Goal: Task Accomplishment & Management: Manage account settings

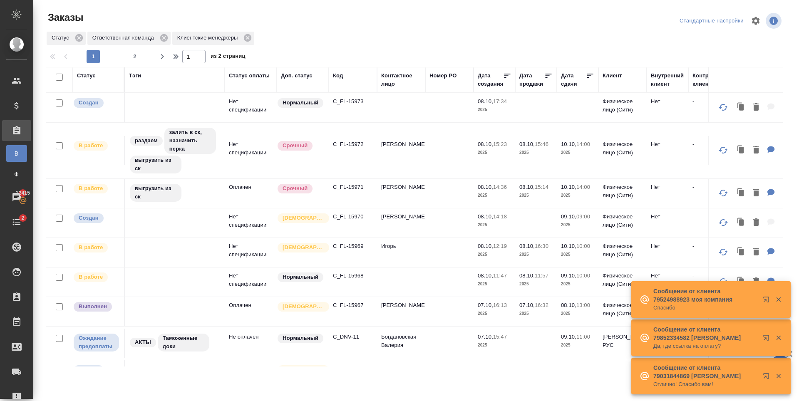
click at [348, 238] on td "C_FL-15969" at bounding box center [353, 252] width 48 height 29
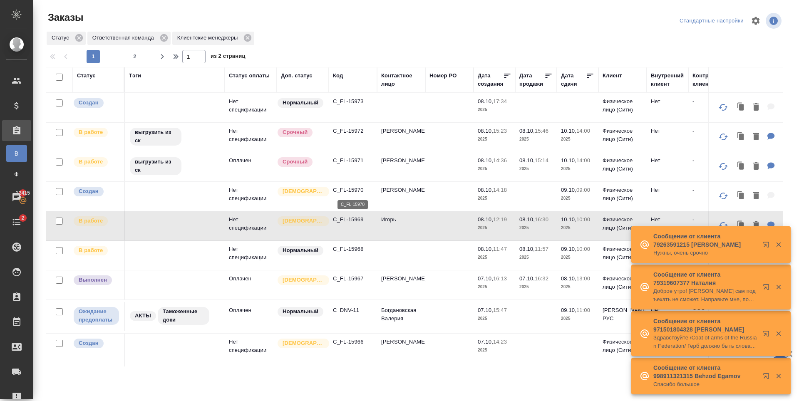
click at [351, 190] on p "C_FL-15970" at bounding box center [353, 190] width 40 height 8
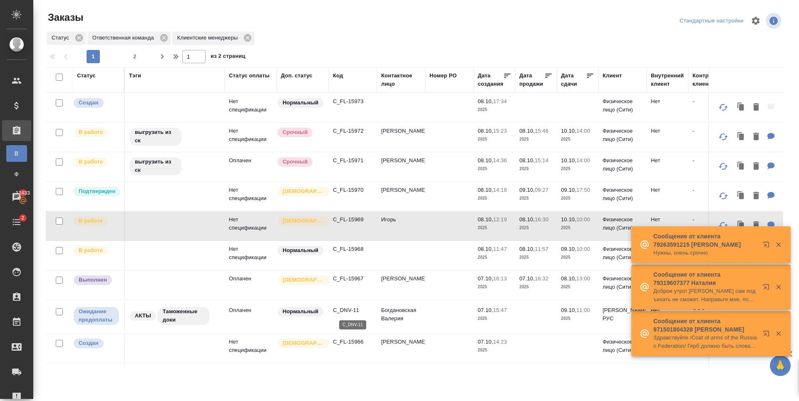
click at [345, 308] on p "C_DNV-11" at bounding box center [353, 310] width 40 height 8
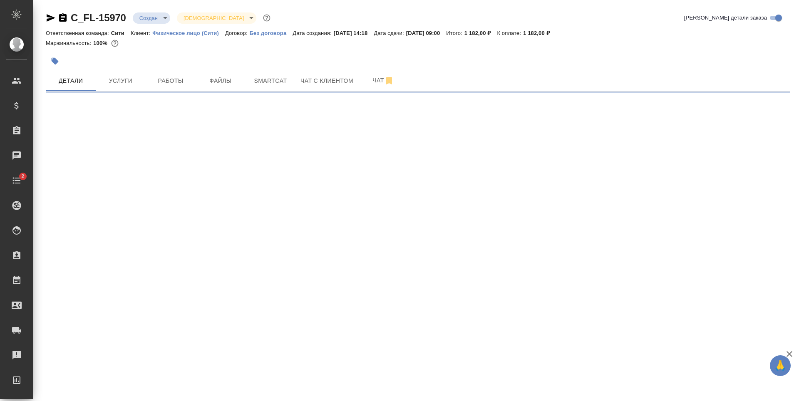
select select "RU"
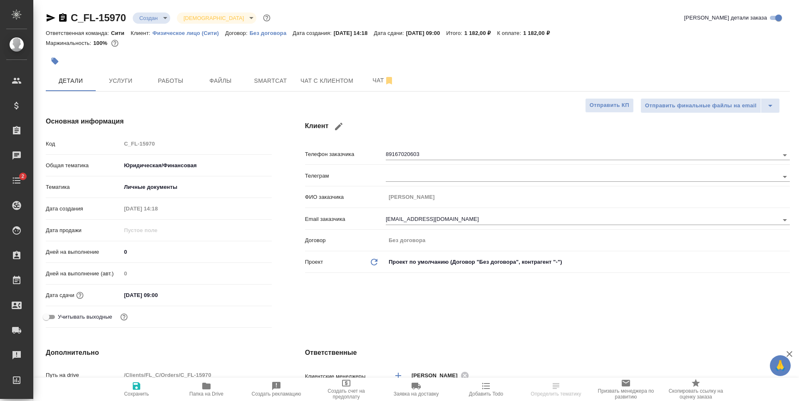
type textarea "x"
click at [330, 82] on span "Чат с клиентом" at bounding box center [326, 81] width 53 height 10
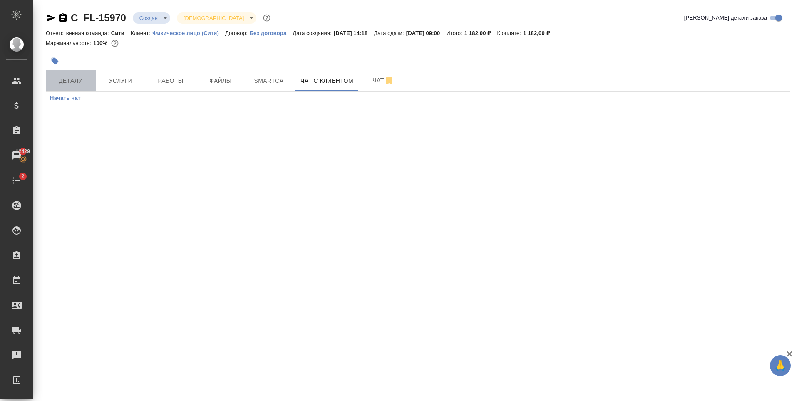
click at [56, 82] on span "Детали" at bounding box center [71, 81] width 40 height 10
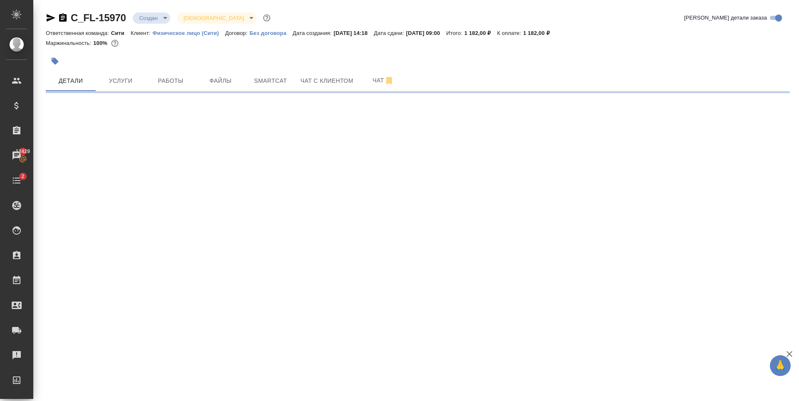
select select "RU"
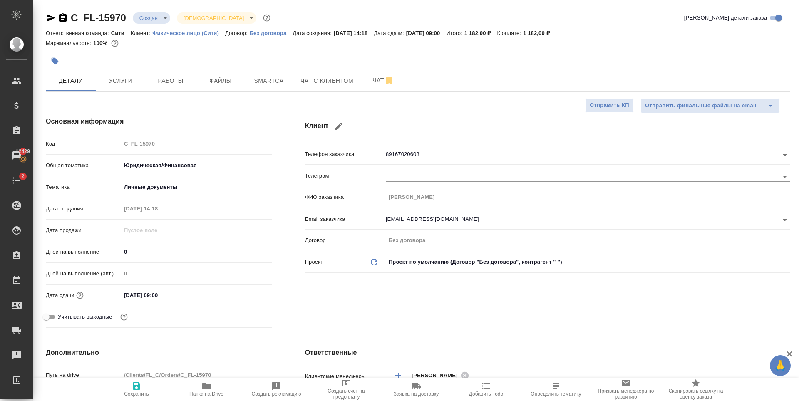
type textarea "x"
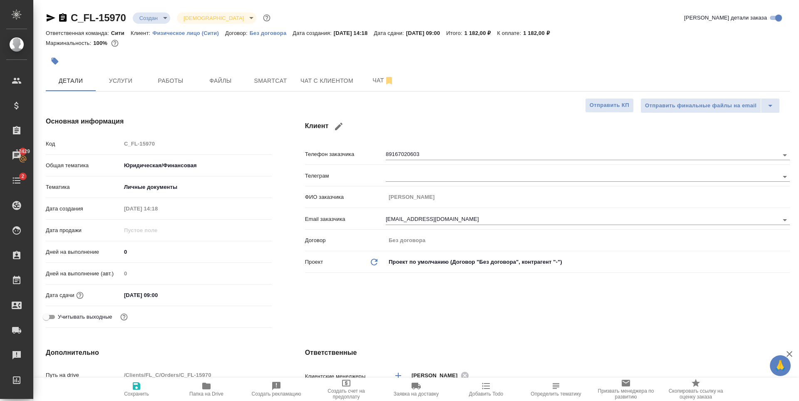
type textarea "x"
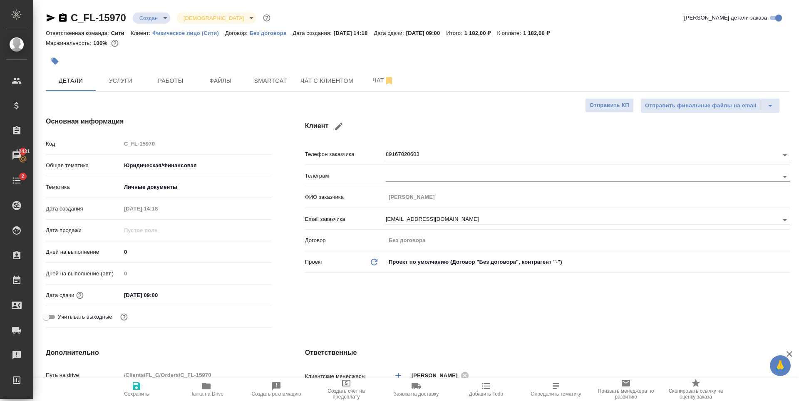
type textarea "x"
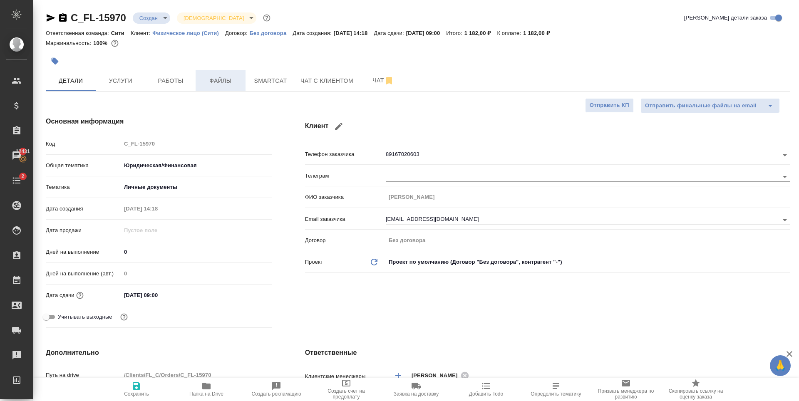
click at [219, 71] on button "Файлы" at bounding box center [221, 80] width 50 height 21
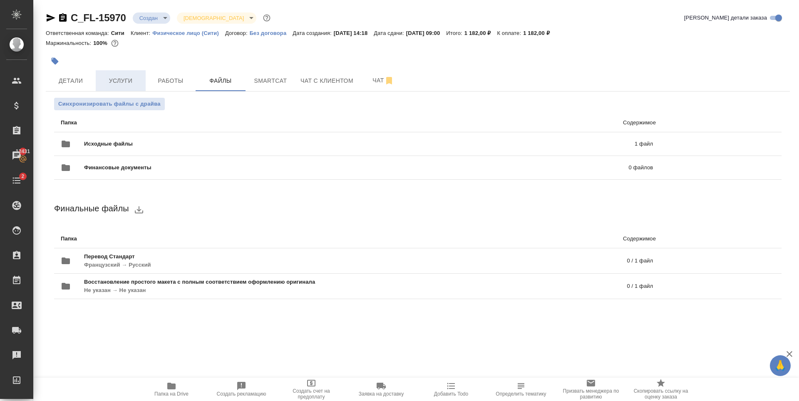
click at [111, 79] on span "Услуги" at bounding box center [121, 81] width 40 height 10
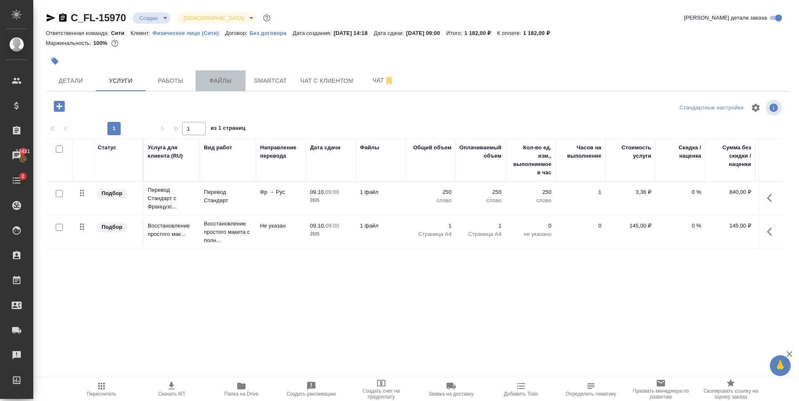
click at [217, 78] on span "Файлы" at bounding box center [221, 81] width 40 height 10
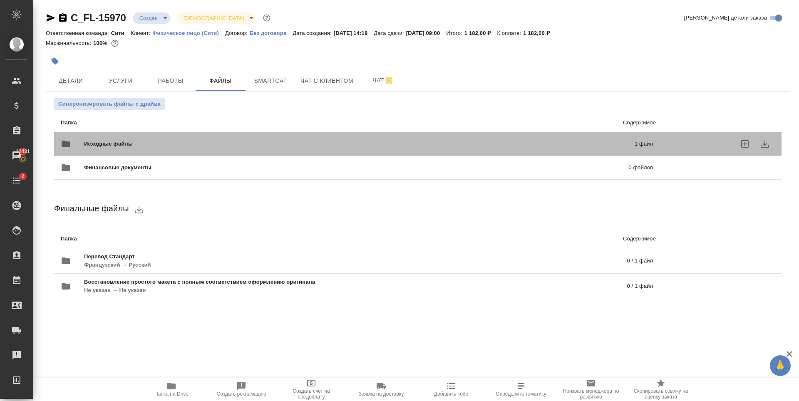
click at [302, 138] on div "Исходные файлы 1 файл" at bounding box center [357, 144] width 592 height 20
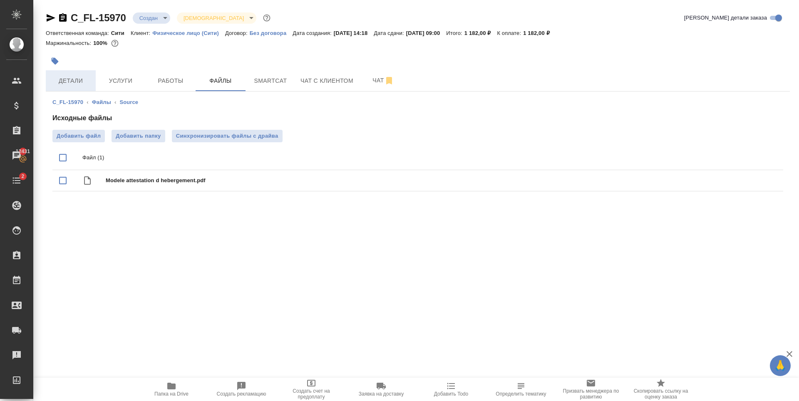
click at [75, 87] on button "Детали" at bounding box center [71, 80] width 50 height 21
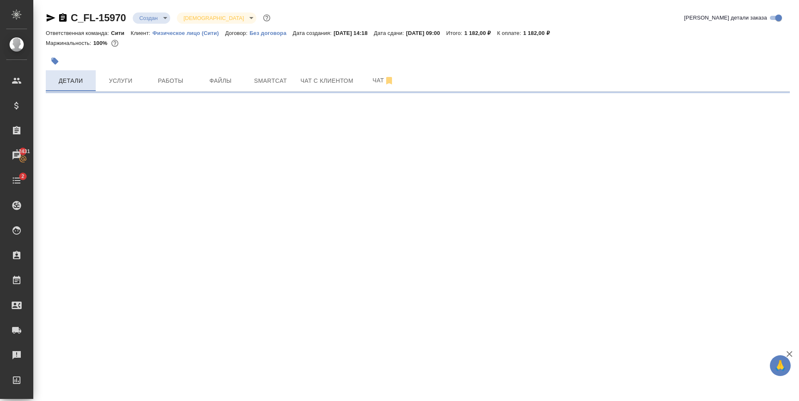
select select "RU"
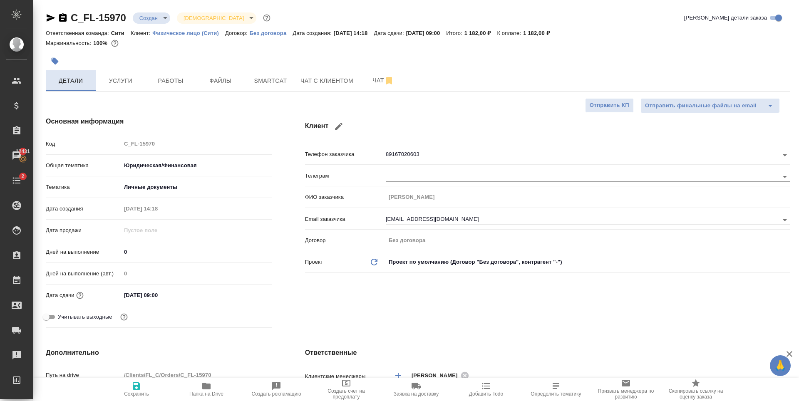
type textarea "x"
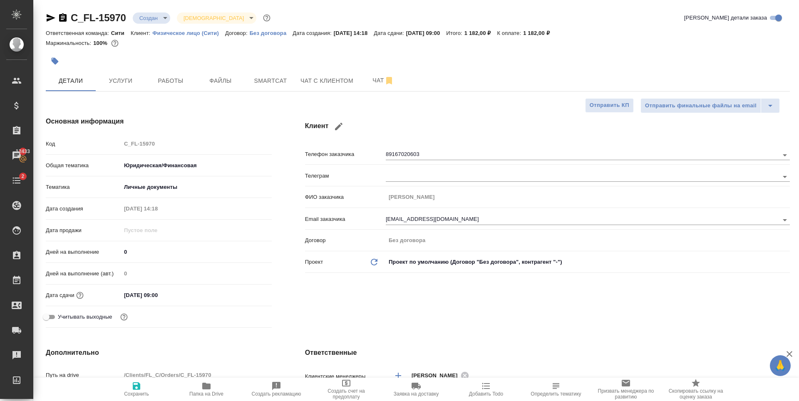
type textarea "x"
click at [192, 290] on input "09.10.2025 09:00" at bounding box center [157, 295] width 73 height 12
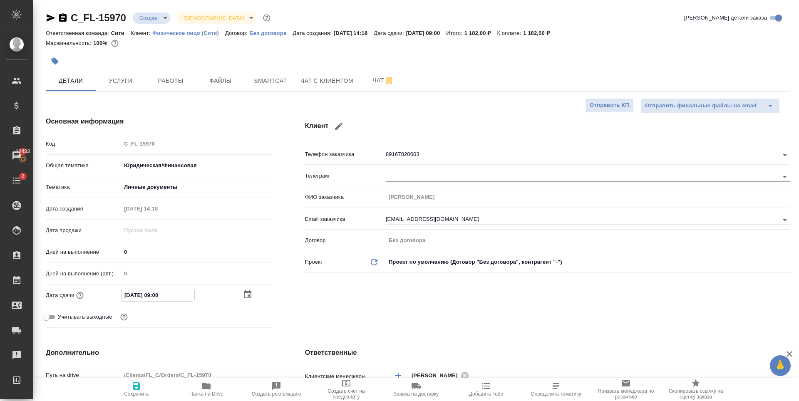
click at [248, 295] on icon "button" at bounding box center [247, 294] width 7 height 8
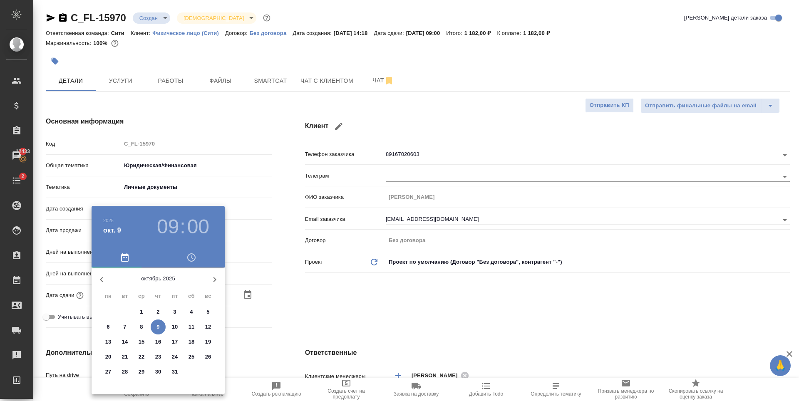
click at [174, 225] on h3 "09" at bounding box center [168, 226] width 22 height 23
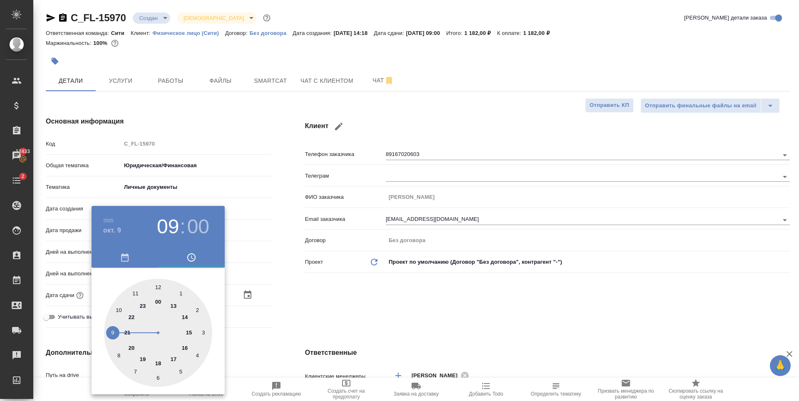
click at [173, 359] on div at bounding box center [158, 333] width 108 height 108
type input "09.10.2025 17:00"
type textarea "x"
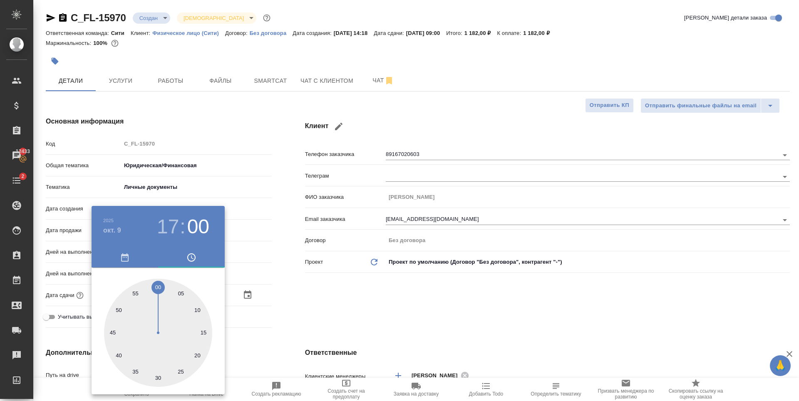
click at [117, 309] on div at bounding box center [158, 333] width 108 height 108
type input "09.10.2025 17:50"
type textarea "x"
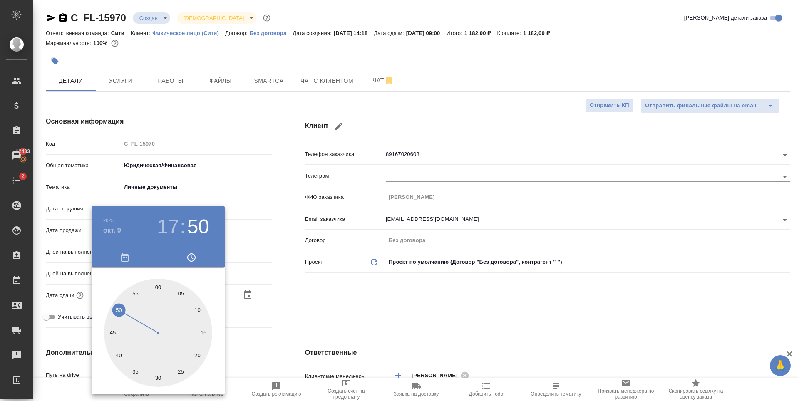
click at [387, 313] on div at bounding box center [399, 200] width 799 height 401
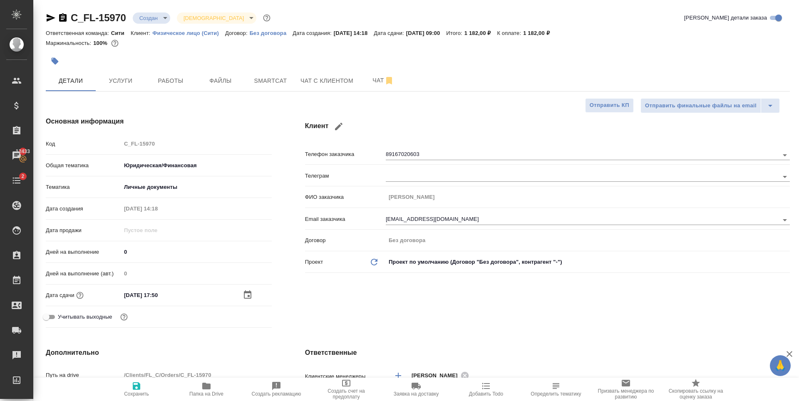
click at [131, 383] on span "Сохранить" at bounding box center [136, 389] width 60 height 16
type textarea "x"
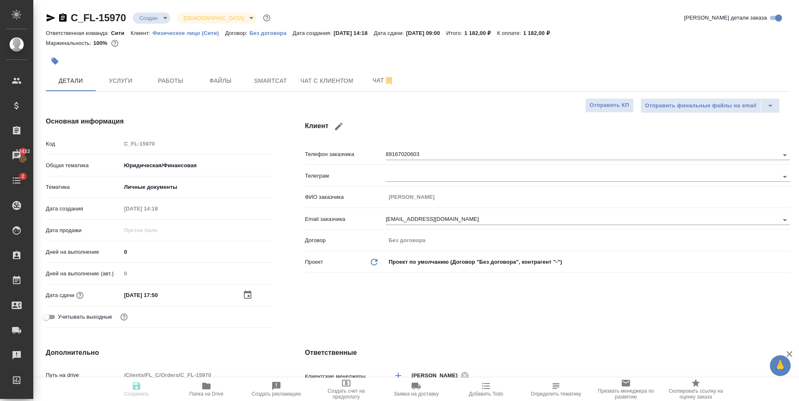
type textarea "x"
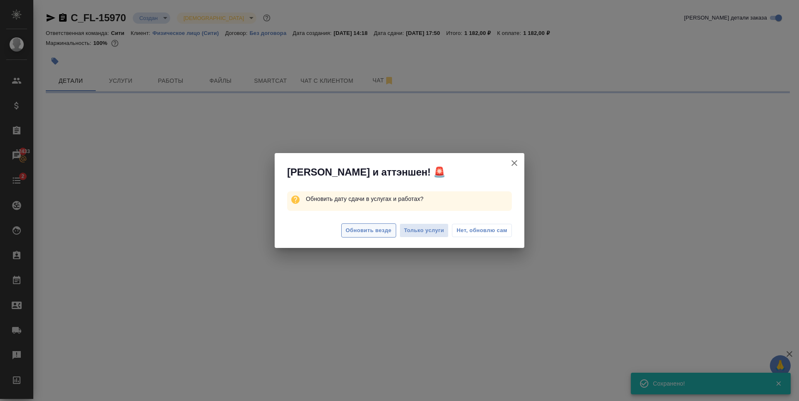
click at [357, 234] on span "Обновить везде" at bounding box center [369, 231] width 46 height 10
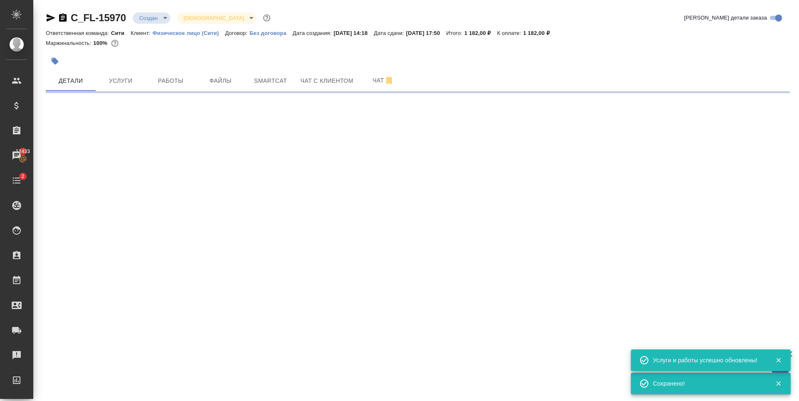
select select "RU"
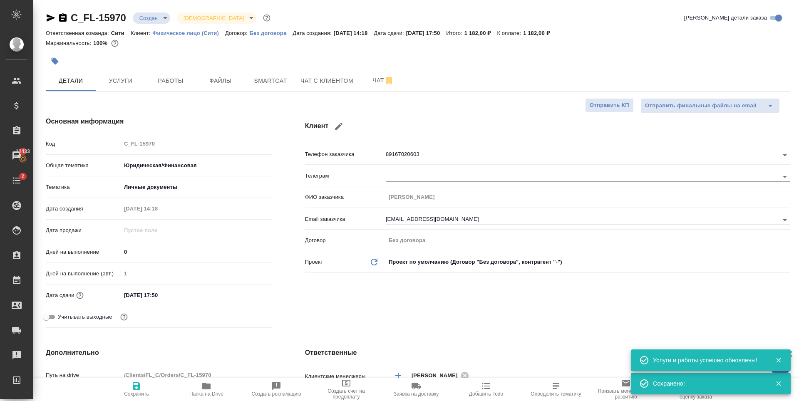
type textarea "x"
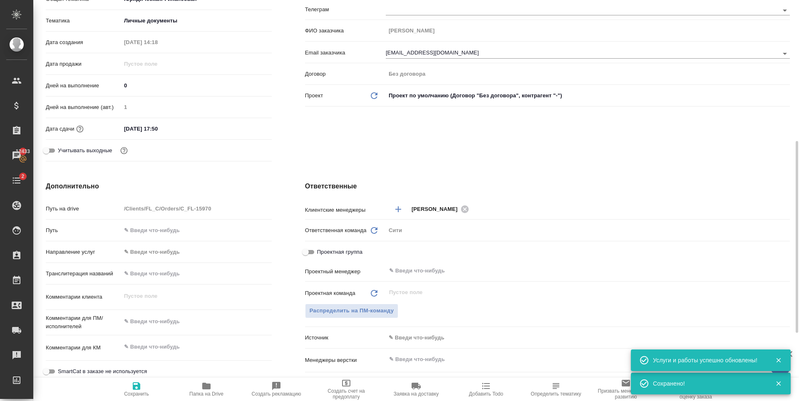
scroll to position [208, 0]
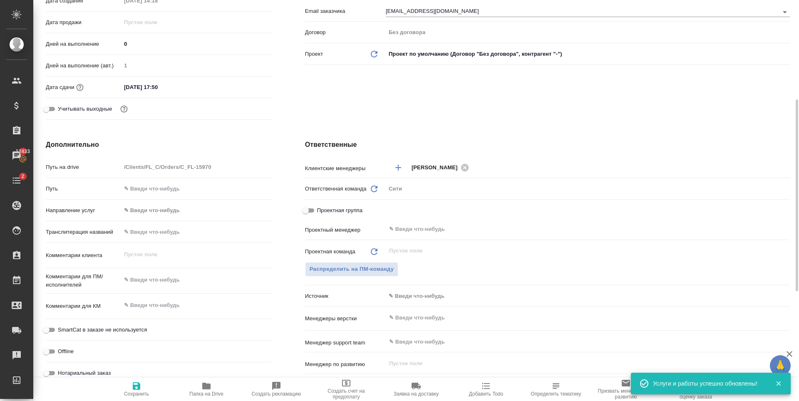
click at [147, 287] on div "x" at bounding box center [196, 281] width 151 height 18
type textarea "x"
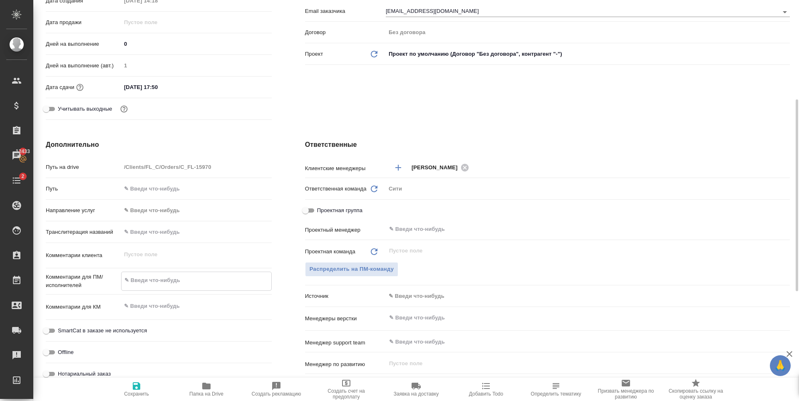
type textarea "x"
type textarea "g"
type textarea "x"
type textarea "gh"
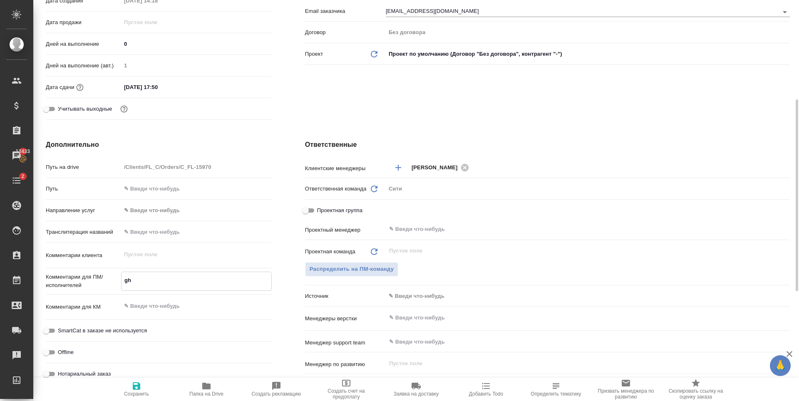
type textarea "x"
type textarea "ghj"
type textarea "x"
type textarea "ghjc"
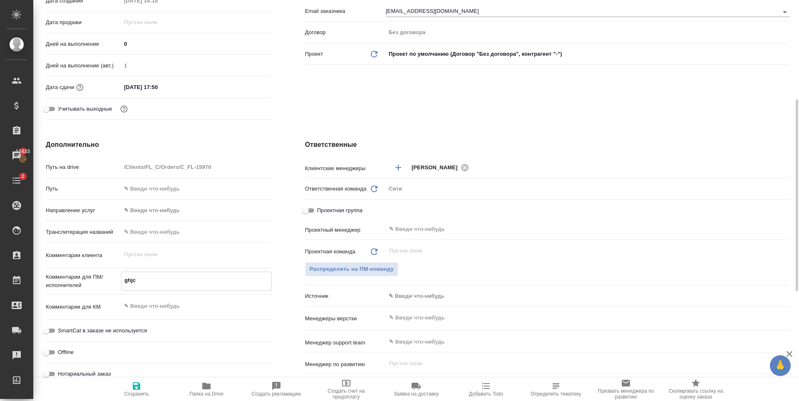
type textarea "x"
type textarea "ghjcnj"
type textarea "x"
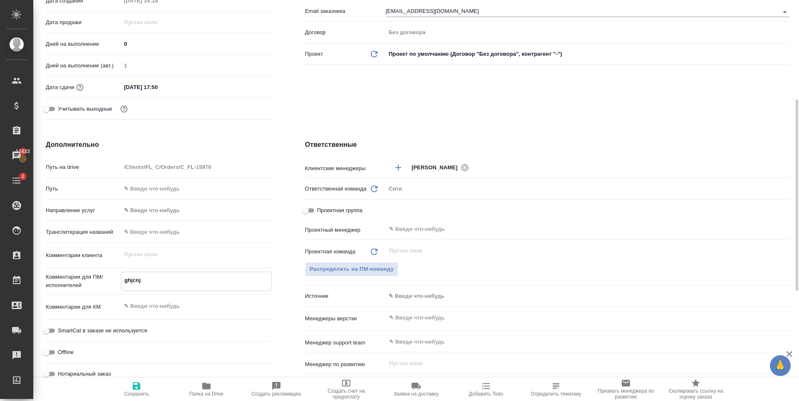
type textarea "x"
type textarea "ghjcn"
type textarea "x"
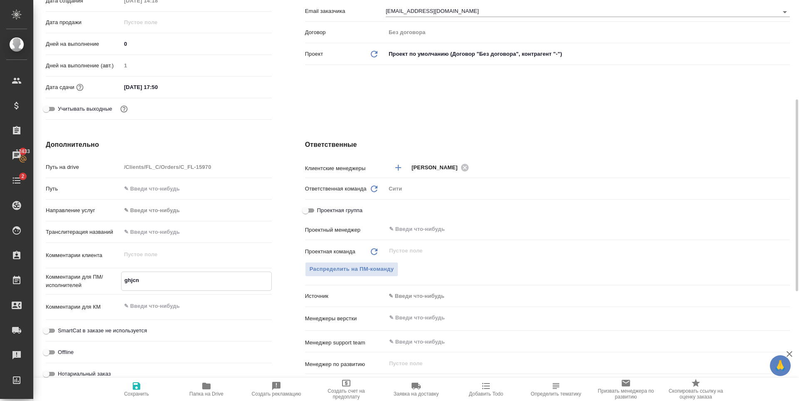
type textarea "x"
type textarea "ghjc"
type textarea "x"
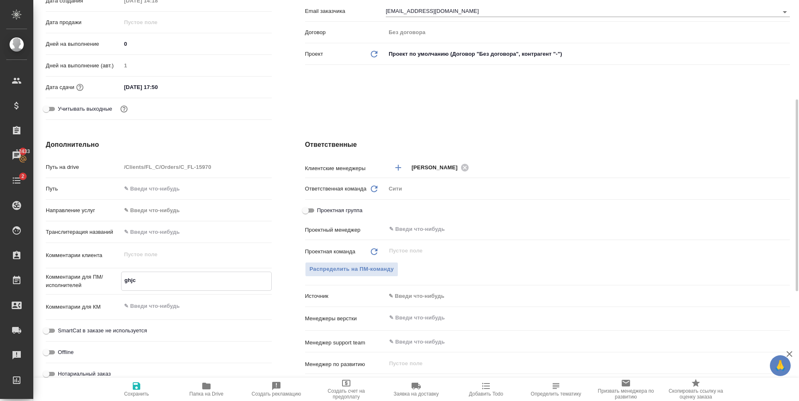
type textarea "ghj"
type textarea "x"
type textarea "gh"
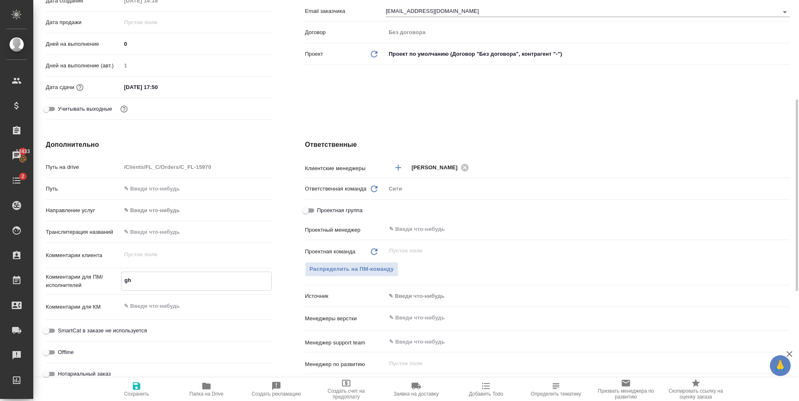
type textarea "x"
type textarea "g"
type textarea "x"
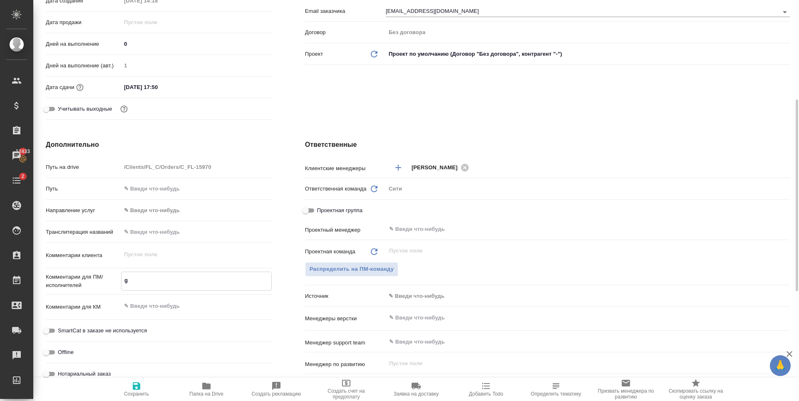
type textarea "x"
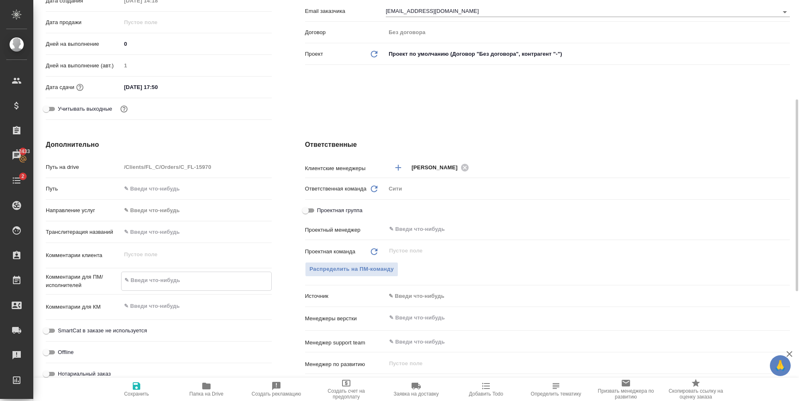
type textarea "x"
type textarea "п"
type textarea "x"
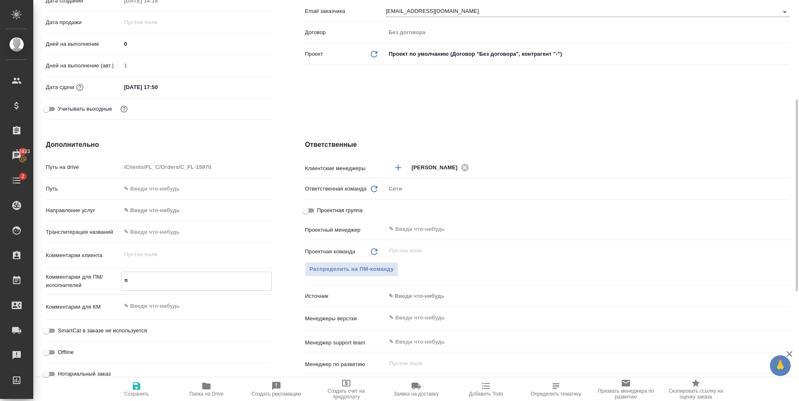
type textarea "пр"
type textarea "x"
type textarea "про"
type textarea "x"
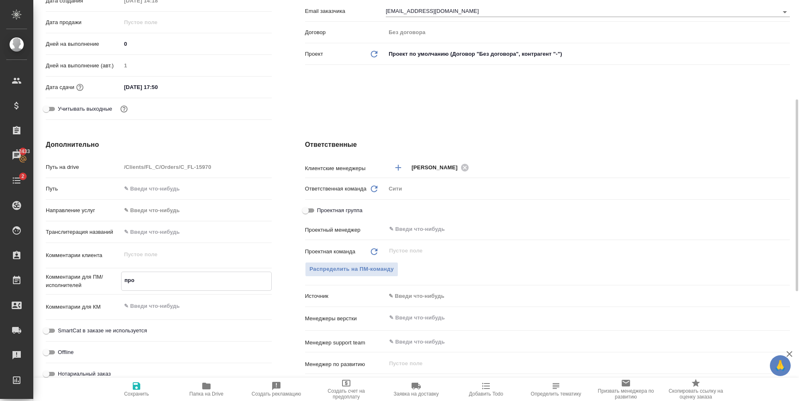
type textarea "x"
type textarea "прос"
type textarea "x"
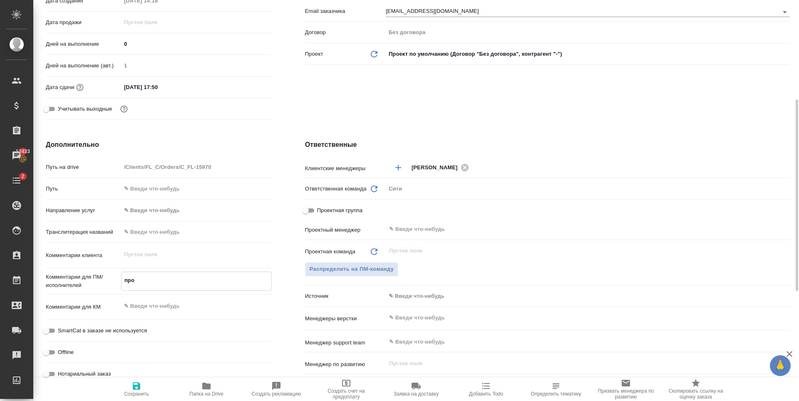
type textarea "x"
type textarea "прост"
type textarea "x"
type textarea "просто"
type textarea "x"
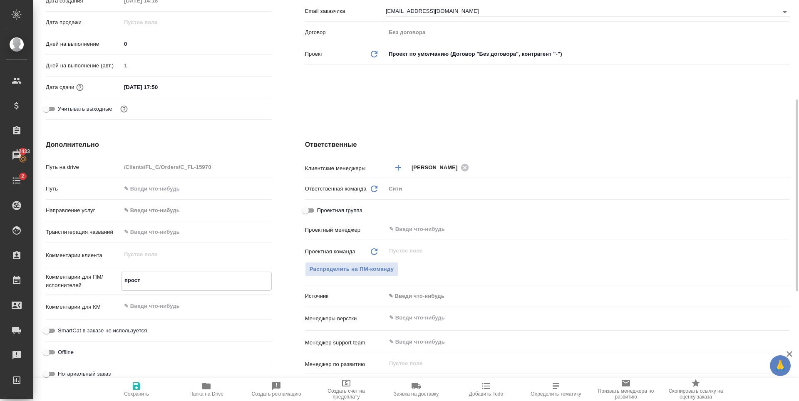
type textarea "x"
type textarea "просто"
type textarea "x"
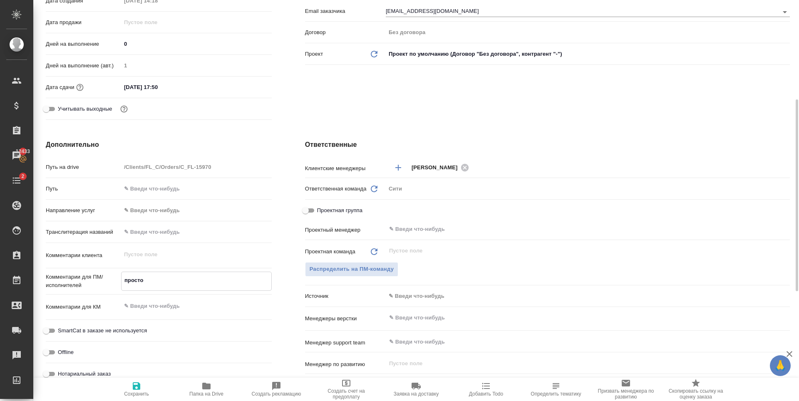
type textarea "x"
type textarea "просто п"
type textarea "x"
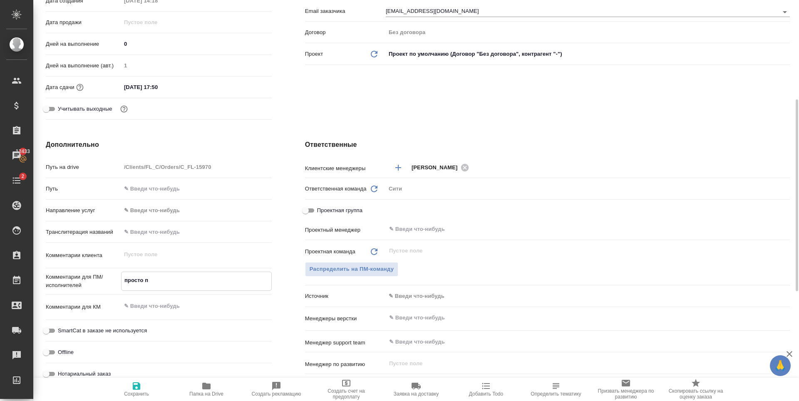
type textarea "просто пе"
type textarea "x"
type textarea "просто пер"
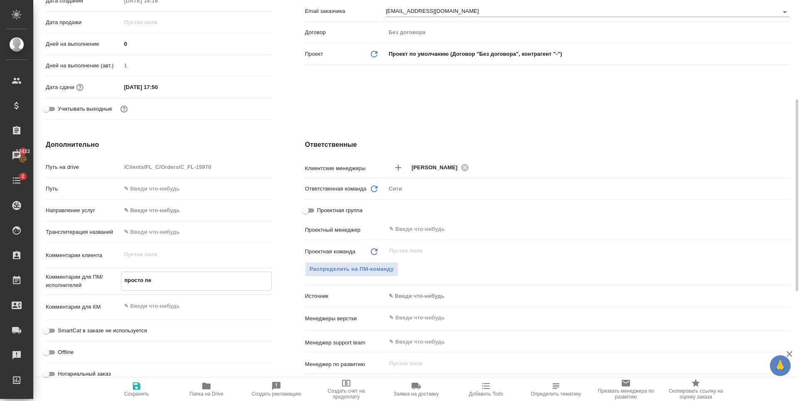
type textarea "x"
type textarea "просто пере"
type textarea "x"
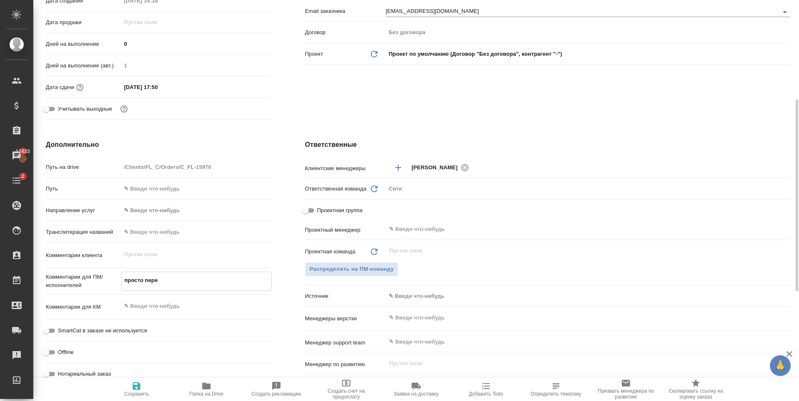
type textarea "x"
type textarea "просто перево"
type textarea "x"
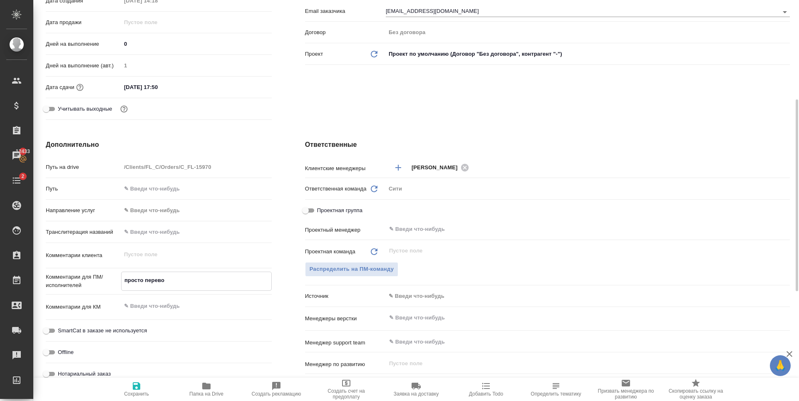
type textarea "x"
type textarea "просто перевод"
type textarea "x"
type textarea "просто перевод."
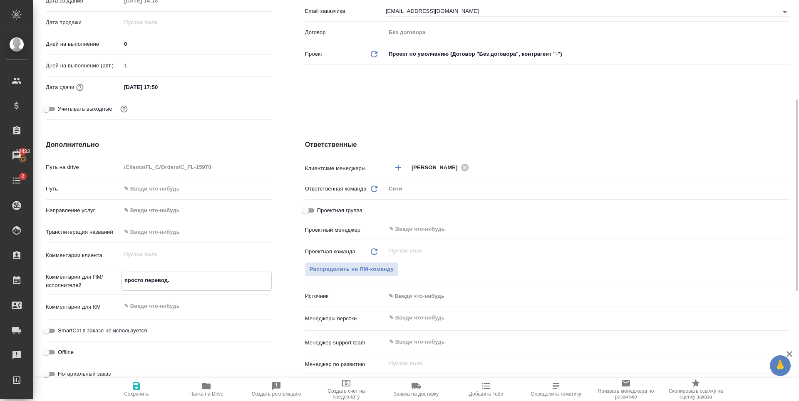
type textarea "x"
type textarea "просто перевод."
type textarea "x"
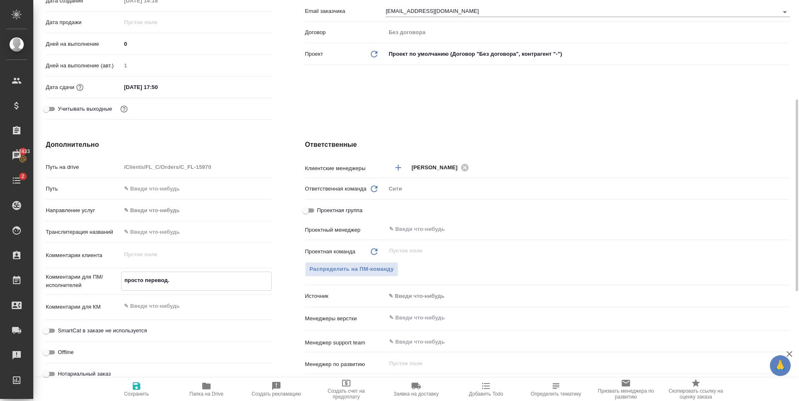
type textarea "x"
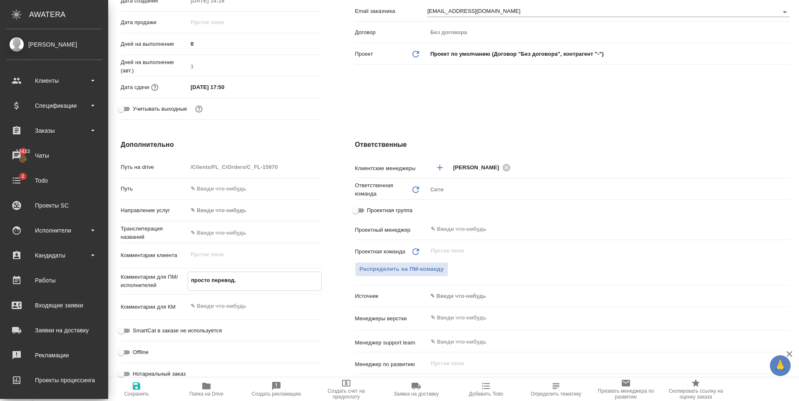
type textarea "просто перевод."
type textarea "x"
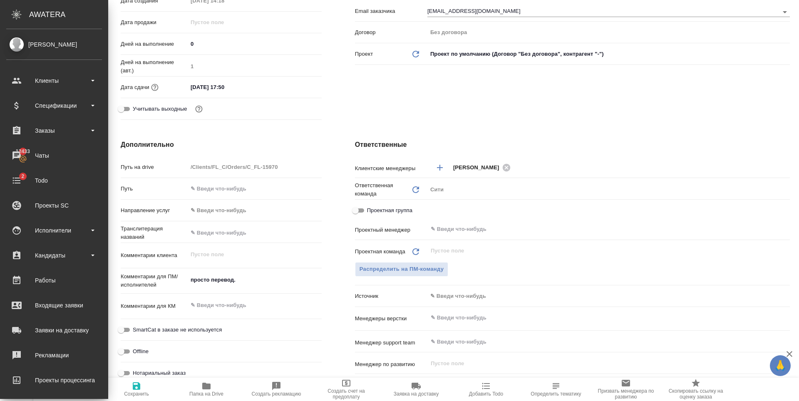
type textarea "x"
paste textarea "Бланк будет подаваться в посольство"
type textarea "просто перевод. Бланк будет подаваться в посольство"
type textarea "x"
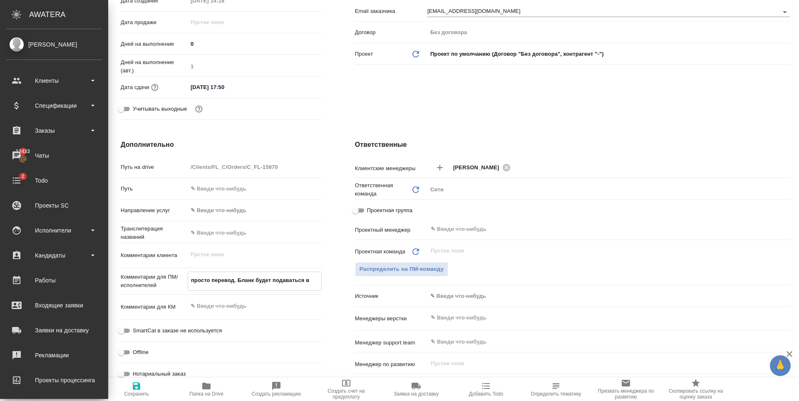
type textarea "x"
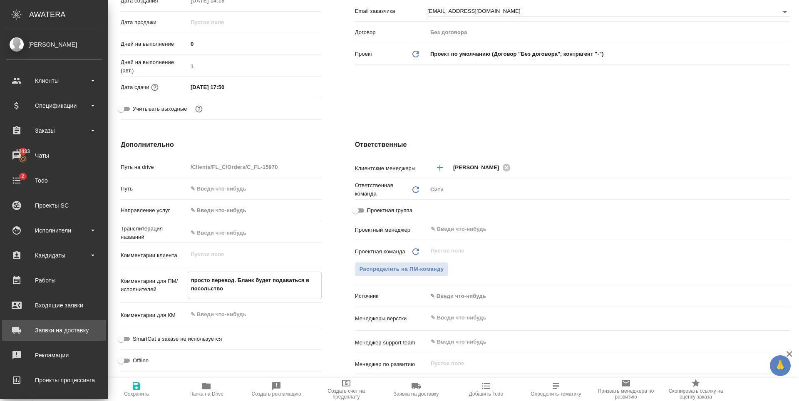
type textarea "x"
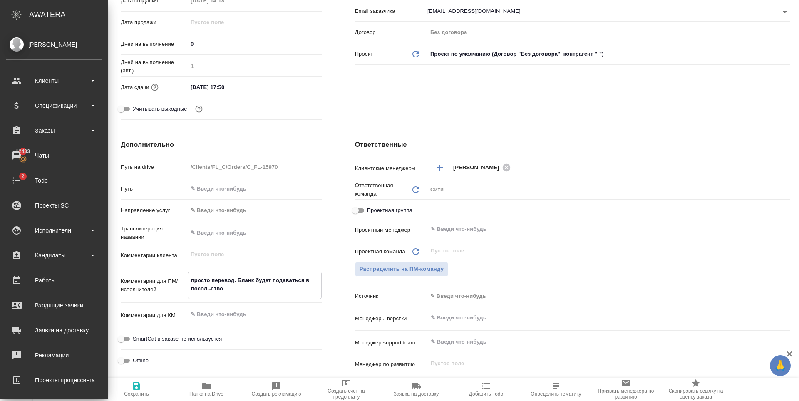
type textarea "x"
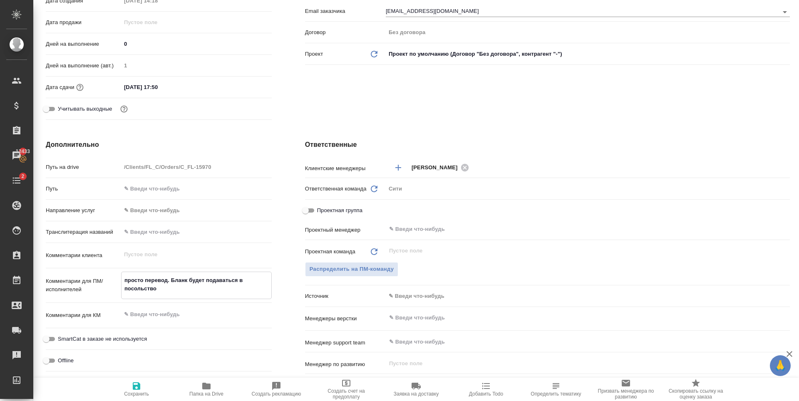
type textarea "просто перевод. Бланк будет подаваться в посольство"
type textarea "x"
click at [134, 382] on icon "button" at bounding box center [136, 385] width 7 height 7
type textarea "x"
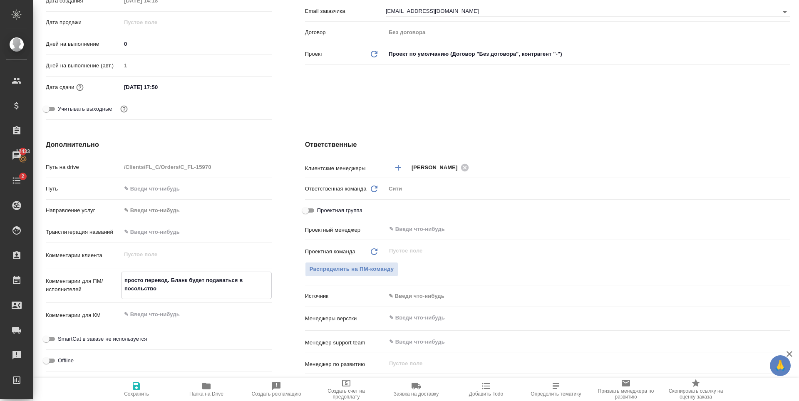
type textarea "x"
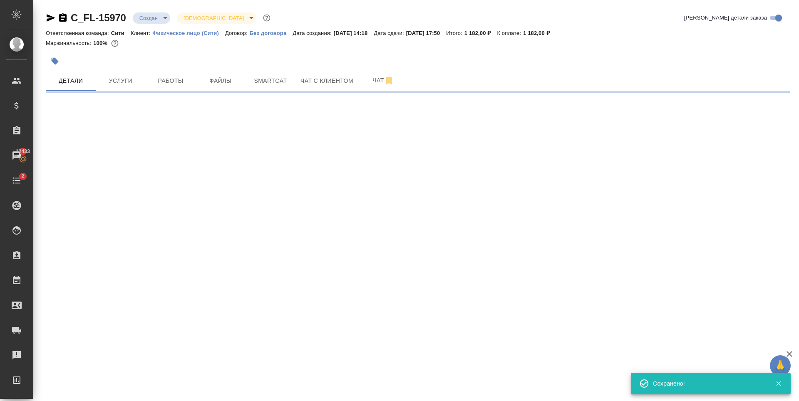
scroll to position [0, 0]
click at [260, 82] on span "Smartcat" at bounding box center [270, 81] width 40 height 10
select select "RU"
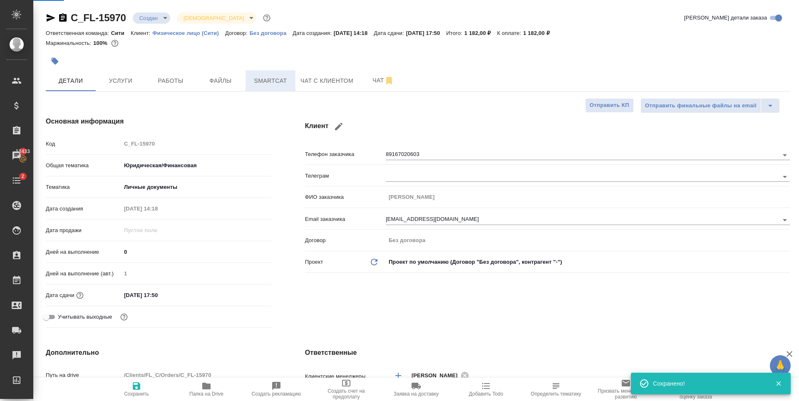
type textarea "x"
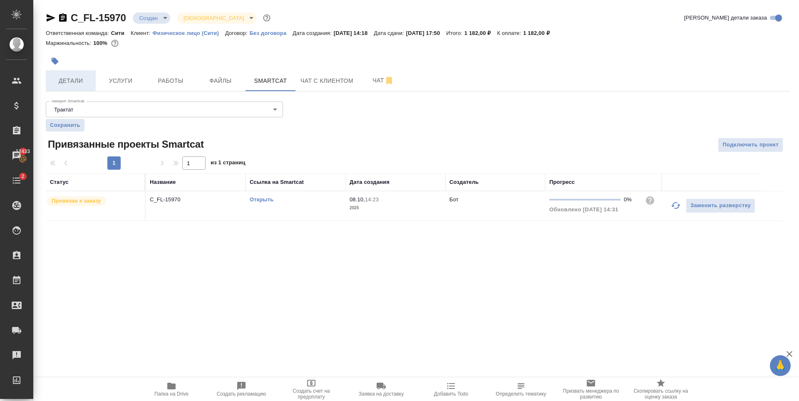
click at [77, 82] on span "Детали" at bounding box center [71, 81] width 40 height 10
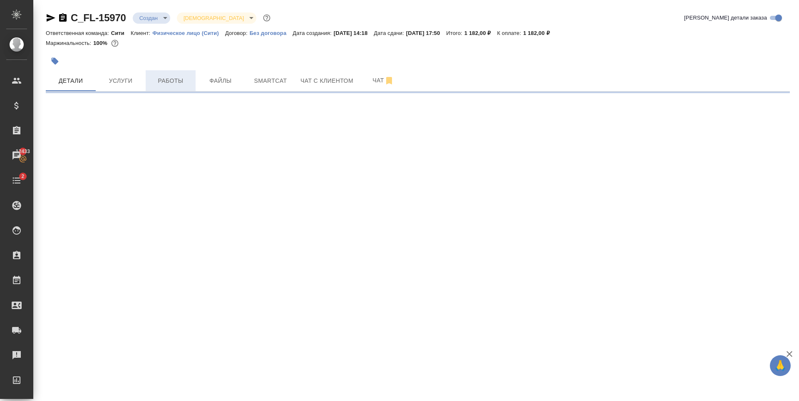
click at [163, 81] on span "Работы" at bounding box center [171, 81] width 40 height 10
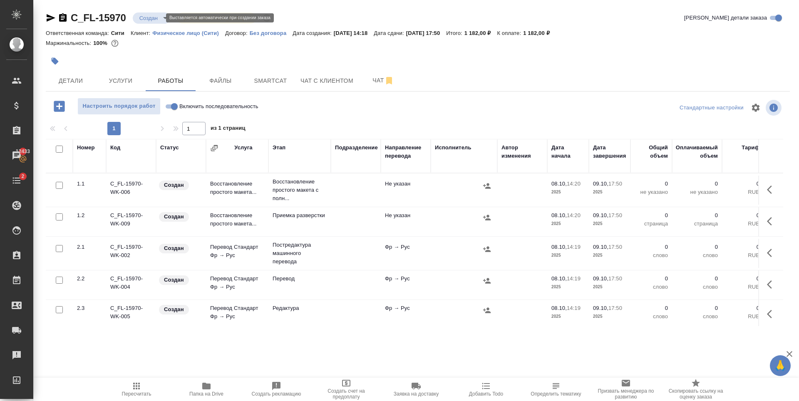
click at [150, 19] on body "🙏 .cls-1 fill:#fff; AWATERA Zaytseva Svetlana Клиенты Спецификации Заказы 12433…" at bounding box center [399, 200] width 799 height 401
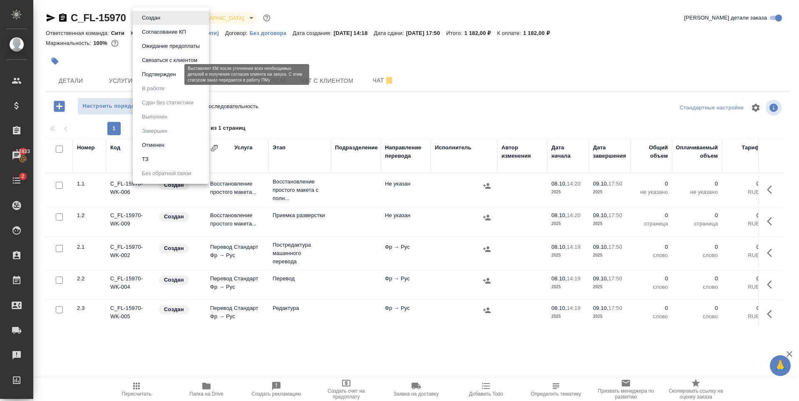
click at [178, 71] on button "Подтвержден" at bounding box center [158, 74] width 39 height 9
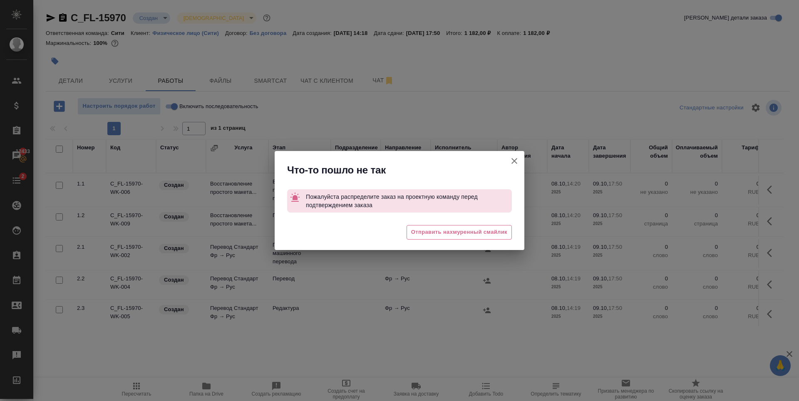
click at [512, 161] on icon "button" at bounding box center [514, 161] width 10 height 10
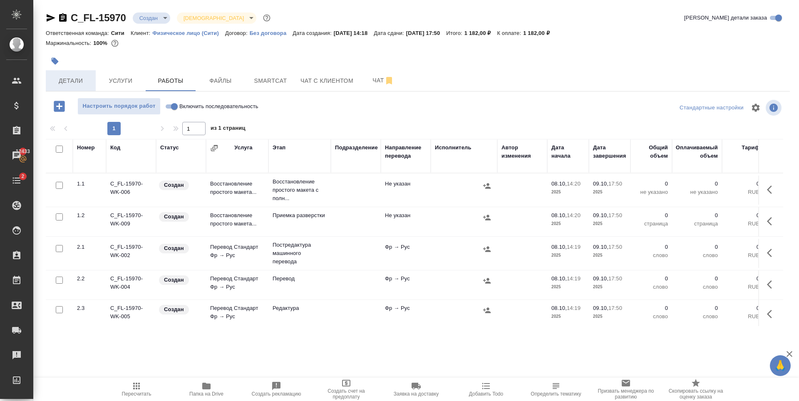
click at [88, 80] on span "Детали" at bounding box center [71, 81] width 40 height 10
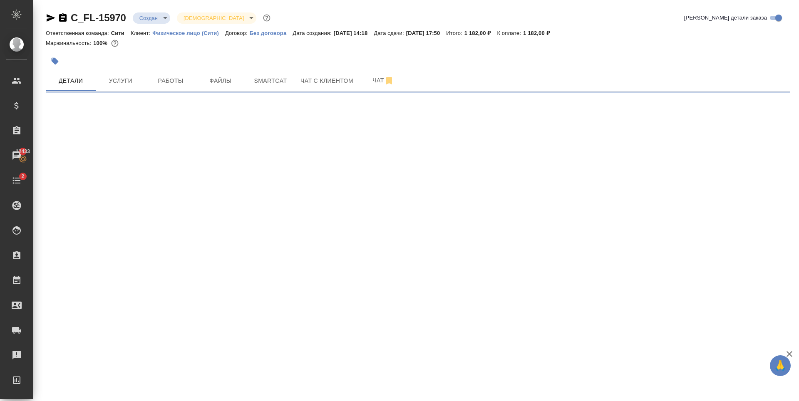
select select "RU"
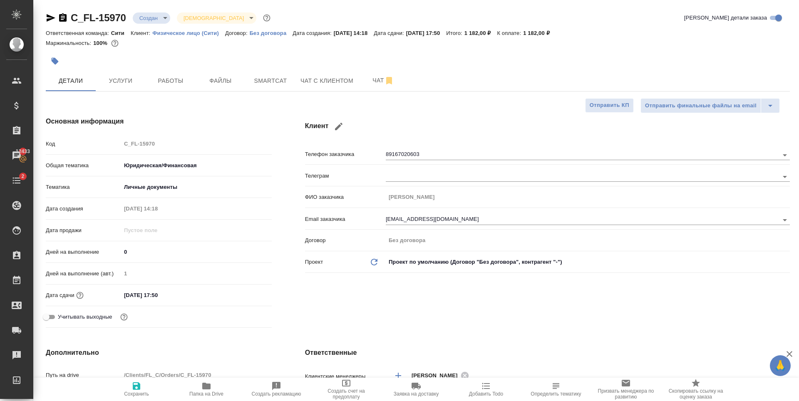
type textarea "x"
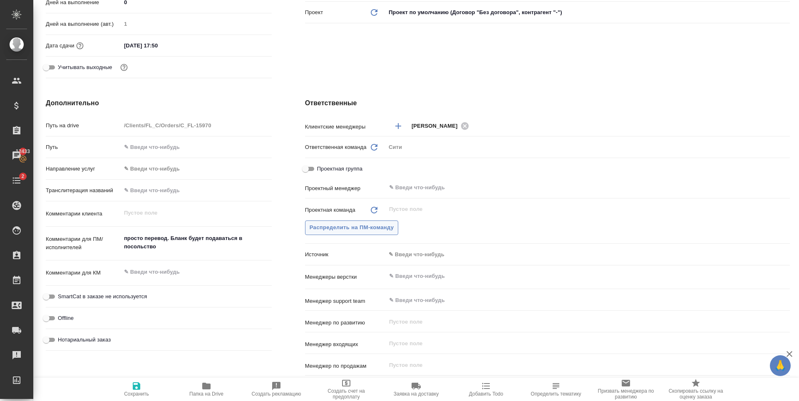
click at [368, 230] on span "Распределить на ПМ-команду" at bounding box center [351, 228] width 84 height 10
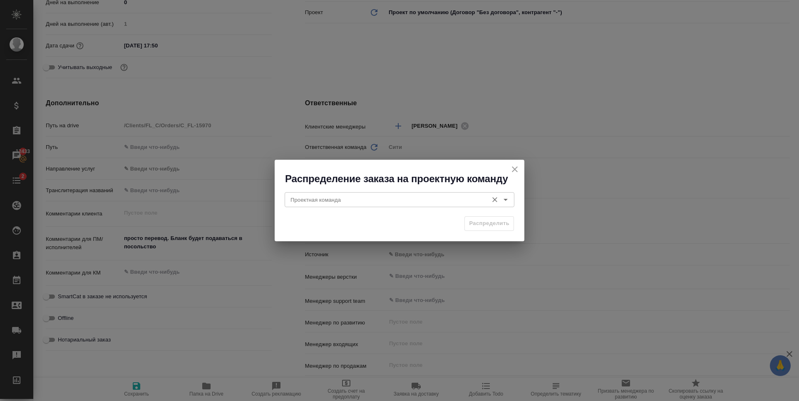
click at [352, 200] on input "Проектная команда" at bounding box center [385, 200] width 197 height 10
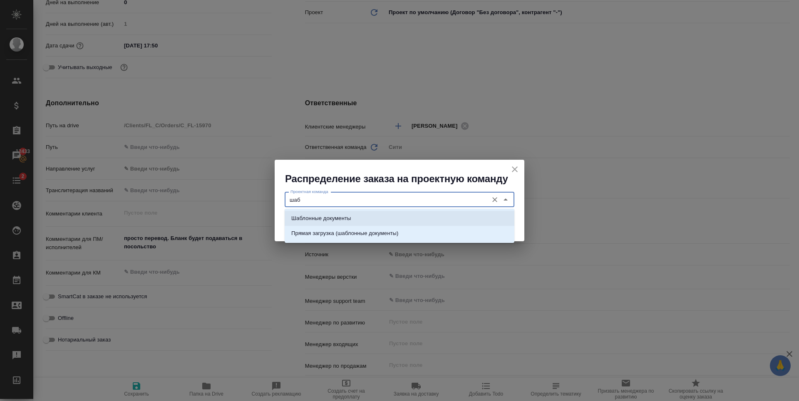
click at [421, 216] on li "Шаблонные документы" at bounding box center [400, 218] width 230 height 15
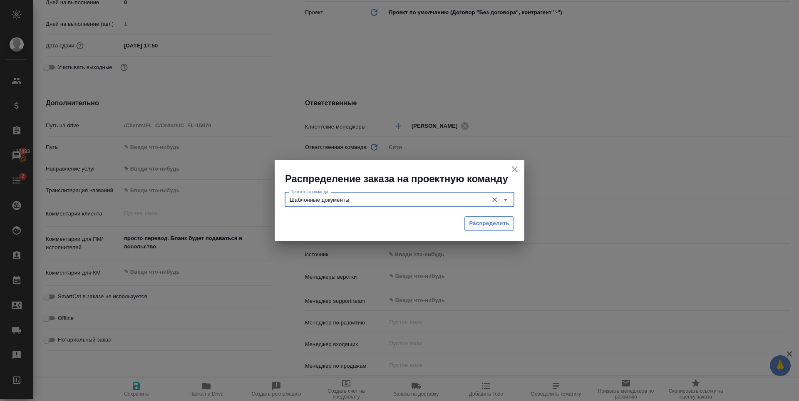
type input "Шаблонные документы"
click at [485, 226] on span "Распределить" at bounding box center [489, 224] width 40 height 10
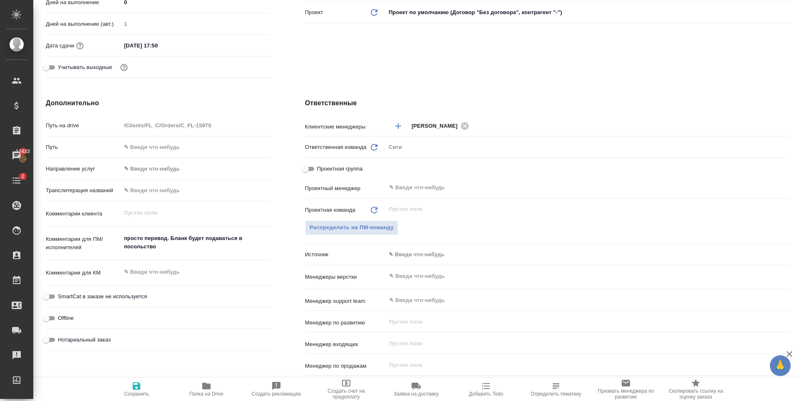
type textarea "x"
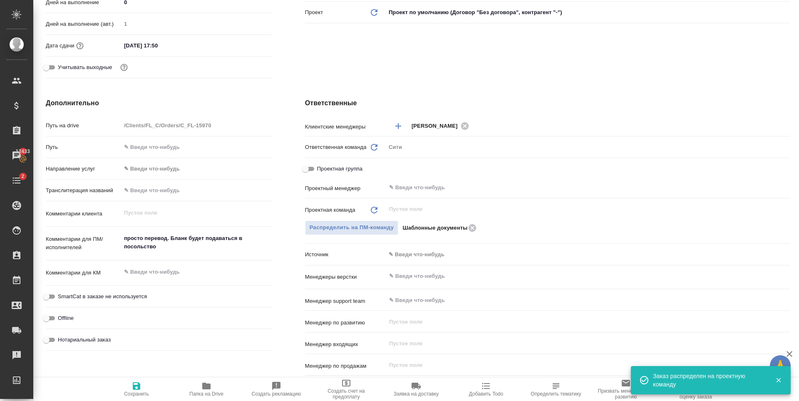
click at [135, 385] on icon "button" at bounding box center [136, 385] width 7 height 7
type textarea "x"
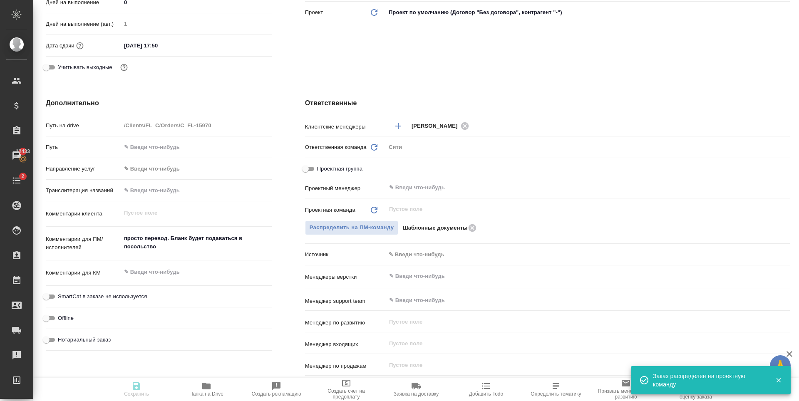
type textarea "x"
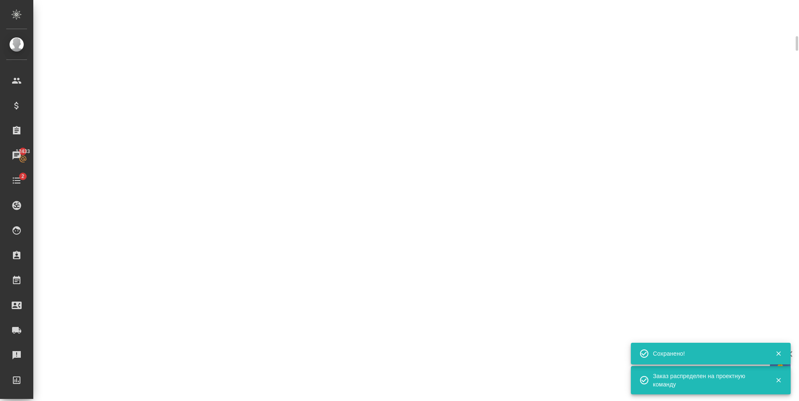
scroll to position [243, 0]
select select "RU"
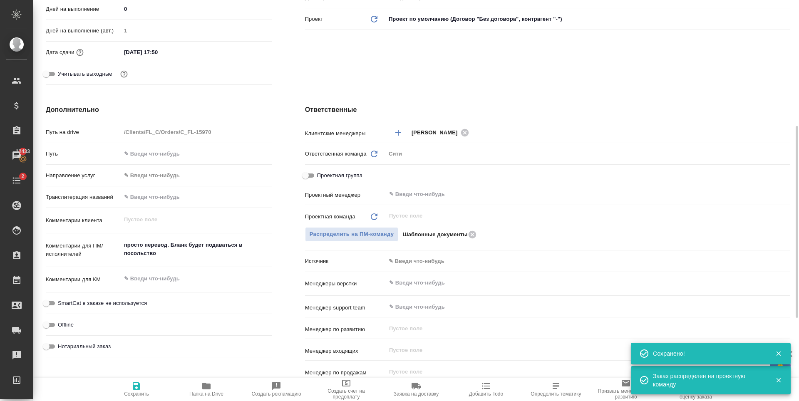
type textarea "x"
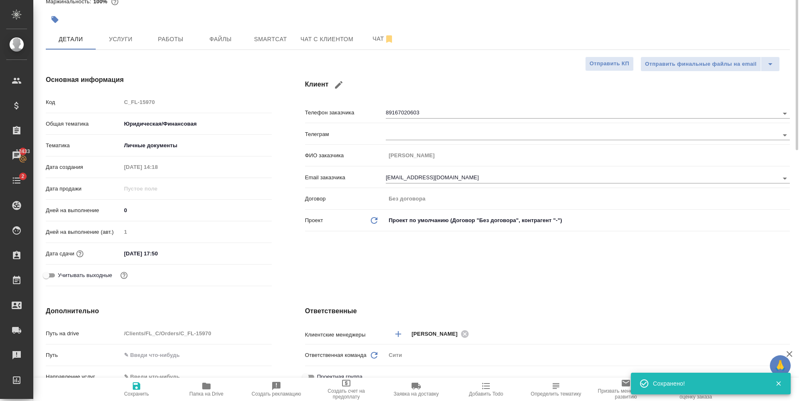
scroll to position [0, 0]
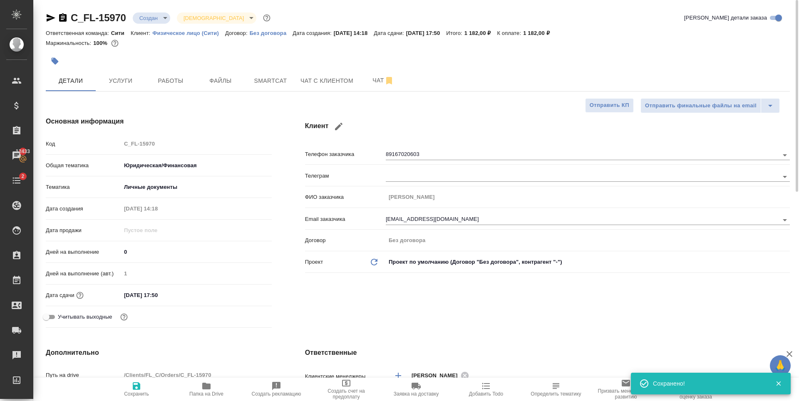
click at [149, 21] on body "🙏 .cls-1 fill:#fff; AWATERA Zaytseva Svetlana Клиенты Спецификации Заказы 12433…" at bounding box center [399, 200] width 799 height 401
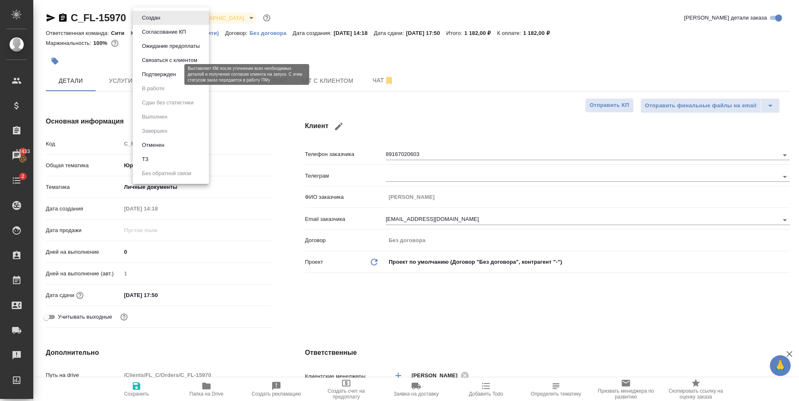
click at [165, 77] on button "Подтвержден" at bounding box center [158, 74] width 39 height 9
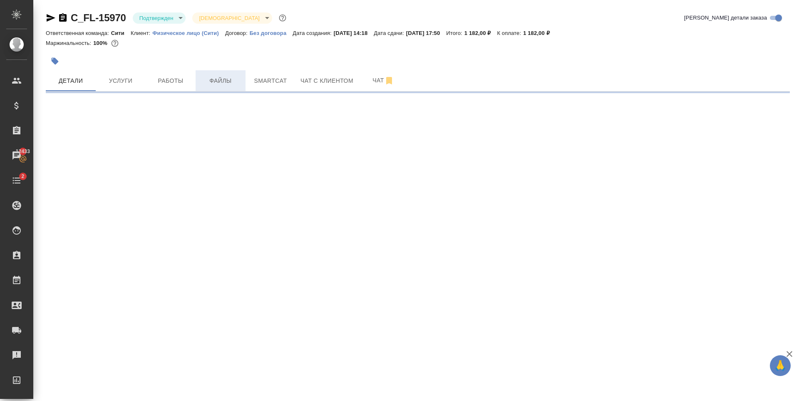
click at [243, 84] on button "Файлы" at bounding box center [221, 80] width 50 height 21
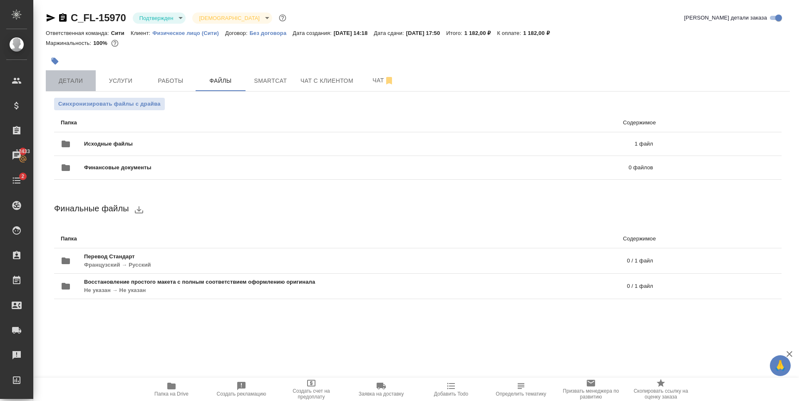
click at [79, 74] on button "Детали" at bounding box center [71, 80] width 50 height 21
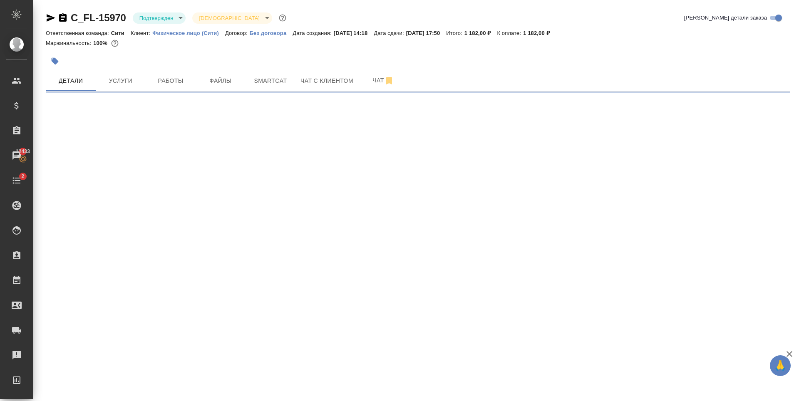
select select "RU"
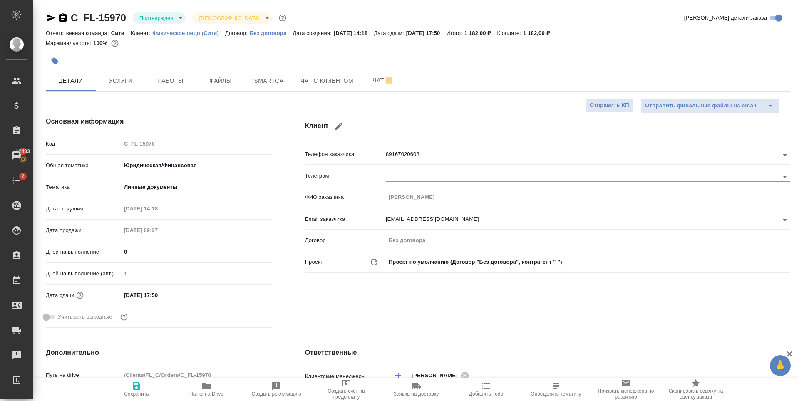
type textarea "x"
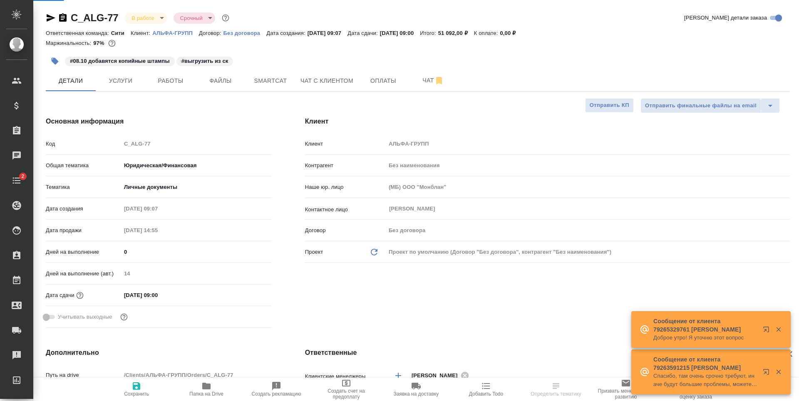
select select "RU"
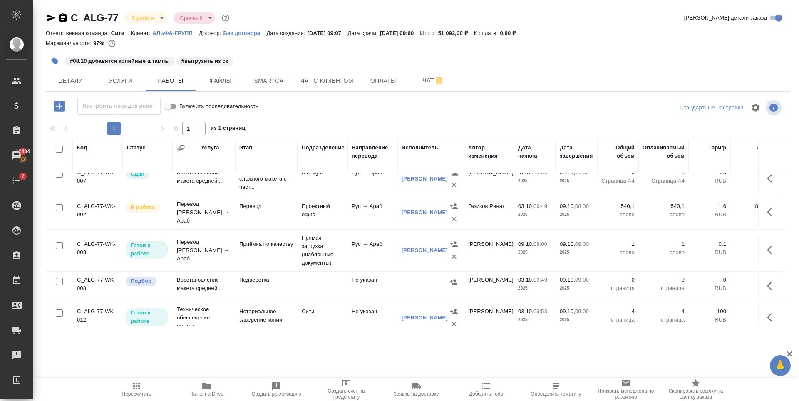
scroll to position [40, 0]
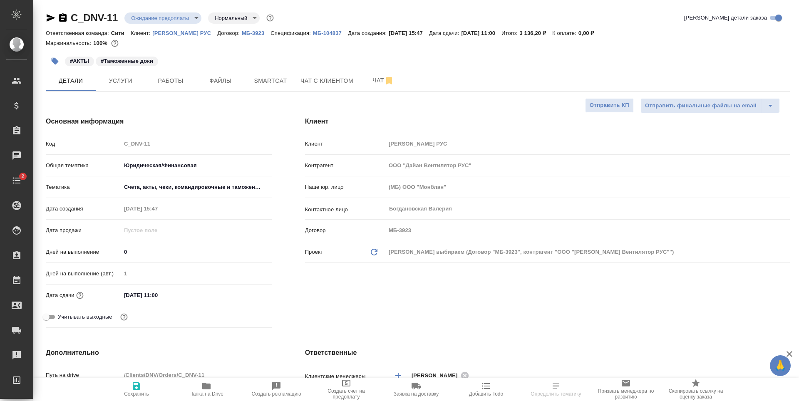
select select "RU"
click at [284, 81] on span "Smartcat" at bounding box center [270, 81] width 40 height 10
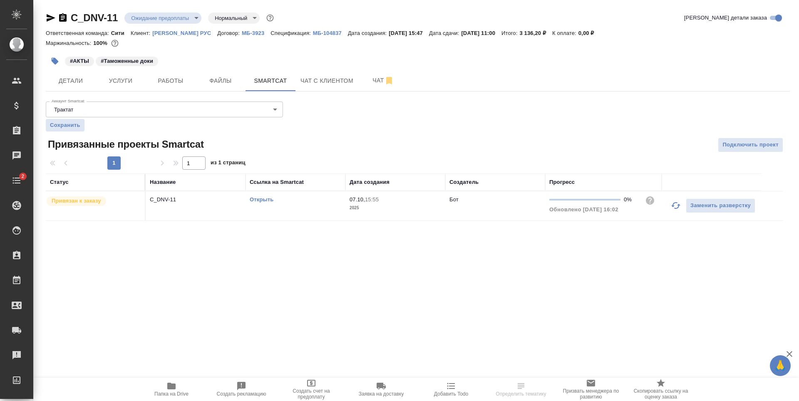
click at [160, 269] on div ".cls-1 fill:#fff; AWATERA Zaytseva Svetlana Клиенты Спецификации Заказы Чаты 2 …" at bounding box center [399, 200] width 799 height 401
click at [368, 85] on span "Чат" at bounding box center [383, 80] width 40 height 10
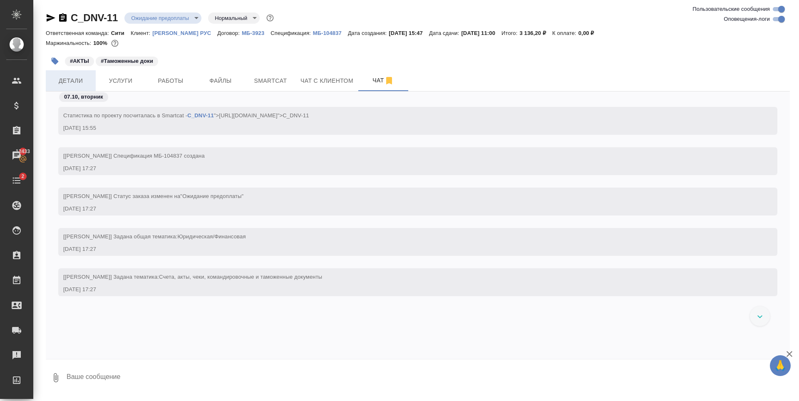
click at [87, 84] on span "Детали" at bounding box center [71, 81] width 40 height 10
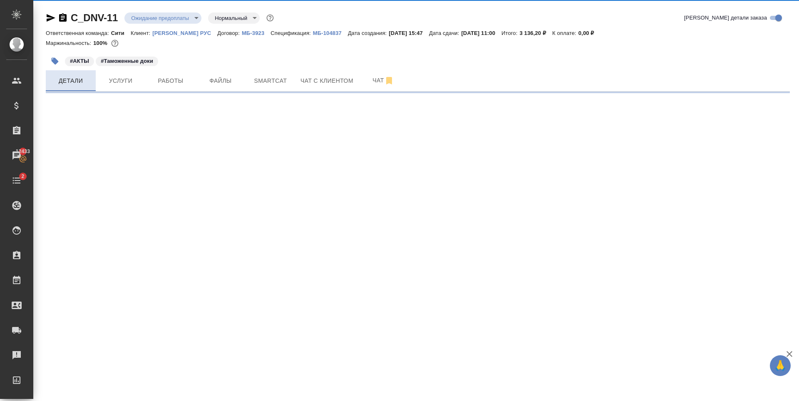
select select "RU"
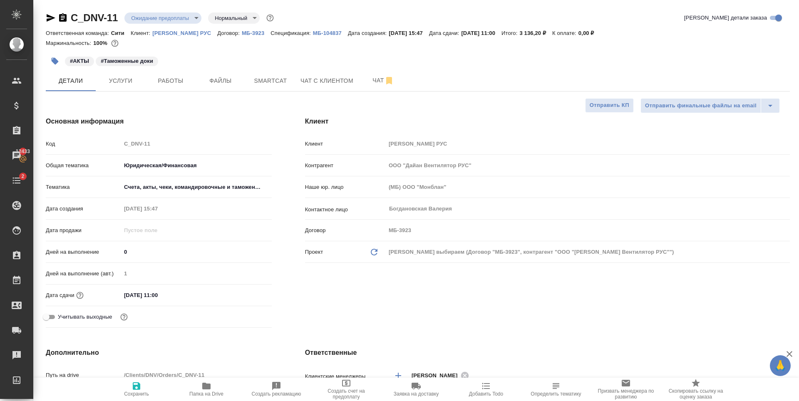
type textarea "x"
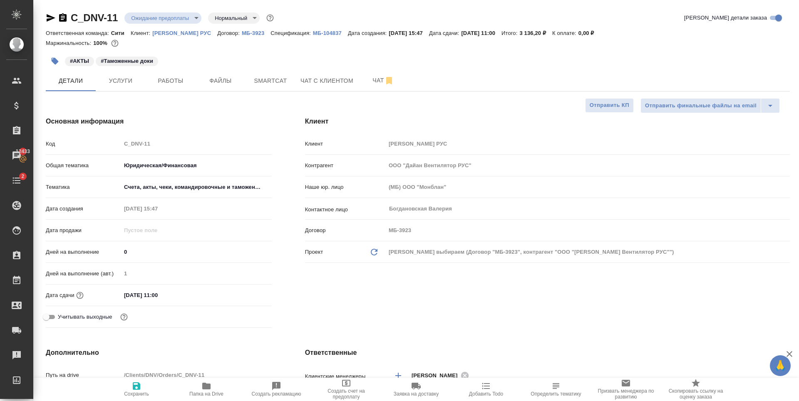
type textarea "x"
click at [150, 292] on input "09.10.2025 11:00" at bounding box center [157, 295] width 73 height 12
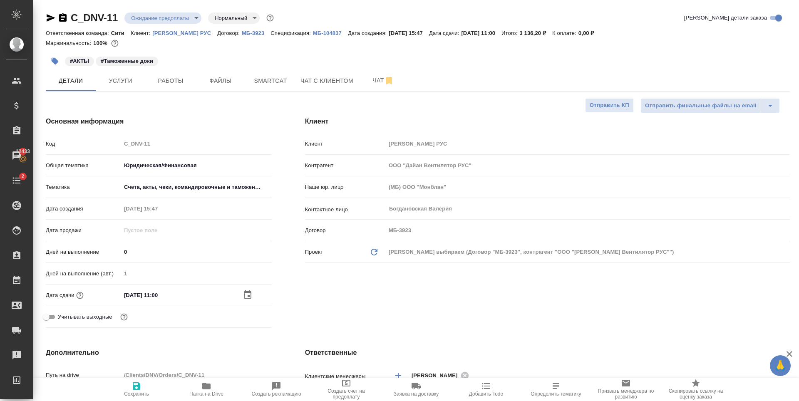
click at [253, 291] on div at bounding box center [257, 295] width 29 height 10
click at [243, 296] on icon "button" at bounding box center [248, 295] width 10 height 10
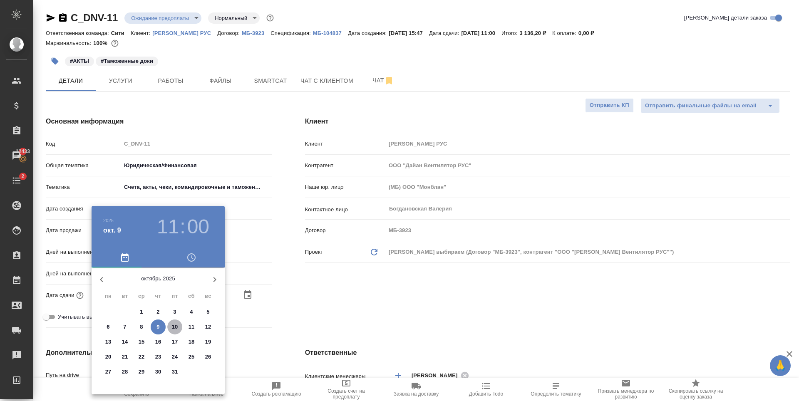
click at [175, 324] on p "10" at bounding box center [175, 327] width 6 height 8
type input "10.10.2025 11:00"
type textarea "x"
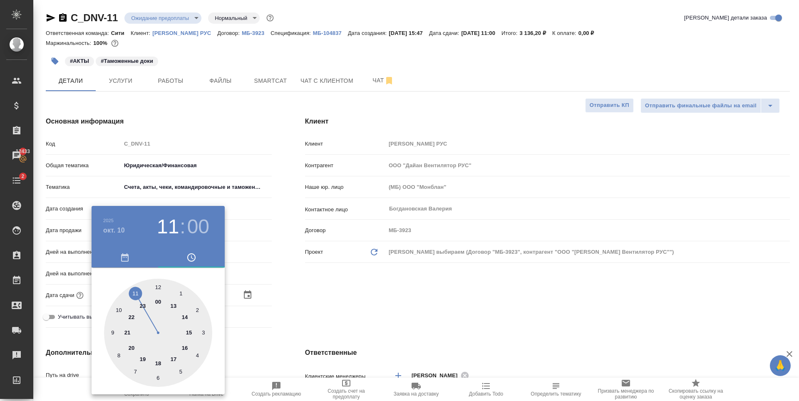
click at [185, 350] on div at bounding box center [158, 333] width 108 height 108
type input "10.10.2025 16:00"
type textarea "x"
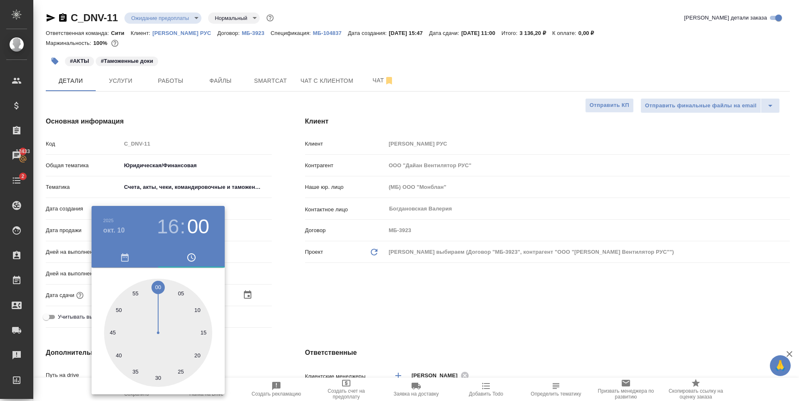
drag, startPoint x: 396, startPoint y: 283, endPoint x: 344, endPoint y: 303, distance: 55.8
click at [396, 282] on div at bounding box center [399, 200] width 799 height 401
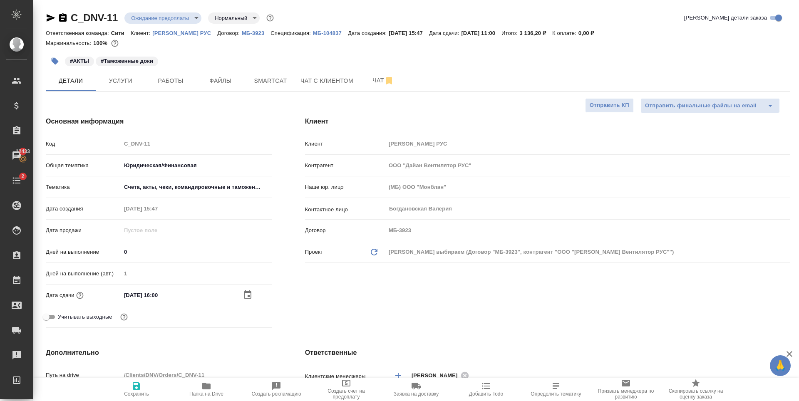
click at [140, 383] on icon "button" at bounding box center [136, 386] width 10 height 10
type textarea "x"
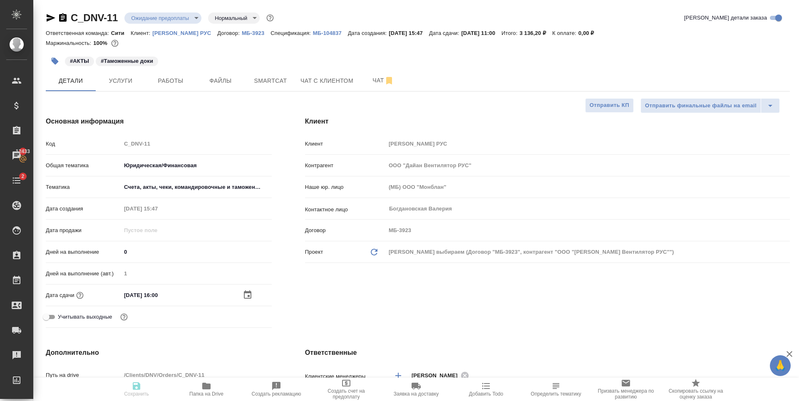
type textarea "x"
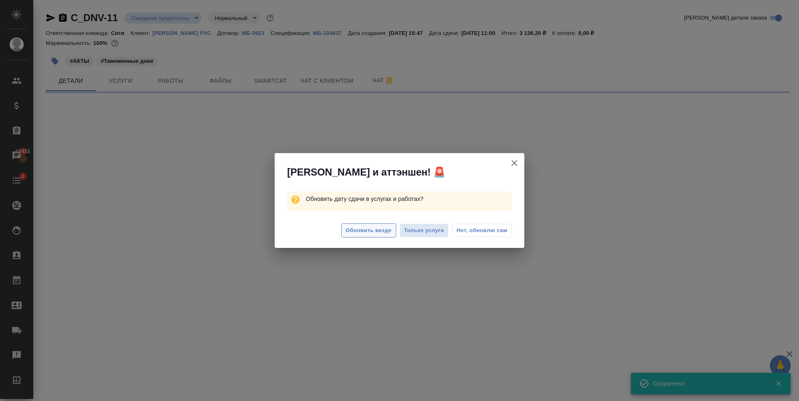
click at [368, 237] on button "Обновить везде" at bounding box center [368, 230] width 55 height 15
select select "RU"
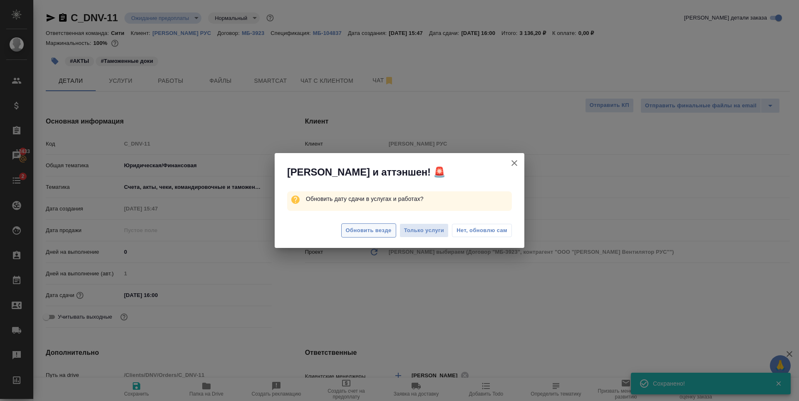
type textarea "x"
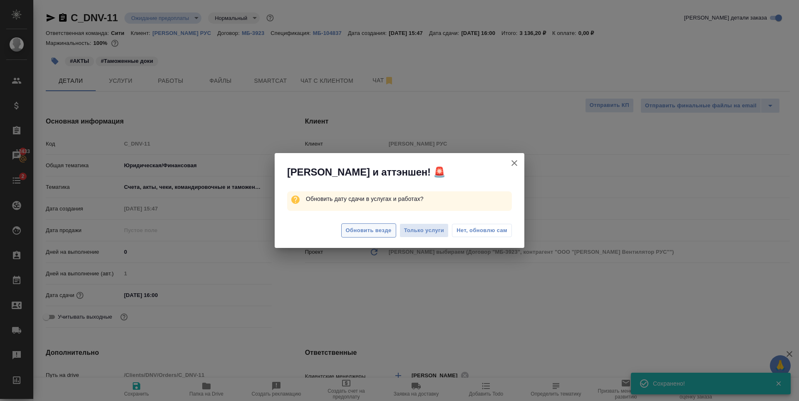
type textarea "x"
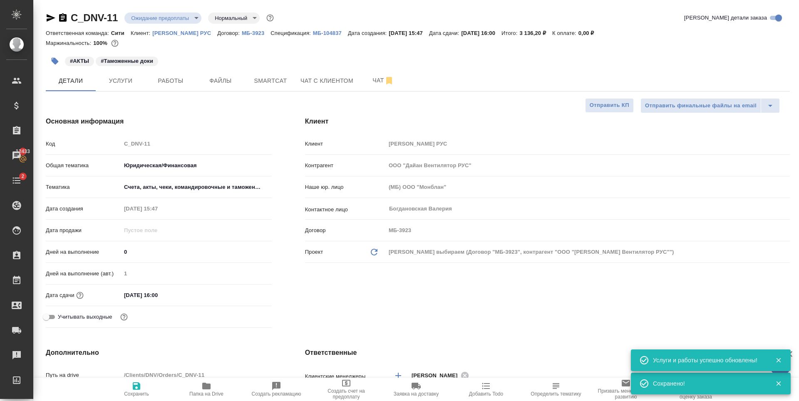
click at [366, 235] on div at bounding box center [399, 200] width 799 height 401
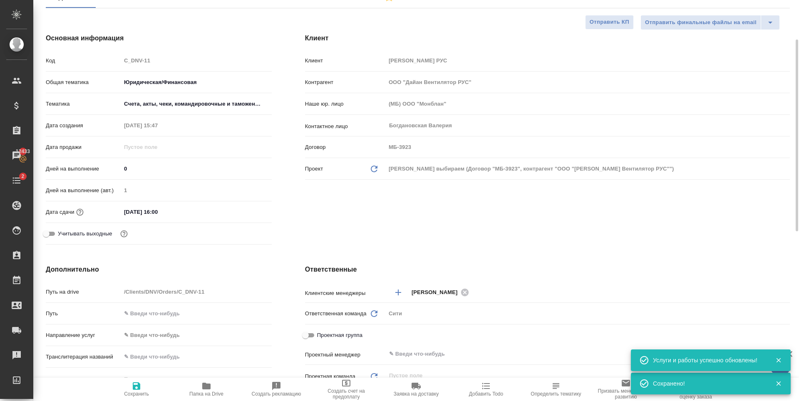
scroll to position [250, 0]
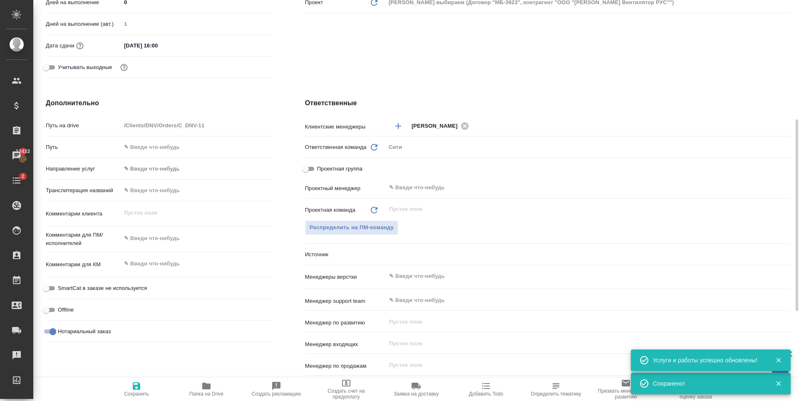
type textarea "x"
click at [155, 242] on textarea at bounding box center [196, 238] width 151 height 14
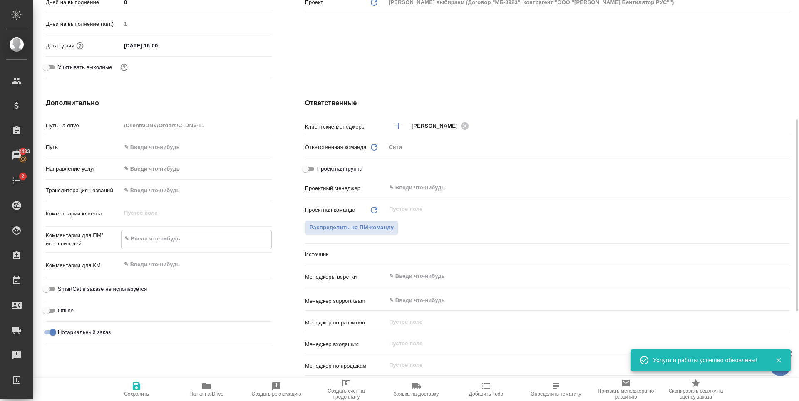
type textarea "т"
type textarea "x"
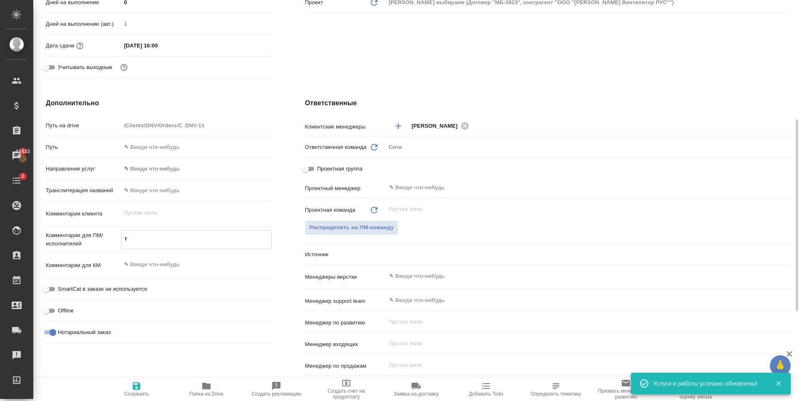
type textarea "x"
type textarea "та"
type textarea "x"
type textarea "тамо"
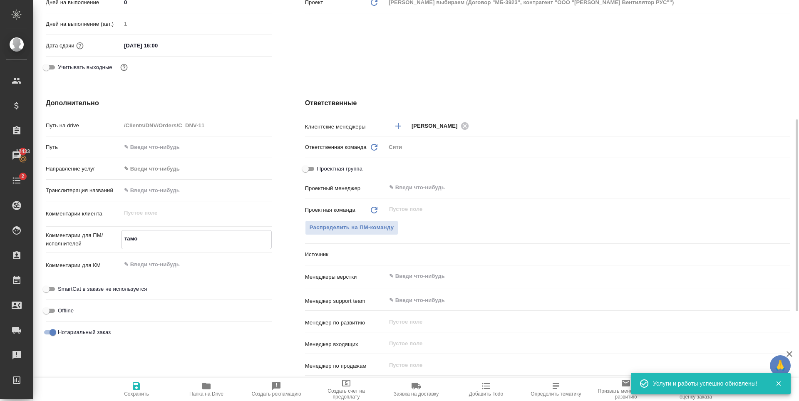
type textarea "x"
type textarea "тамож"
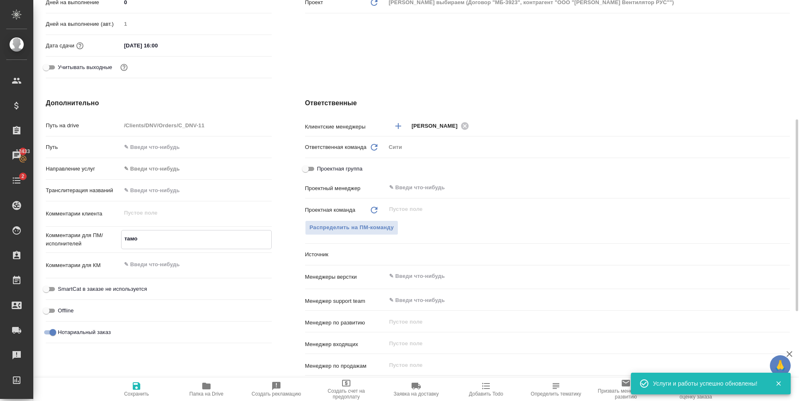
type textarea "x"
type textarea "таможе"
type textarea "x"
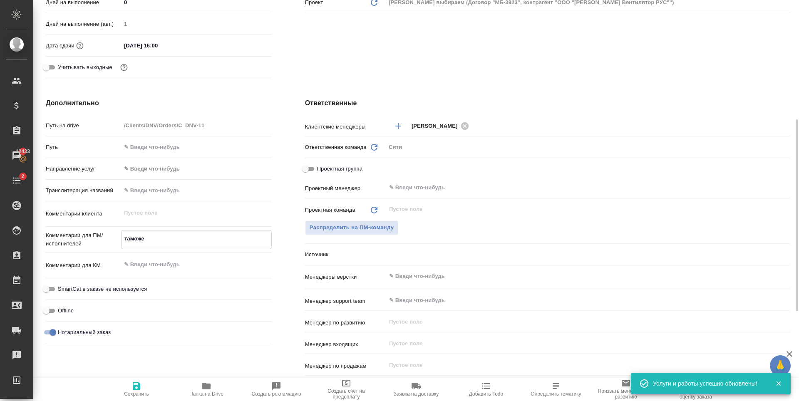
type textarea "x"
type textarea "таможен"
type textarea "x"
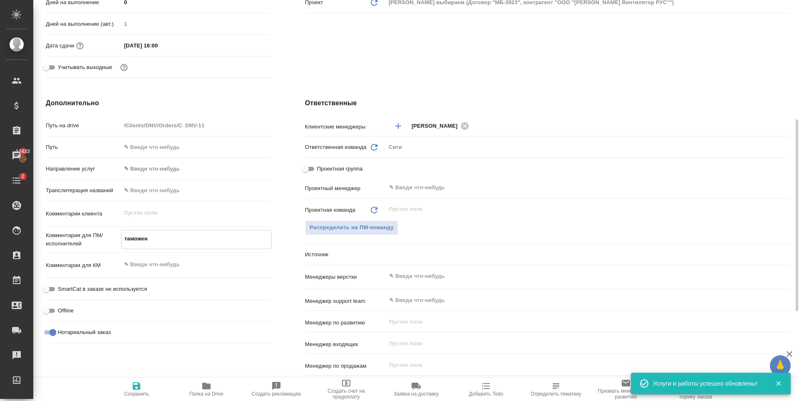
type textarea "x"
type textarea "таможенн"
type textarea "x"
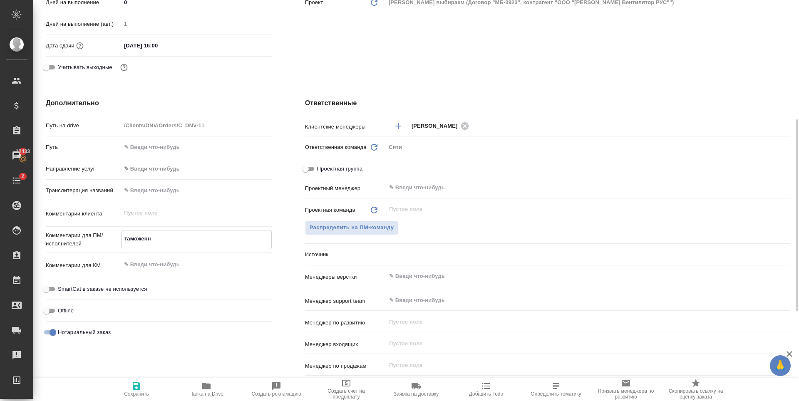
type textarea "таможенны"
type textarea "x"
type textarea "таможенные"
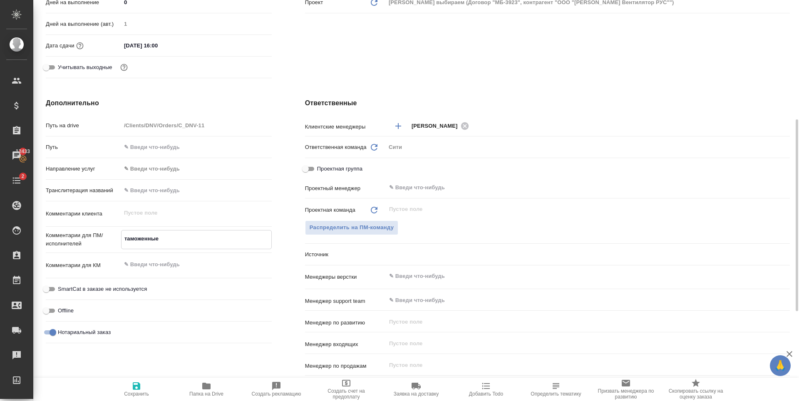
type textarea "x"
type textarea "таможенные"
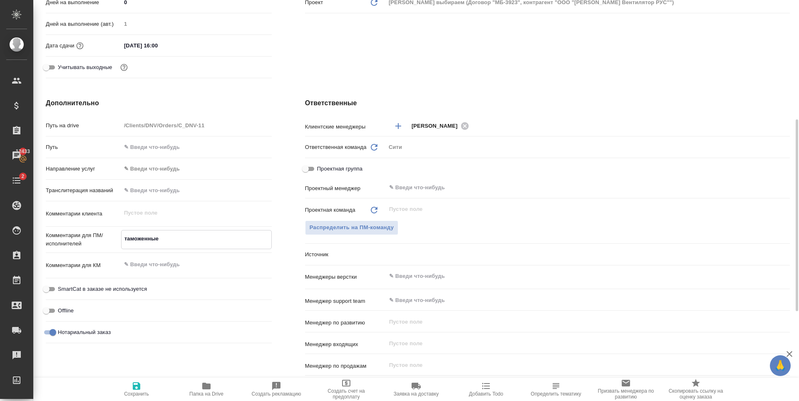
type textarea "x"
type textarea "таможенные д"
type textarea "x"
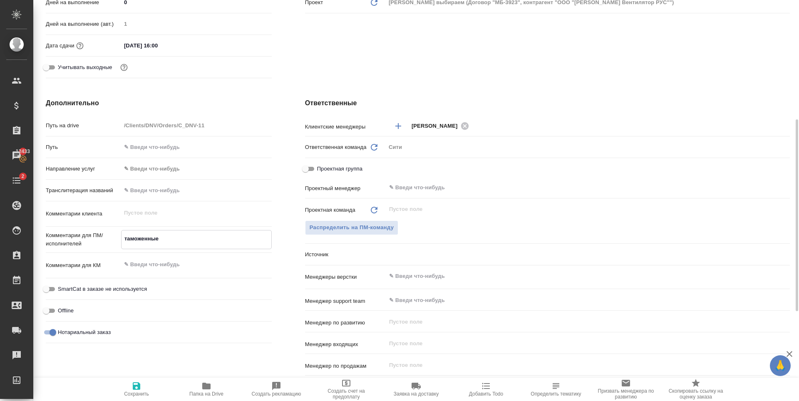
type textarea "x"
type textarea "таможенные до"
type textarea "x"
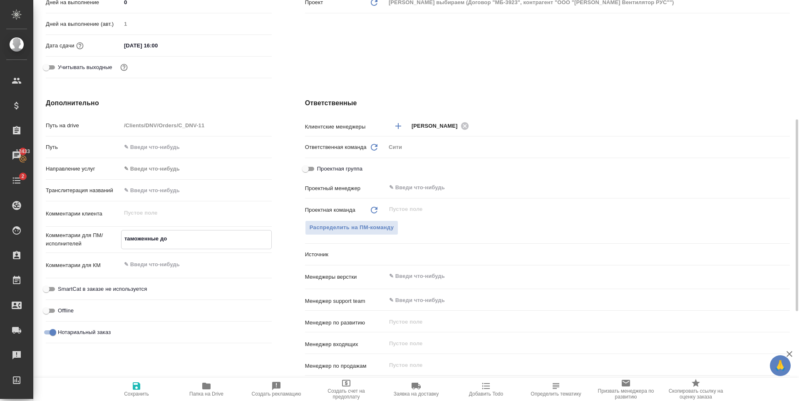
type textarea "x"
type textarea "таможенные док"
type textarea "x"
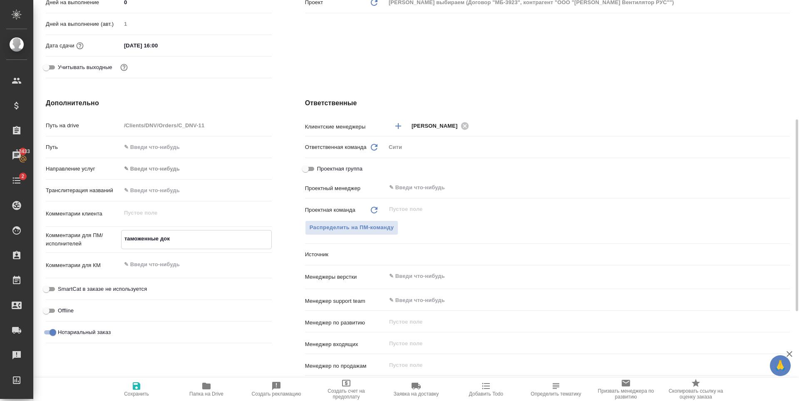
type textarea "таможенные доки"
type textarea "x"
type textarea "таможенные доки"
type textarea "x"
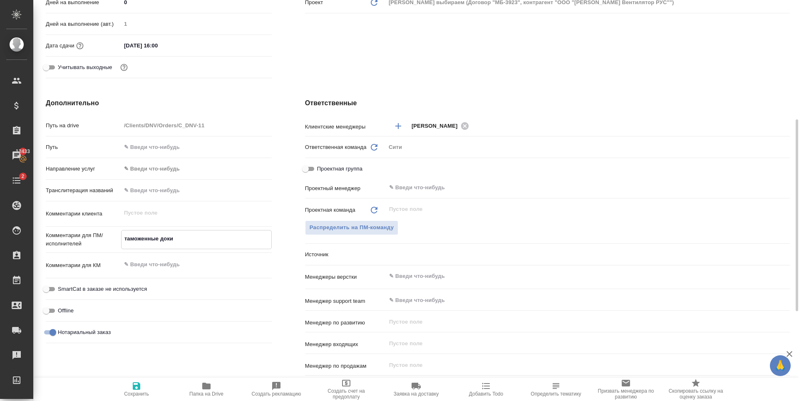
click at [142, 382] on span "Сохранить" at bounding box center [136, 389] width 60 height 16
type textarea "x"
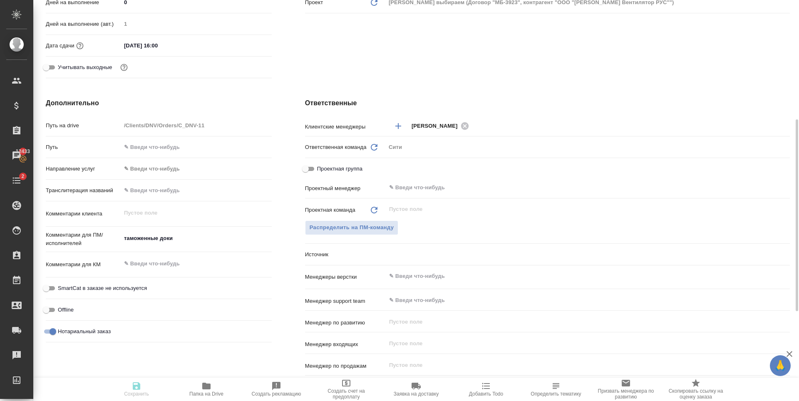
type textarea "x"
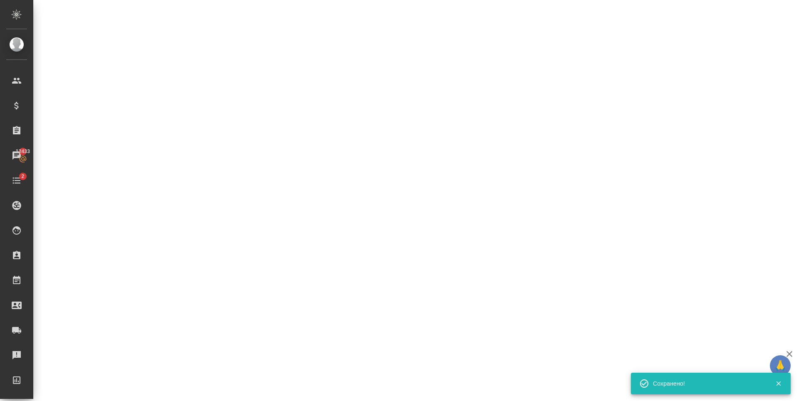
select select "RU"
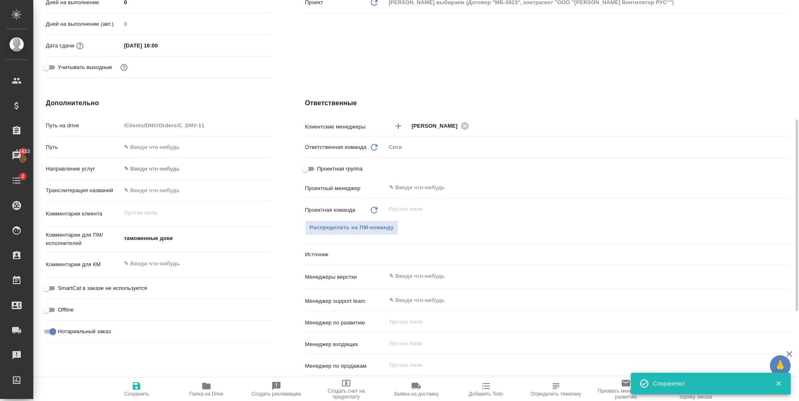
type textarea "x"
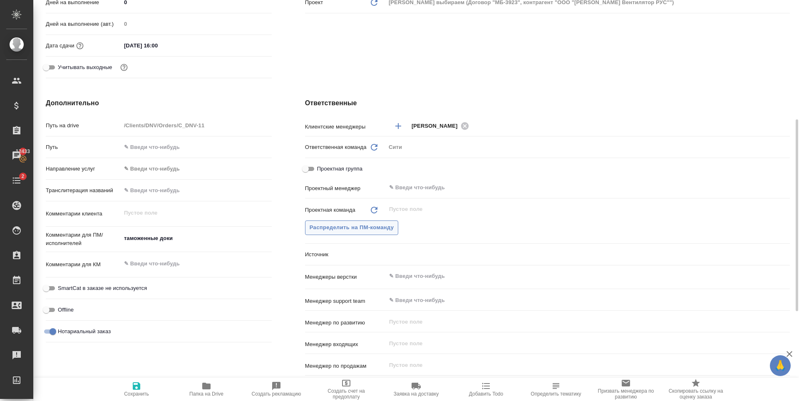
click at [385, 230] on span "Распределить на ПМ-команду" at bounding box center [351, 228] width 84 height 10
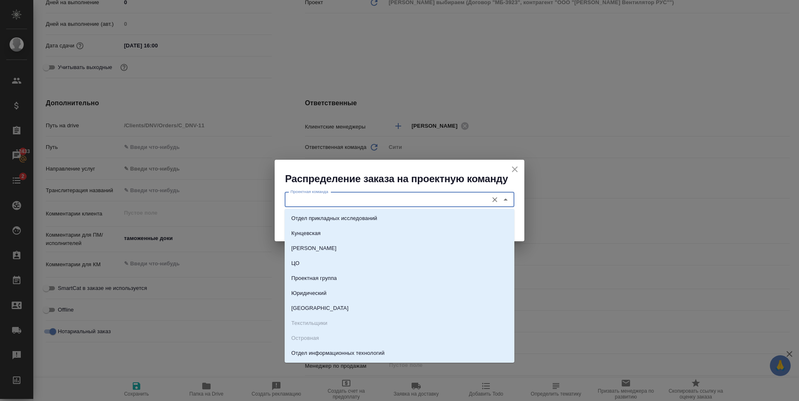
click at [340, 203] on input "Проектная команда" at bounding box center [385, 200] width 197 height 10
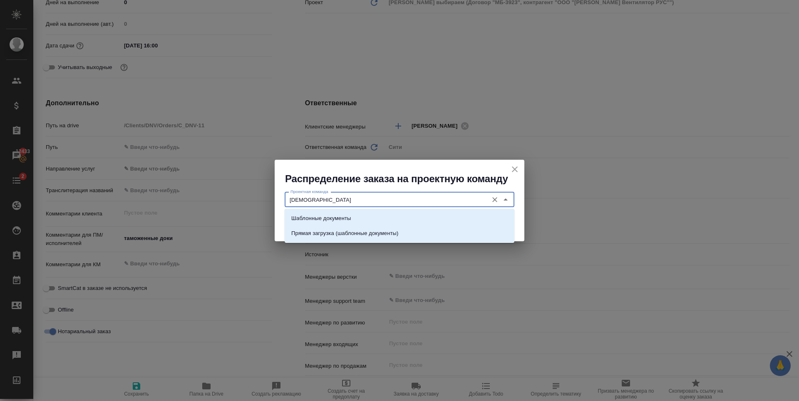
click at [354, 210] on div "Шаблонные документы Прямая загрузка (шаблонные документы)" at bounding box center [400, 226] width 230 height 34
click at [359, 215] on li "Шаблонные документы" at bounding box center [400, 218] width 230 height 15
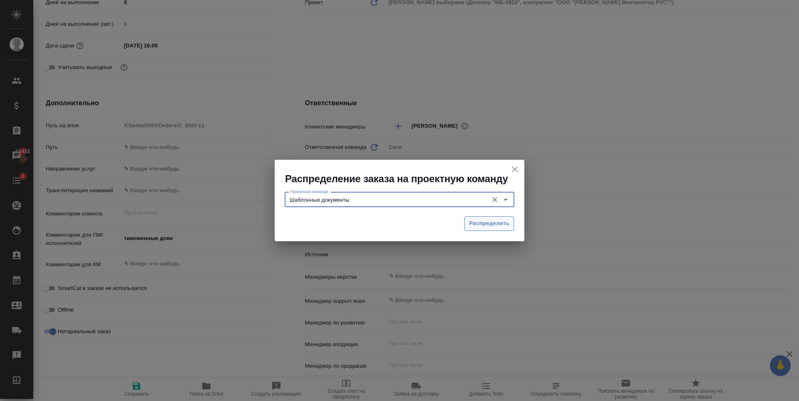
type input "Шаблонные документы"
click at [475, 217] on button "Распределить" at bounding box center [489, 223] width 50 height 15
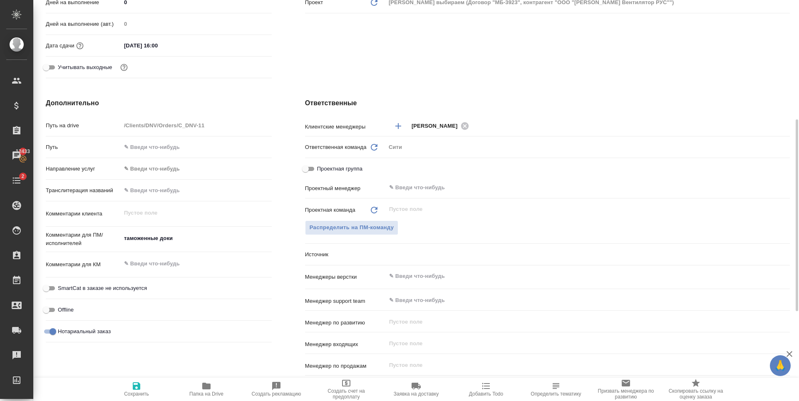
type textarea "x"
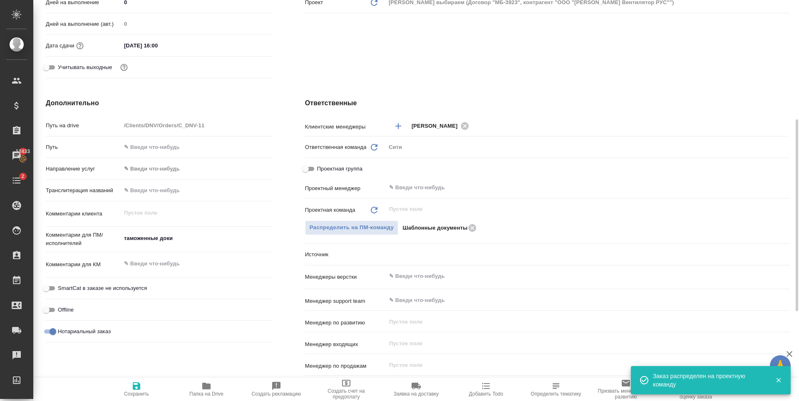
click at [138, 390] on icon "button" at bounding box center [136, 386] width 10 height 10
type textarea "x"
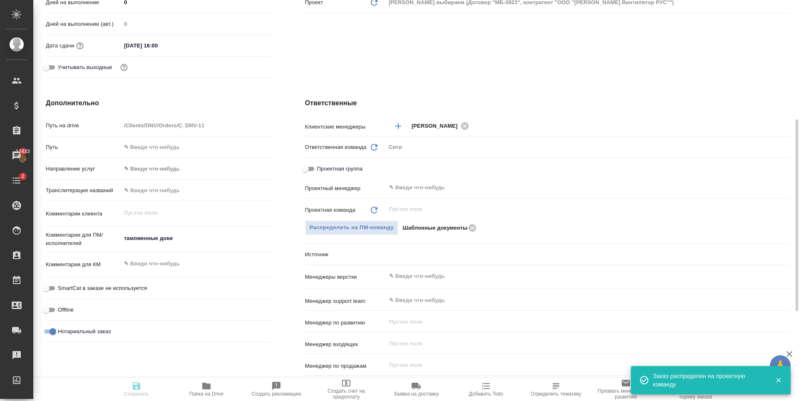
type textarea "x"
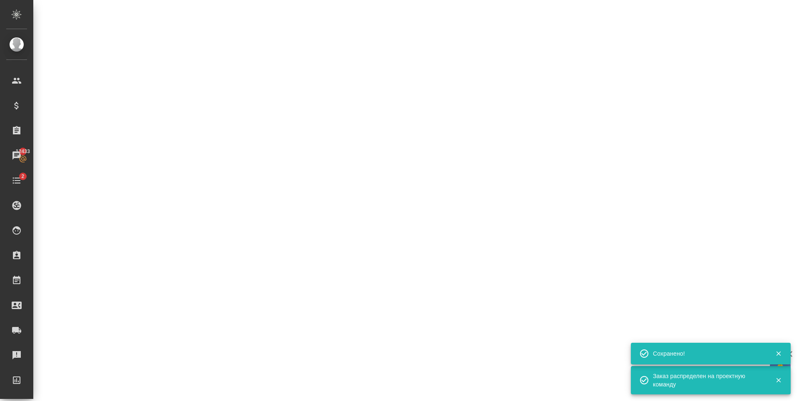
select select "RU"
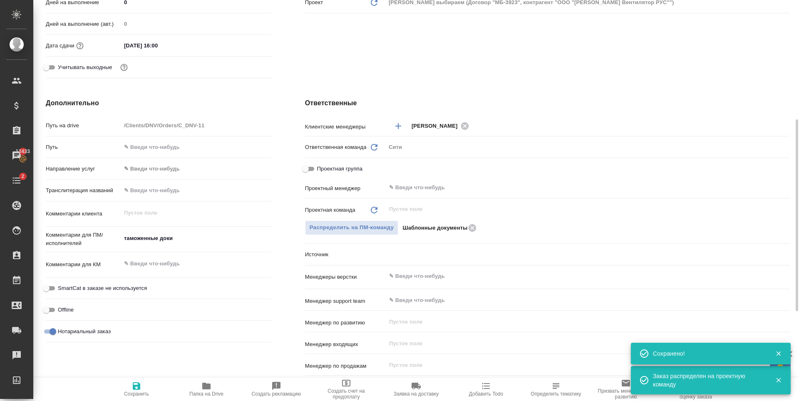
type textarea "x"
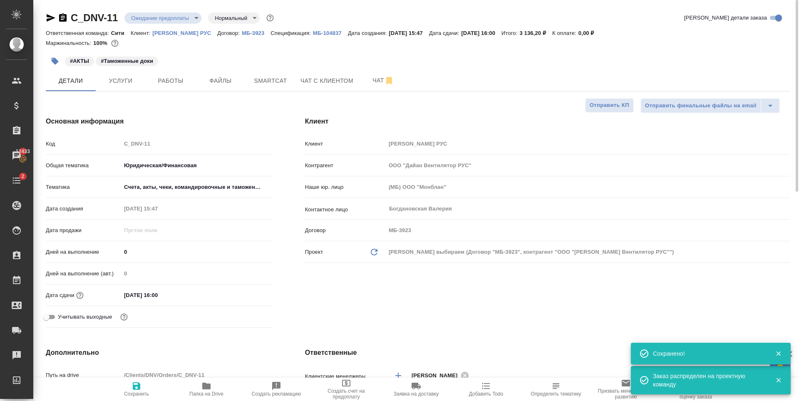
click at [163, 19] on body "🙏 .cls-1 fill:#fff; AWATERA Zaytseva Svetlana Клиенты Спецификации Заказы 12433…" at bounding box center [399, 200] width 799 height 401
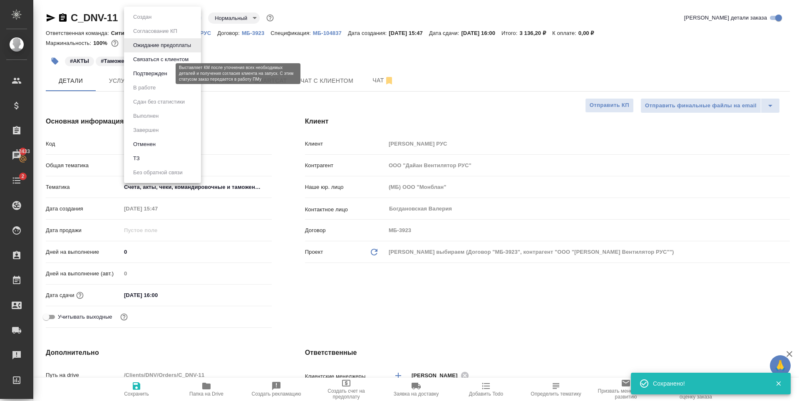
click at [166, 74] on button "Подтвержден" at bounding box center [150, 73] width 39 height 9
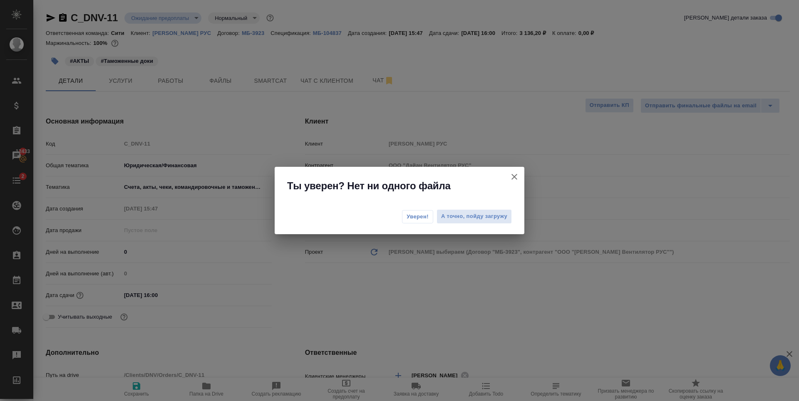
click at [513, 176] on icon "button" at bounding box center [514, 177] width 6 height 6
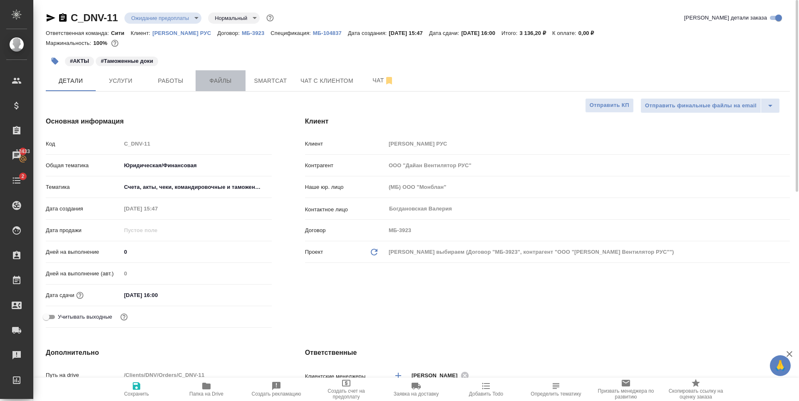
click at [220, 83] on span "Файлы" at bounding box center [221, 81] width 40 height 10
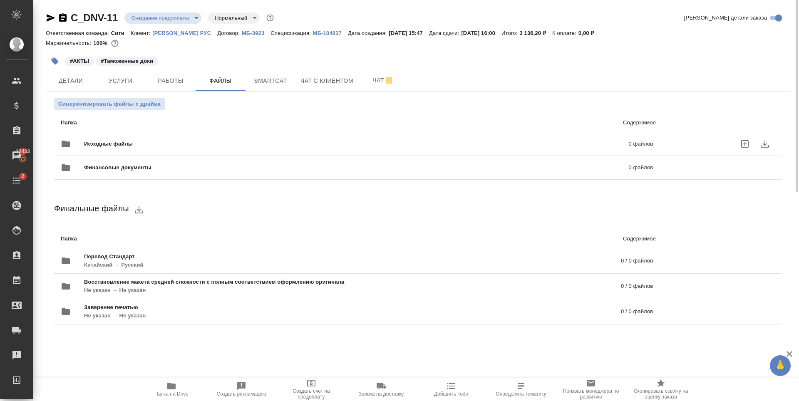
click at [745, 144] on icon "uploadFiles" at bounding box center [744, 143] width 7 height 7
click at [0, 0] on input "uploadFiles" at bounding box center [0, 0] width 0 height 0
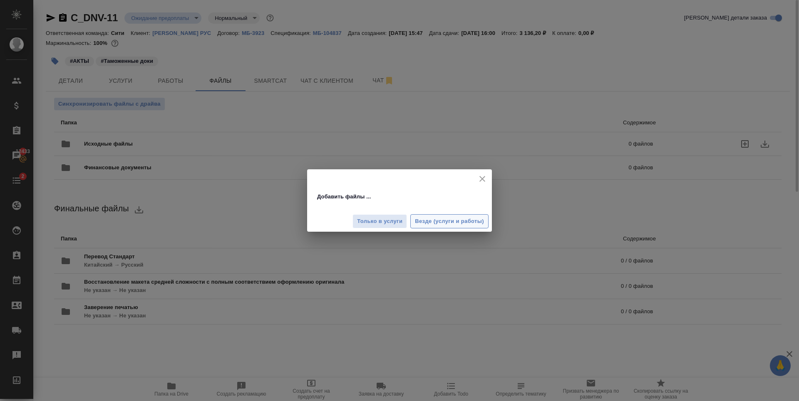
click at [445, 223] on span "Везде (услуги и работы)" at bounding box center [449, 222] width 69 height 10
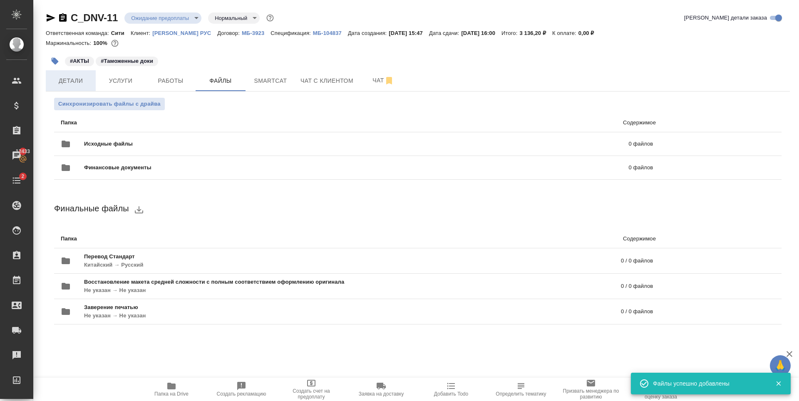
click at [76, 84] on span "Детали" at bounding box center [71, 81] width 40 height 10
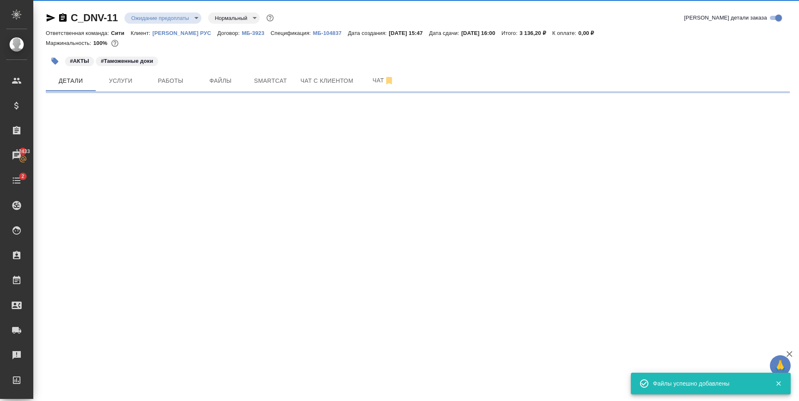
select select "RU"
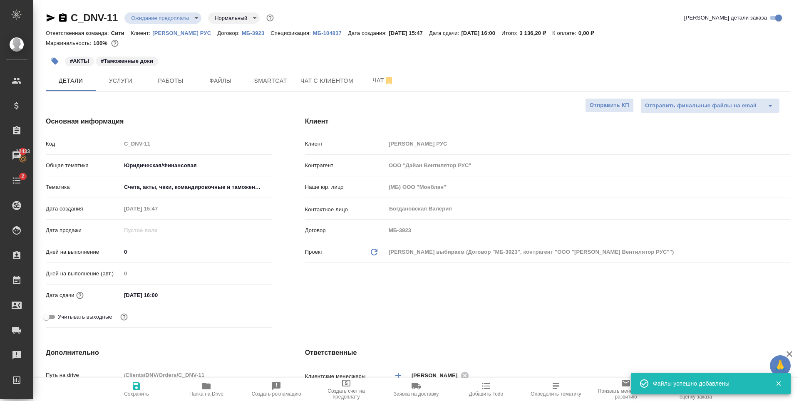
type textarea "x"
drag, startPoint x: 118, startPoint y: 20, endPoint x: 66, endPoint y: 22, distance: 52.4
click at [66, 22] on div "C_DNV-11 Ожидание предоплаты waitingForPrepayment Нормальный normal" at bounding box center [161, 17] width 230 height 13
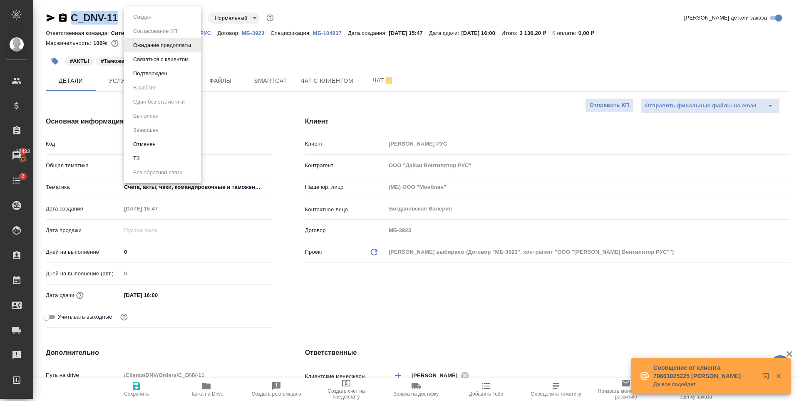
click at [151, 20] on body "🙏 .cls-1 fill:#fff; AWATERA Zaytseva Svetlana Клиенты Спецификации Заказы 12433…" at bounding box center [399, 200] width 799 height 401
click at [169, 75] on button "Подтвержден" at bounding box center [150, 73] width 39 height 9
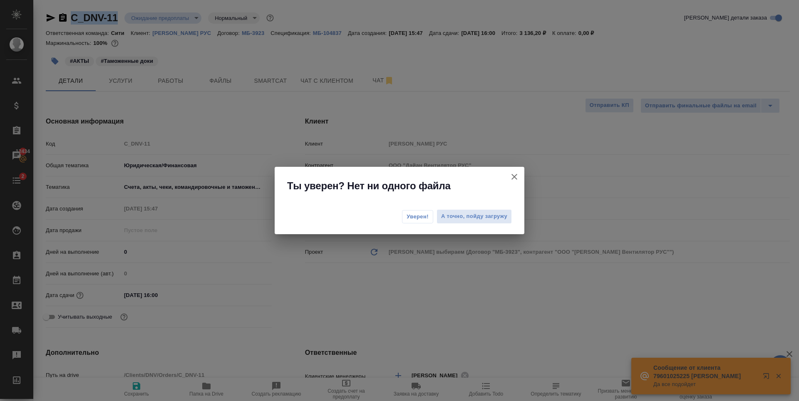
click at [511, 173] on icon "button" at bounding box center [514, 177] width 10 height 10
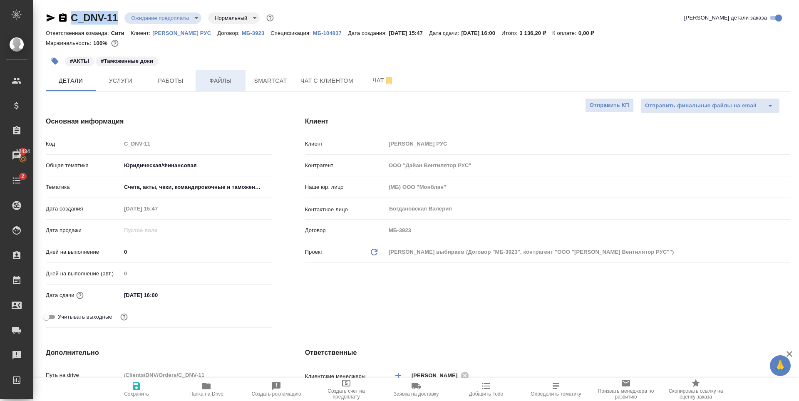
click at [217, 80] on span "Файлы" at bounding box center [221, 81] width 40 height 10
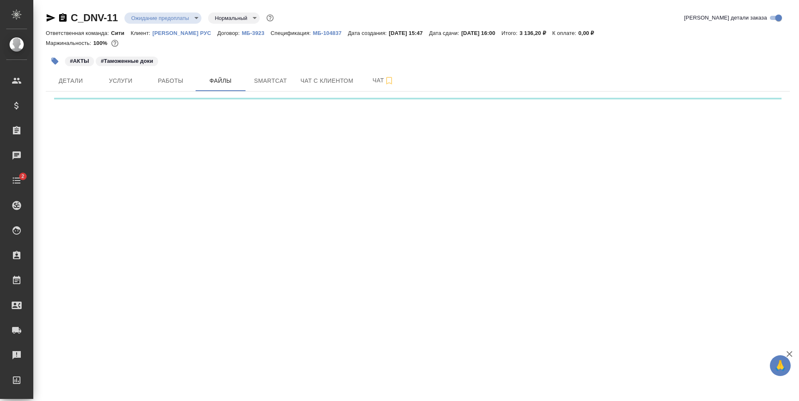
click at [163, 13] on body "🙏 .cls-1 fill:#fff; AWATERA [PERSON_NAME] Спецификации Заказы Чаты 2 Todo Проек…" at bounding box center [399, 200] width 799 height 401
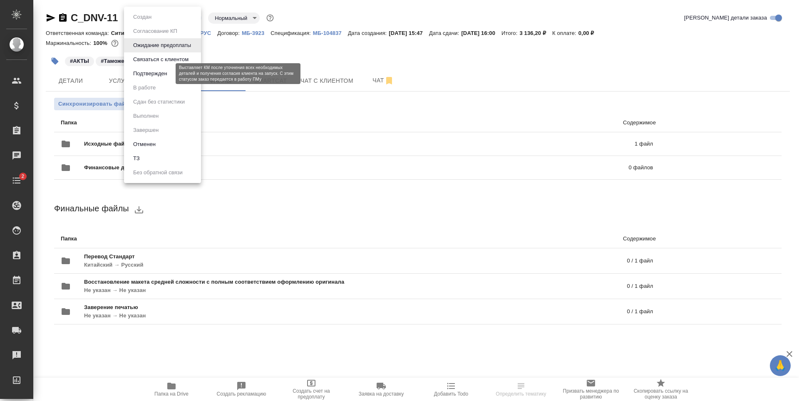
click at [164, 74] on button "Подтвержден" at bounding box center [150, 73] width 39 height 9
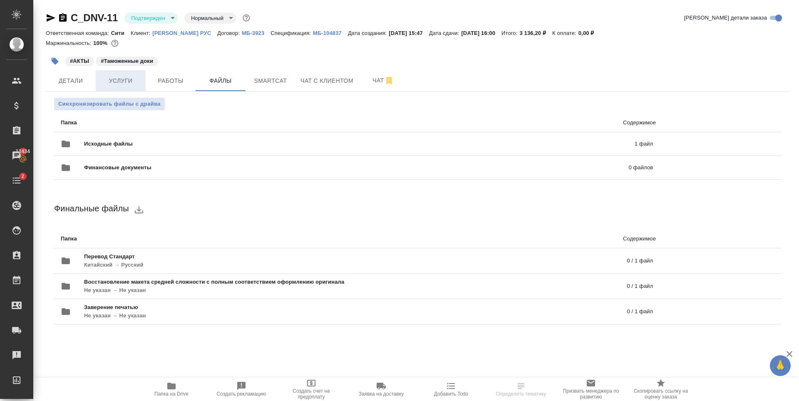
click at [133, 72] on button "Услуги" at bounding box center [121, 80] width 50 height 21
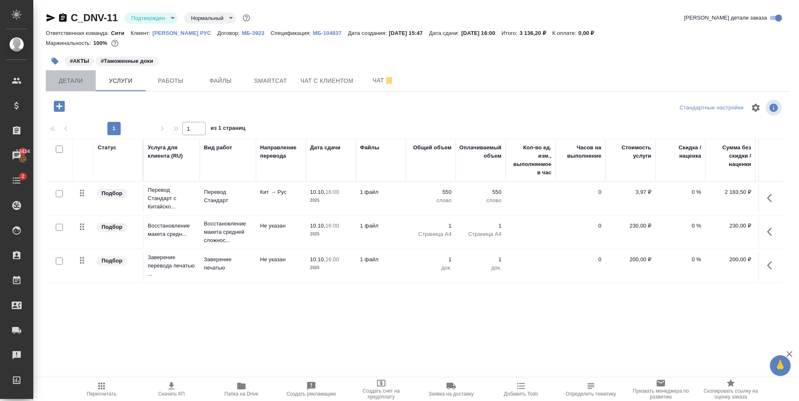
click at [71, 89] on button "Детали" at bounding box center [71, 80] width 50 height 21
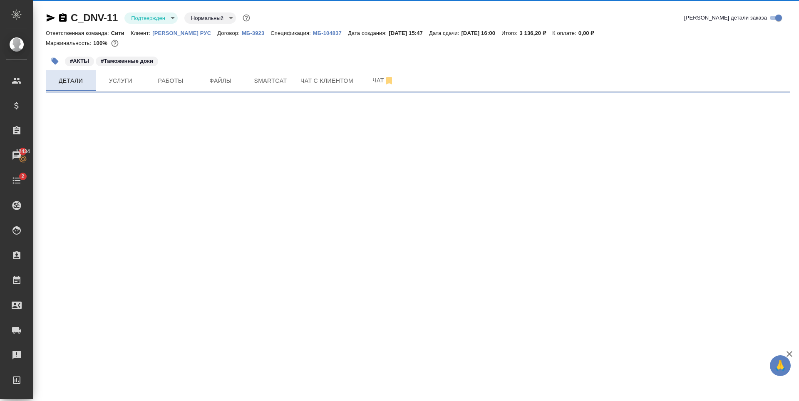
select select "RU"
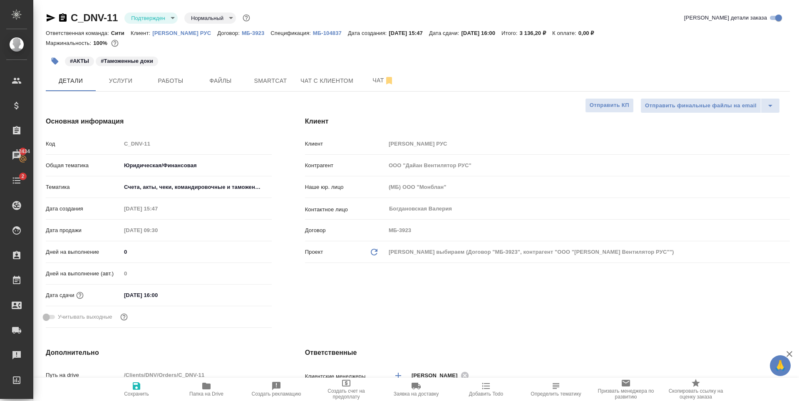
type textarea "x"
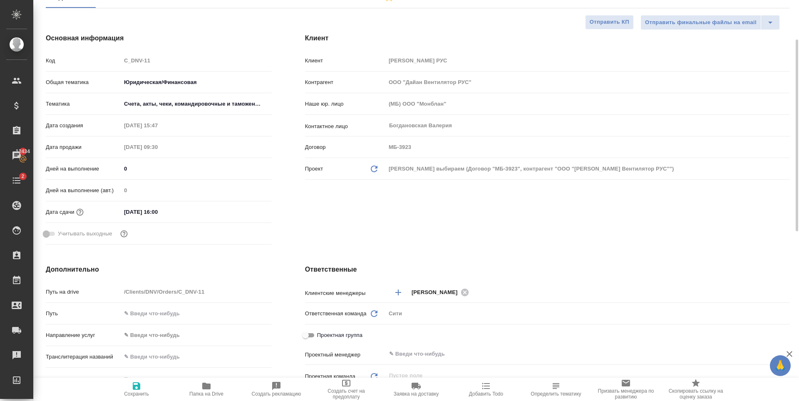
type textarea "x"
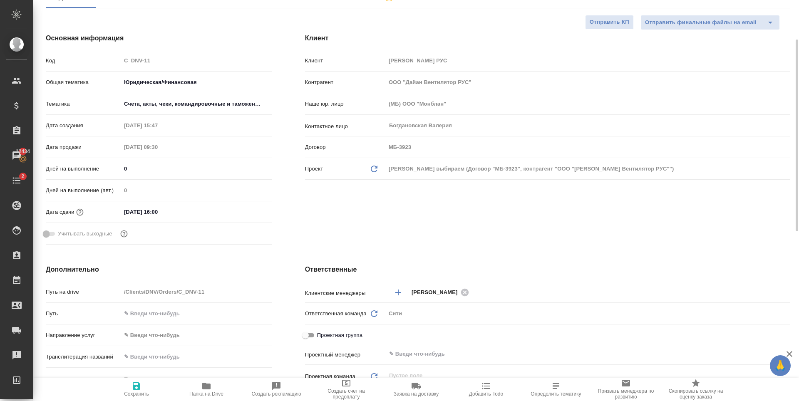
type textarea "x"
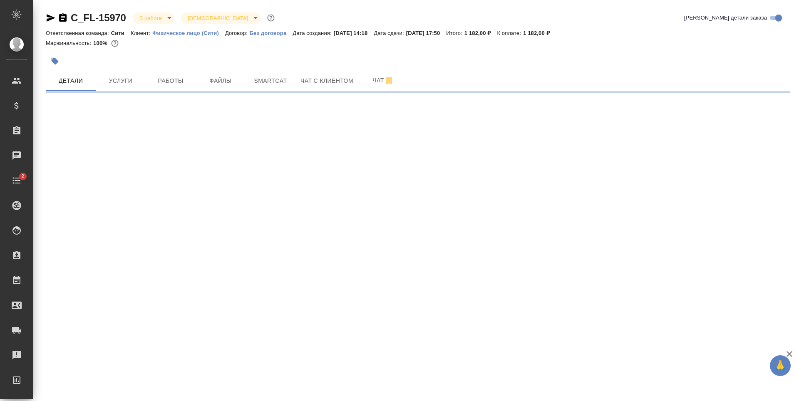
select select "RU"
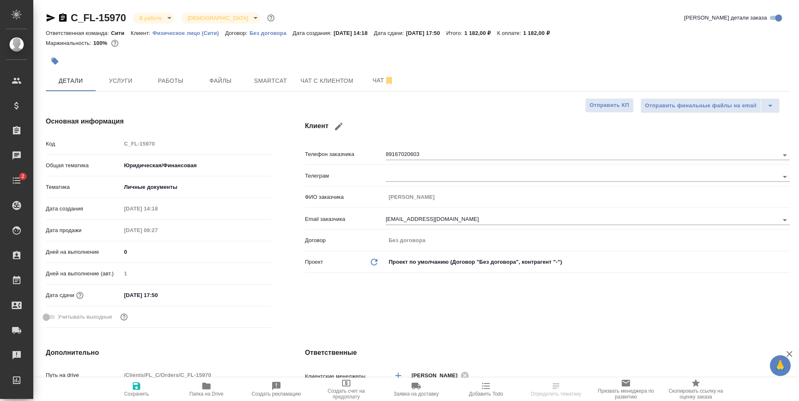
type textarea "x"
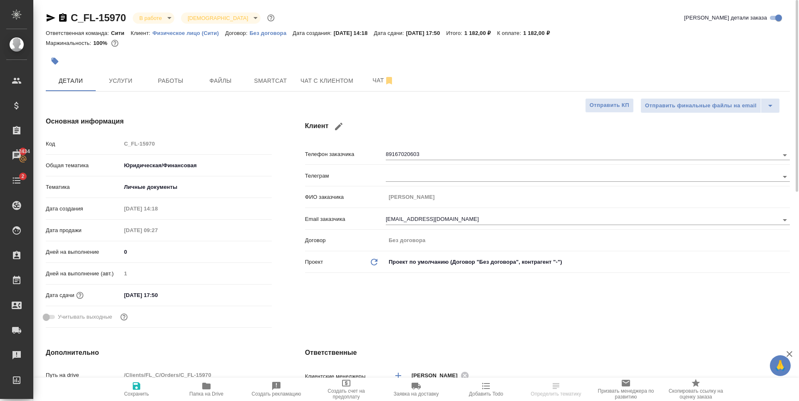
type textarea "x"
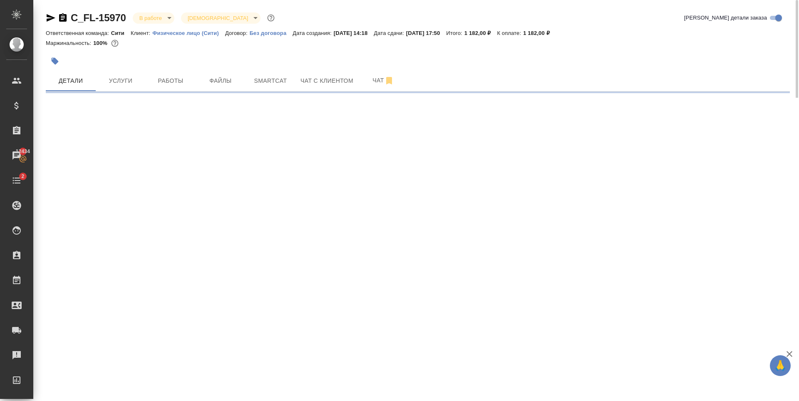
select select "RU"
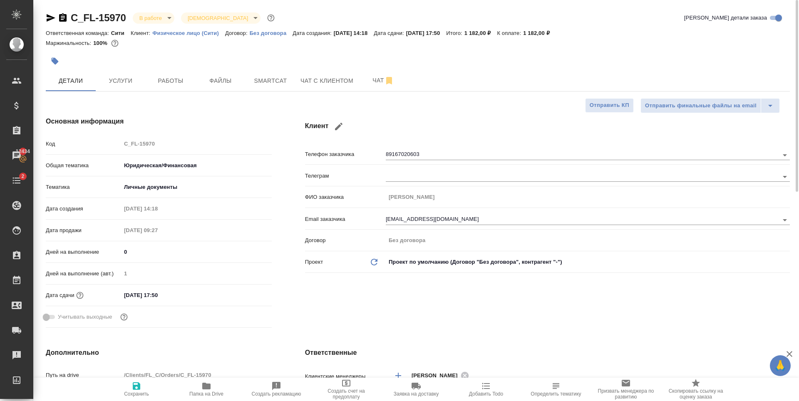
type textarea "x"
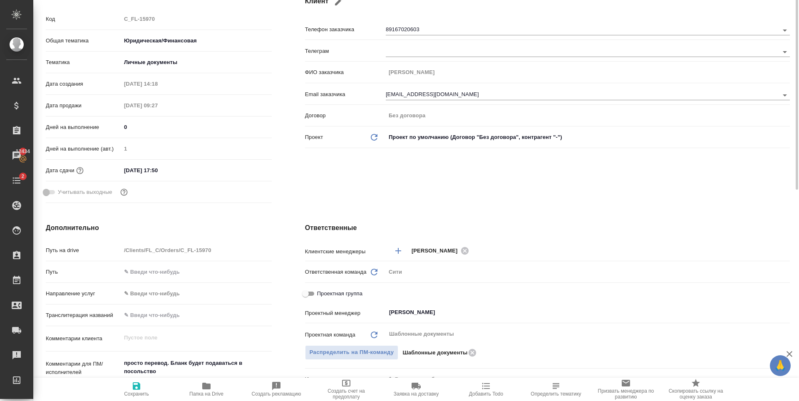
scroll to position [166, 0]
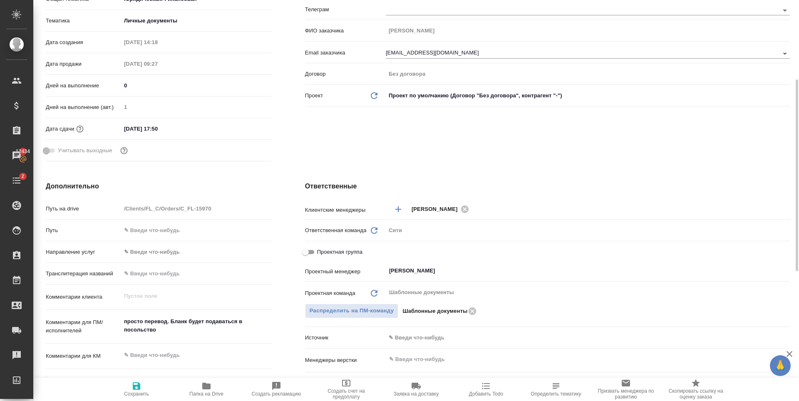
type textarea "x"
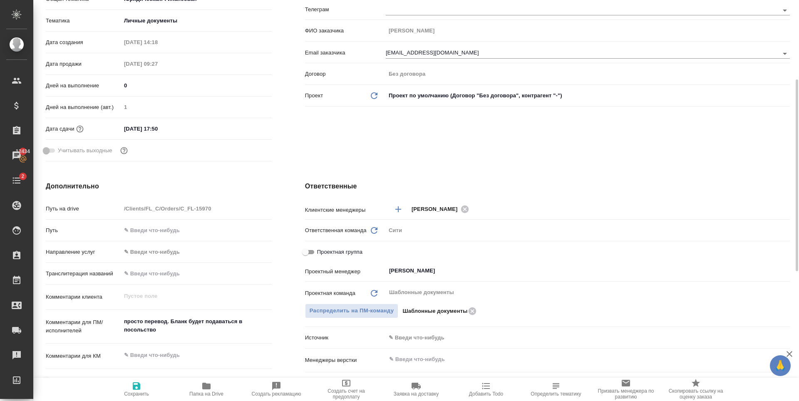
type textarea "x"
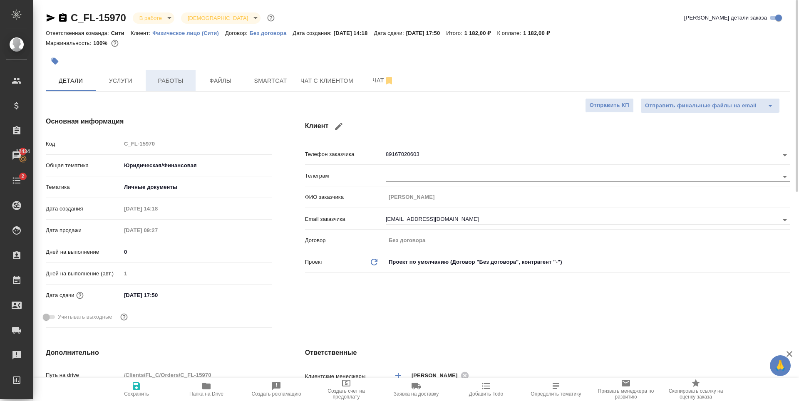
click at [168, 79] on span "Работы" at bounding box center [171, 81] width 40 height 10
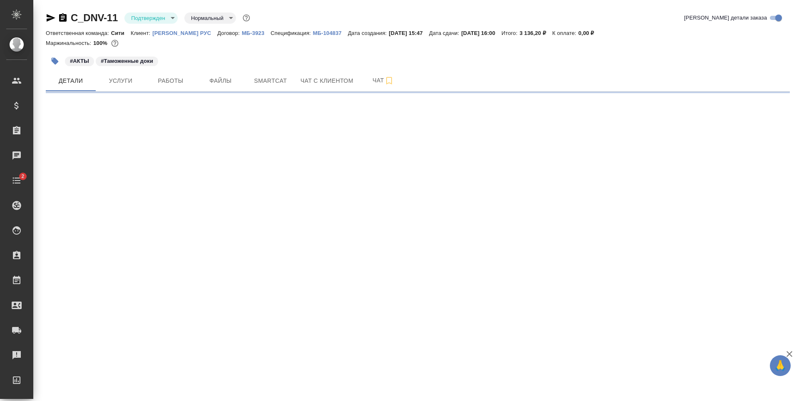
select select "RU"
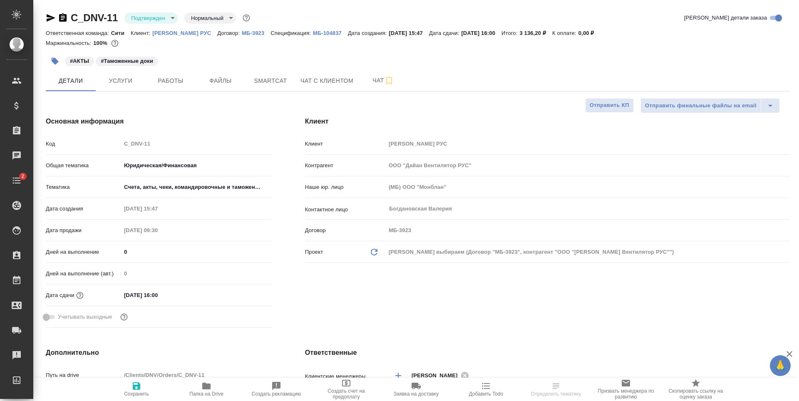
type textarea "x"
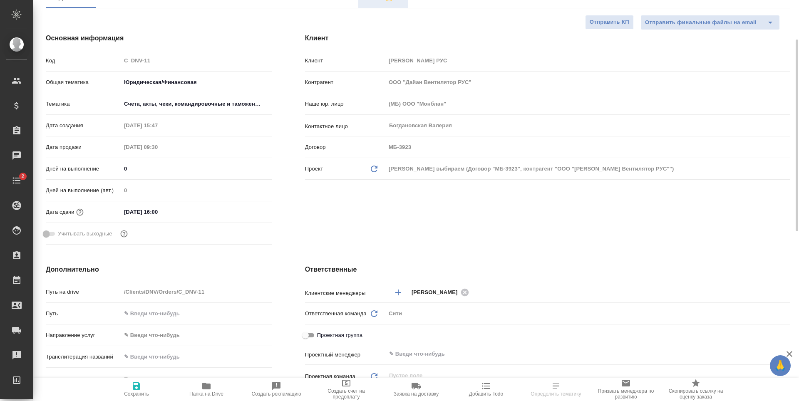
type textarea "x"
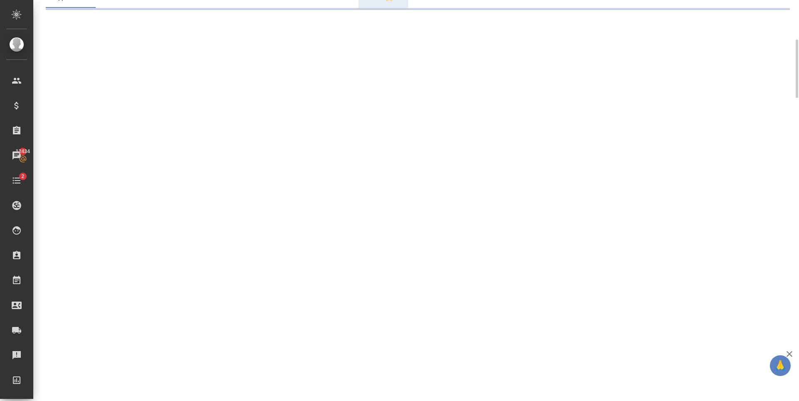
select select "RU"
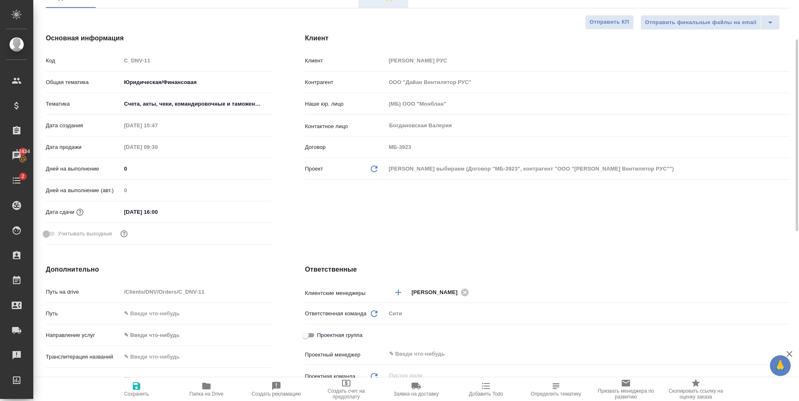
type textarea "x"
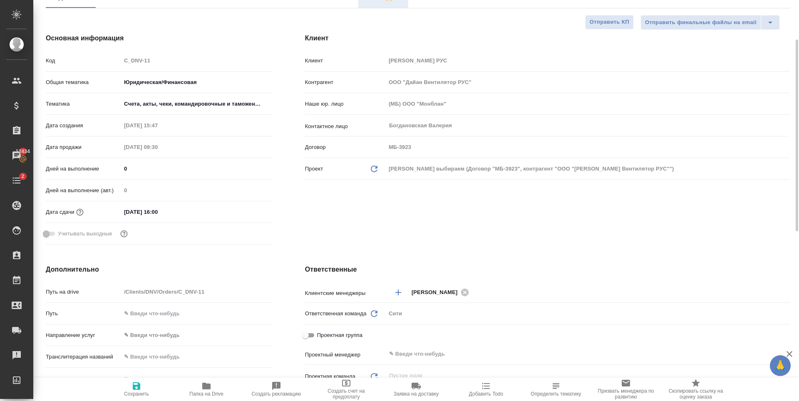
type textarea "x"
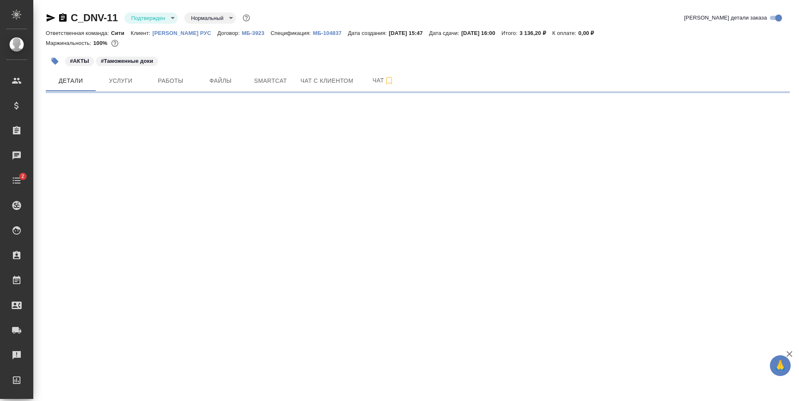
select select "RU"
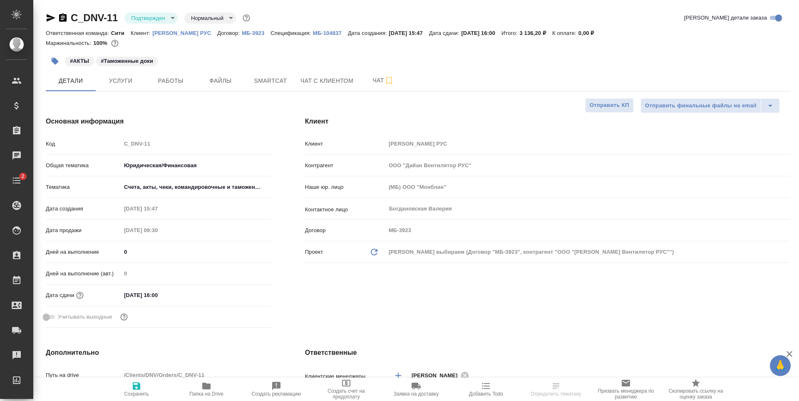
type textarea "x"
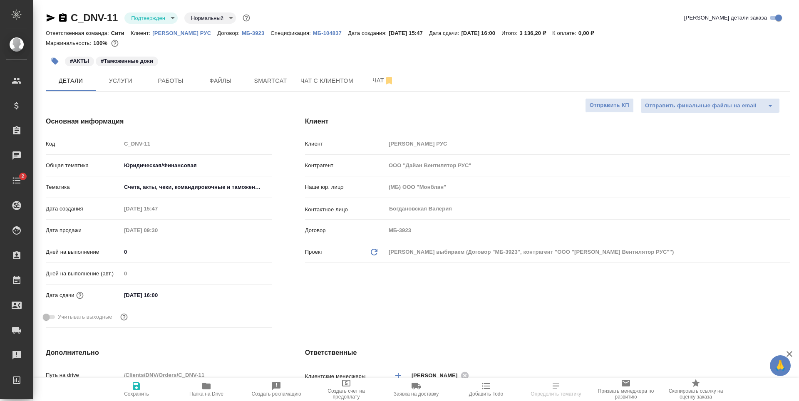
type textarea "x"
select select "RU"
type textarea "x"
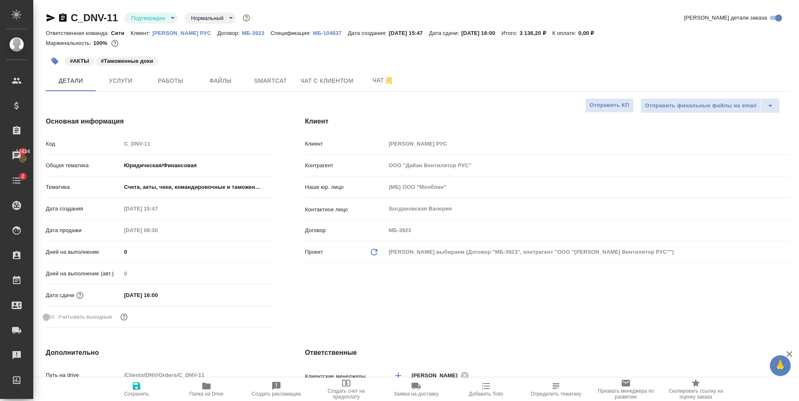
type textarea "x"
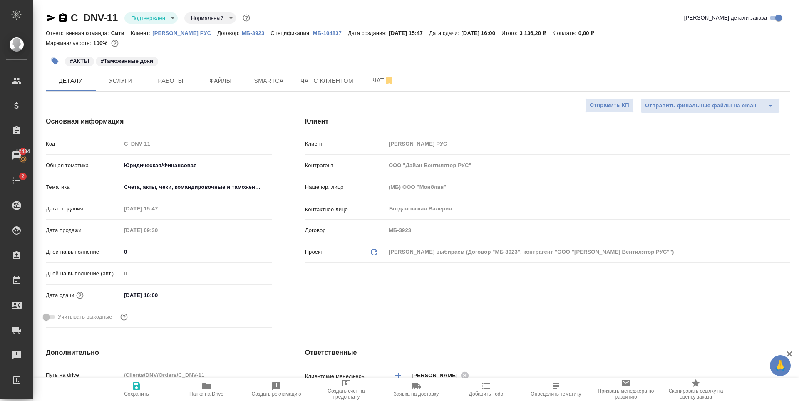
type textarea "x"
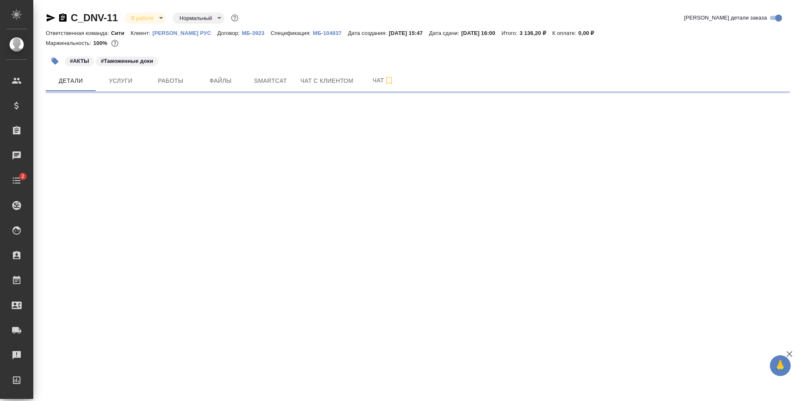
select select "RU"
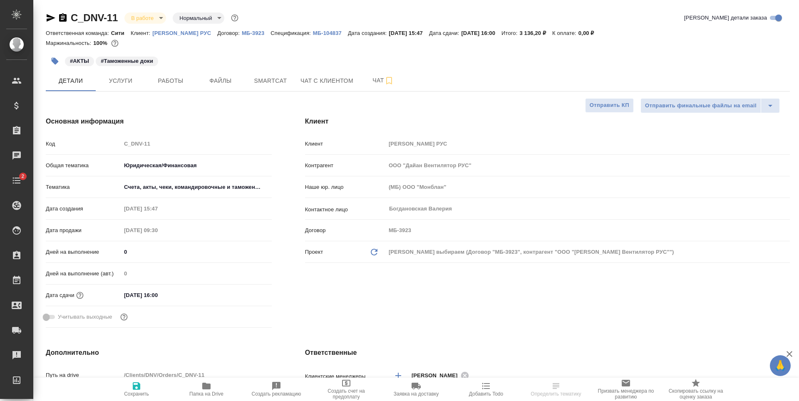
type textarea "x"
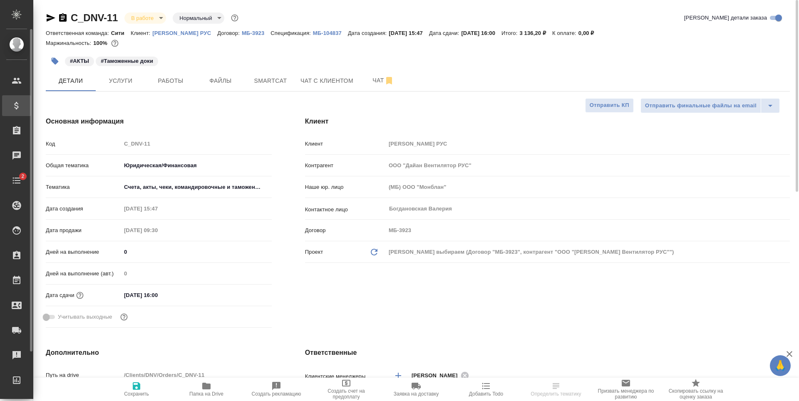
type textarea "x"
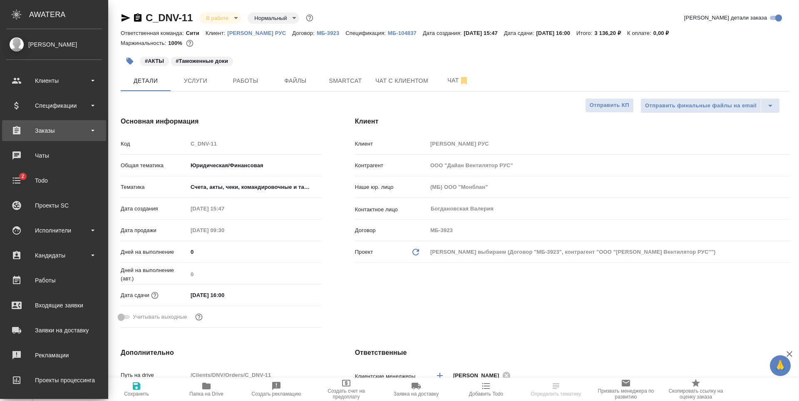
click at [55, 132] on div "Заказы" at bounding box center [54, 130] width 96 height 12
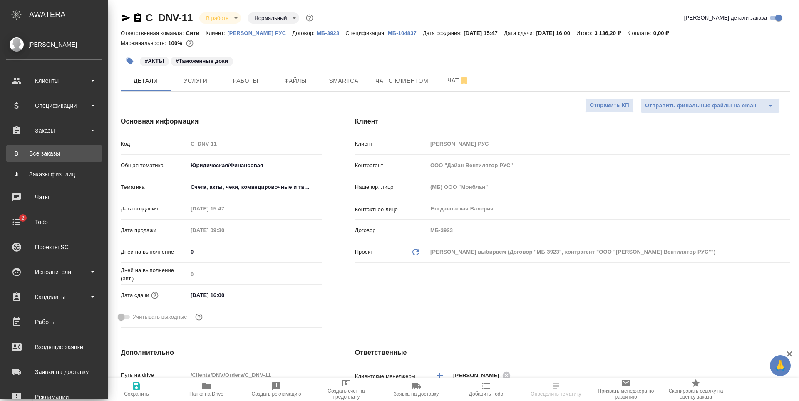
click at [51, 149] on link "В Все заказы" at bounding box center [54, 153] width 96 height 17
type textarea "x"
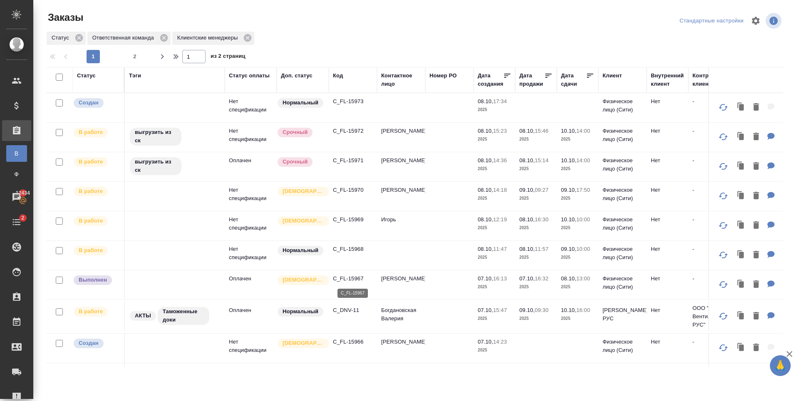
click at [359, 280] on p "C_FL-15967" at bounding box center [353, 279] width 40 height 8
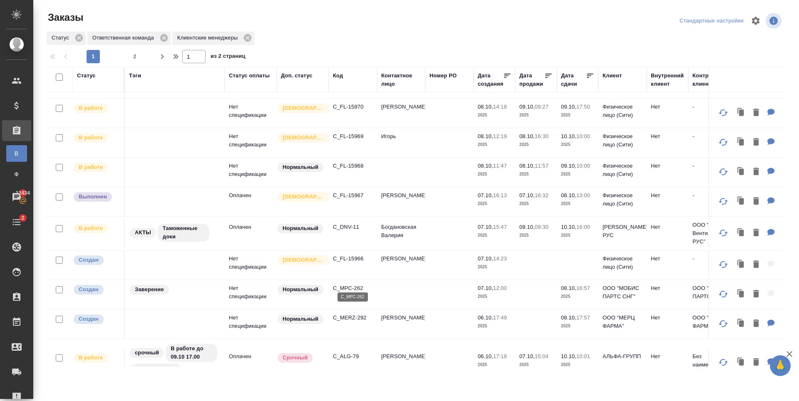
scroll to position [125, 0]
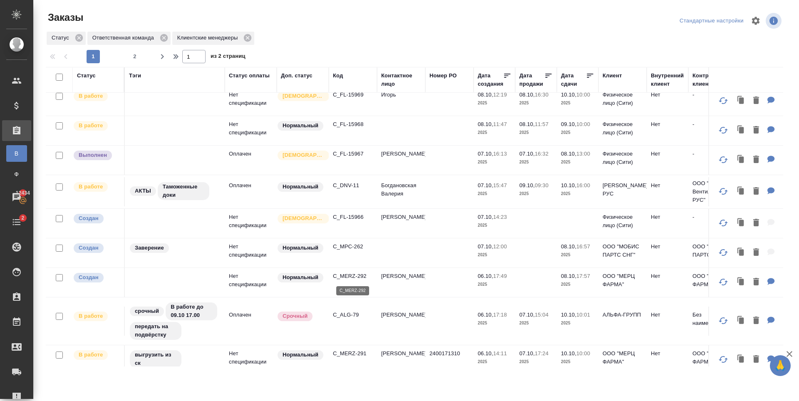
click at [353, 274] on p "C_MERZ-292" at bounding box center [353, 276] width 40 height 8
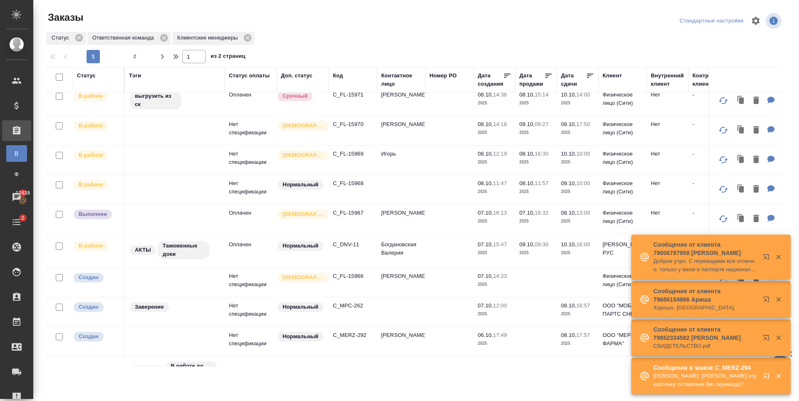
click at [355, 181] on p "C_FL-15968" at bounding box center [353, 183] width 40 height 8
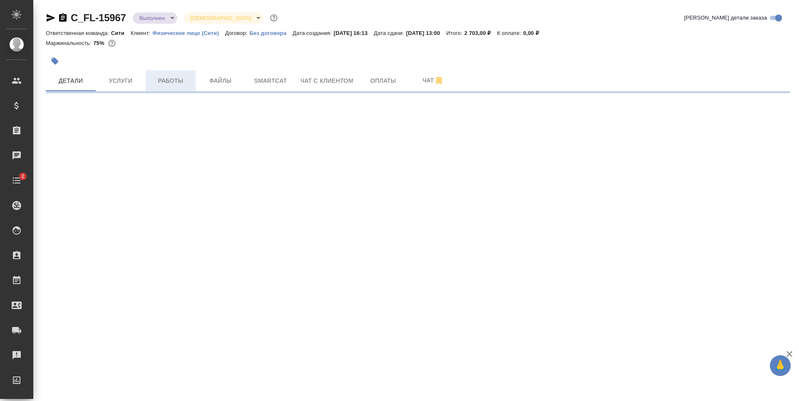
click at [174, 79] on span "Работы" at bounding box center [171, 81] width 40 height 10
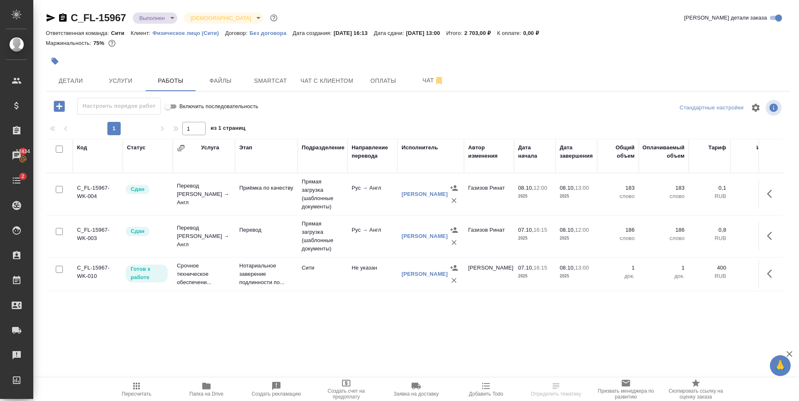
click at [772, 276] on icon "button" at bounding box center [772, 274] width 10 height 10
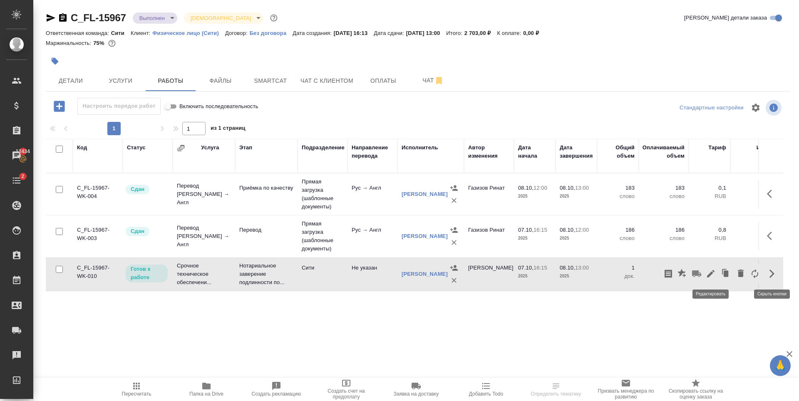
click at [707, 274] on icon "button" at bounding box center [711, 274] width 10 height 10
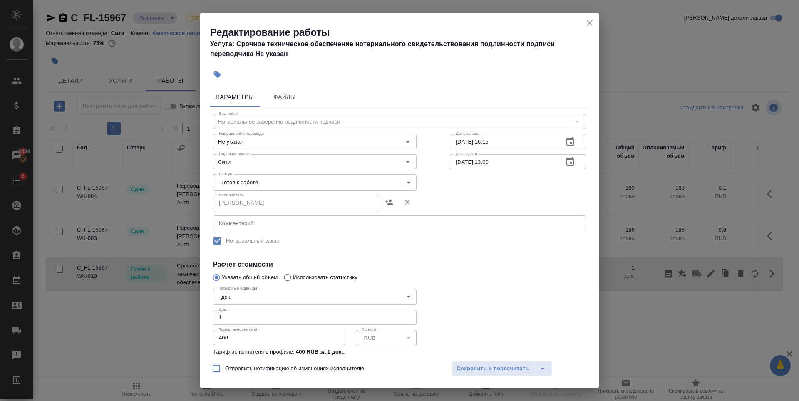
click at [278, 178] on body "🙏 .cls-1 fill:#fff; AWATERA [PERSON_NAME] Спецификации Заказы 12434 Чаты 2 Todo…" at bounding box center [399, 200] width 799 height 401
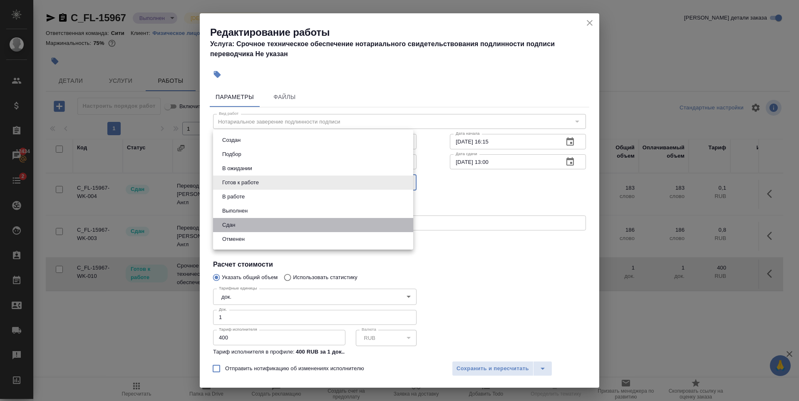
click at [248, 220] on li "Сдан" at bounding box center [313, 225] width 200 height 14
type input "closed"
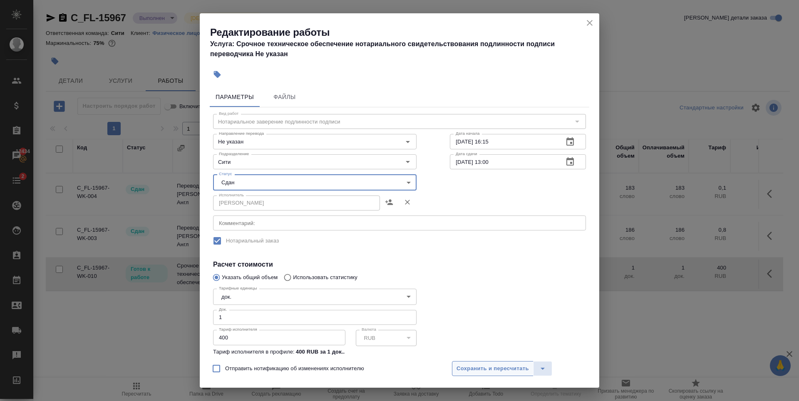
click at [493, 366] on span "Сохранить и пересчитать" at bounding box center [492, 369] width 72 height 10
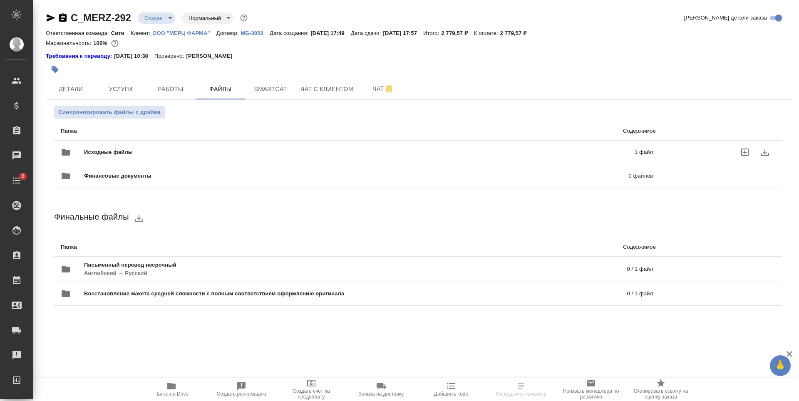
click at [302, 140] on div "Исходные файлы 1 файл" at bounding box center [356, 152] width 609 height 37
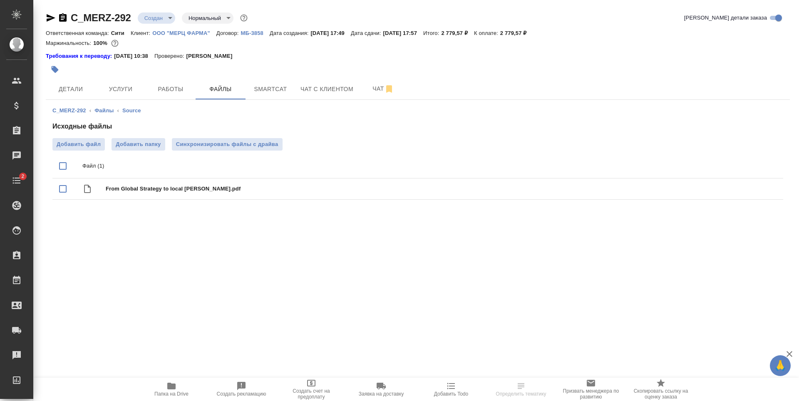
click at [262, 256] on div ".cls-1 fill:#fff; AWATERA [PERSON_NAME] Спецификации Заказы Чаты 2 Todo Проекты…" at bounding box center [399, 200] width 799 height 401
click at [192, 31] on p "ООО "МЕРЦ ФАРМА"" at bounding box center [184, 33] width 64 height 6
click at [170, 32] on p "ООО "МЕРЦ ФАРМА"" at bounding box center [184, 33] width 64 height 6
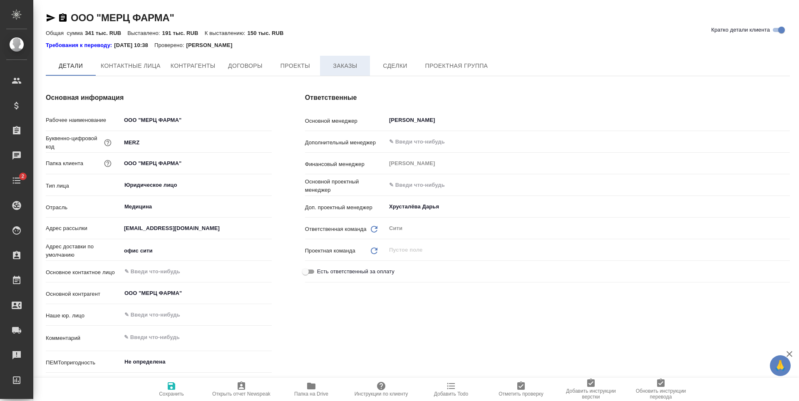
type textarea "x"
click at [338, 66] on span "Заказы" at bounding box center [345, 66] width 40 height 10
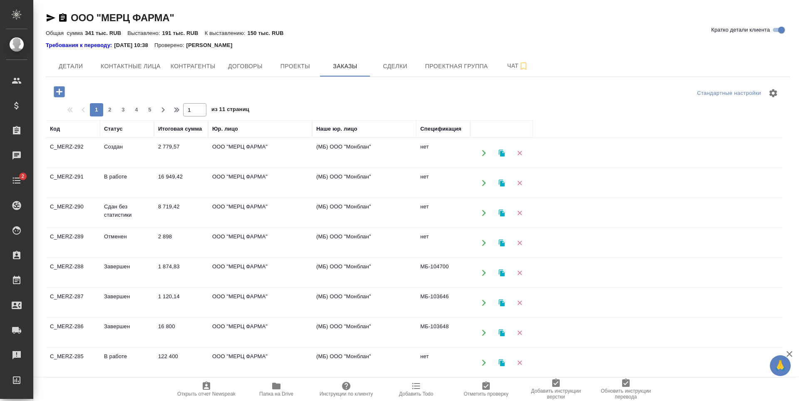
click at [59, 92] on icon "button" at bounding box center [59, 91] width 15 height 15
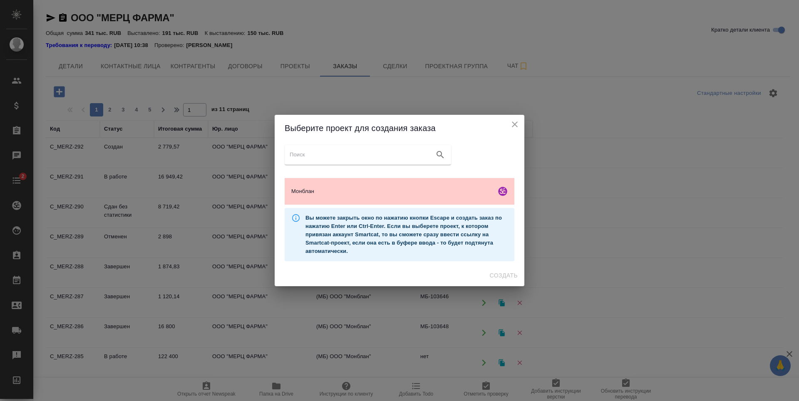
click at [349, 196] on div "Монблан" at bounding box center [400, 191] width 230 height 27
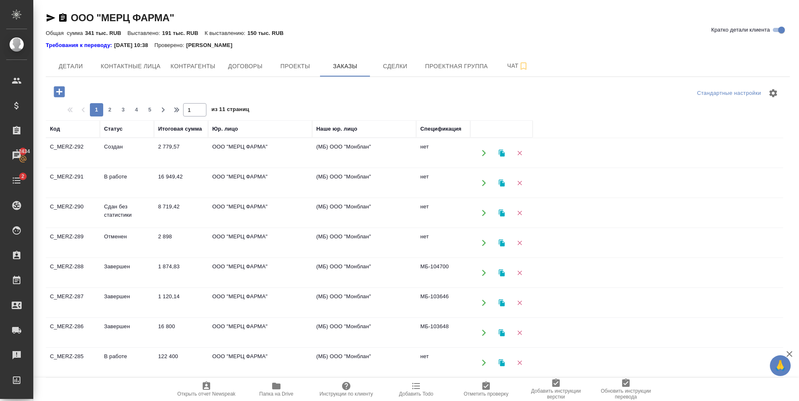
click at [62, 90] on icon "button" at bounding box center [59, 91] width 11 height 11
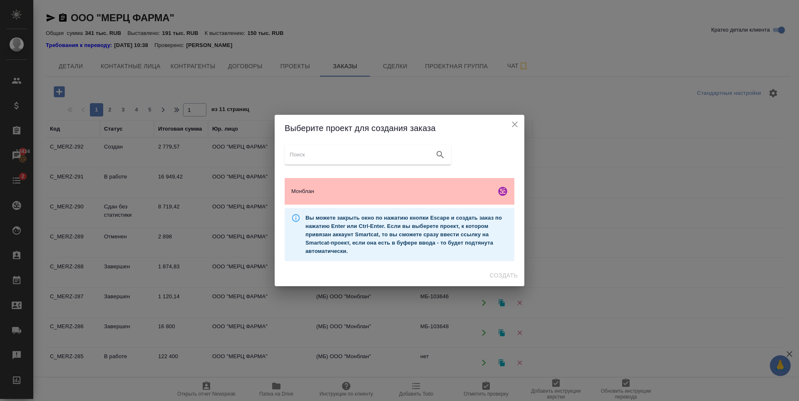
click at [373, 197] on div "Монблан" at bounding box center [400, 191] width 230 height 27
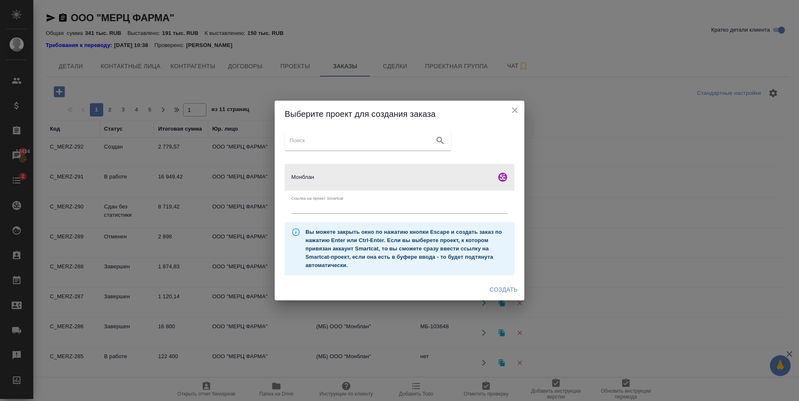
click at [494, 292] on span "Создать" at bounding box center [504, 290] width 28 height 10
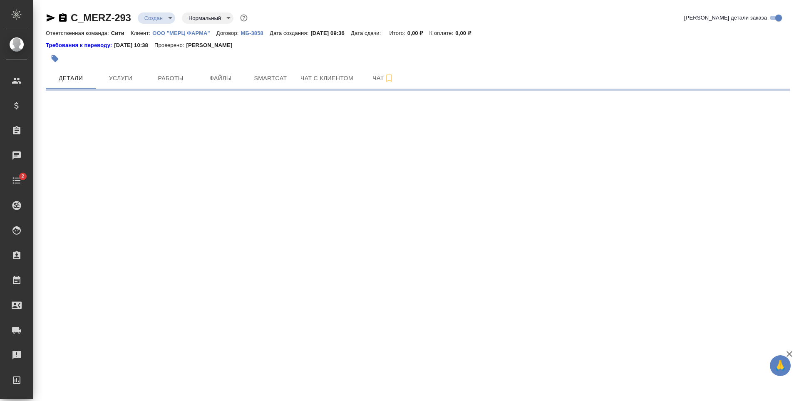
select select "RU"
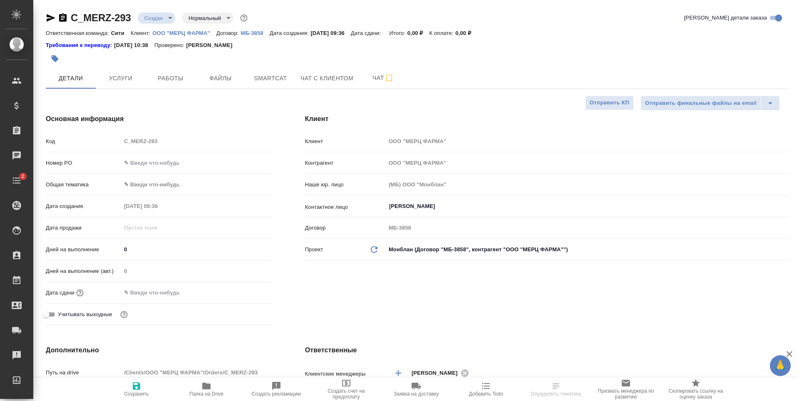
type textarea "x"
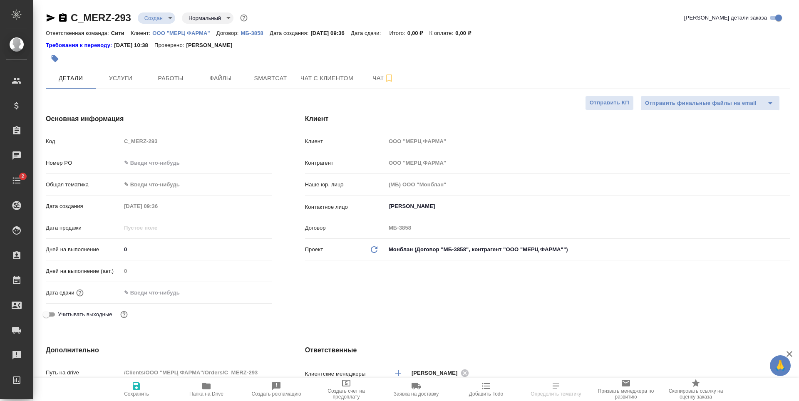
type textarea "x"
click at [229, 77] on span "Файлы" at bounding box center [221, 78] width 40 height 10
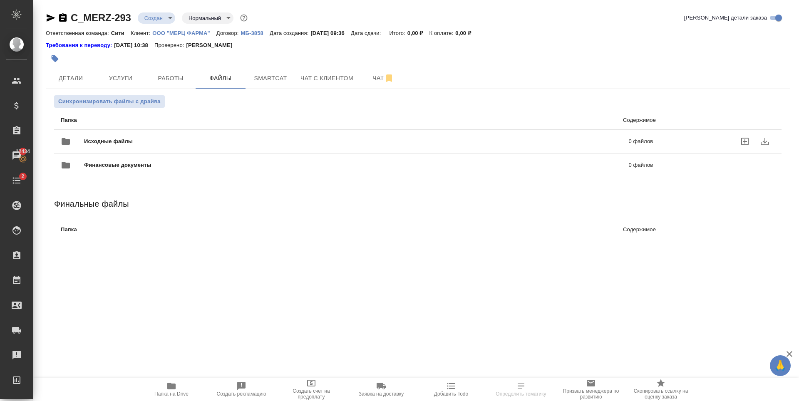
click at [744, 142] on icon "uploadFiles" at bounding box center [744, 141] width 7 height 7
click at [0, 0] on input "uploadFiles" at bounding box center [0, 0] width 0 height 0
drag, startPoint x: 132, startPoint y: 18, endPoint x: 74, endPoint y: 20, distance: 58.3
click at [74, 20] on div "C_MERZ-293 Создан new Нормальный normal" at bounding box center [147, 17] width 203 height 13
copy link "C_MERZ-293"
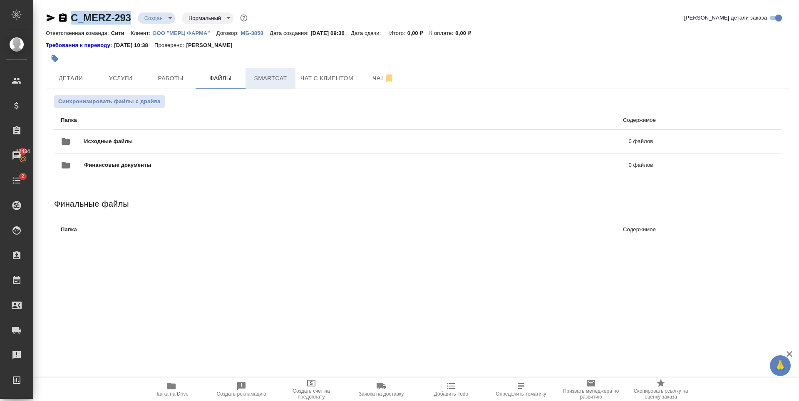
click at [270, 81] on span "Smartcat" at bounding box center [270, 78] width 40 height 10
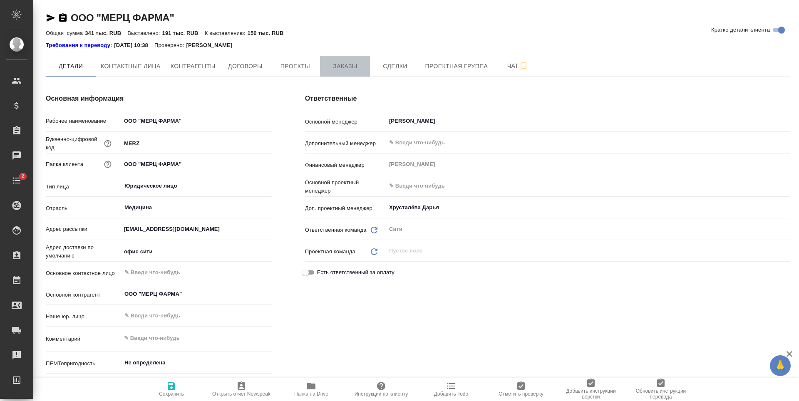
click at [353, 68] on span "Заказы" at bounding box center [345, 66] width 40 height 10
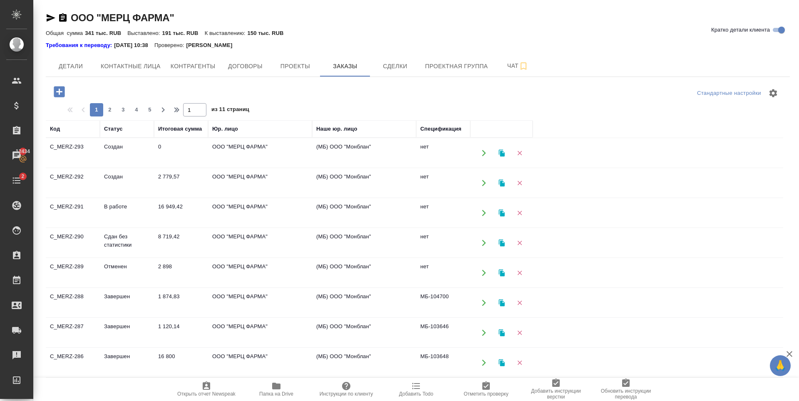
click at [57, 96] on icon "button" at bounding box center [59, 91] width 11 height 11
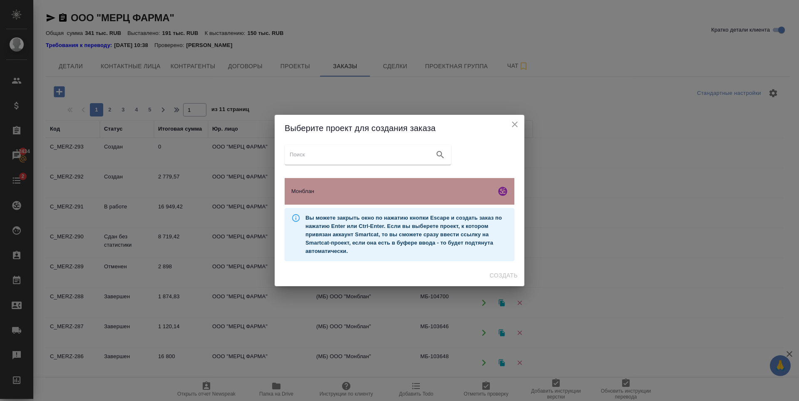
click at [439, 186] on div "Монблан" at bounding box center [400, 191] width 230 height 27
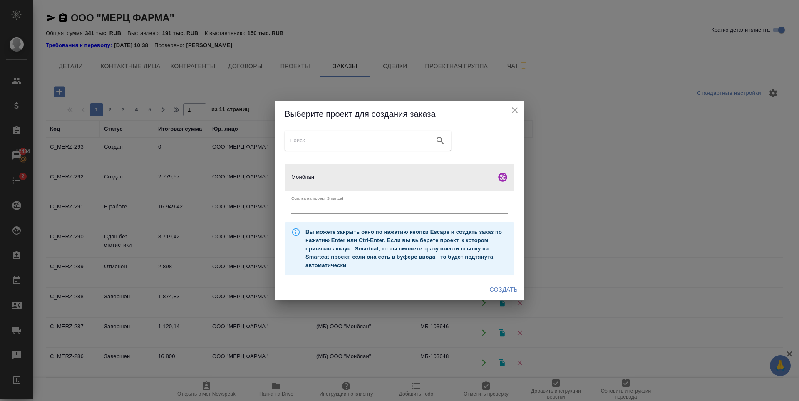
click at [498, 288] on span "Создать" at bounding box center [504, 290] width 28 height 10
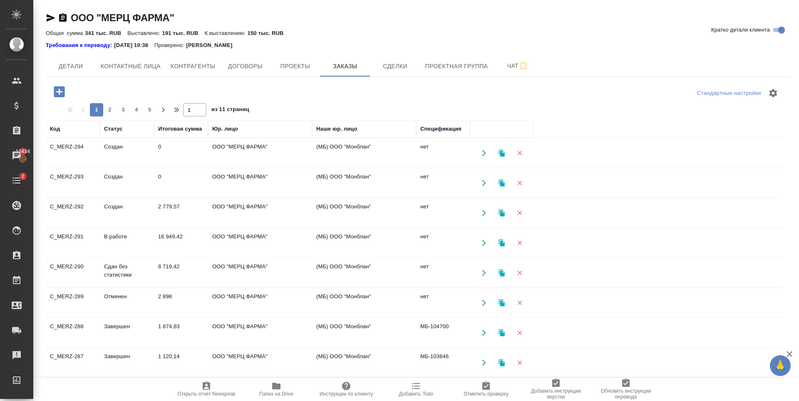
click at [122, 215] on td "Создан" at bounding box center [127, 212] width 54 height 29
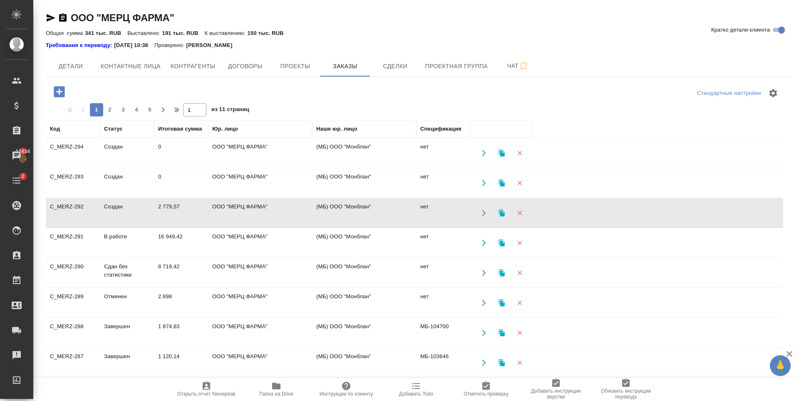
click at [122, 215] on td "Создан" at bounding box center [127, 212] width 54 height 29
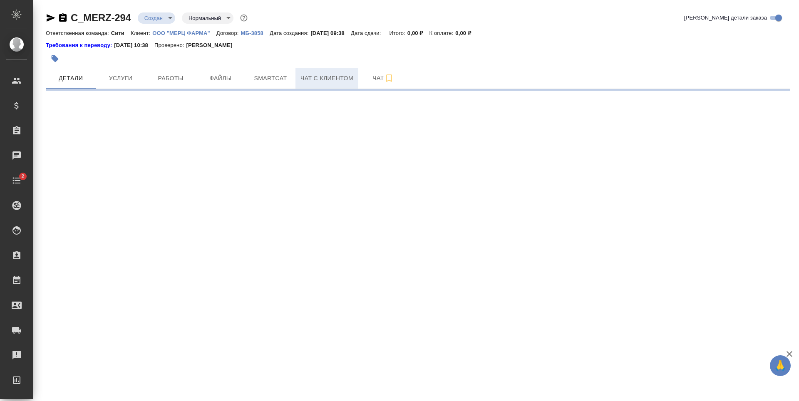
select select "RU"
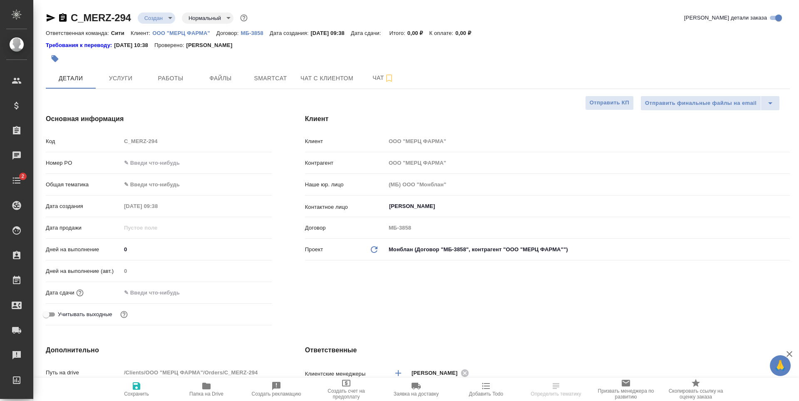
type textarea "x"
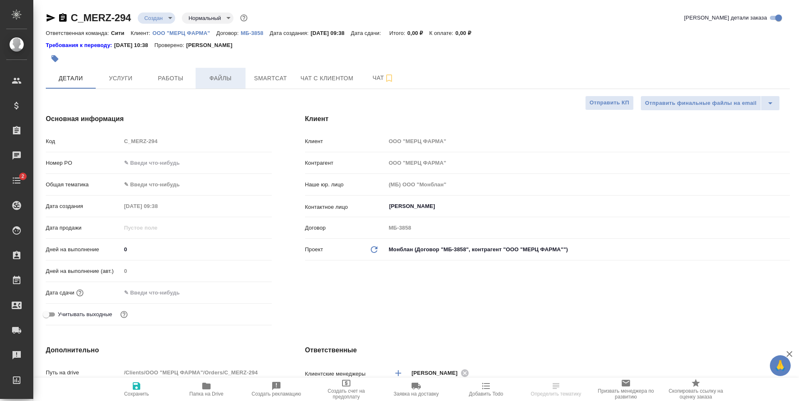
type textarea "x"
click at [230, 80] on span "Файлы" at bounding box center [221, 78] width 40 height 10
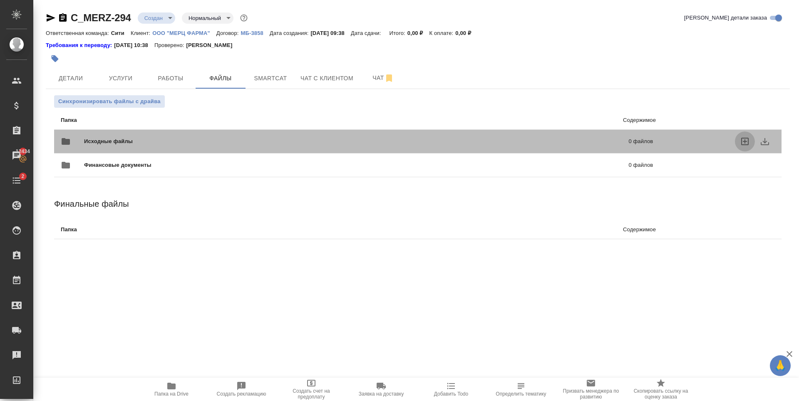
click at [747, 141] on icon "uploadFiles" at bounding box center [745, 141] width 10 height 10
click at [0, 0] on input "uploadFiles" at bounding box center [0, 0] width 0 height 0
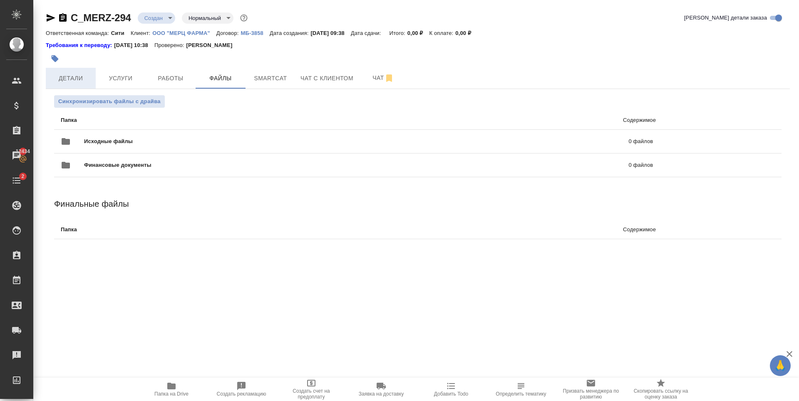
click at [66, 81] on span "Детали" at bounding box center [71, 78] width 40 height 10
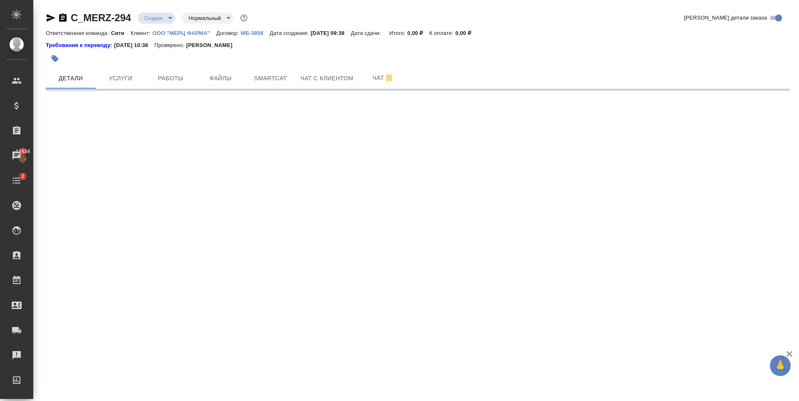
select select "RU"
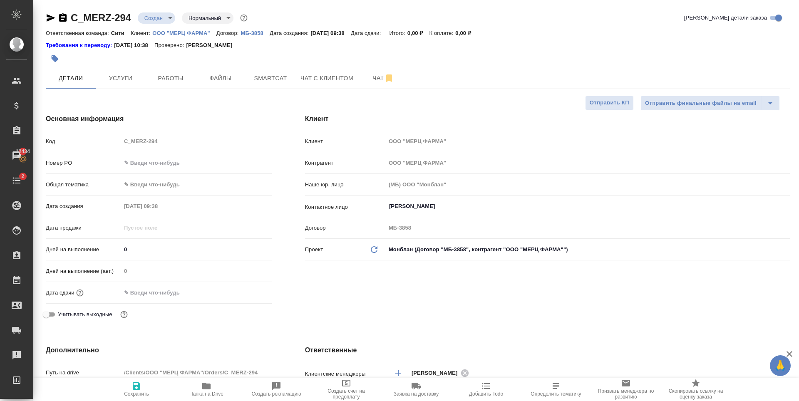
type textarea "x"
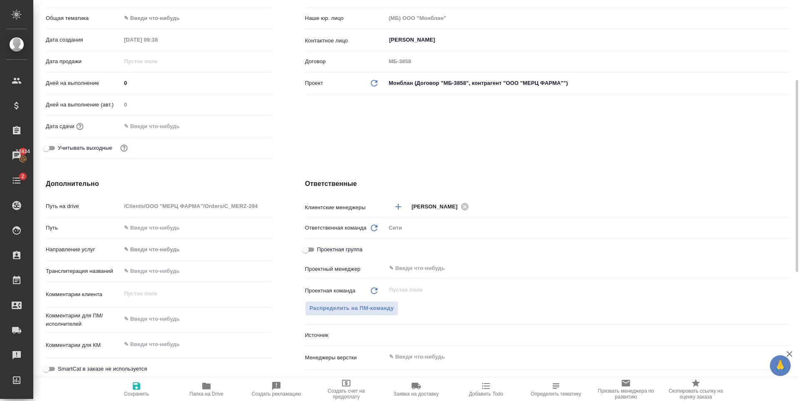
type textarea "x"
click at [155, 318] on textarea at bounding box center [196, 319] width 151 height 14
paste textarea "оставить текст в заметках под слайдами на английском языке. На русский нужно пе…"
type textarea "оставить текст в заметках под слайдами на английском языке. На русский нужно пе…"
type textarea "x"
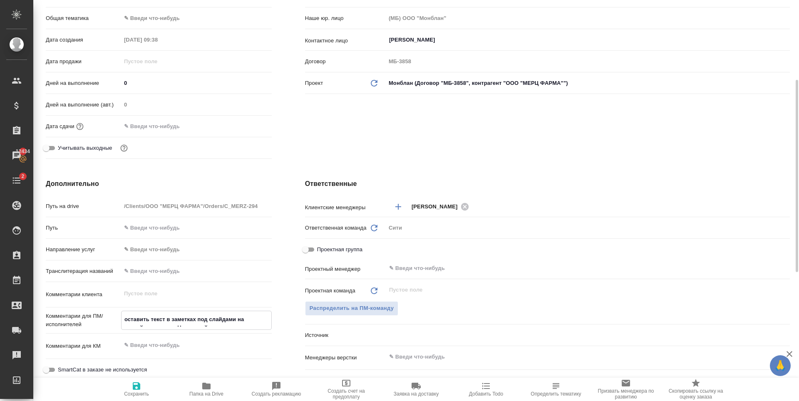
type textarea "x"
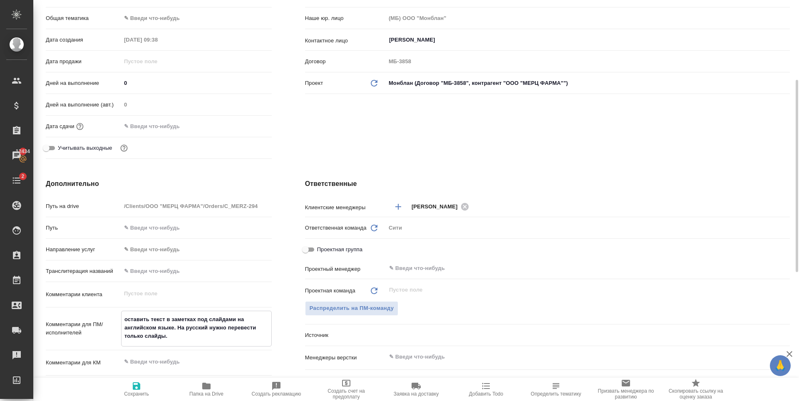
type textarea "оставить текст в заметках под слайдами на английском языке. На русский нужно пе…"
type textarea "x"
drag, startPoint x: 132, startPoint y: 381, endPoint x: 139, endPoint y: 361, distance: 20.4
click at [132, 381] on button "Сохранить" at bounding box center [136, 389] width 70 height 23
type textarea "x"
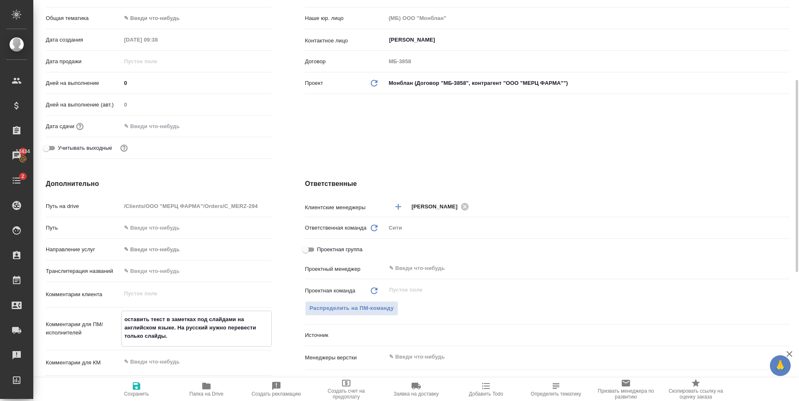
type textarea "x"
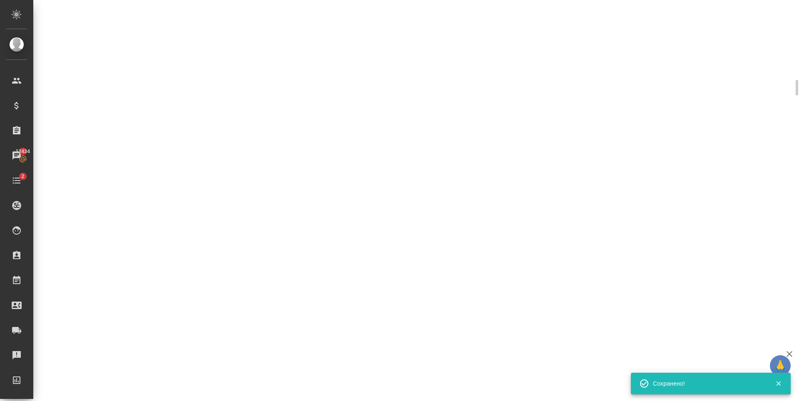
select select "RU"
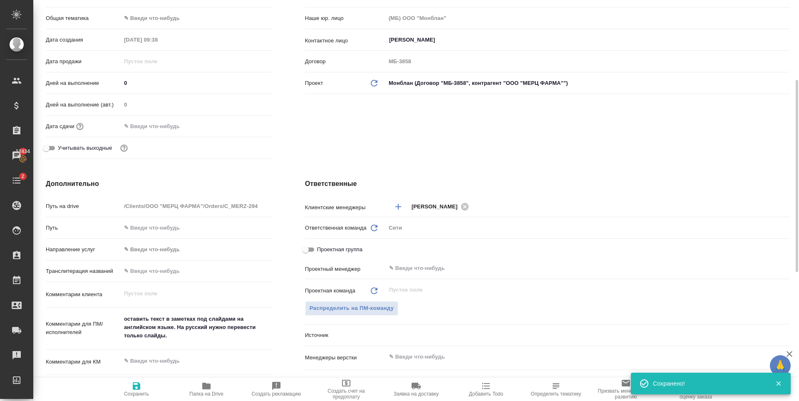
type textarea "x"
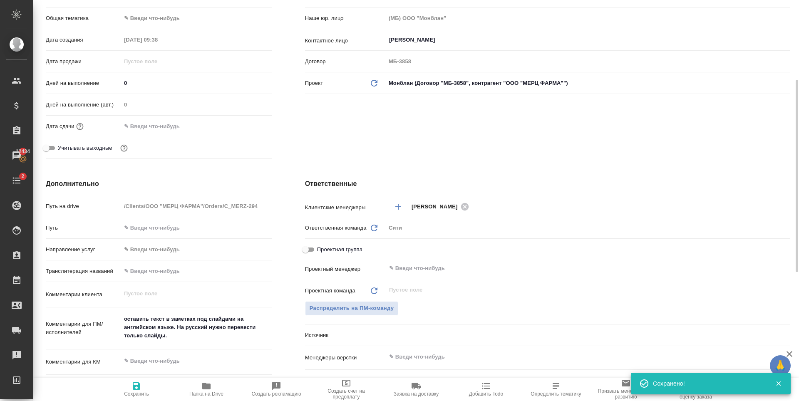
type textarea "x"
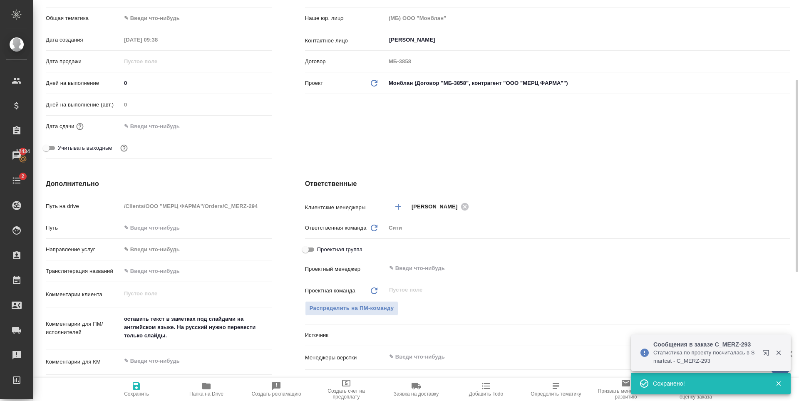
type textarea "x"
click at [178, 337] on textarea "оставить текст в заметках под слайдами на английском языке. На русский нужно пе…" at bounding box center [196, 327] width 151 height 31
type textarea "x"
type textarea "оставить текст в заметках под слайдами на английском языке. На русский нужно пе…"
type textarea "x"
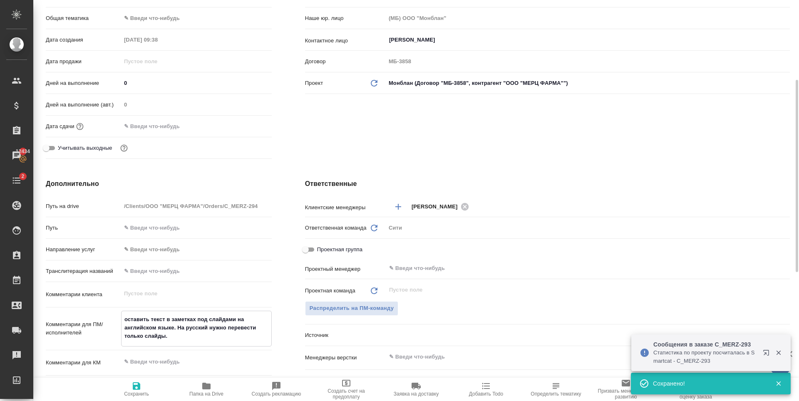
type textarea "x"
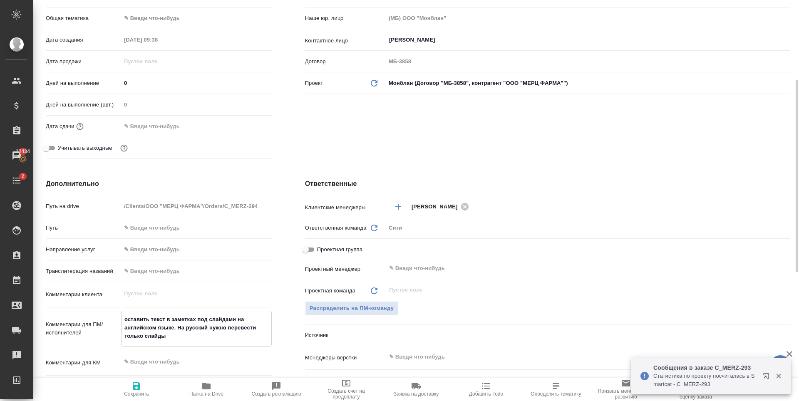
type textarea "оставить текст в заметках под слайдами на английском языке. На русский нужно пе…"
type textarea "x"
type textarea "оставить текст в заметках под слайдами на английском языке. На русский нужно пе…"
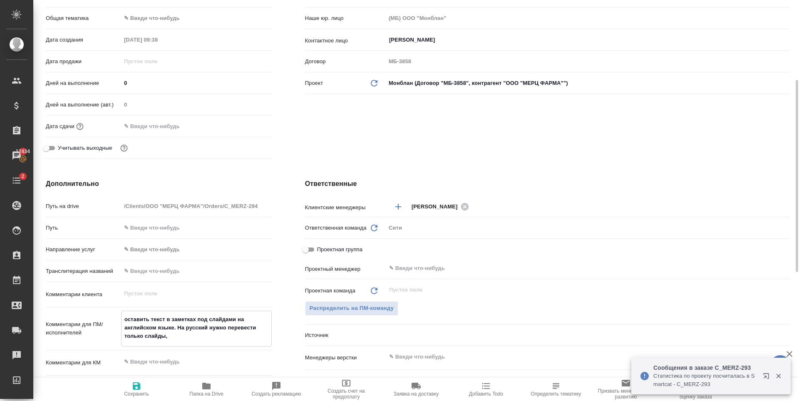
type textarea "x"
type textarea "оставить текст в заметках под слайдами на английском языке. На русский нужно пе…"
type textarea "x"
type textarea "оставить текст в заметках под слайдами на английском языке. На русский нужно пе…"
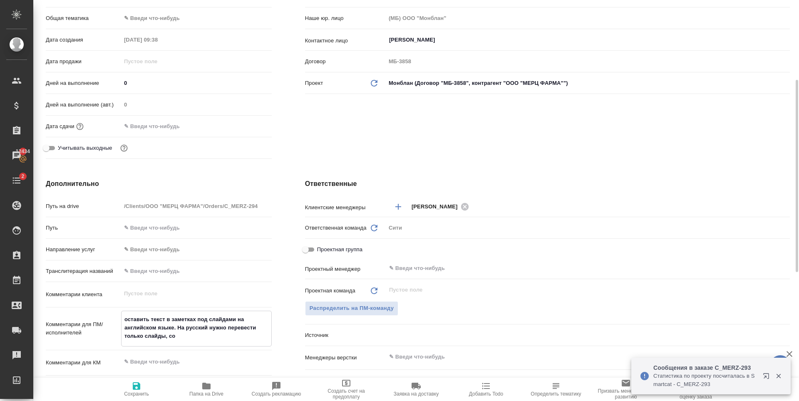
type textarea "x"
type textarea "оставить текст в заметках под слайдами на английском языке. На русский нужно пе…"
type textarea "x"
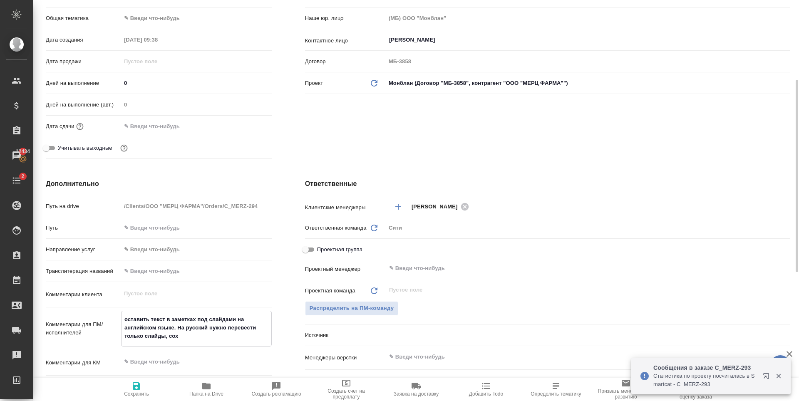
type textarea "x"
type textarea "оставить текст в заметках под слайдами на английском языке. На русский нужно пе…"
type textarea "x"
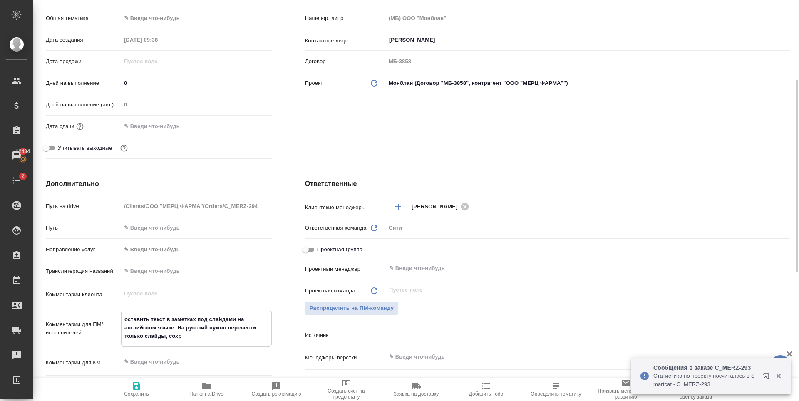
type textarea "x"
type textarea "оставить текст в заметках под слайдами на английском языке. На русский нужно пе…"
type textarea "x"
type textarea "оставить текст в заметках под слайдами на английском языке. На русский нужно пе…"
type textarea "x"
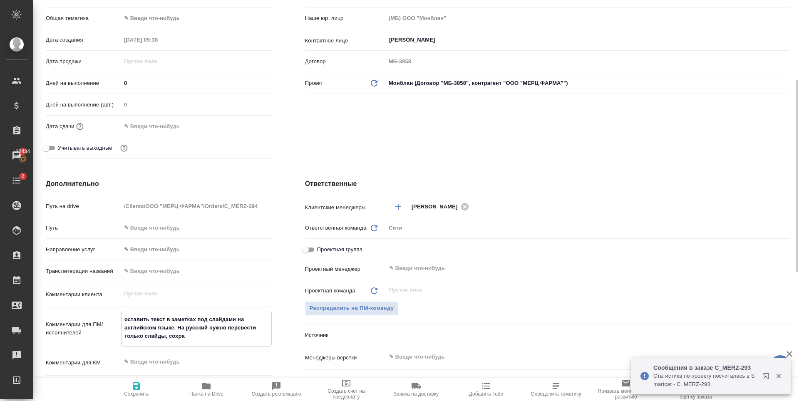
type textarea "x"
type textarea "оставить текст в заметках под слайдами на английском языке. На русский нужно пе…"
type textarea "x"
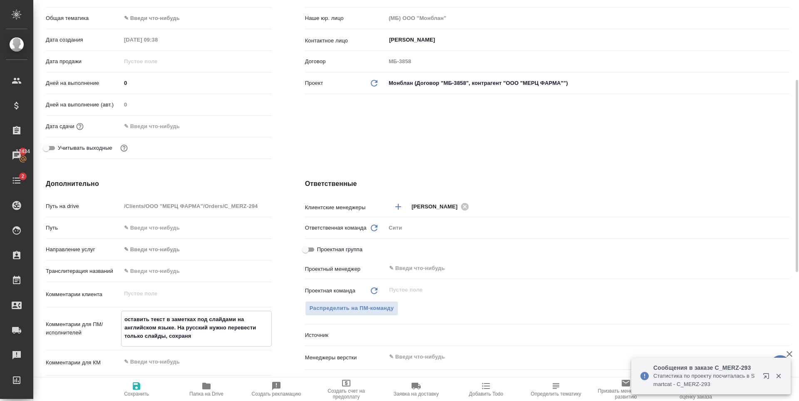
type textarea "оставить текст в заметках под слайдами на английском языке. На русский нужно пе…"
type textarea "x"
type textarea "оставить текст в заметках под слайдами на английском языке. На русский нужно пе…"
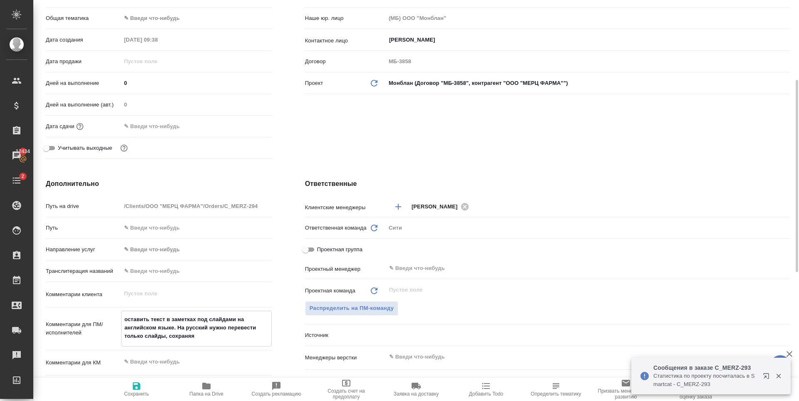
type textarea "x"
type textarea "оставить текст в заметках под слайдами на английском языке. На русский нужно пе…"
type textarea "x"
type textarea "оставить текст в заметках под слайдами на английском языке. На русский нужно пе…"
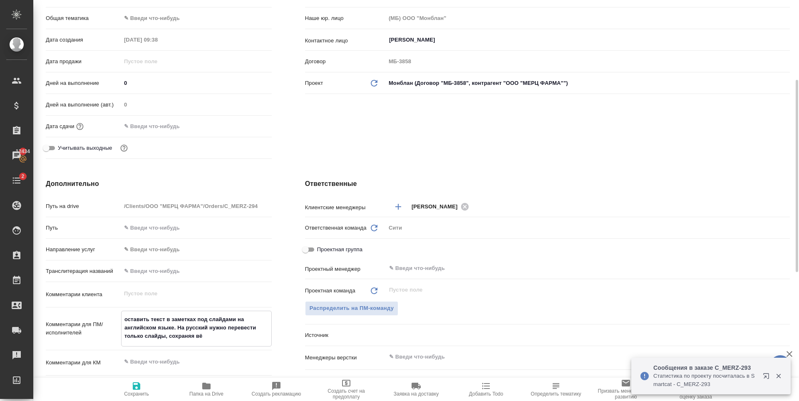
type textarea "x"
type textarea "оставить текст в заметках под слайдами на английском языке. На русский нужно пе…"
type textarea "x"
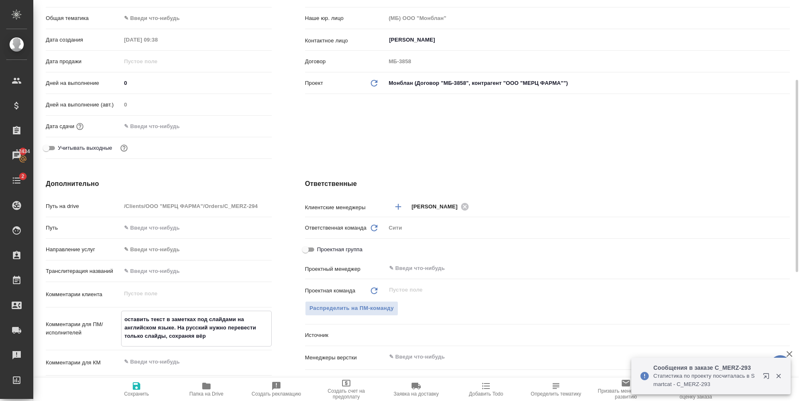
type textarea "x"
type textarea "оставить текст в заметках под слайдами на английском языке. На русский нужно пе…"
type textarea "x"
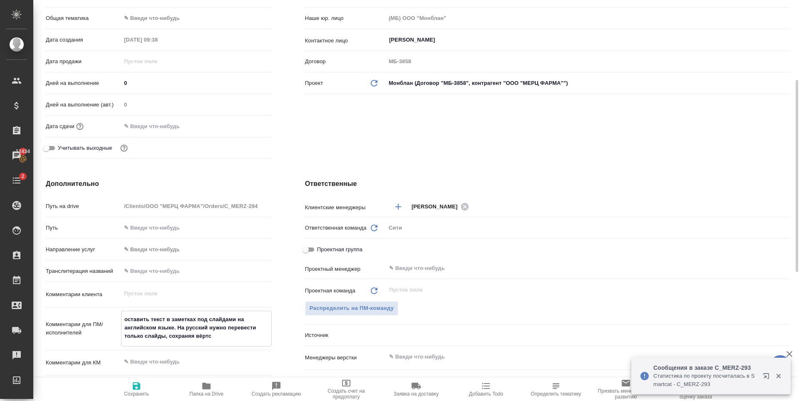
type textarea "x"
type textarea "оставить текст в заметках под слайдами на английском языке. На русский нужно пе…"
type textarea "x"
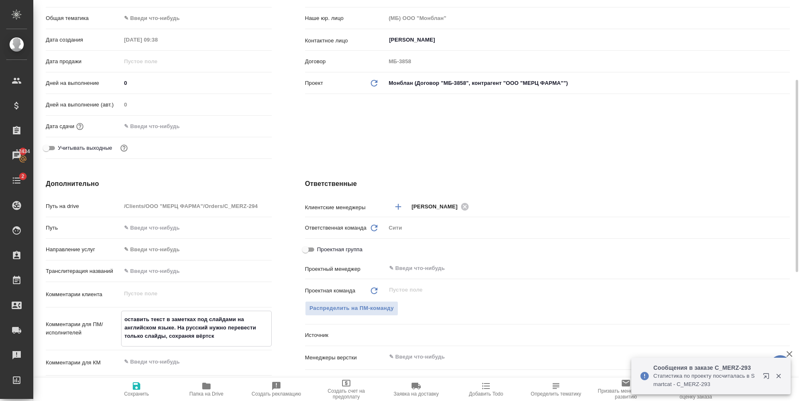
type textarea "оставить текст в заметках под слайдами на английском языке. На русский нужно пе…"
type textarea "x"
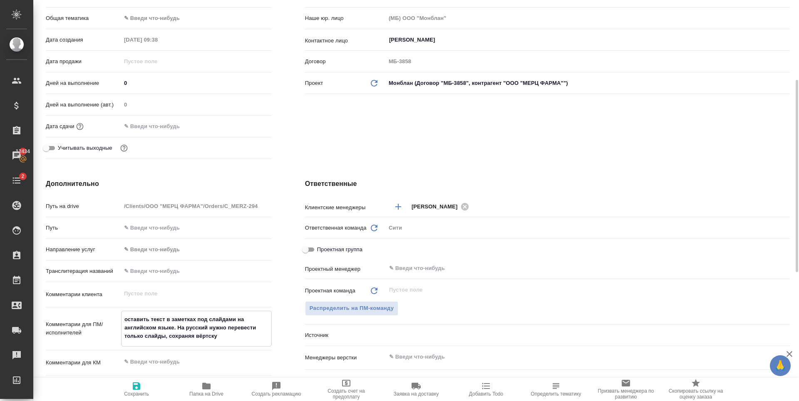
click at [124, 320] on textarea "оставить текст в заметках под слайдами на английском языке. На русский нужно пе…" at bounding box center [196, 327] width 150 height 31
type textarea "x"
type textarea "оставить текст в заметках под слайдами на английском языке. На русский нужно пе…"
type textarea "x"
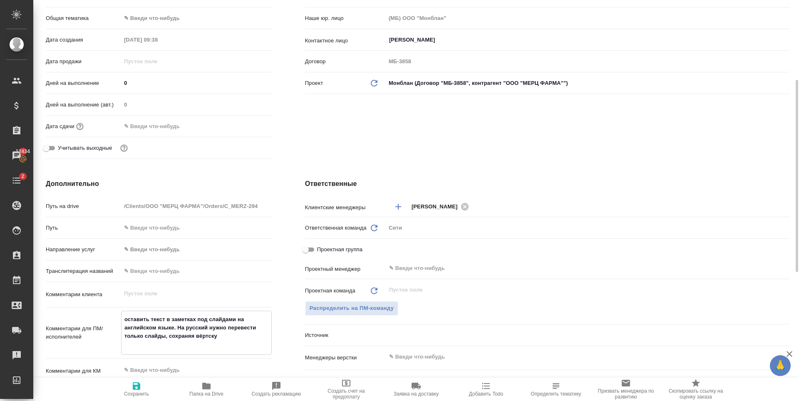
type textarea "С оставить текст в заметках под слайдами на английском языке. На русский нужно …"
type textarea "x"
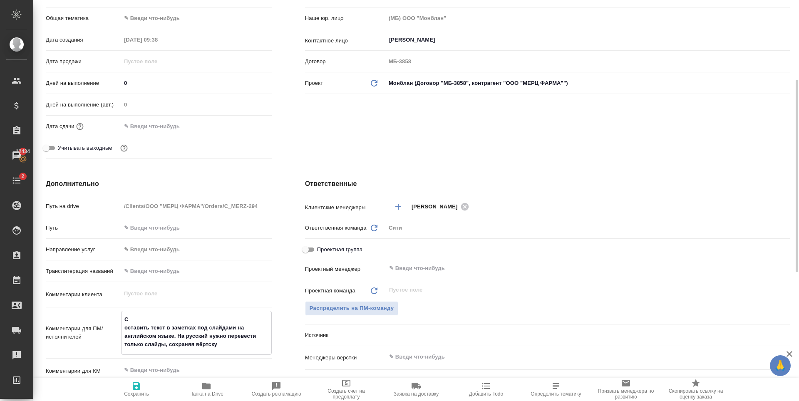
type textarea "Сд оставить текст в заметках под слайдами на английском языке. На русский нужно…"
type textarea "x"
type textarea "Сде оставить текст в заметках под слайдами на английском языке. На русский нужн…"
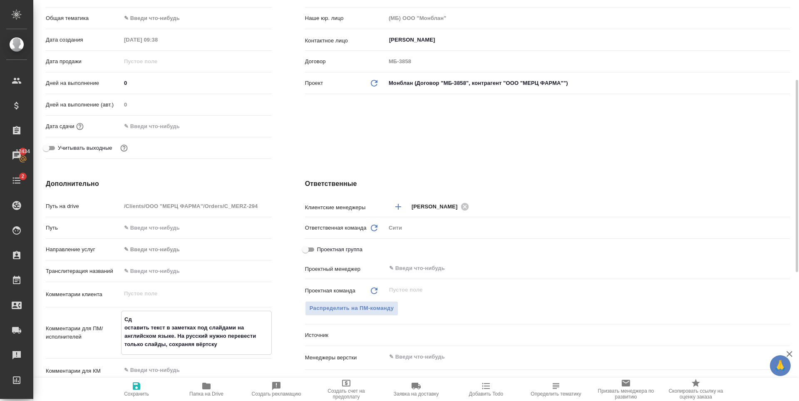
type textarea "x"
type textarea "Сдела оставить текст в заметках под слайдами на английском языке. На русский ну…"
type textarea "x"
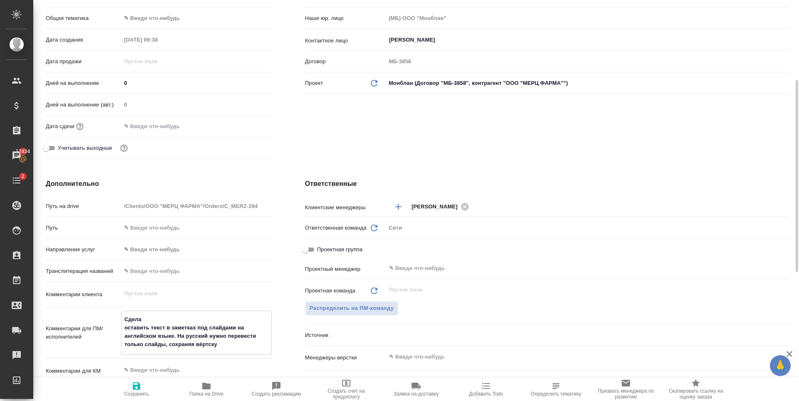
type textarea "x"
type textarea "Сделай оставить текст в заметках под слайдами на английском языке. На русский н…"
type textarea "x"
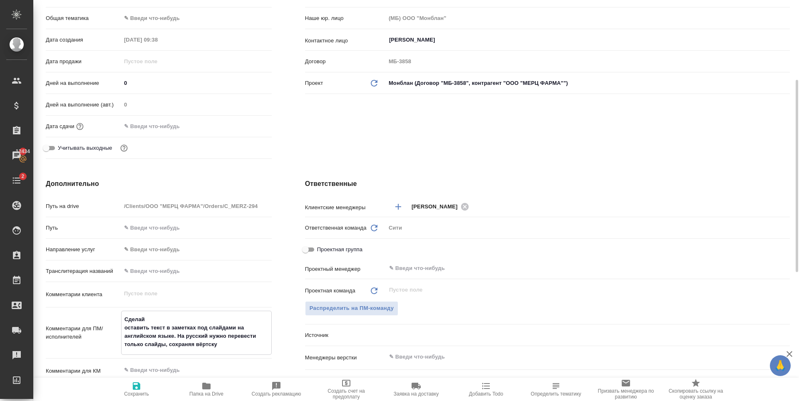
type textarea "x"
type textarea "Сделайт оставить текст в заметках под слайдами на английском языке. На русский …"
type textarea "x"
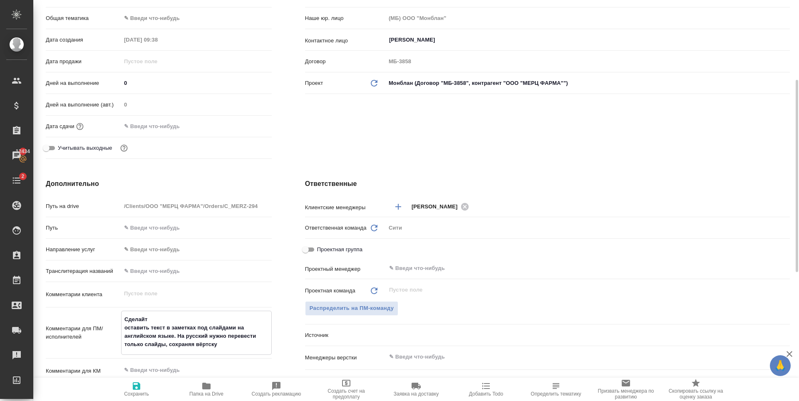
type textarea "Сделайте оставить текст в заметках под слайдами на английском языке. На русский…"
type textarea "x"
type textarea "Сделайте оставить текст в заметках под слайдами на английском языке. На русский…"
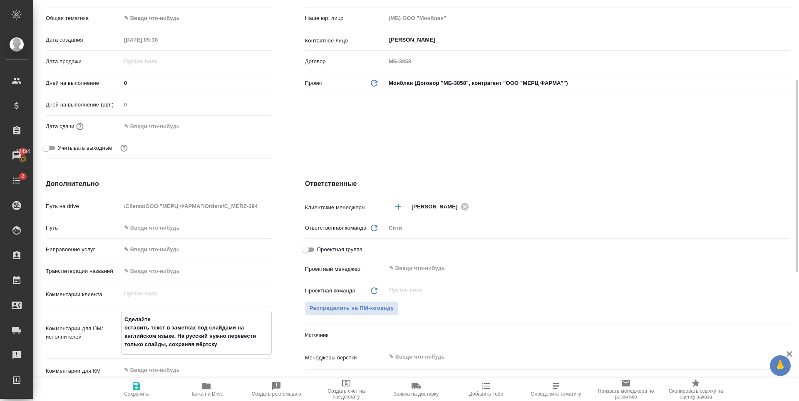
type textarea "x"
type textarea "Сделайте т оставить текст в заметках под слайдами на английском языке. На русск…"
type textarea "x"
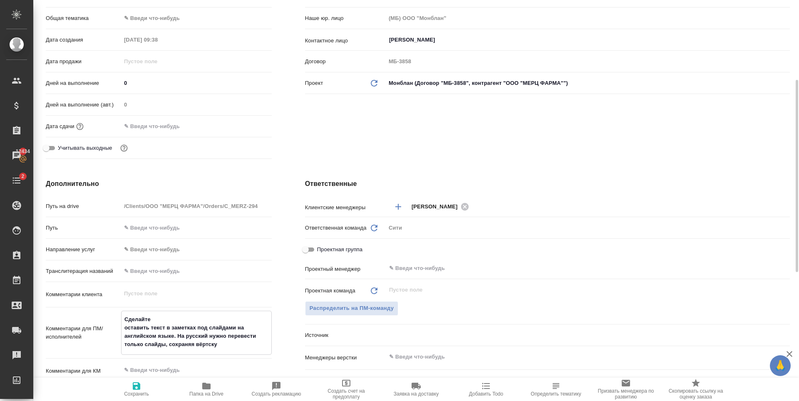
type textarea "x"
type textarea "Сделайте тике оставить текст в заметках под слайдами на английском языке. На ру…"
type textarea "x"
type textarea "Сделайте тикет оставить текст в заметках под слайдами на английском языке. На р…"
type textarea "x"
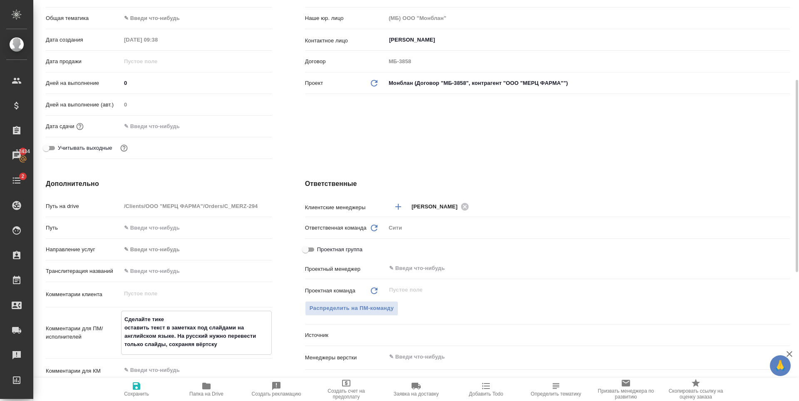
type textarea "x"
type textarea "Сделайте тикет/ оставить текст в заметках под слайдами на английском языке. На …"
type textarea "x"
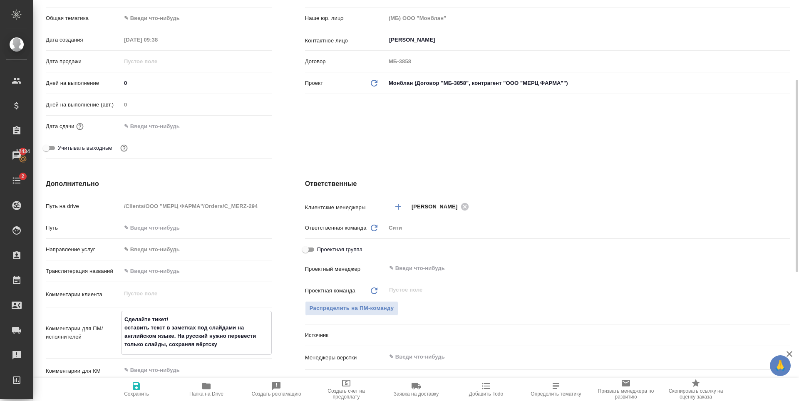
type textarea "x"
type textarea "Сделайте тикет/, оставить текст в заметках под слайдами на английском языке. На…"
type textarea "x"
type textarea "Сделайте тикет/, оставить текст в заметках под слайдами на английском языке. На…"
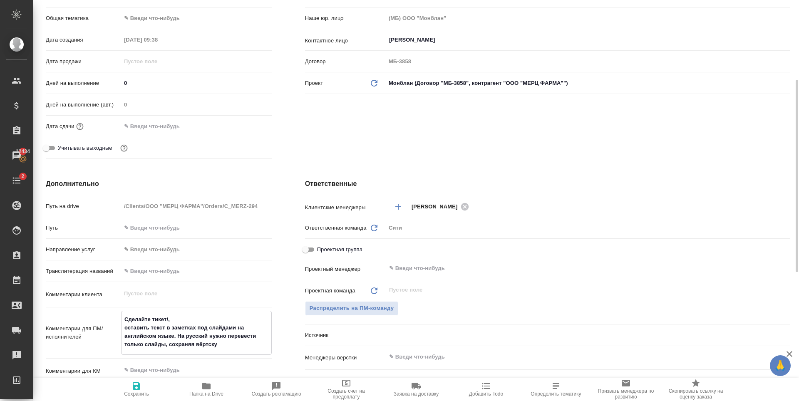
type textarea "x"
type textarea "Сделайте тикет/, п оставить текст в заметках под слайдами на английском языке. …"
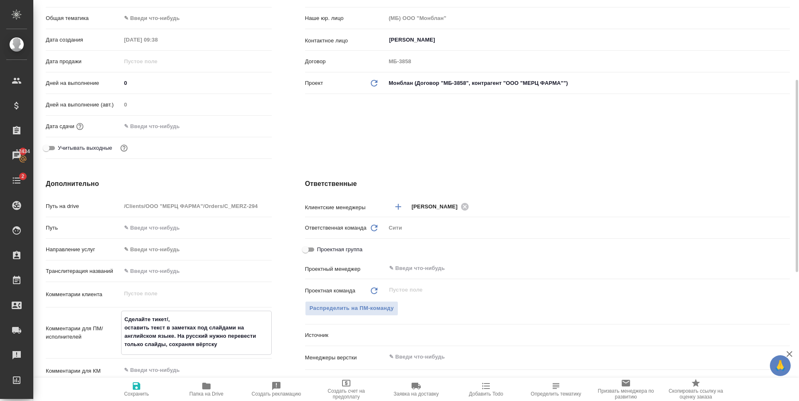
type textarea "x"
type textarea "Сделайте тикет/, по оставить текст в заметках под слайдами на английском языке.…"
type textarea "x"
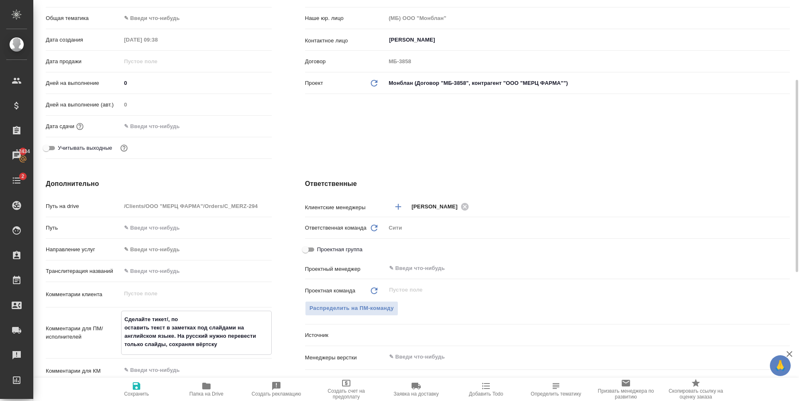
type textarea "x"
type textarea "Сделайте тикет/, пож оставить текст в заметках под слайдами на английском языке…"
type textarea "x"
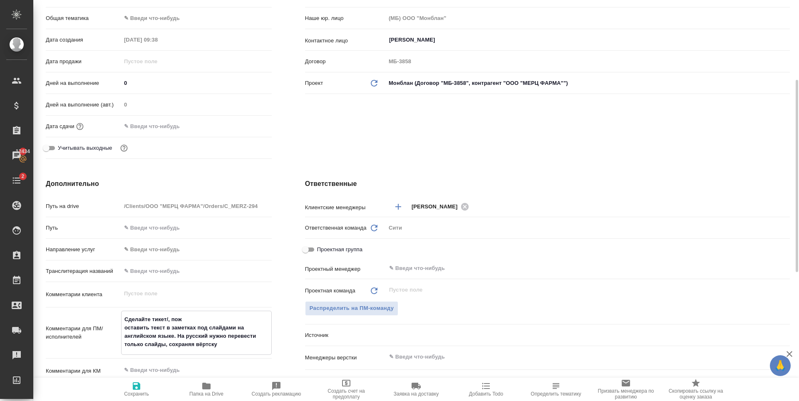
type textarea "x"
type textarea "Сделайте тикет/, пожа оставить текст в заметках под слайдами на английском язык…"
type textarea "x"
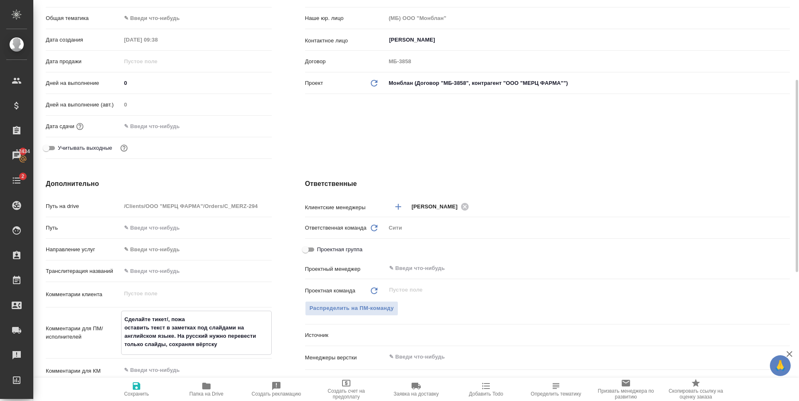
type textarea "Сделайте тикет/, пожал оставить текст в заметках под слайдами на английском язы…"
type textarea "x"
type textarea "Сделайте тикет/, пожалу оставить текст в заметках под слайдами на английском яз…"
type textarea "x"
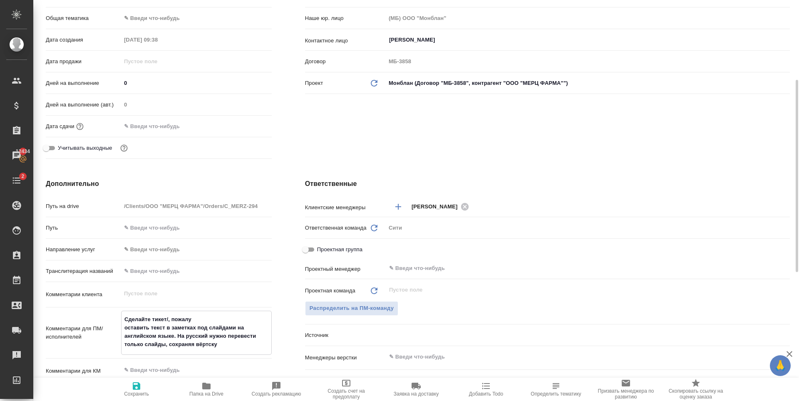
type textarea "x"
type textarea "Сделайте тикет/, пожалуй оставить текст в заметках под слайдами на английском я…"
type textarea "x"
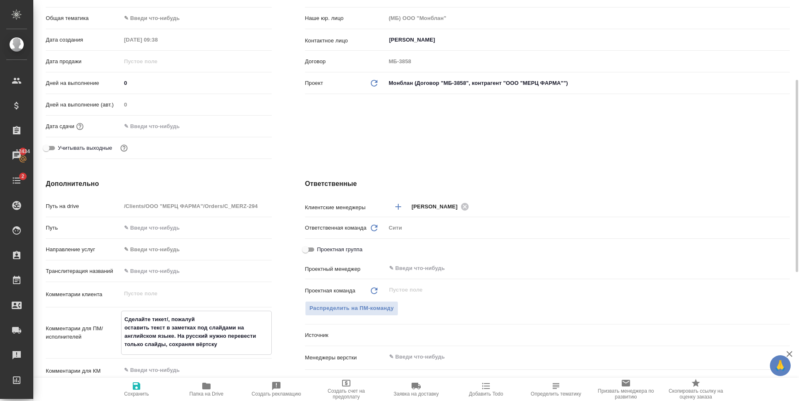
type textarea "x"
type textarea "Сделайте тикет/, пожалуйс оставить текст в заметках под слайдами на английском …"
type textarea "x"
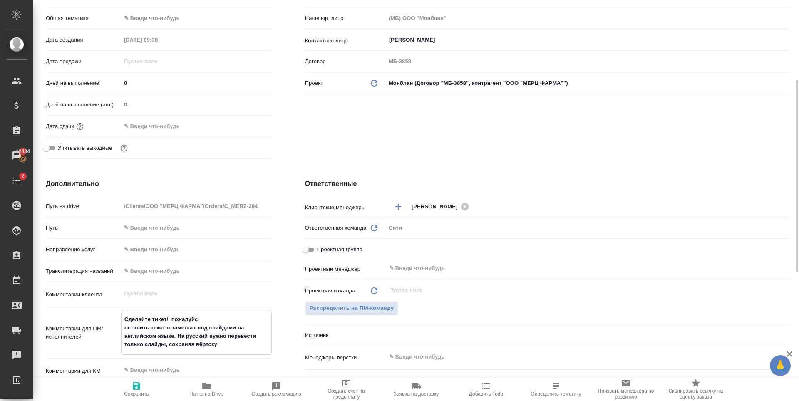
type textarea "Сделайте тикет/, пожалуйст оставить текст в заметках под слайдами на английском…"
type textarea "x"
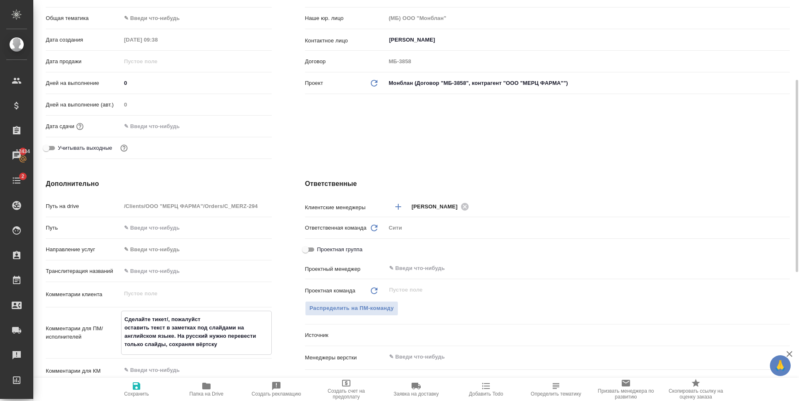
type textarea "Сделайте тикет/, пожалуйста оставить текст в заметках под слайдами на английско…"
type textarea "x"
click at [168, 318] on textarea "Сделайте тикет/, пожалуйста оставить текст в заметках под слайдами на английско…" at bounding box center [196, 331] width 150 height 39
type textarea "Сделайте тикет, пожалуйста оставить текст в заметках под слайдами на английском…"
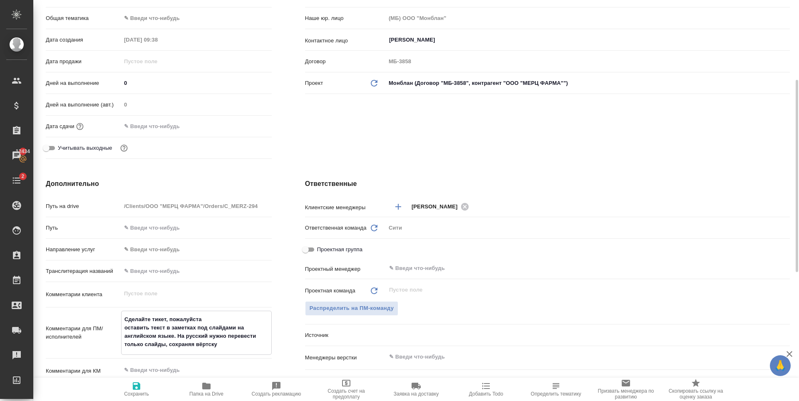
type textarea "x"
click at [171, 338] on textarea "Сделайте тикет, пожалуйста оставить текст в заметках под слайдами на английском…" at bounding box center [196, 331] width 150 height 39
type textarea "Сделайте тикет, пожалуйста оставить текст в заметках под слайдами на английском…"
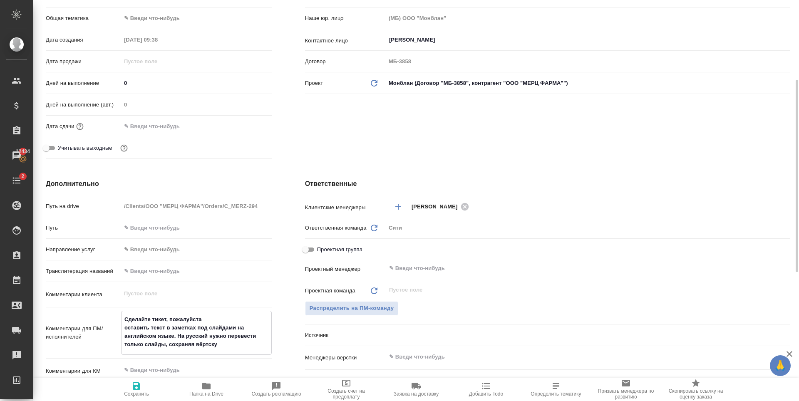
click at [133, 389] on icon "button" at bounding box center [136, 386] width 10 height 10
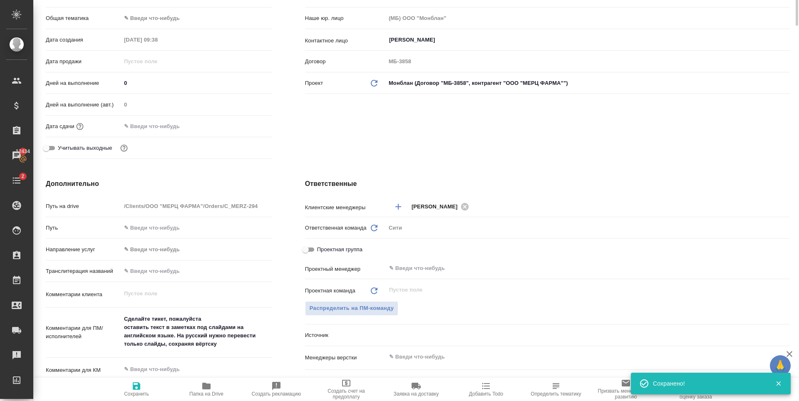
scroll to position [0, 0]
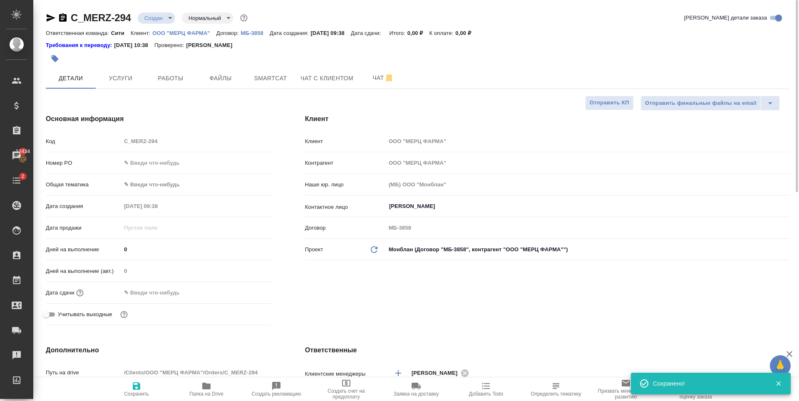
click at [165, 298] on input "text" at bounding box center [157, 293] width 73 height 12
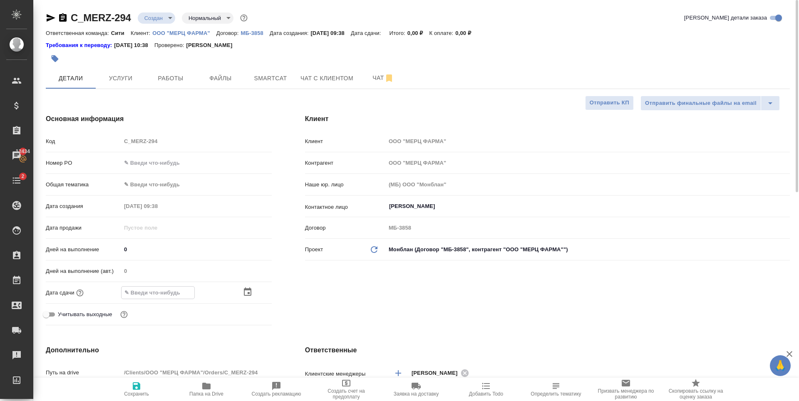
click at [246, 291] on icon "button" at bounding box center [248, 292] width 10 height 10
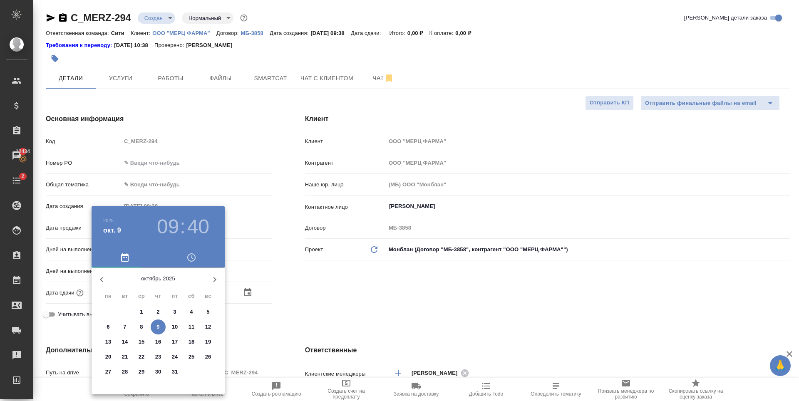
click at [173, 228] on h3 "09" at bounding box center [168, 226] width 22 height 23
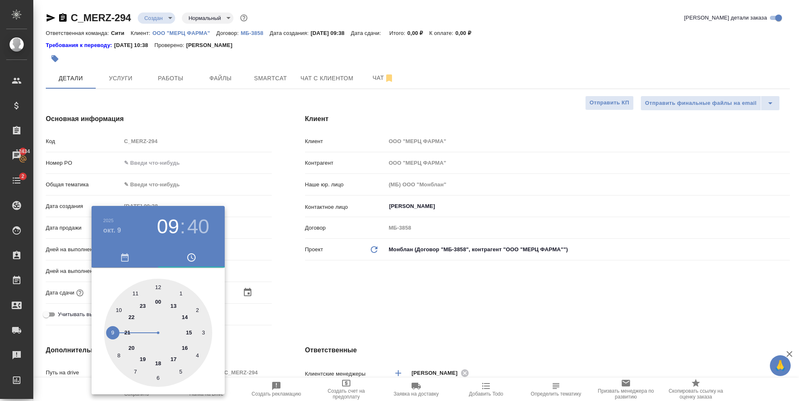
click at [119, 310] on div at bounding box center [158, 333] width 108 height 108
click at [199, 309] on div at bounding box center [158, 333] width 108 height 108
click at [352, 292] on div at bounding box center [399, 200] width 799 height 401
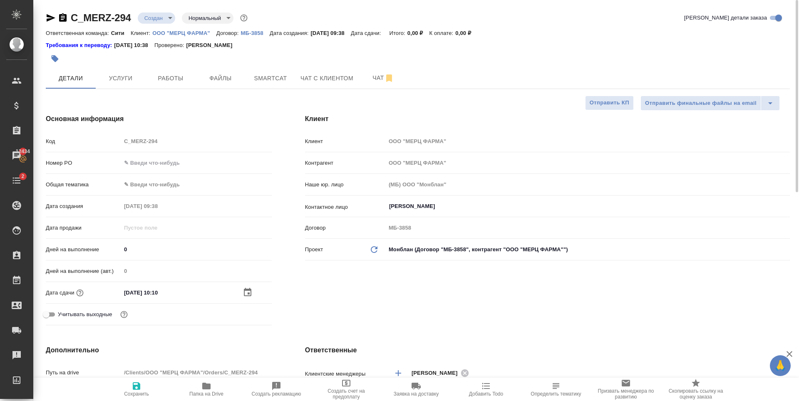
click at [125, 390] on span "Сохранить" at bounding box center [136, 389] width 60 height 16
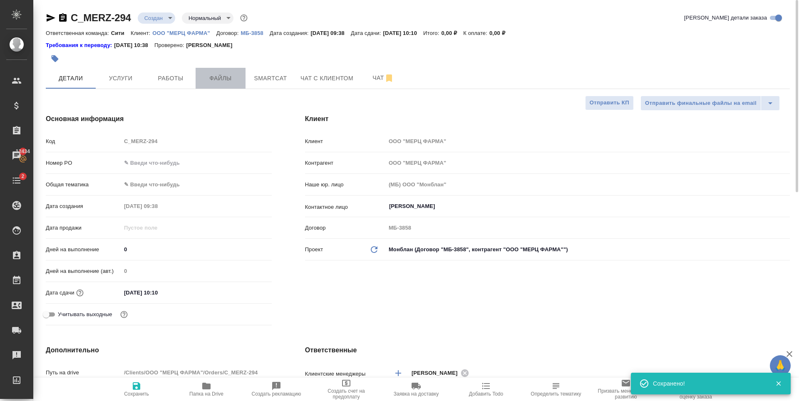
click at [221, 79] on span "Файлы" at bounding box center [221, 78] width 40 height 10
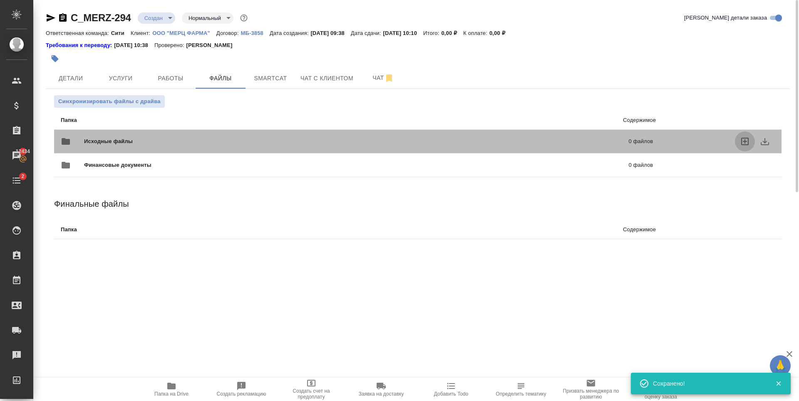
click at [744, 140] on icon "uploadFiles" at bounding box center [745, 141] width 10 height 10
click at [0, 0] on input "uploadFiles" at bounding box center [0, 0] width 0 height 0
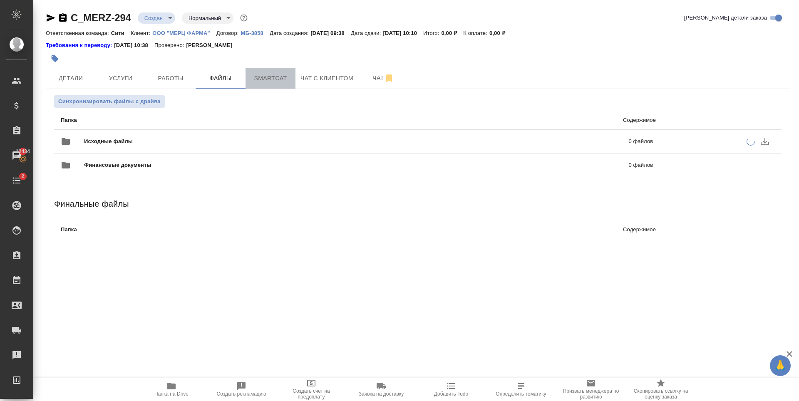
click at [270, 82] on span "Smartcat" at bounding box center [270, 78] width 40 height 10
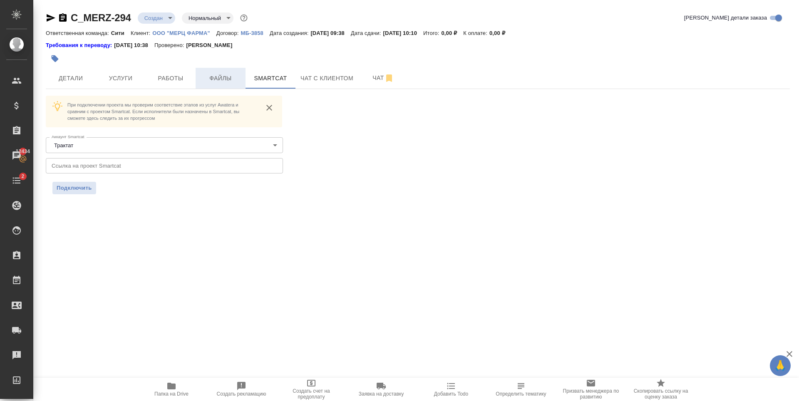
click at [211, 80] on span "Файлы" at bounding box center [221, 78] width 40 height 10
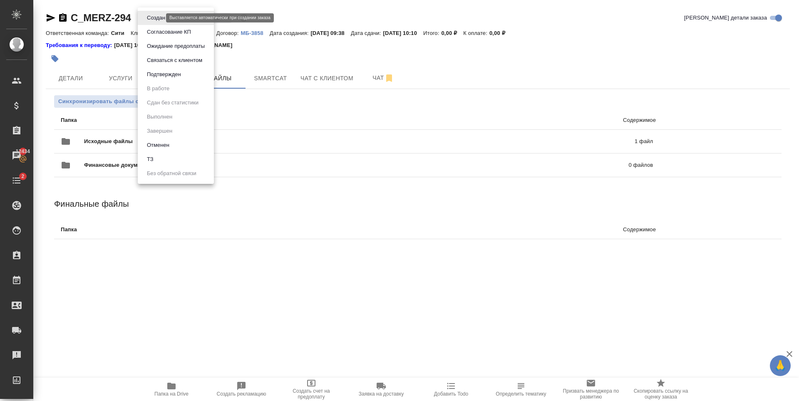
click at [158, 19] on body "🙏 .cls-1 fill:#fff; AWATERA Zaytseva Svetlana Клиенты Спецификации Заказы 12434…" at bounding box center [399, 200] width 799 height 401
click at [168, 160] on li "ТЗ" at bounding box center [176, 159] width 76 height 14
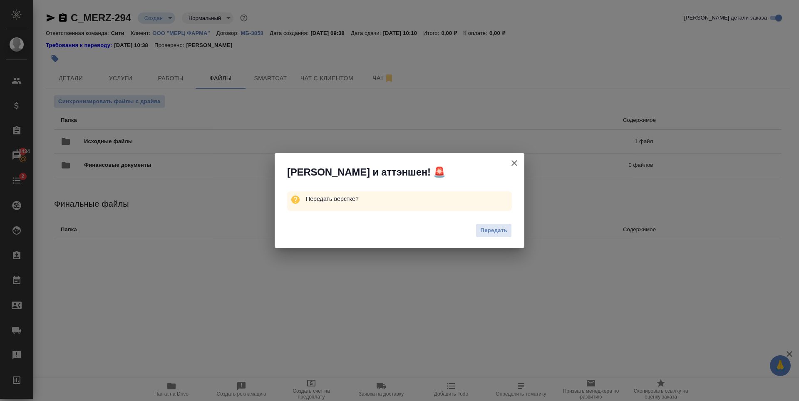
click at [505, 230] on span "Передать" at bounding box center [493, 231] width 27 height 10
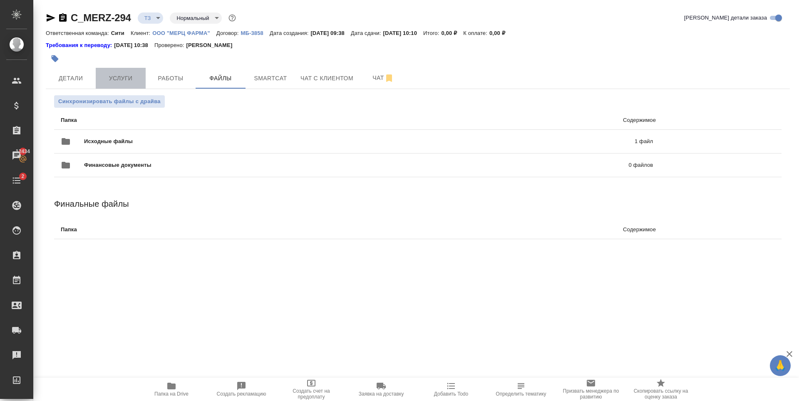
click at [126, 73] on span "Услуги" at bounding box center [121, 78] width 40 height 10
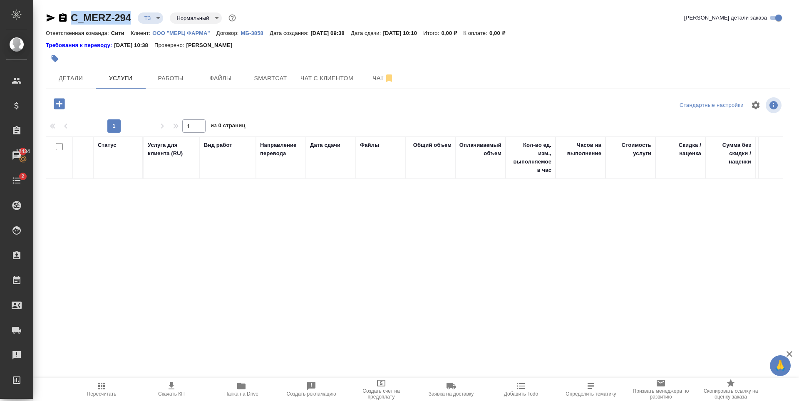
drag, startPoint x: 130, startPoint y: 23, endPoint x: 72, endPoint y: 25, distance: 58.7
click at [72, 25] on div "C_MERZ-294 ТЗ tz Нормальный normal Кратко детали заказа" at bounding box center [418, 19] width 744 height 17
copy link "C_MERZ-294"
click at [185, 252] on div "Статус Услуга для клиента (RU) Вид работ Направление перевода Дата сдачи Файлы …" at bounding box center [414, 225] width 737 height 179
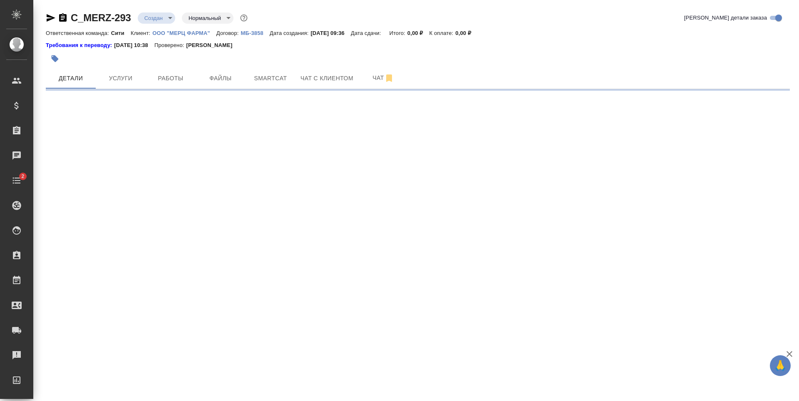
select select "RU"
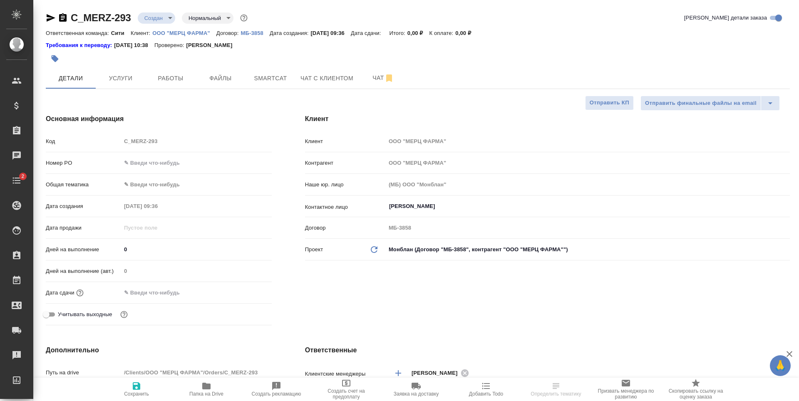
type textarea "x"
click at [162, 294] on input "text" at bounding box center [157, 293] width 73 height 12
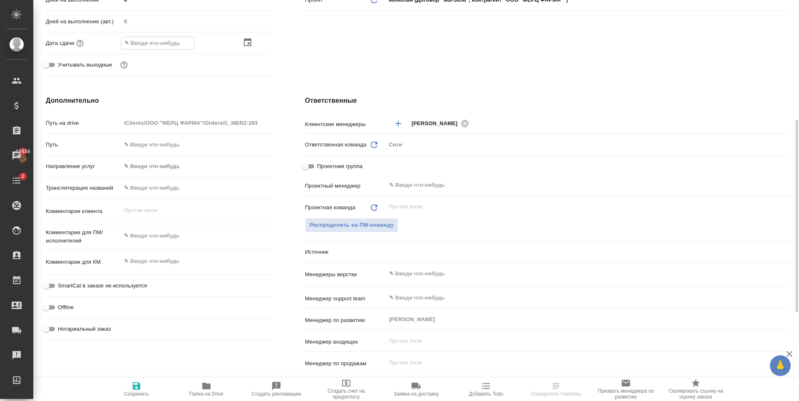
type textarea "x"
click at [158, 262] on textarea at bounding box center [196, 261] width 151 height 14
type textarea "x"
drag, startPoint x: 165, startPoint y: 240, endPoint x: 163, endPoint y: 247, distance: 7.2
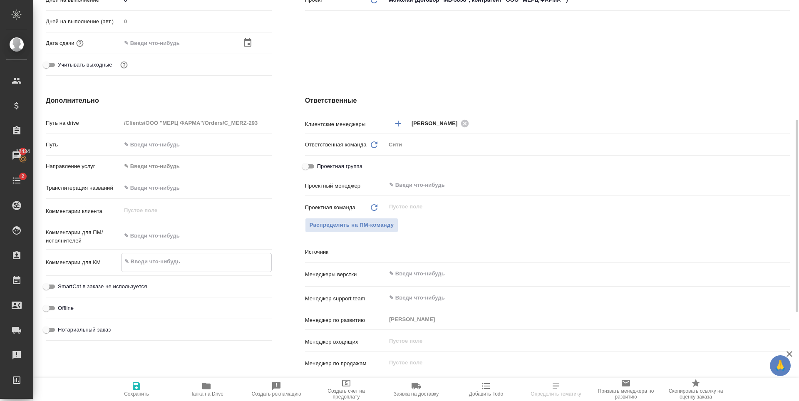
click at [165, 240] on textarea at bounding box center [196, 236] width 151 height 14
paste textarea "Сделайте тикет, пожалуйста оставить текст в заметках под слайдами на английском…"
type textarea "Сделайте тикет, пожалуйста оставить текст в заметках под слайдами на английском…"
type textarea "x"
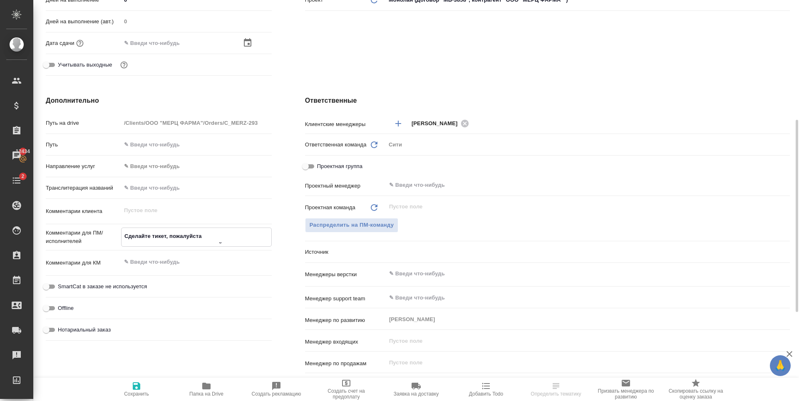
type textarea "x"
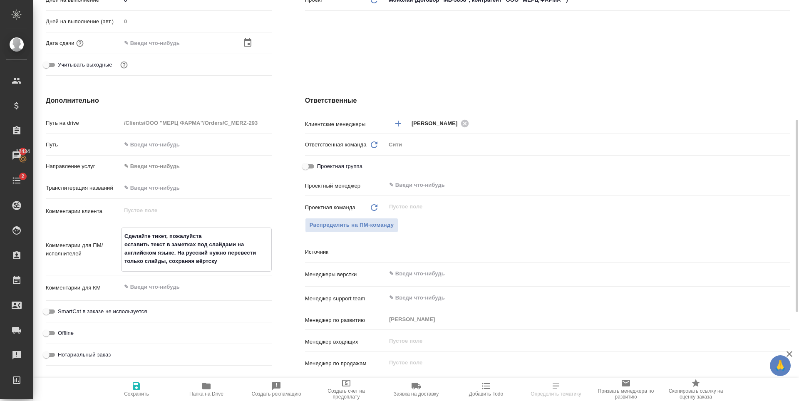
type textarea "Сделайте тикет, пожалуйста оставить текст в заметках под слайдами на английском…"
type textarea "x"
click at [133, 391] on span "Сохранить" at bounding box center [136, 394] width 25 height 6
type textarea "x"
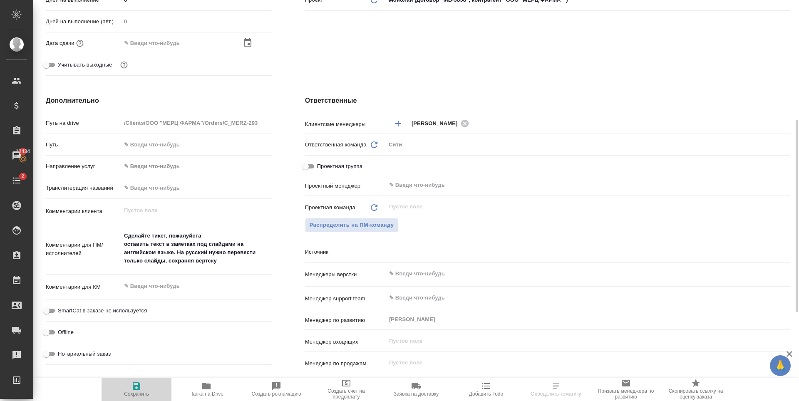
type textarea "x"
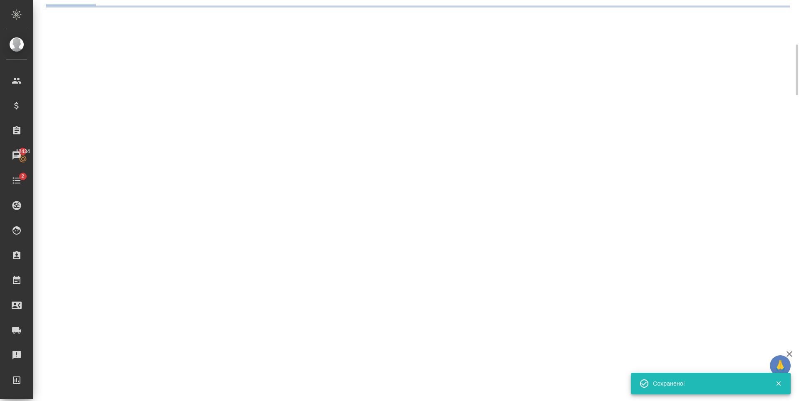
scroll to position [83, 0]
select select "RU"
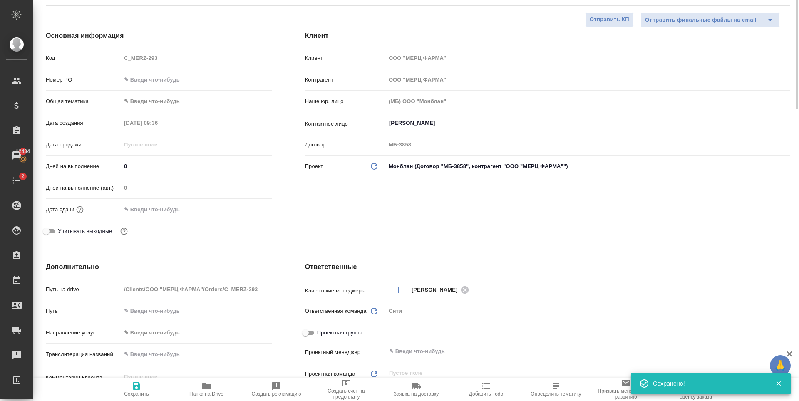
type textarea "x"
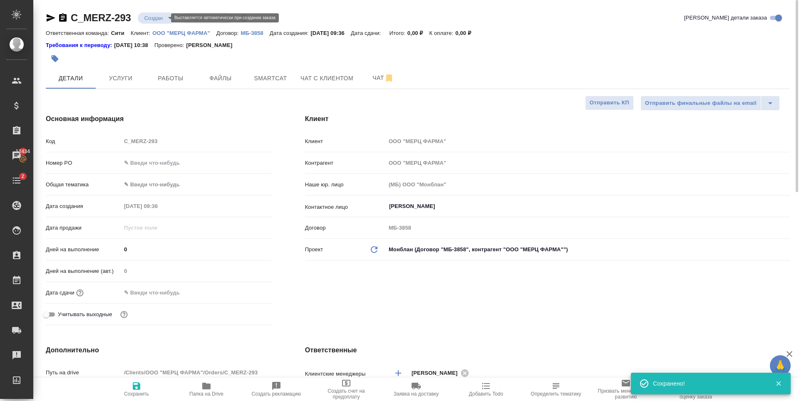
click at [153, 14] on body "🙏 .cls-1 fill:#fff; AWATERA [PERSON_NAME] Спецификации Заказы 12434 Чаты 2 Todo…" at bounding box center [399, 200] width 799 height 401
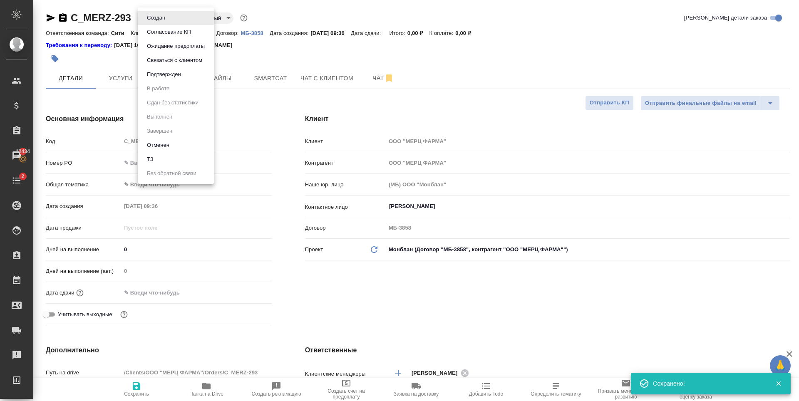
click at [311, 81] on div at bounding box center [399, 200] width 799 height 401
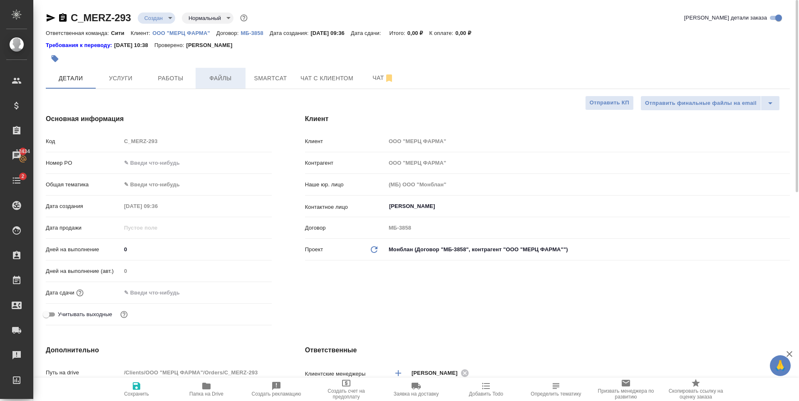
click at [226, 78] on span "Файлы" at bounding box center [221, 78] width 40 height 10
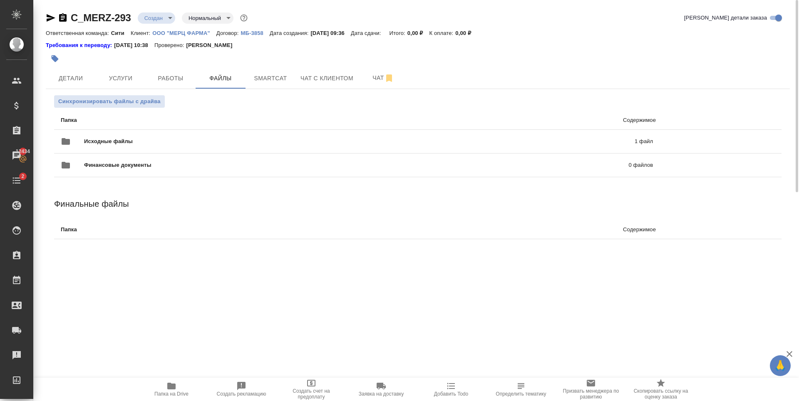
click at [159, 15] on body "🙏 .cls-1 fill:#fff; AWATERA [PERSON_NAME] Спецификации Заказы 12434 Чаты 2 Todo…" at bounding box center [399, 200] width 799 height 401
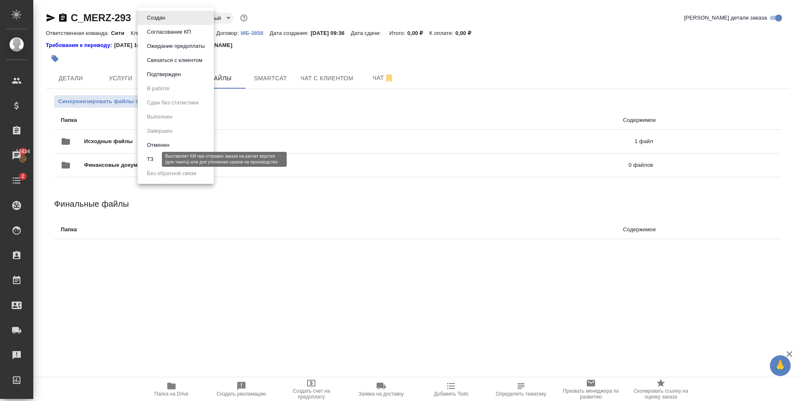
click at [153, 160] on button "ТЗ" at bounding box center [150, 159] width 12 height 9
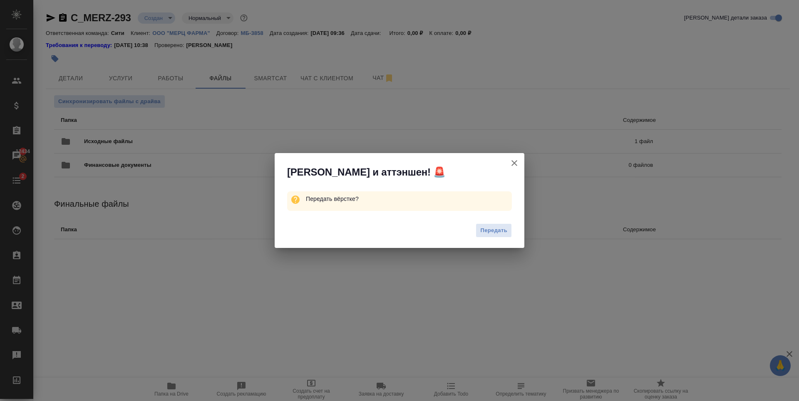
click at [508, 230] on button "Передать" at bounding box center [493, 230] width 36 height 15
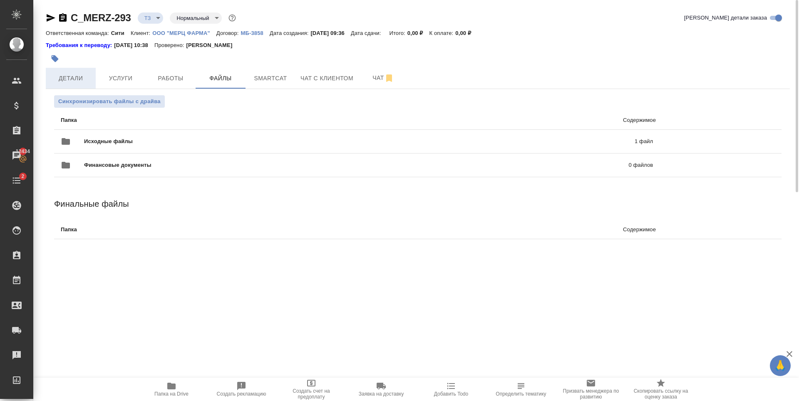
click at [77, 83] on span "Детали" at bounding box center [71, 78] width 40 height 10
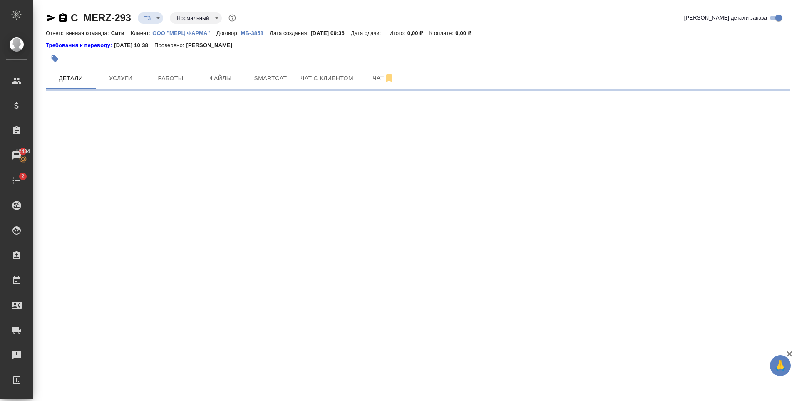
select select "RU"
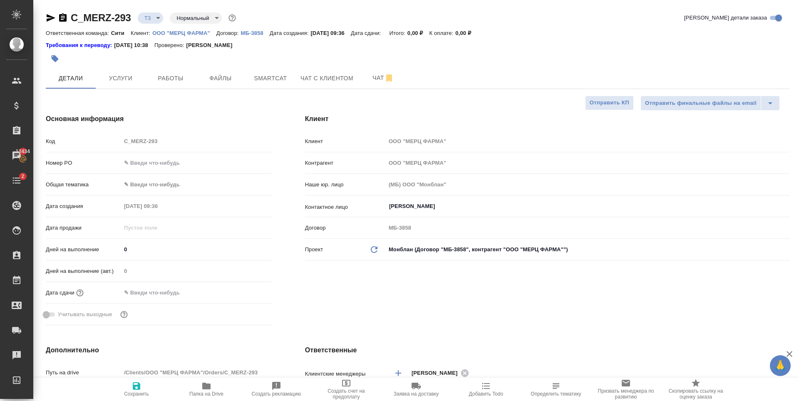
type textarea "x"
click at [169, 289] on input "text" at bounding box center [157, 293] width 73 height 12
click at [250, 292] on icon "button" at bounding box center [247, 291] width 7 height 8
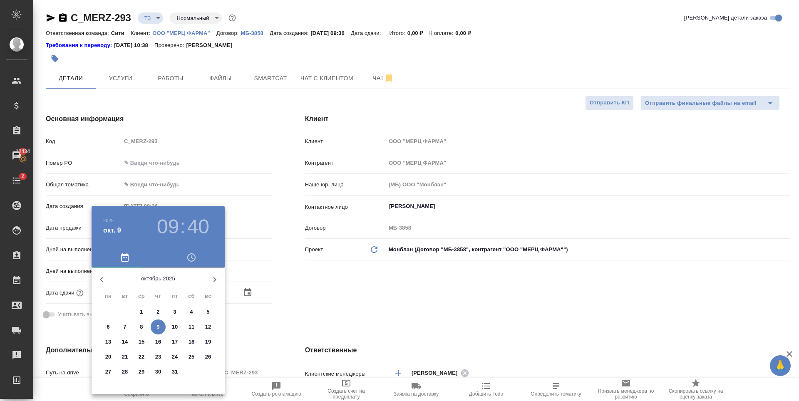
click at [196, 222] on h3 "40" at bounding box center [198, 226] width 22 height 23
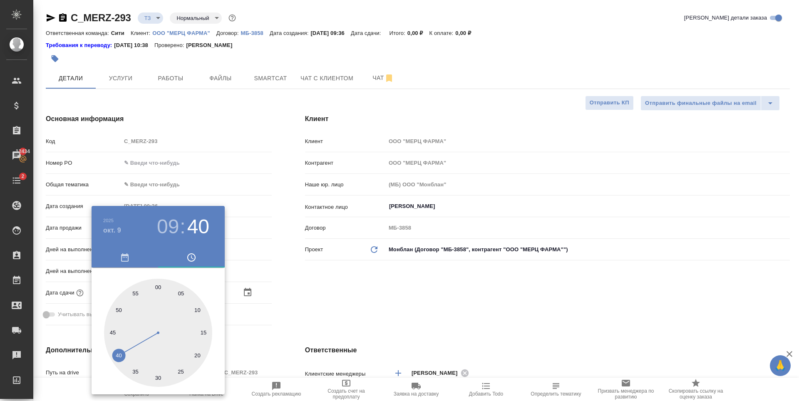
click at [171, 225] on h3 "09" at bounding box center [168, 226] width 22 height 23
click at [120, 309] on div at bounding box center [158, 333] width 108 height 108
type input "[DATE] 10:40"
type textarea "x"
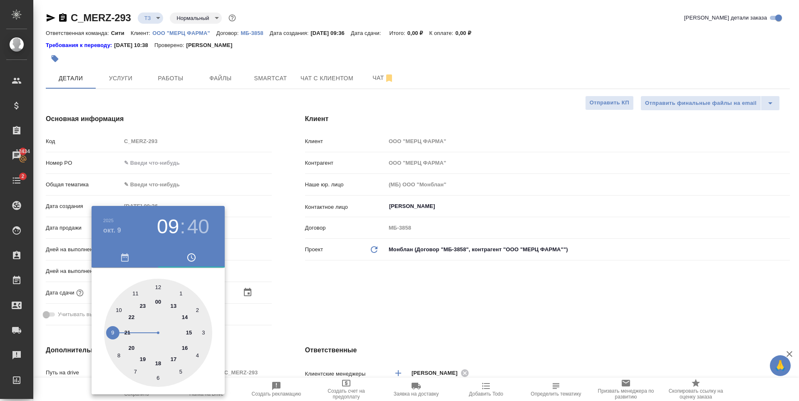
type textarea "x"
click at [199, 307] on div at bounding box center [158, 333] width 108 height 108
type input "[DATE] 10:10"
type textarea "x"
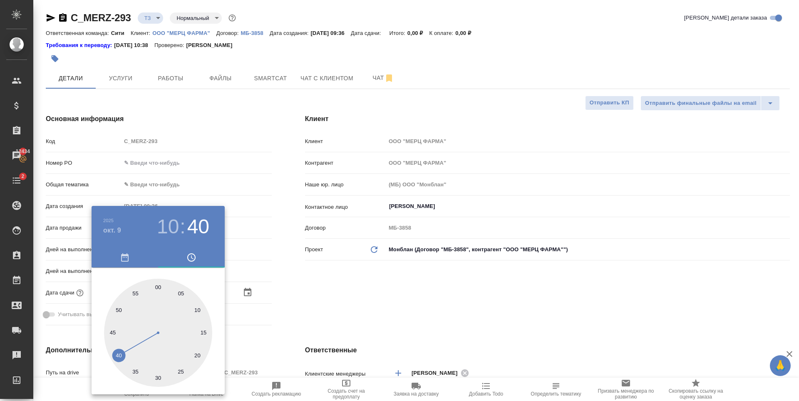
type textarea "x"
click at [377, 289] on div at bounding box center [399, 200] width 799 height 401
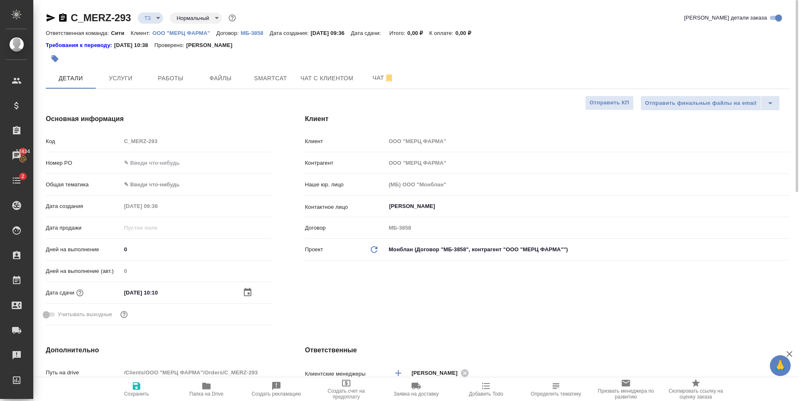
click at [130, 391] on span "Сохранить" at bounding box center [136, 389] width 60 height 16
type textarea "x"
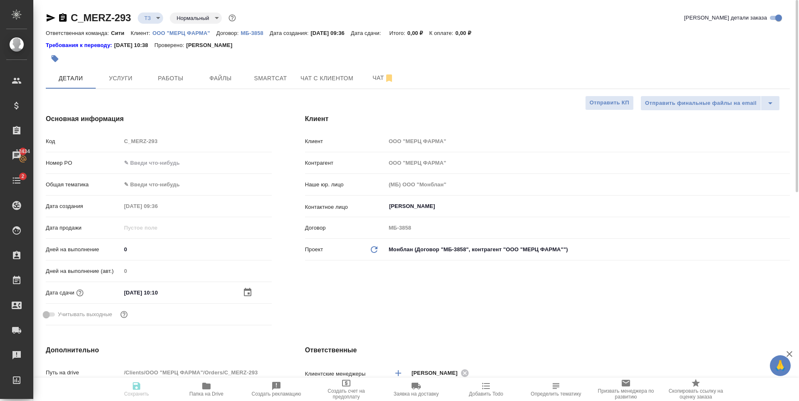
type textarea "x"
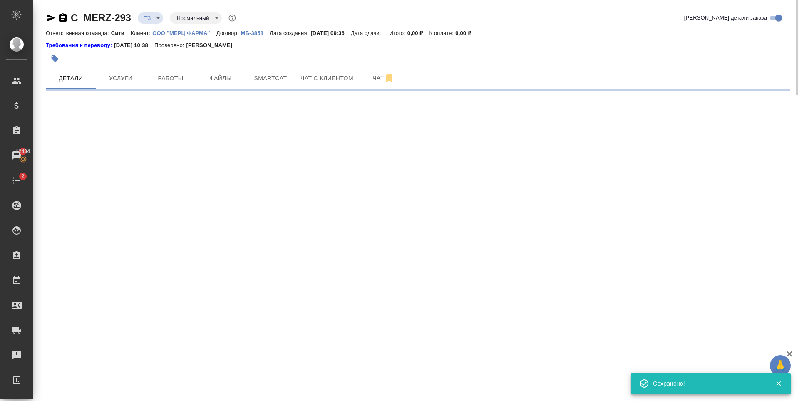
select select "RU"
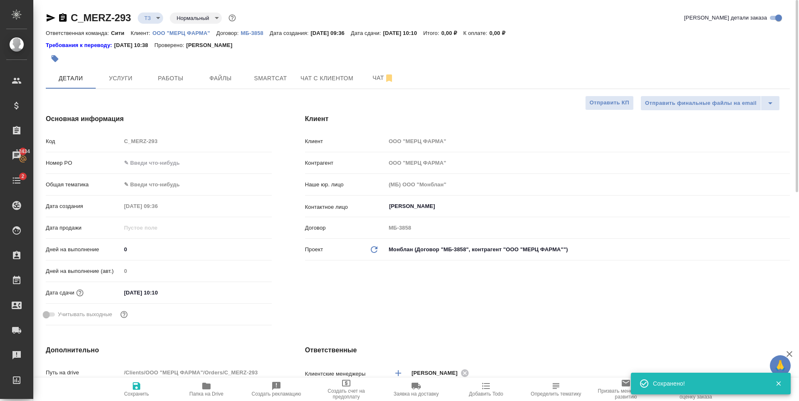
type textarea "x"
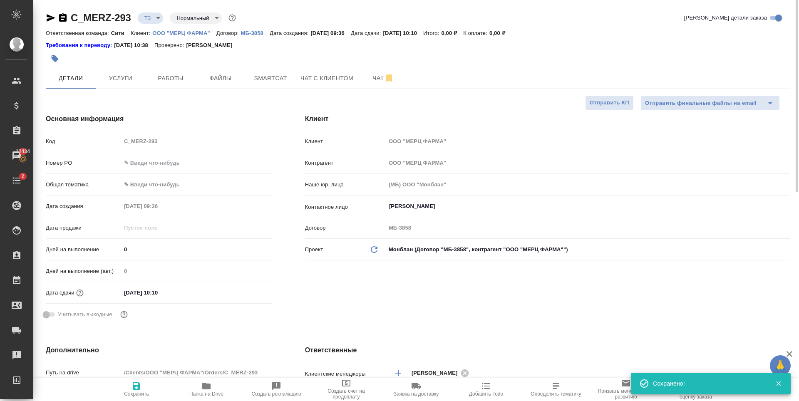
type textarea "x"
click at [130, 72] on button "Услуги" at bounding box center [121, 78] width 50 height 21
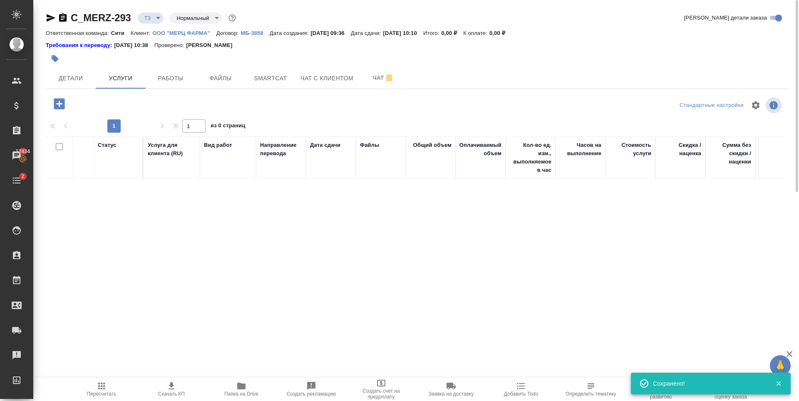
click at [66, 101] on button "button" at bounding box center [59, 103] width 23 height 17
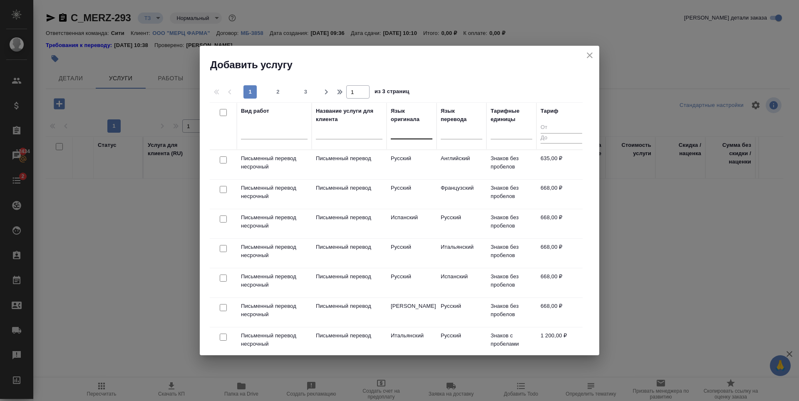
click at [403, 129] on div at bounding box center [412, 131] width 42 height 12
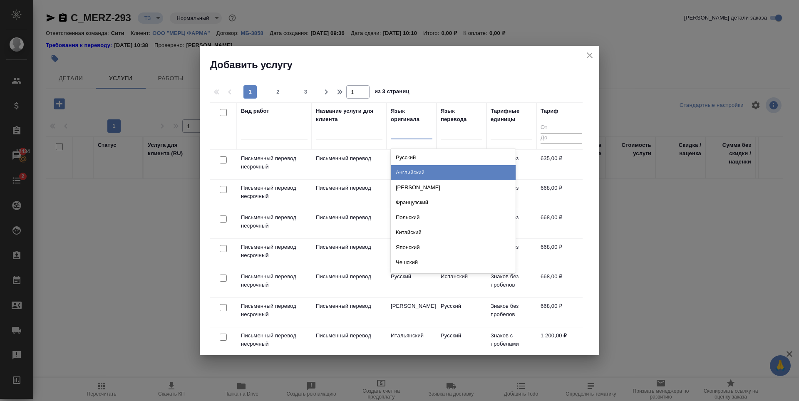
click at [421, 169] on div "Английский" at bounding box center [453, 172] width 125 height 15
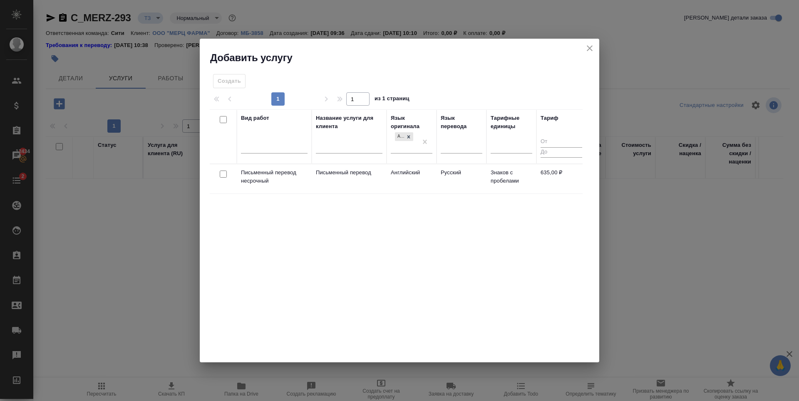
click at [225, 174] on input "checkbox" at bounding box center [223, 174] width 7 height 7
checkbox input "true"
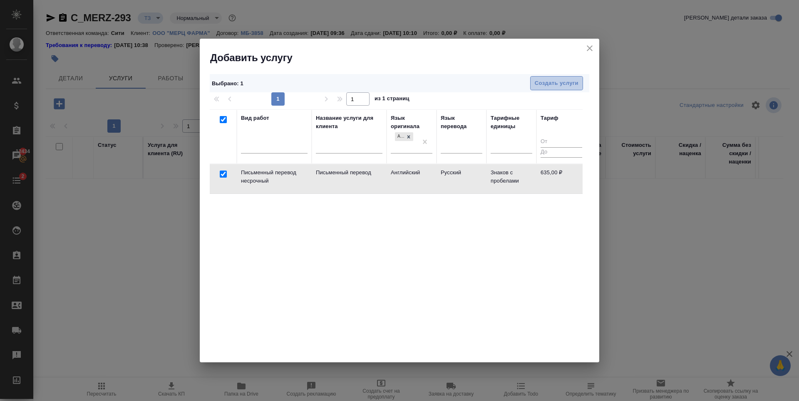
click at [546, 85] on span "Создать услуги" at bounding box center [557, 84] width 44 height 10
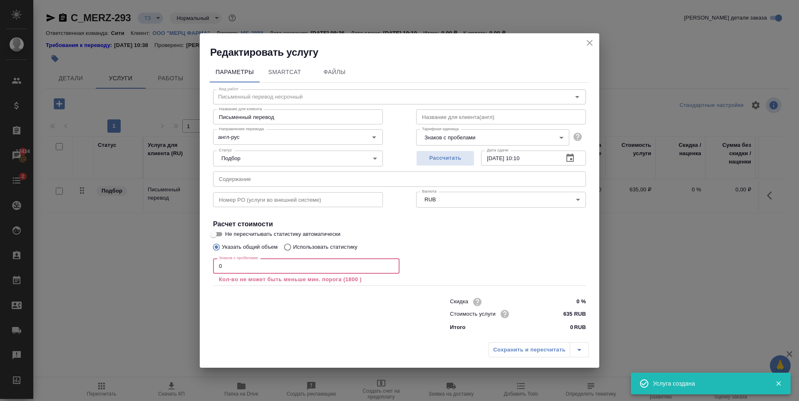
drag, startPoint x: 228, startPoint y: 272, endPoint x: 189, endPoint y: 302, distance: 49.3
click at [185, 275] on div "Редактировать услугу Параметры SmartCat Файлы Вид работ Письменный перевод неср…" at bounding box center [399, 200] width 799 height 401
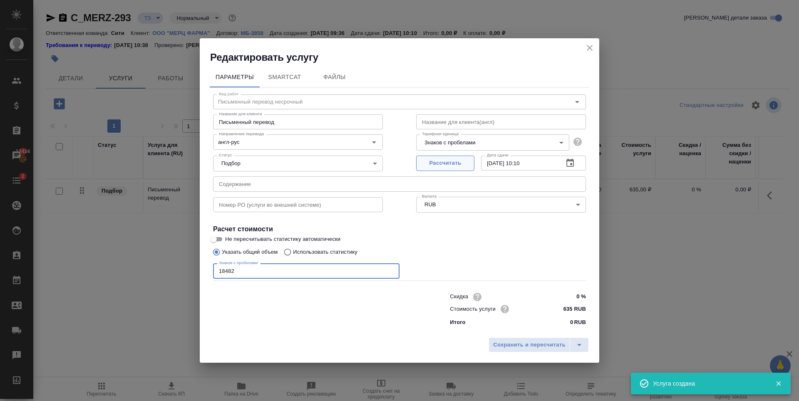
type input "18482"
click at [459, 163] on span "Рассчитать" at bounding box center [445, 163] width 49 height 10
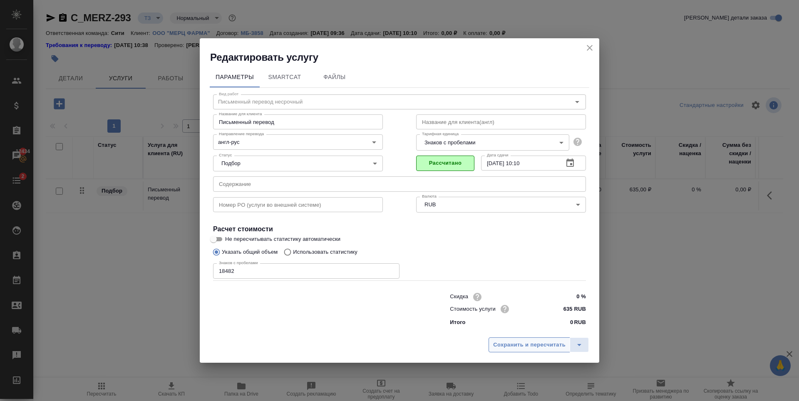
click at [513, 346] on span "Сохранить и пересчитать" at bounding box center [529, 345] width 72 height 10
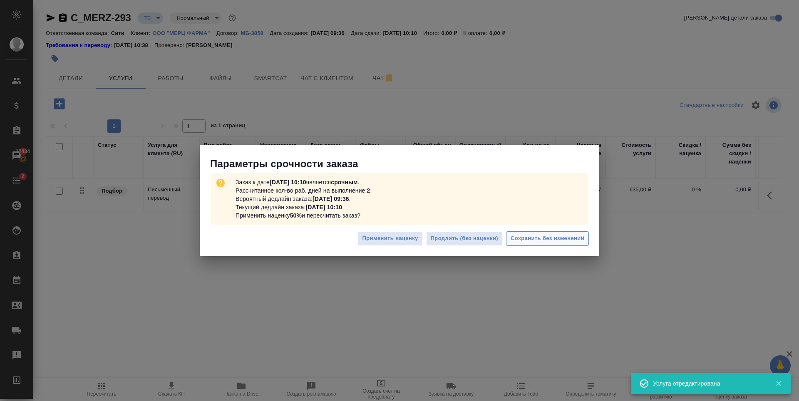
click at [563, 244] on button "Сохранить без изменений" at bounding box center [547, 238] width 83 height 15
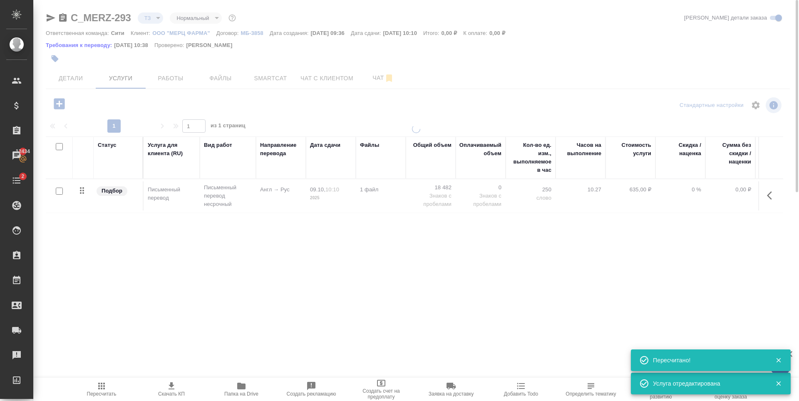
type input "urgent"
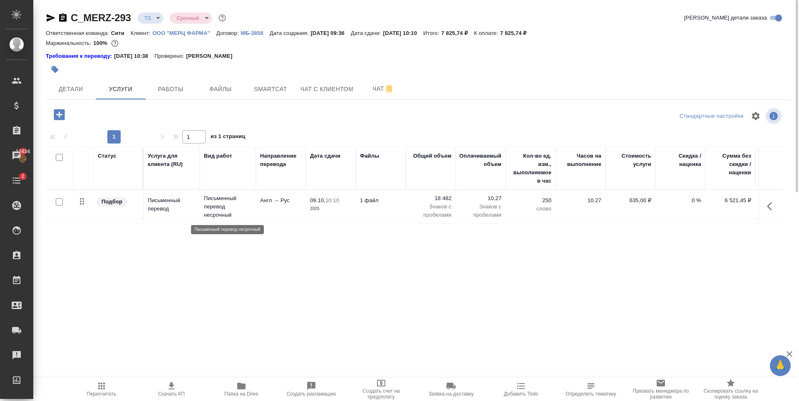
click at [248, 209] on p "Письменный перевод несрочный" at bounding box center [228, 206] width 48 height 25
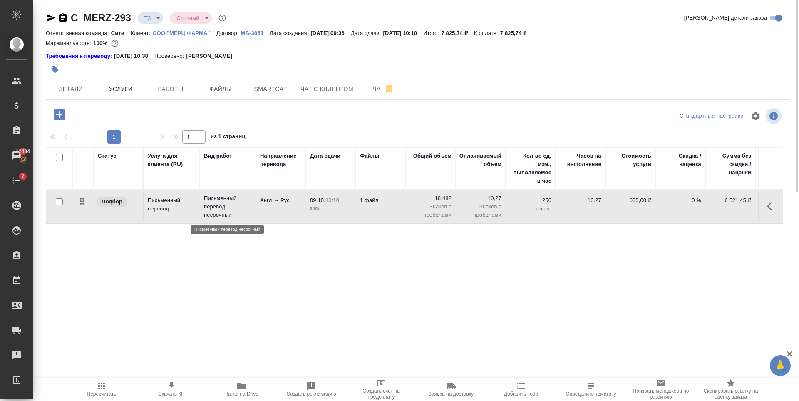
click at [248, 209] on p "Письменный перевод несрочный" at bounding box center [228, 206] width 48 height 25
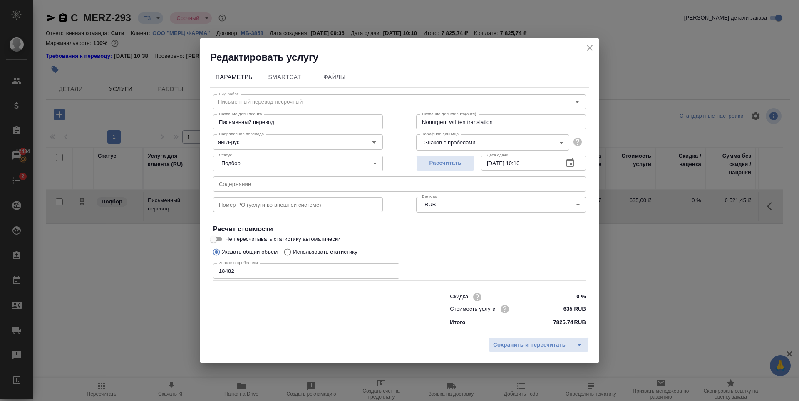
click at [309, 170] on body "🙏 .cls-1 fill:#fff; AWATERA Zaytseva Svetlana Клиенты Спецификации Заказы 12434…" at bounding box center [399, 200] width 799 height 401
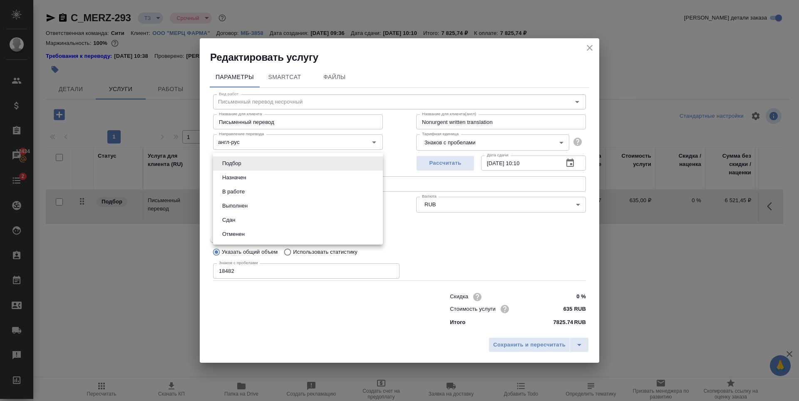
click at [306, 181] on li "Назначен" at bounding box center [298, 178] width 170 height 14
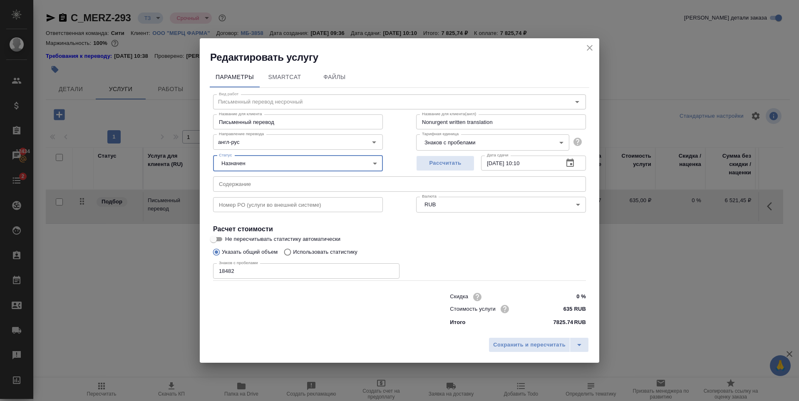
click at [302, 166] on body "🙏 .cls-1 fill:#fff; AWATERA Zaytseva Svetlana Клиенты Спецификации Заказы 12434…" at bounding box center [399, 200] width 799 height 401
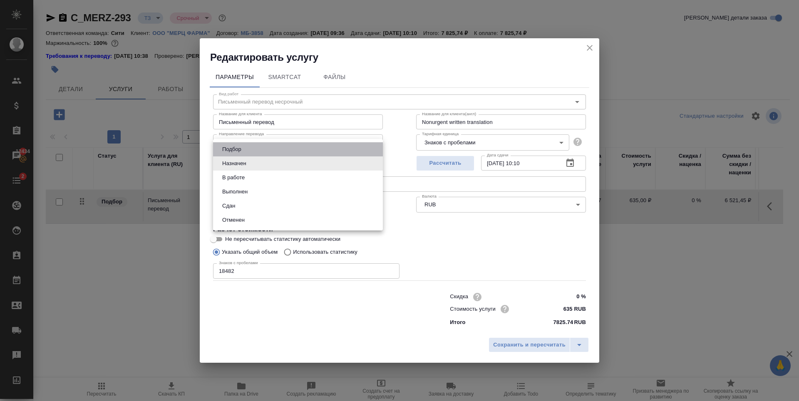
click at [276, 155] on li "Подбор" at bounding box center [298, 149] width 170 height 14
type input "none"
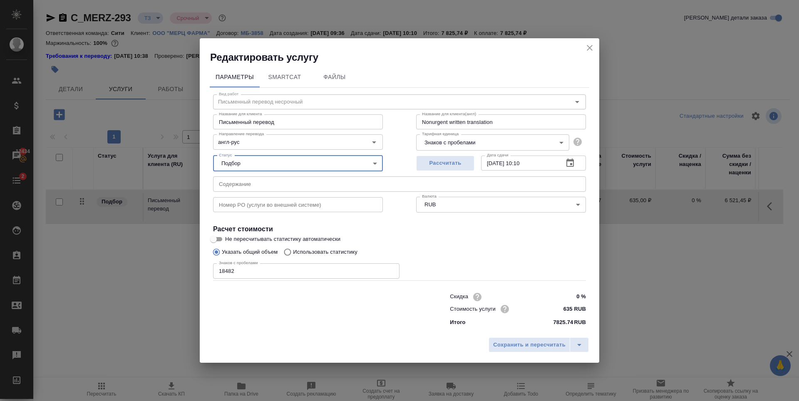
click at [261, 184] on input "text" at bounding box center [399, 183] width 373 height 15
paste input "Michael Pfeil"
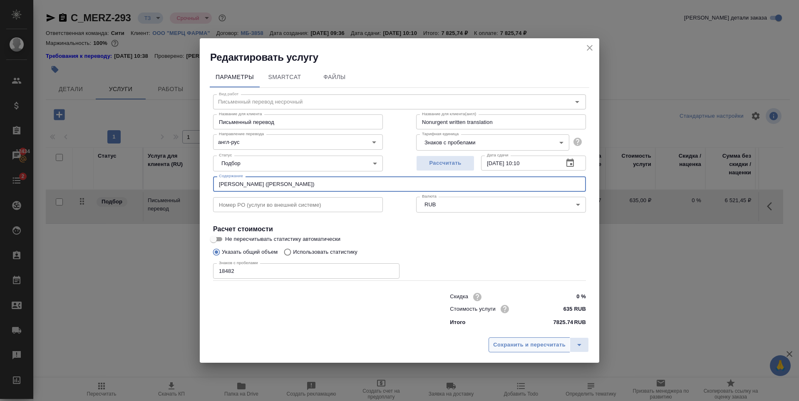
type input "Michael Pfeil (Рондарева Евгения)"
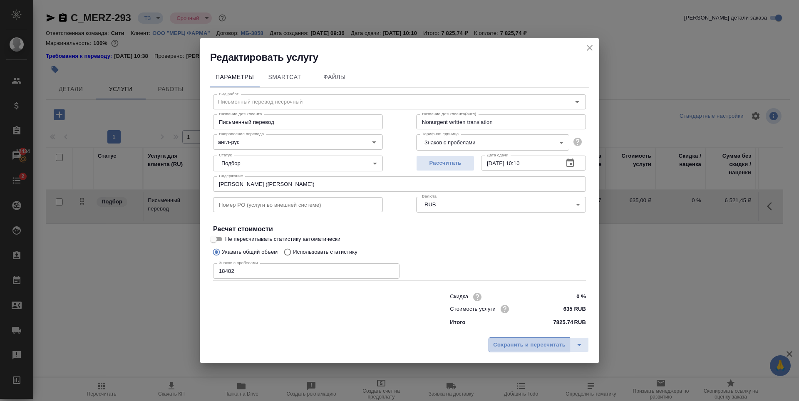
click at [504, 343] on span "Сохранить и пересчитать" at bounding box center [529, 345] width 72 height 10
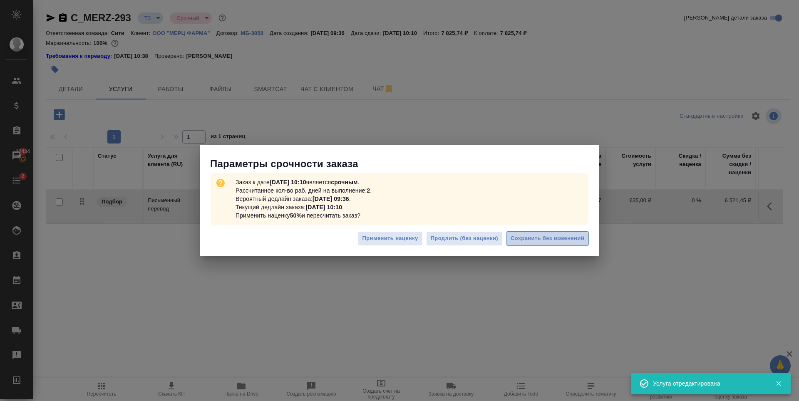
click at [555, 239] on span "Сохранить без изменений" at bounding box center [547, 239] width 74 height 10
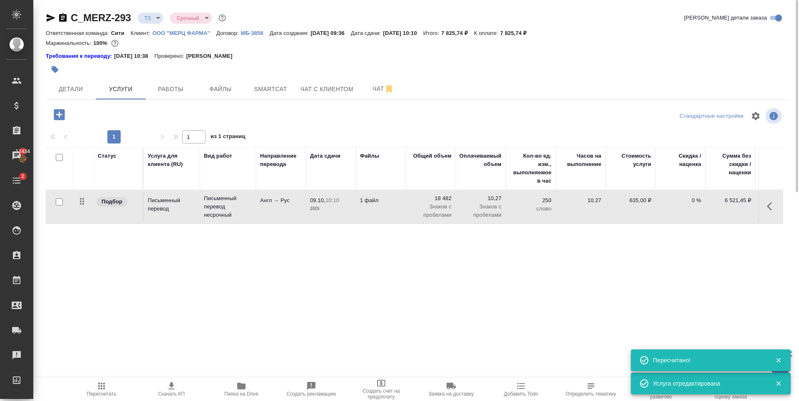
click at [59, 110] on icon "button" at bounding box center [59, 114] width 11 height 11
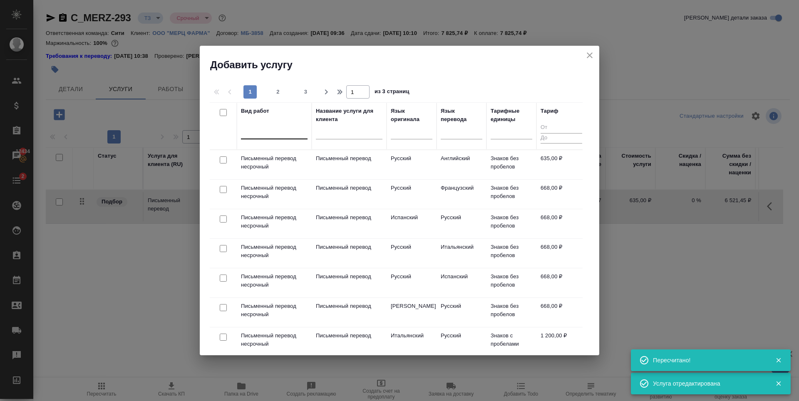
click at [279, 130] on div at bounding box center [274, 131] width 67 height 12
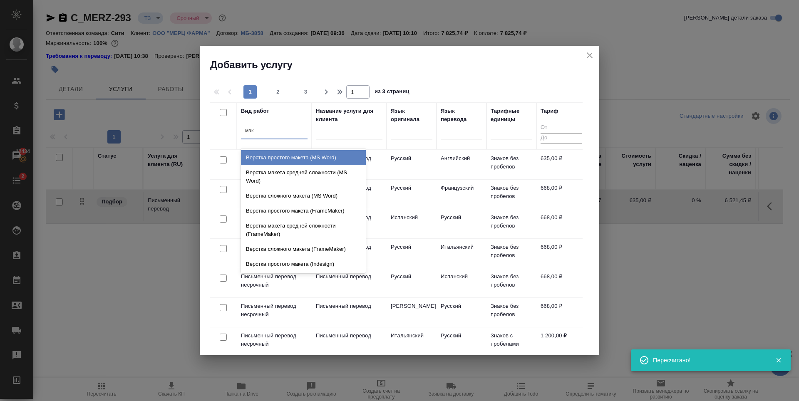
type input "маке"
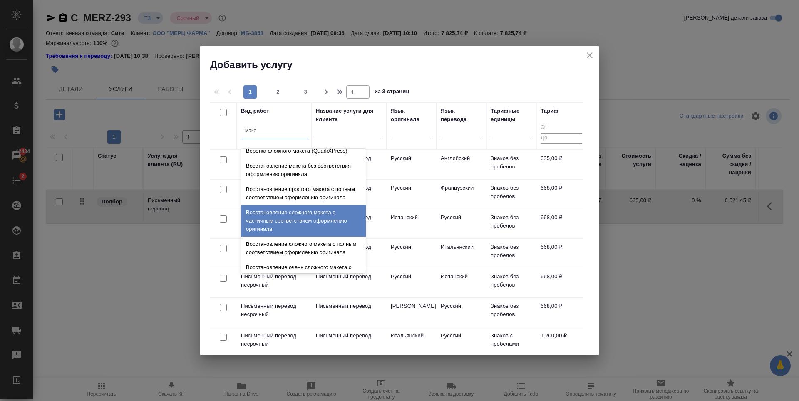
scroll to position [208, 0]
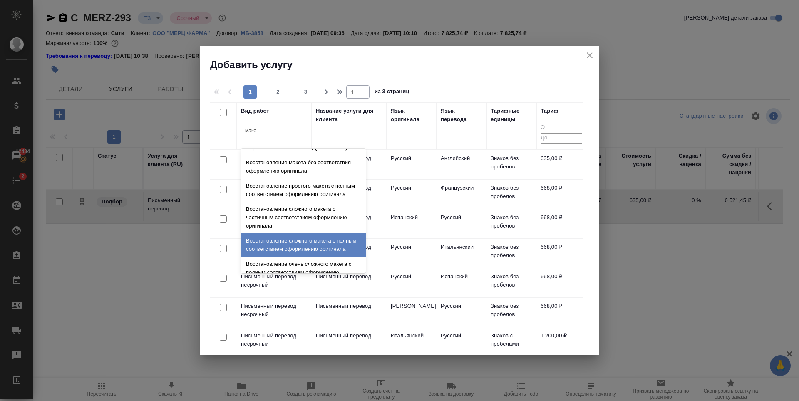
click at [319, 246] on div "Восстановление сложного макета с полным соответствием оформлению оригинала" at bounding box center [303, 244] width 125 height 23
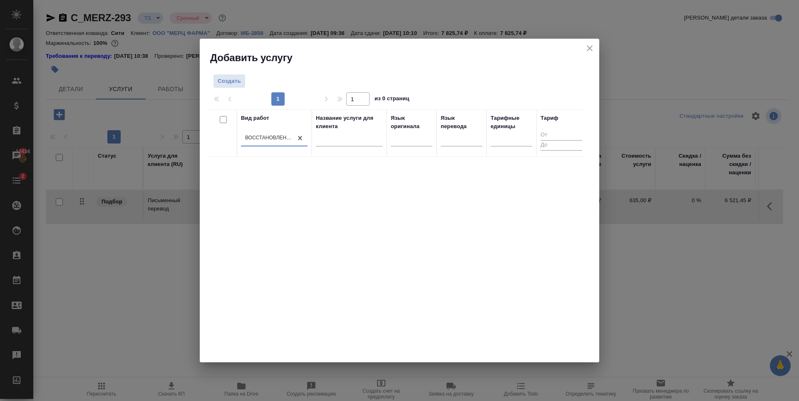
drag, startPoint x: 327, startPoint y: 256, endPoint x: 313, endPoint y: 237, distance: 23.8
click at [328, 256] on div "Вид работ option Восстановление сложного макета с полным соответствием оформлен…" at bounding box center [396, 234] width 373 height 250
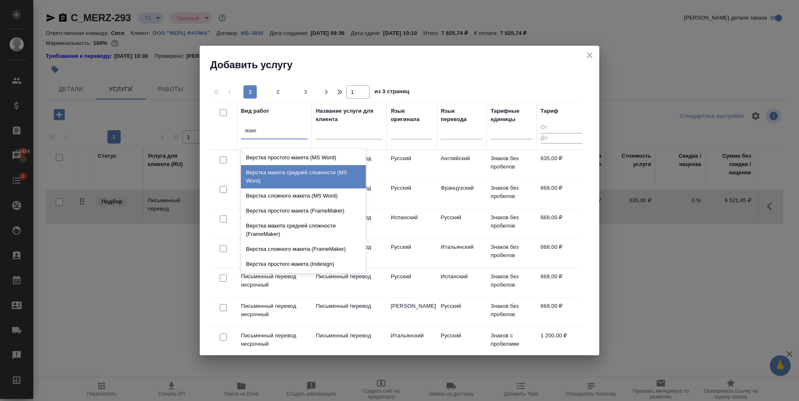
type input "маке"
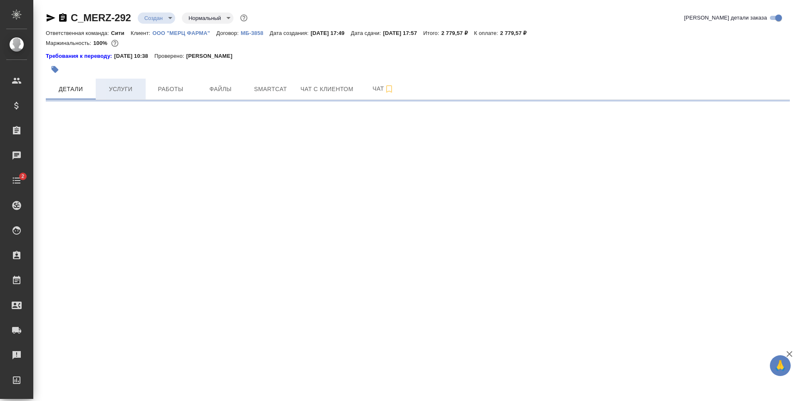
click at [117, 85] on span "Услуги" at bounding box center [121, 89] width 40 height 10
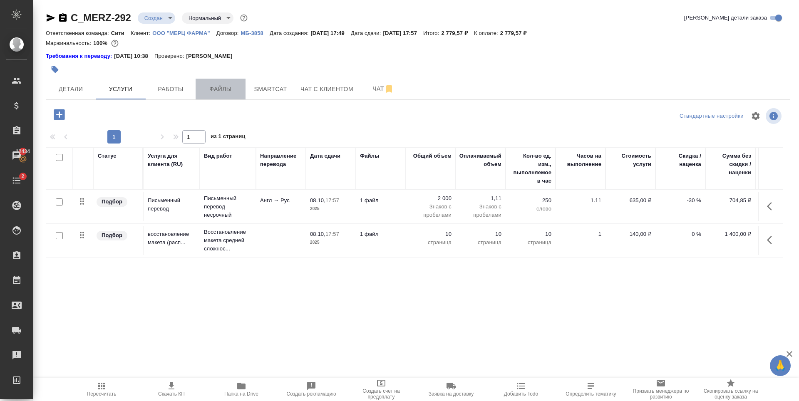
click at [236, 94] on span "Файлы" at bounding box center [221, 89] width 40 height 10
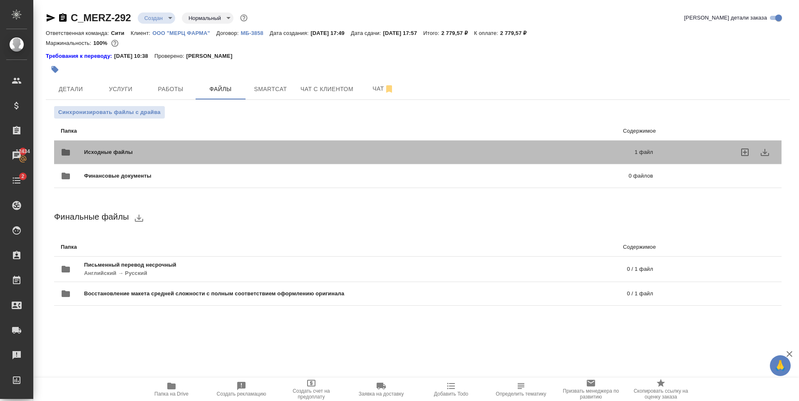
click at [266, 151] on span "Исходные файлы" at bounding box center [234, 152] width 300 height 8
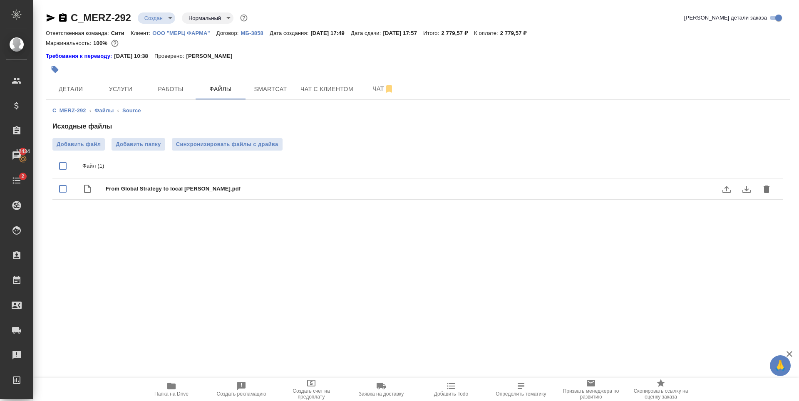
click at [174, 186] on span "From Global Strategy to local [PERSON_NAME].pdf" at bounding box center [434, 189] width 657 height 8
checkbox input "true"
click at [746, 188] on icon "download" at bounding box center [746, 189] width 8 height 7
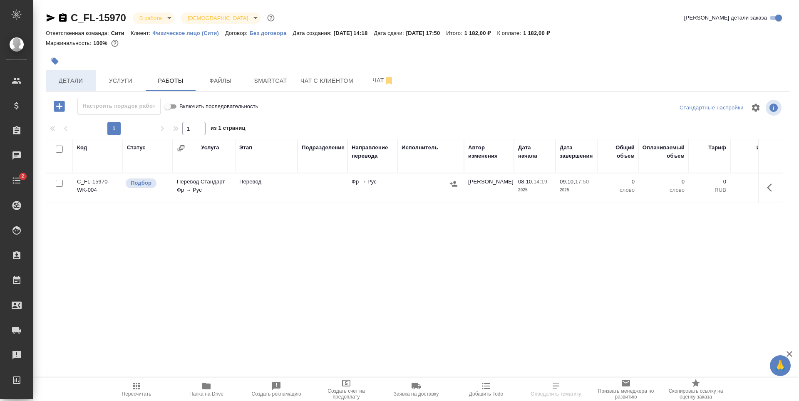
click at [69, 84] on span "Детали" at bounding box center [71, 81] width 40 height 10
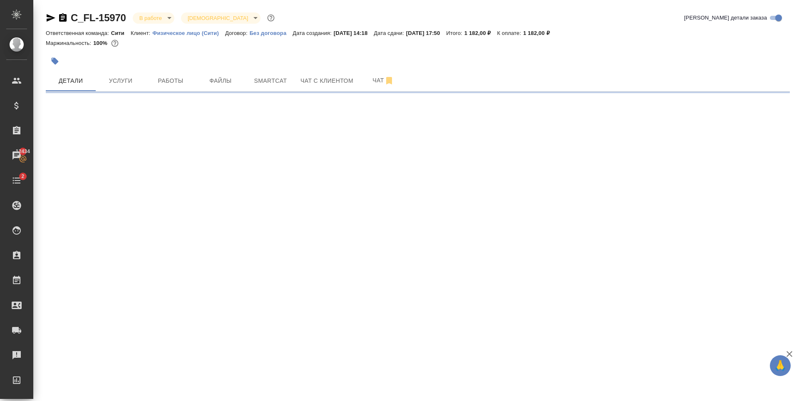
select select "RU"
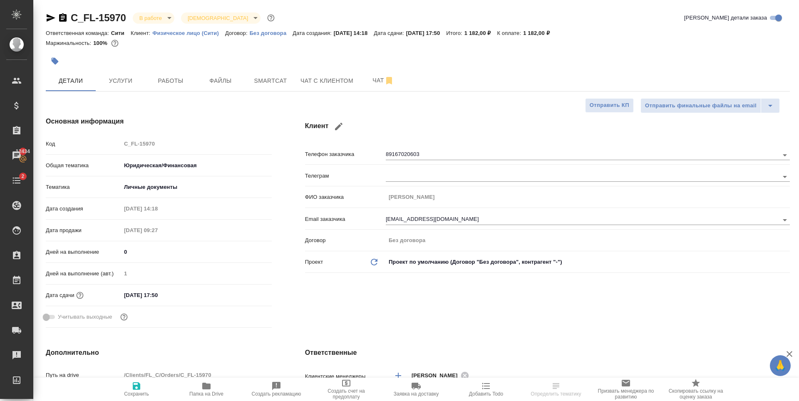
type textarea "x"
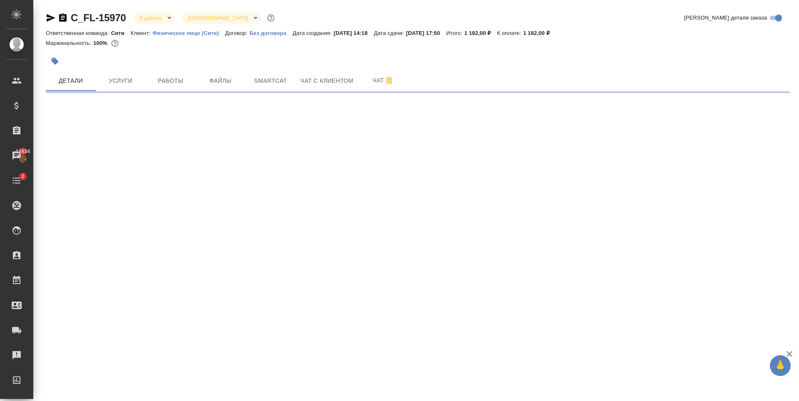
select select "RU"
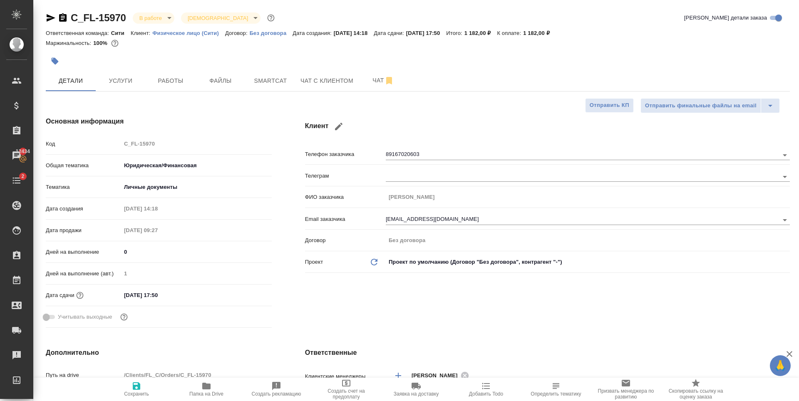
type textarea "x"
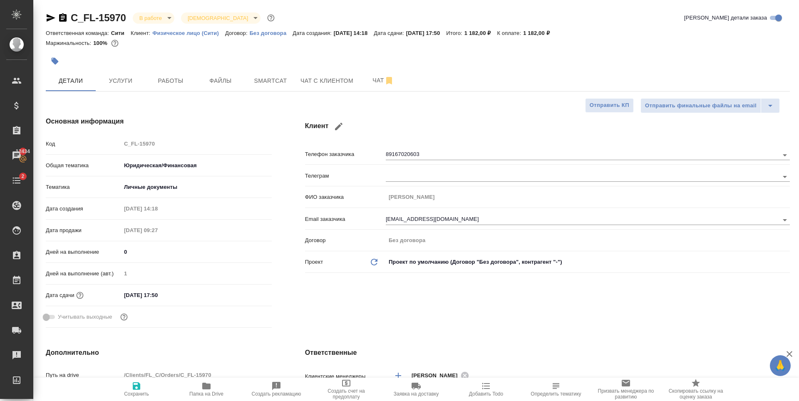
type textarea "x"
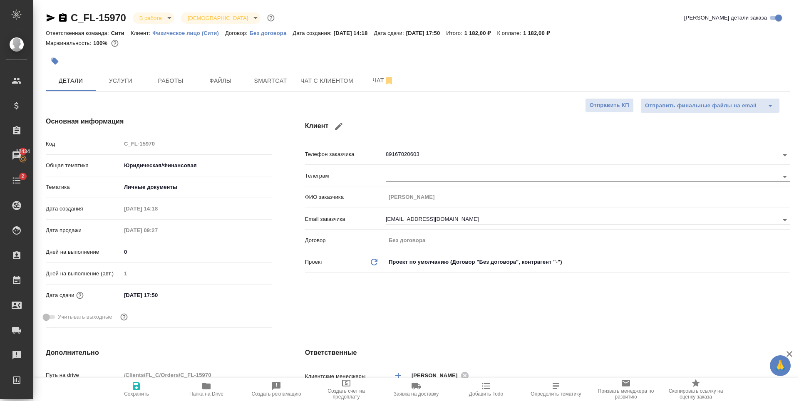
type textarea "x"
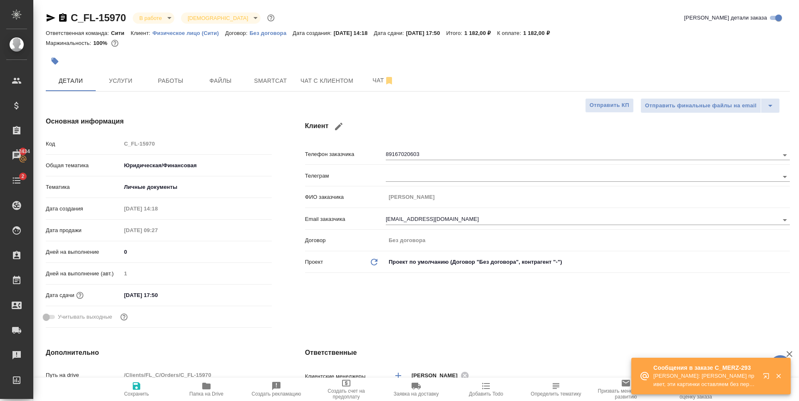
type textarea "x"
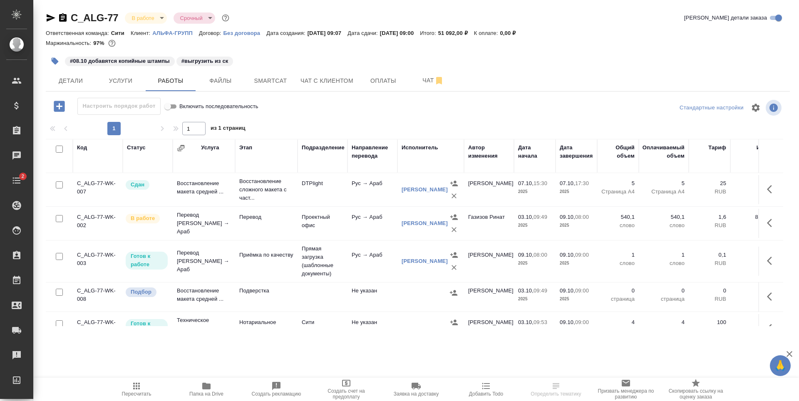
scroll to position [83, 0]
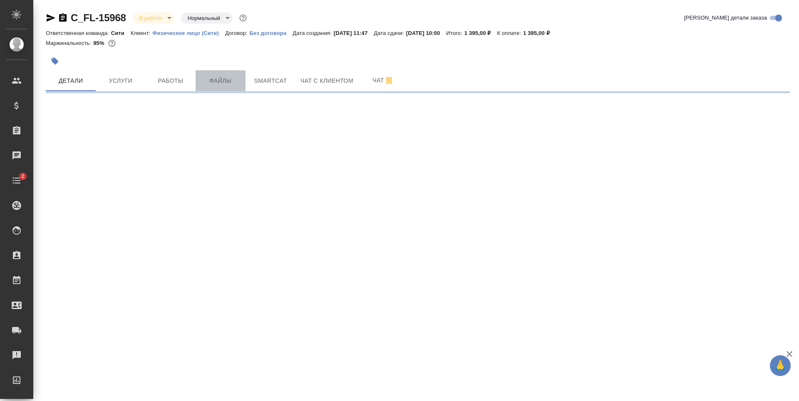
click at [225, 84] on span "Файлы" at bounding box center [221, 81] width 40 height 10
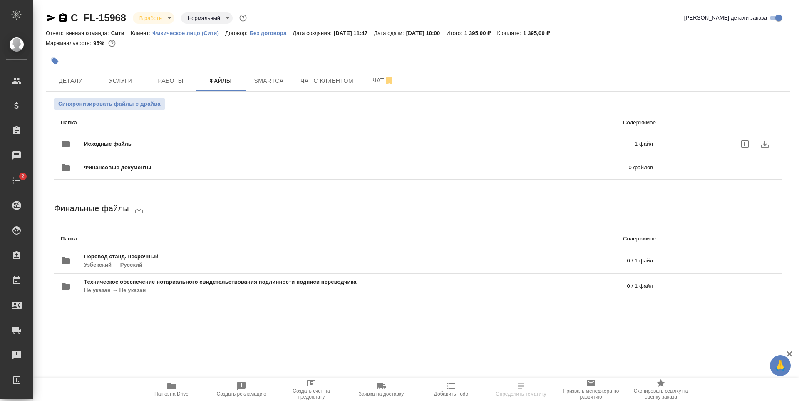
click at [631, 148] on div "Исходные файлы 1 файл" at bounding box center [357, 144] width 592 height 20
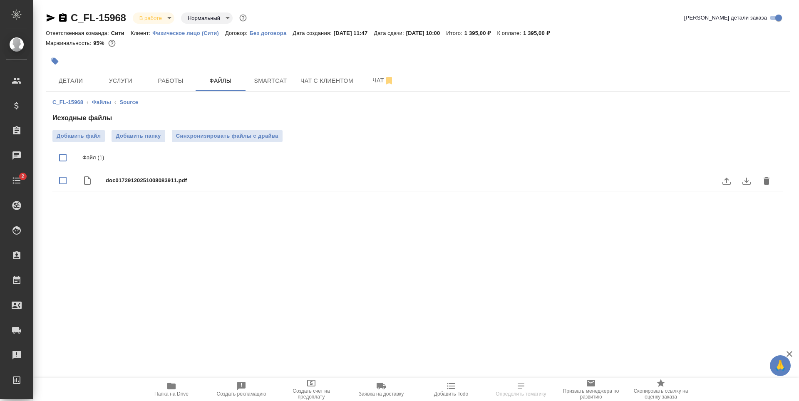
click at [746, 181] on icon "download" at bounding box center [746, 181] width 8 height 7
click at [748, 183] on icon "download" at bounding box center [746, 181] width 10 height 10
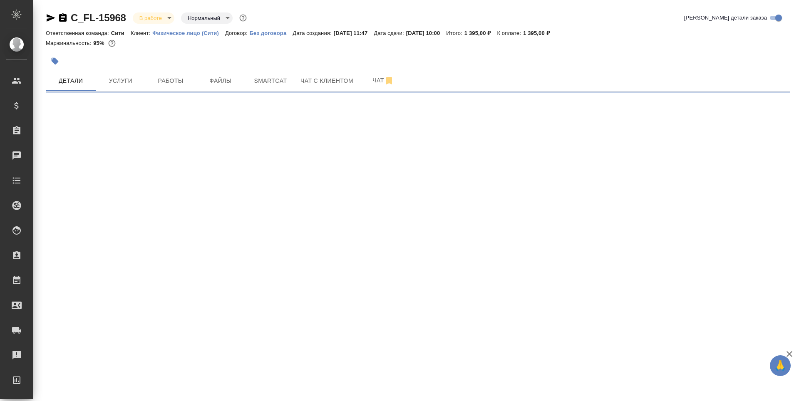
select select "RU"
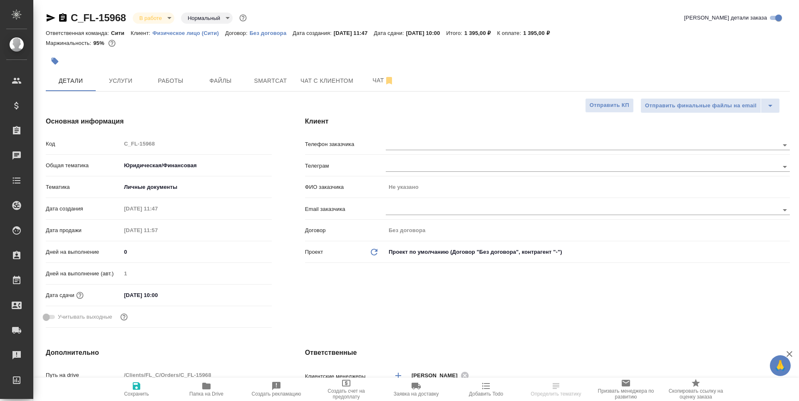
type textarea "x"
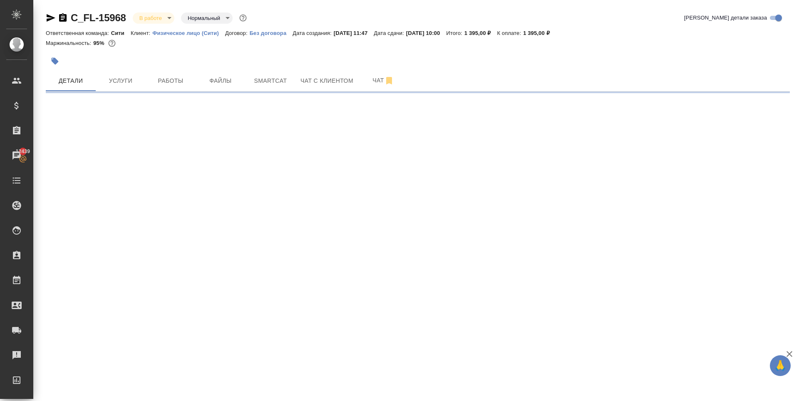
select select "RU"
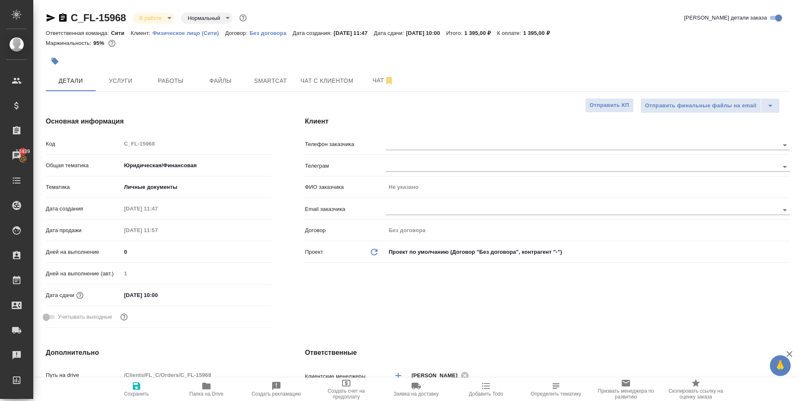
type textarea "x"
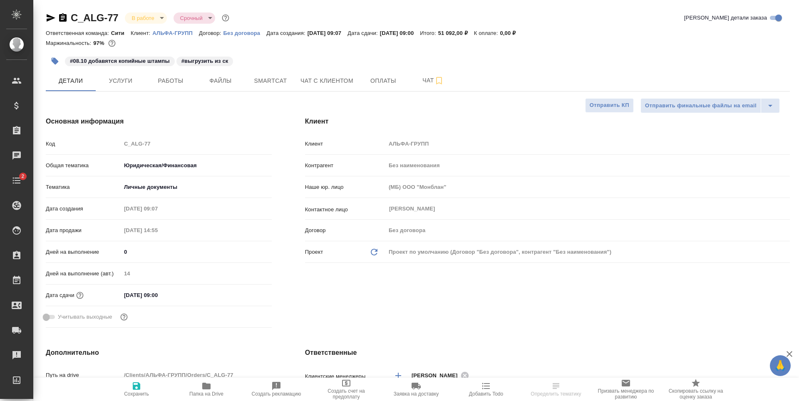
select select "RU"
type input "Газизов Ринат"
click at [229, 81] on span "Файлы" at bounding box center [221, 81] width 40 height 10
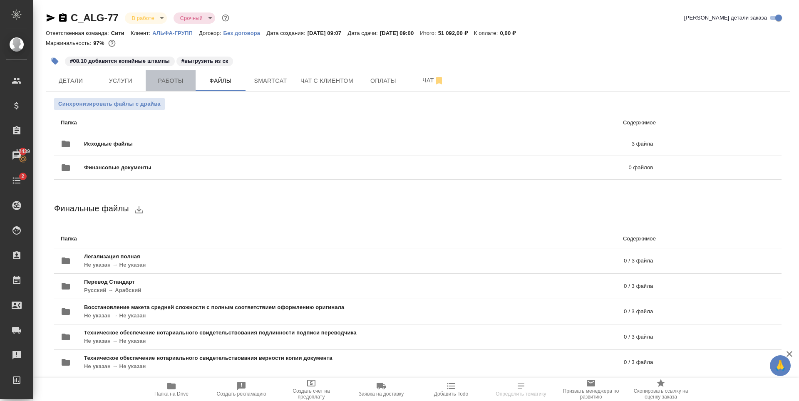
click at [175, 83] on span "Работы" at bounding box center [171, 81] width 40 height 10
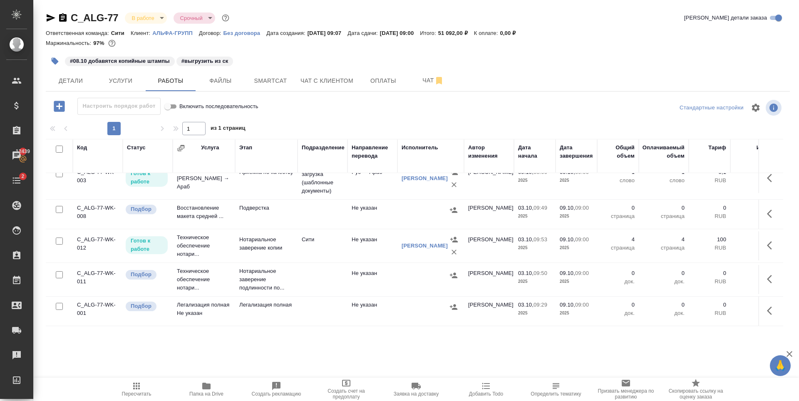
scroll to position [40, 0]
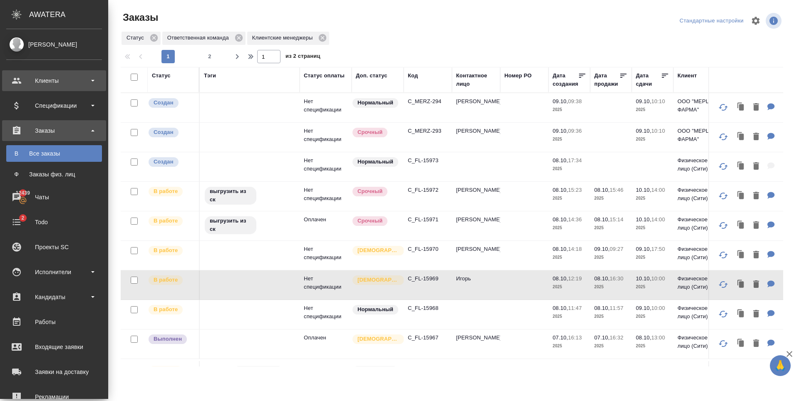
scroll to position [125, 0]
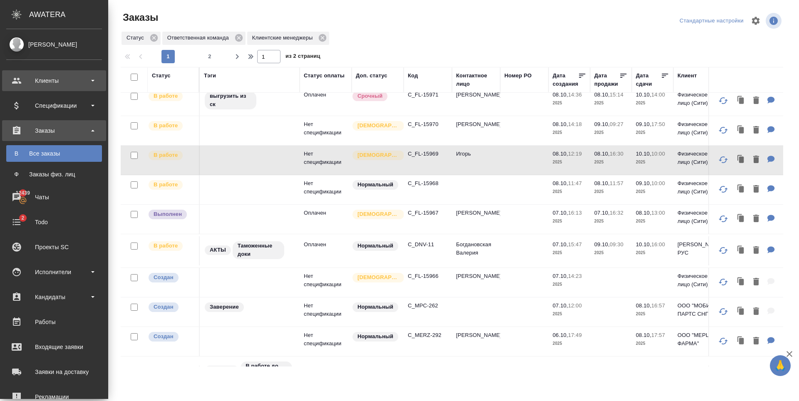
click at [32, 82] on div "Клиенты" at bounding box center [54, 80] width 96 height 12
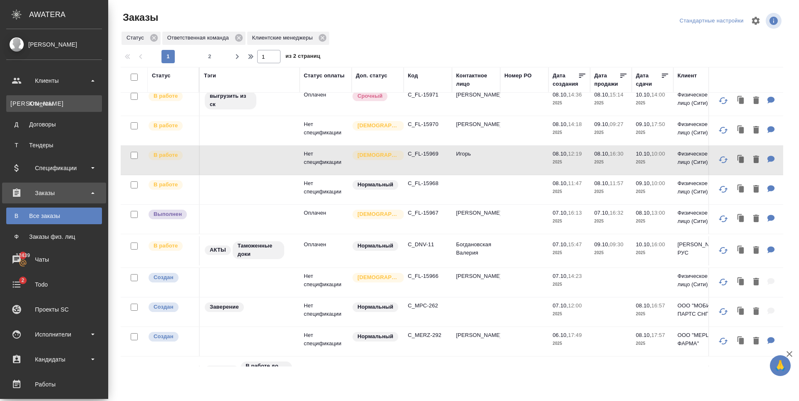
click at [48, 103] on div "Клиенты" at bounding box center [53, 103] width 87 height 8
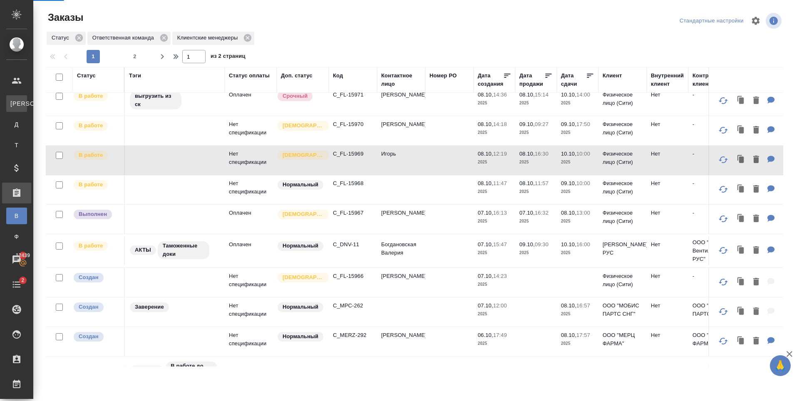
select select "RU"
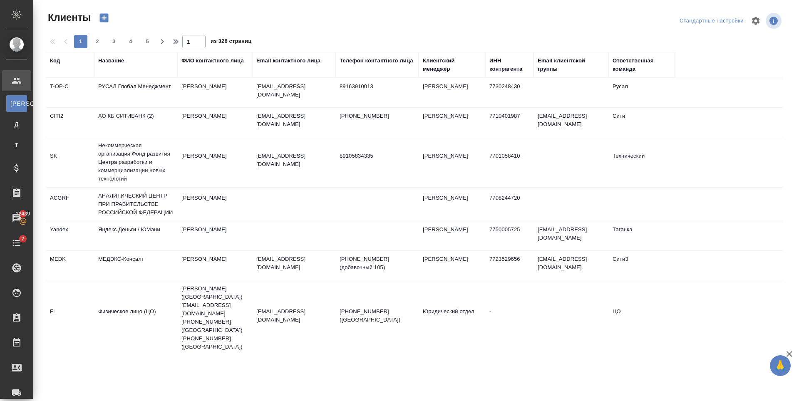
click at [189, 57] on div "ФИО контактного лица" at bounding box center [212, 61] width 62 height 8
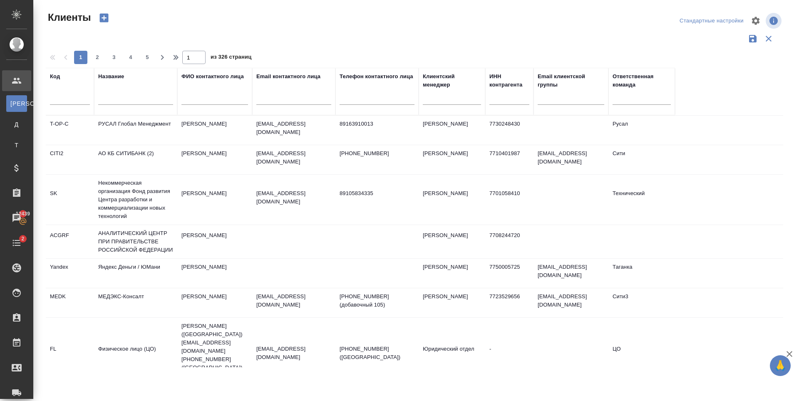
click at [105, 93] on div at bounding box center [135, 100] width 75 height 20
click at [111, 98] on input "text" at bounding box center [135, 99] width 75 height 10
type input "ситибанк"
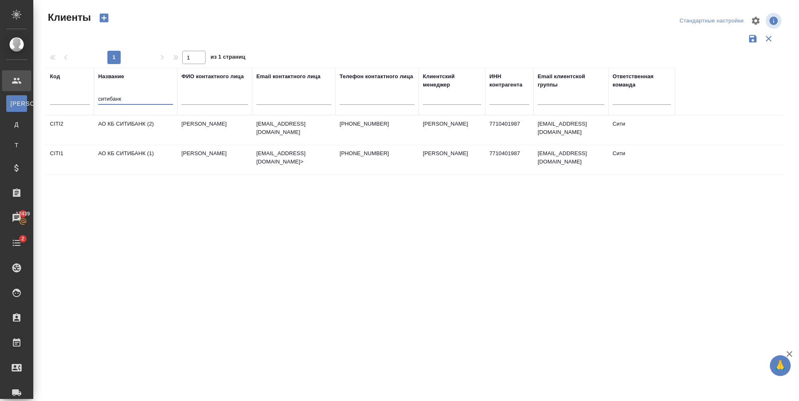
click at [172, 133] on td "АО КБ СИТИБАНК (2)" at bounding box center [135, 130] width 83 height 29
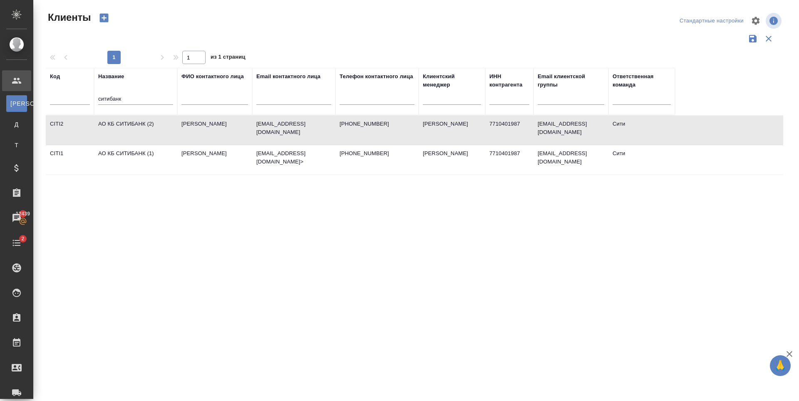
click at [172, 133] on td "АО КБ СИТИБАНК (2)" at bounding box center [135, 130] width 83 height 29
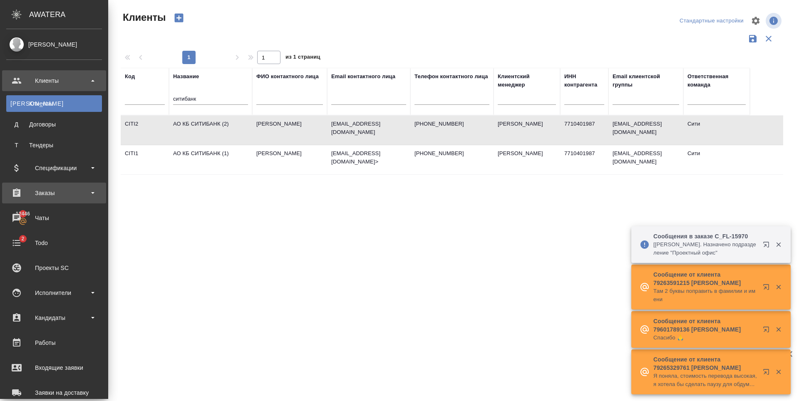
click at [54, 191] on div "Заказы" at bounding box center [54, 193] width 96 height 12
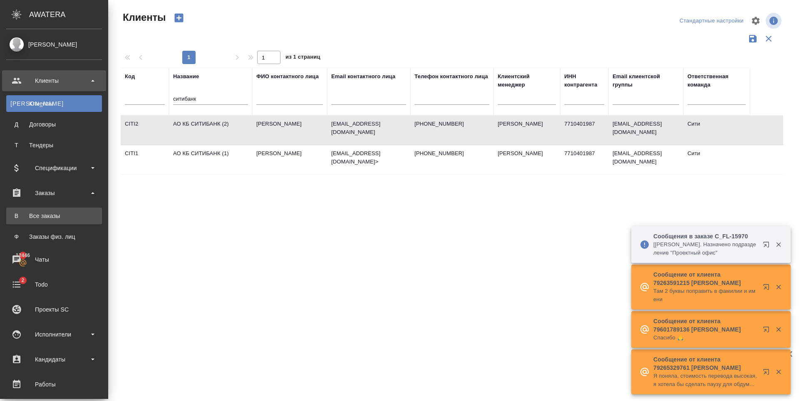
click at [64, 211] on link "В Все заказы" at bounding box center [54, 216] width 96 height 17
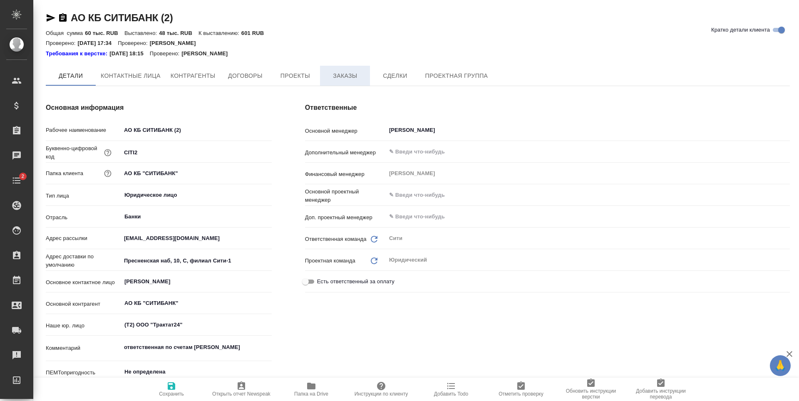
type textarea "x"
click at [344, 79] on span "Заказы" at bounding box center [345, 76] width 40 height 10
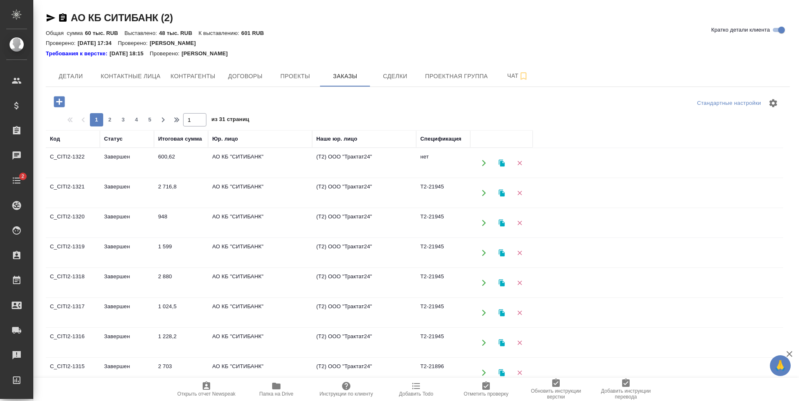
click at [141, 216] on td "Завершен" at bounding box center [127, 222] width 54 height 29
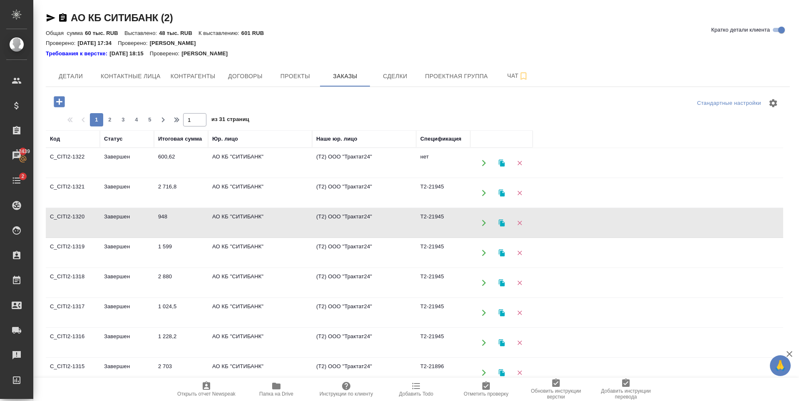
click at [54, 19] on icon "button" at bounding box center [51, 18] width 10 height 10
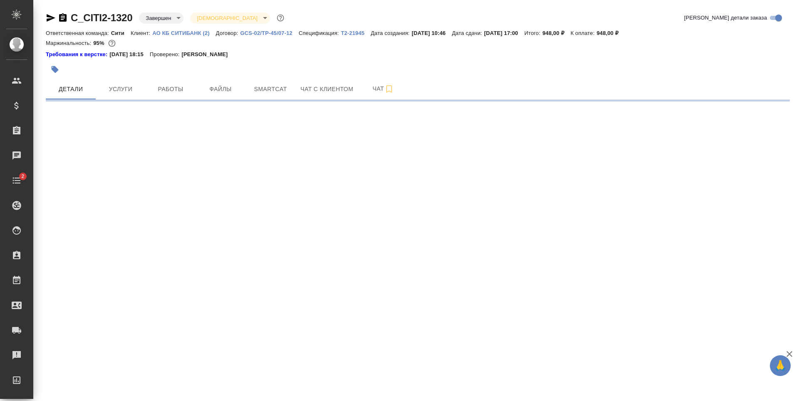
select select "RU"
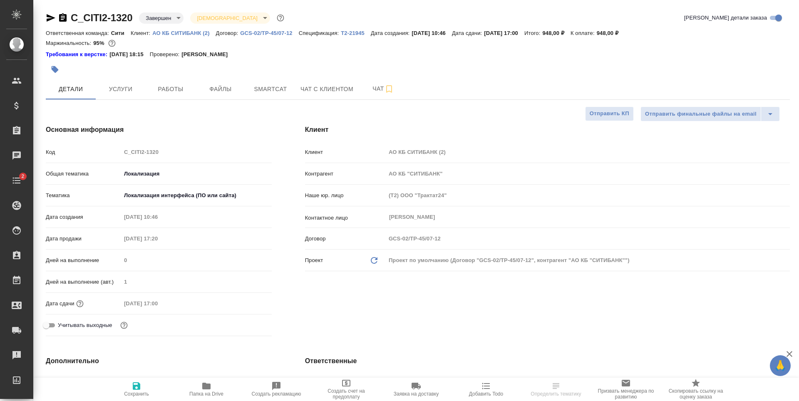
type textarea "x"
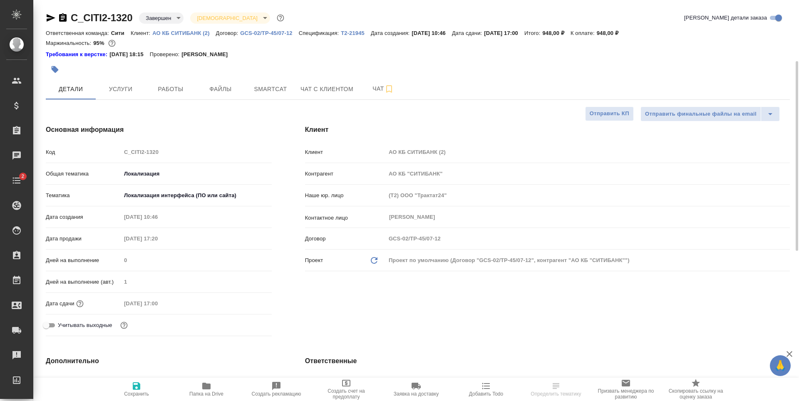
type textarea "x"
select select "RU"
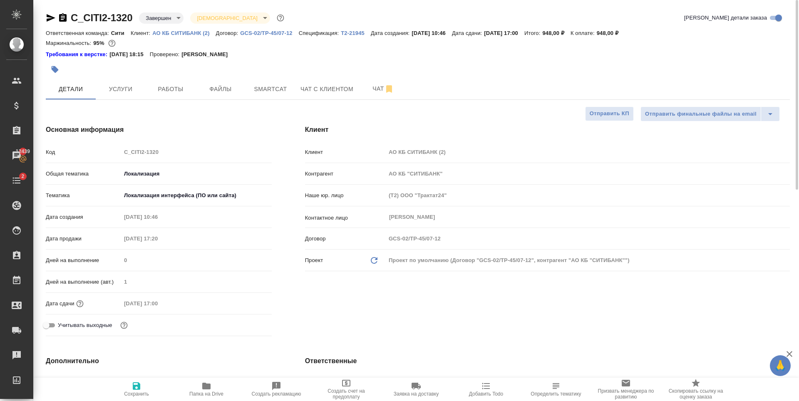
type textarea "x"
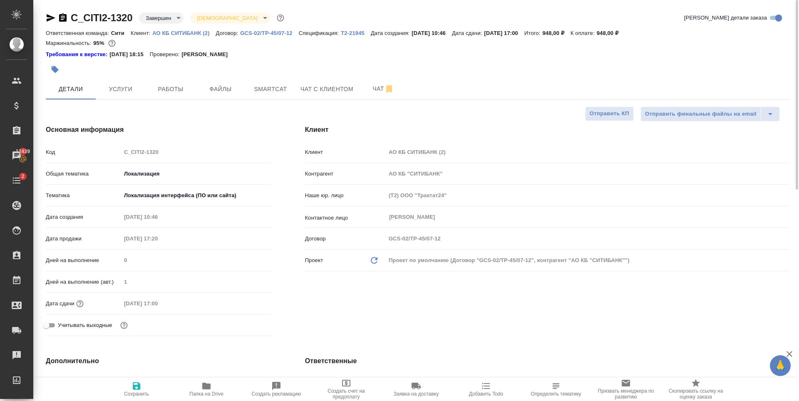
type textarea "x"
click at [126, 92] on span "Услуги" at bounding box center [121, 89] width 40 height 10
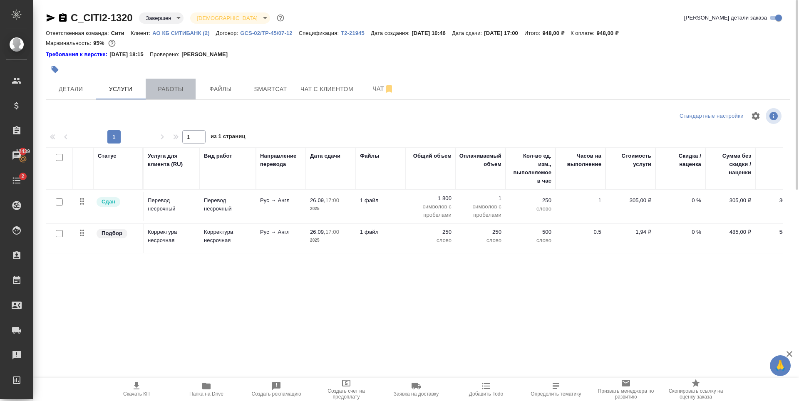
click at [168, 93] on span "Работы" at bounding box center [171, 89] width 40 height 10
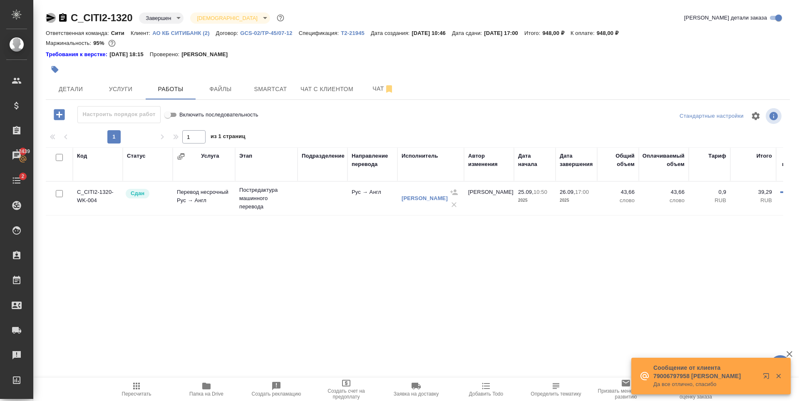
click at [54, 20] on icon "button" at bounding box center [51, 18] width 10 height 10
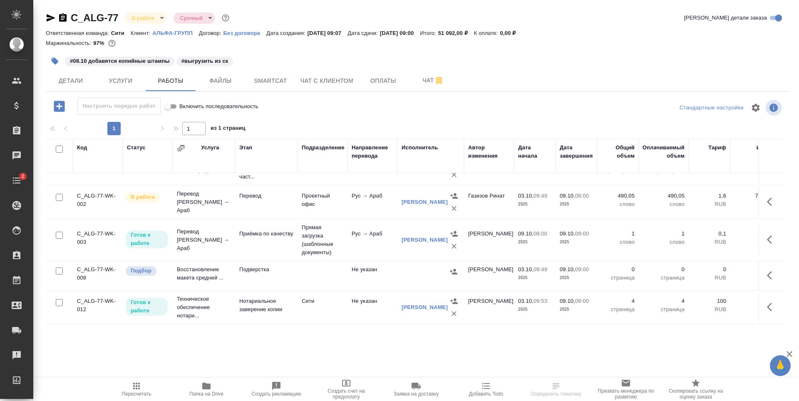
scroll to position [42, 0]
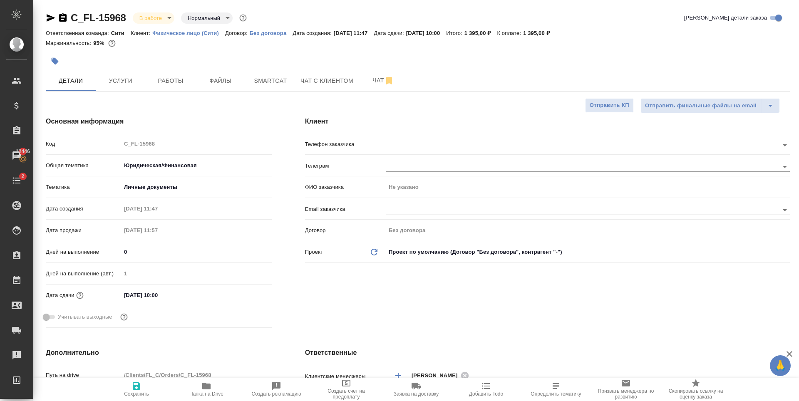
select select "RU"
click at [409, 316] on div "Клиент Телефон заказчика Телеграм ФИО заказчика Не указано Email заказчика Дого…" at bounding box center [547, 224] width 518 height 248
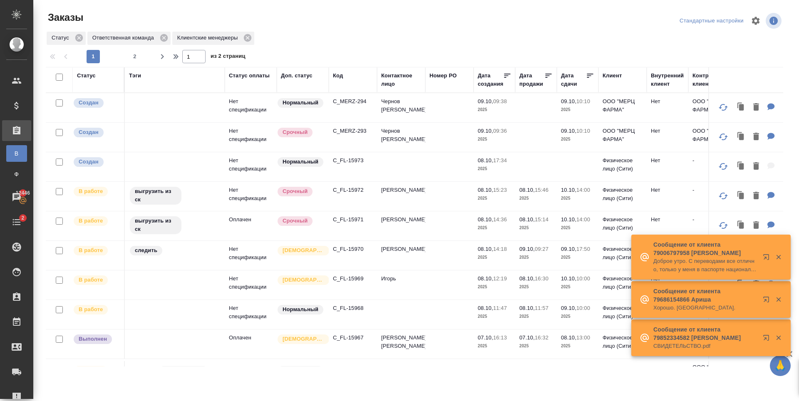
scroll to position [125, 0]
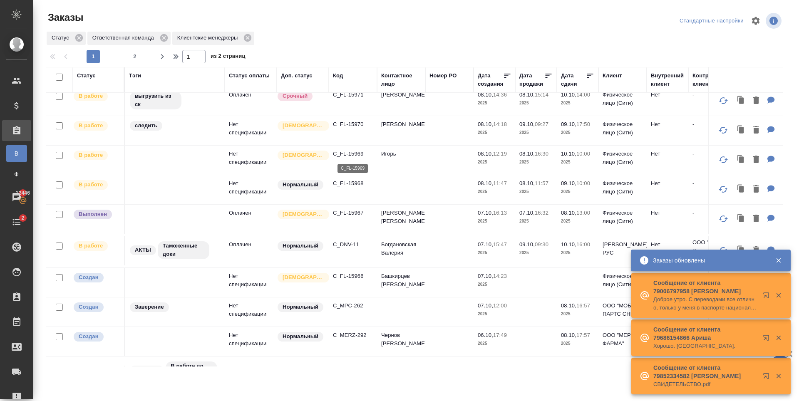
click at [351, 151] on p "C_FL-15969" at bounding box center [353, 154] width 40 height 8
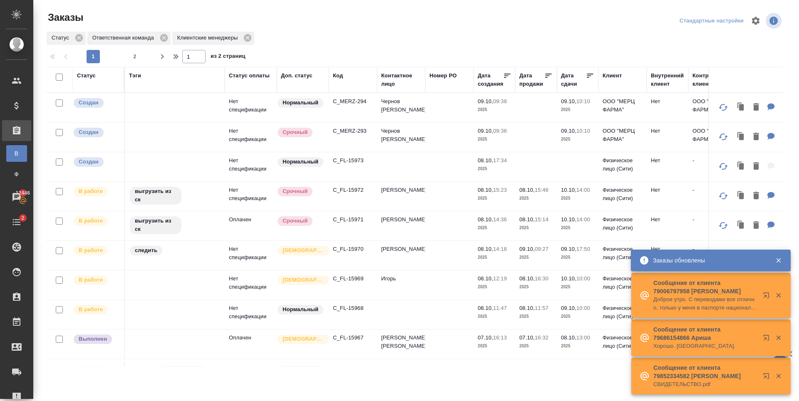
click at [345, 248] on p "C_FL-15970" at bounding box center [353, 249] width 40 height 8
click at [340, 220] on p "C_FL-15971" at bounding box center [353, 219] width 40 height 8
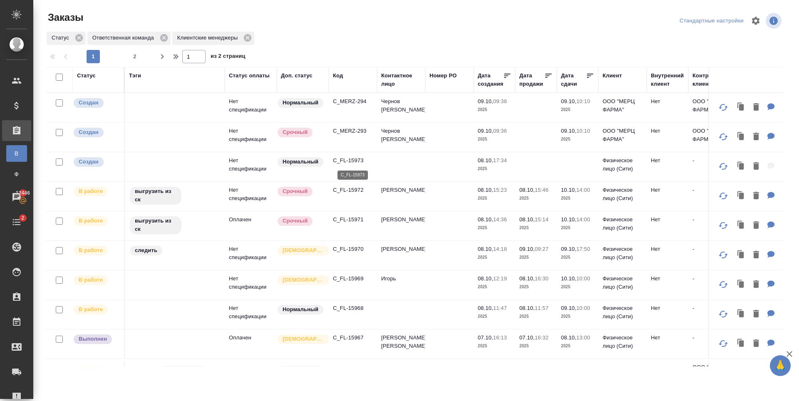
click at [341, 160] on p "C_FL-15973" at bounding box center [353, 160] width 40 height 8
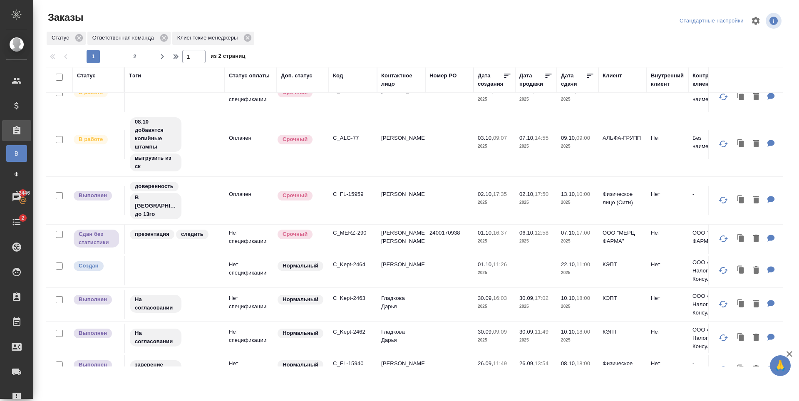
scroll to position [551, 0]
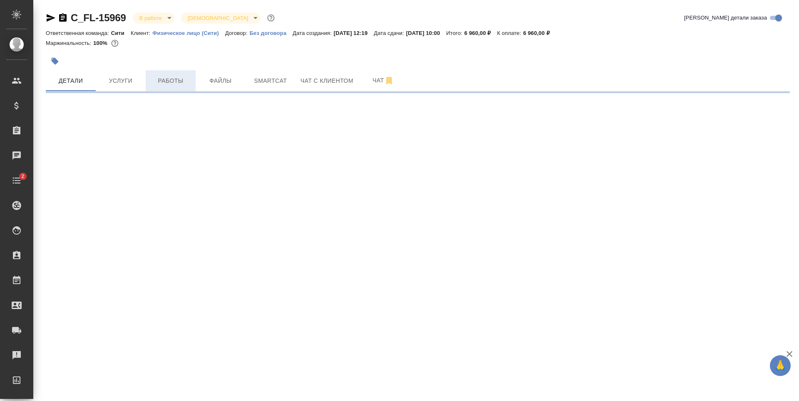
click at [167, 78] on span "Работы" at bounding box center [171, 81] width 40 height 10
select select "RU"
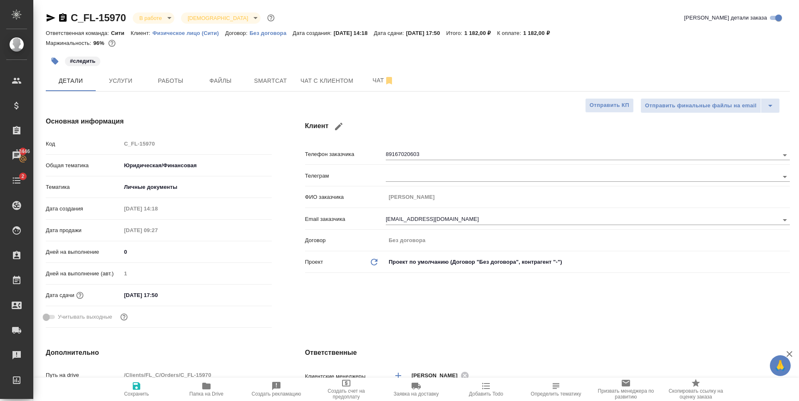
type textarea "x"
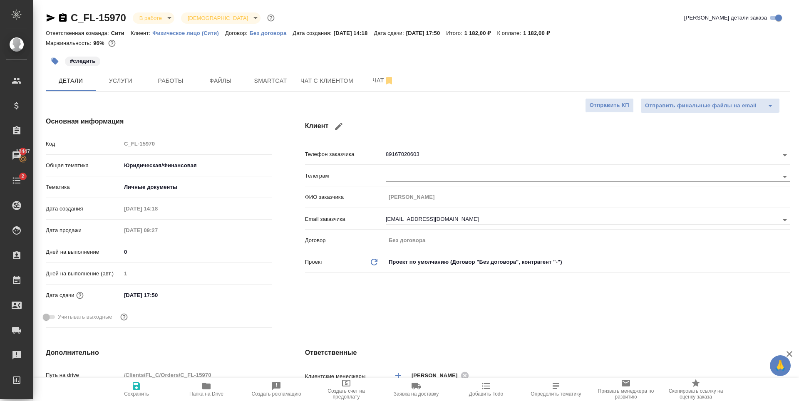
type textarea "x"
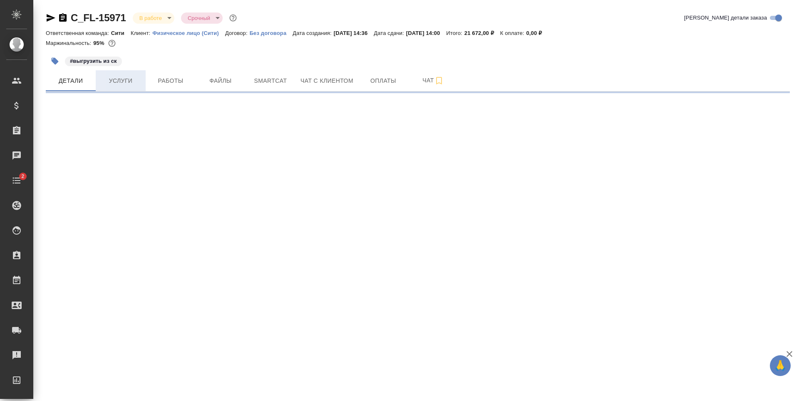
click at [107, 80] on span "Услуги" at bounding box center [121, 81] width 40 height 10
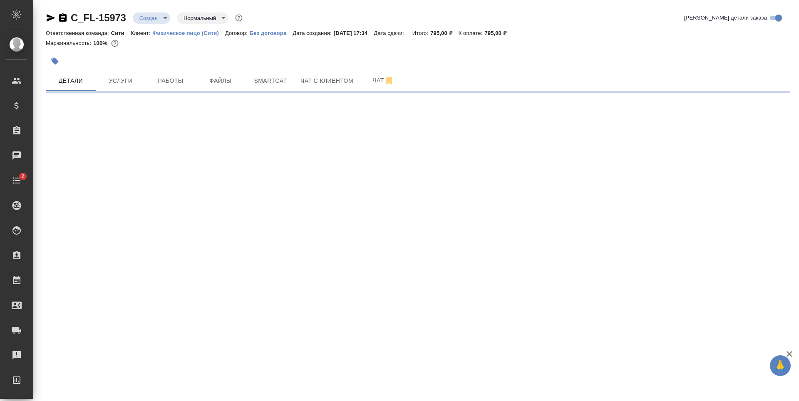
select select "RU"
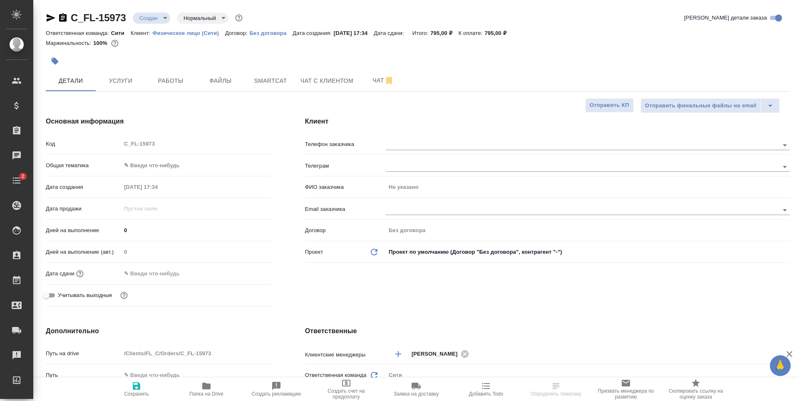
type textarea "x"
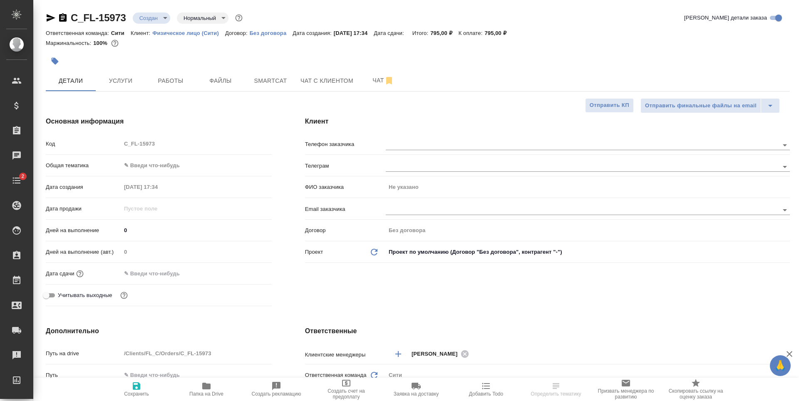
type textarea "x"
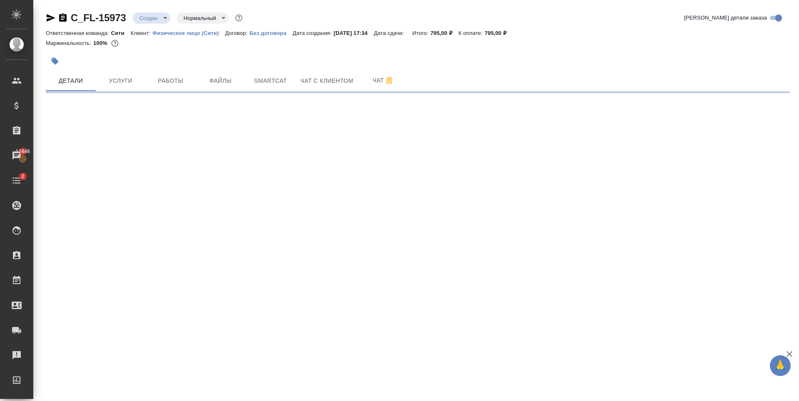
select select "RU"
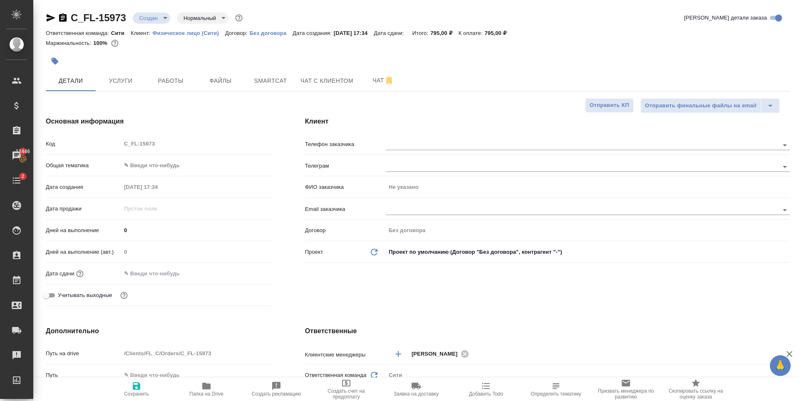
type textarea "x"
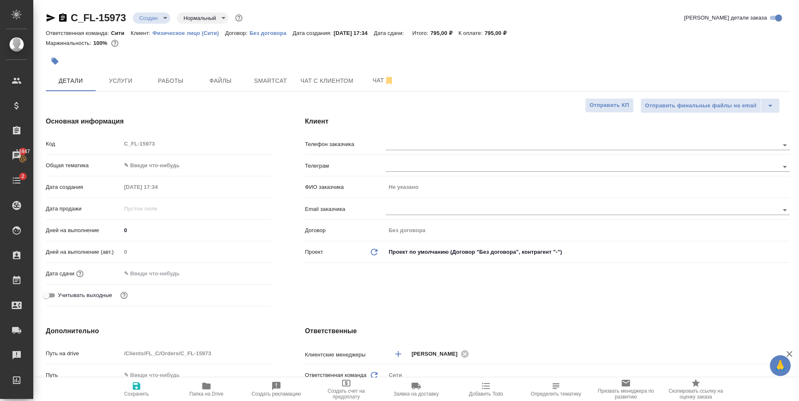
type textarea "x"
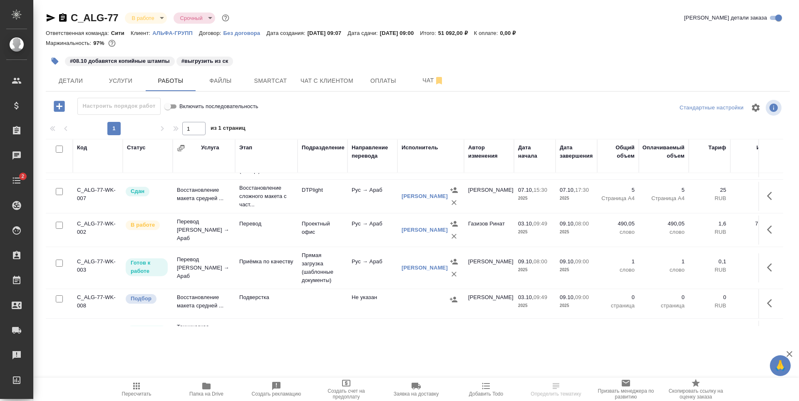
scroll to position [42, 0]
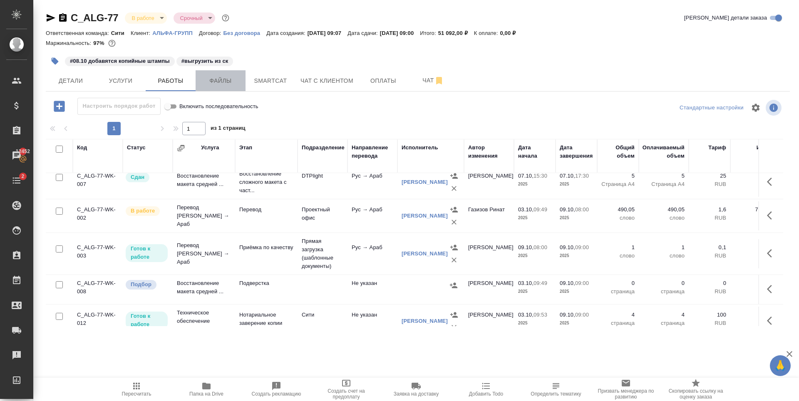
click at [226, 86] on button "Файлы" at bounding box center [221, 80] width 50 height 21
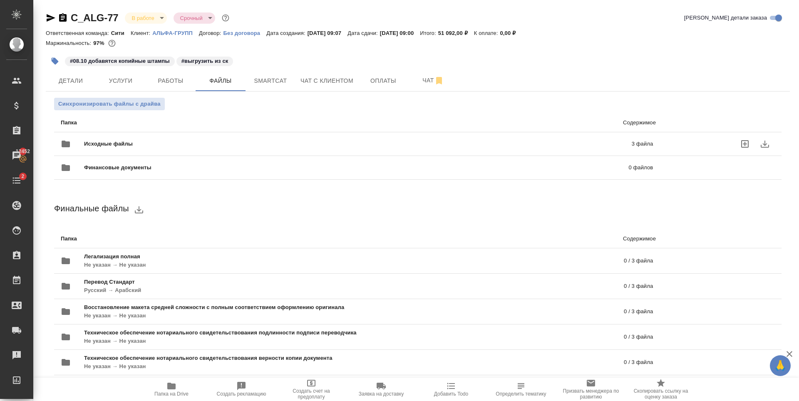
click at [545, 137] on div "Исходные файлы 3 файла" at bounding box center [357, 144] width 592 height 20
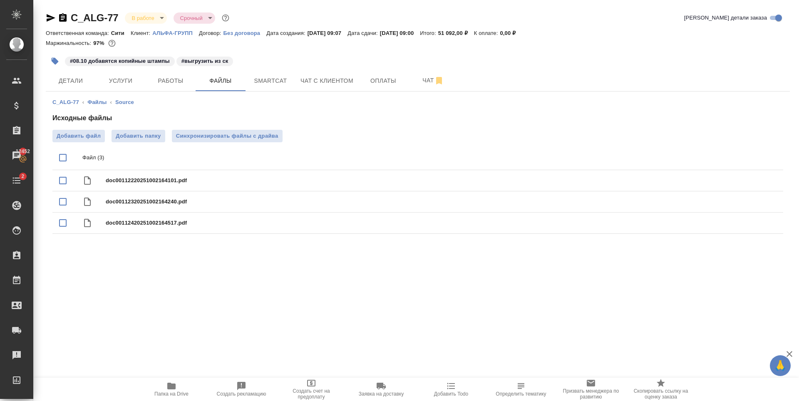
click at [73, 156] on div at bounding box center [70, 157] width 23 height 17
click at [62, 156] on input "checkbox" at bounding box center [62, 157] width 17 height 17
checkbox input "true"
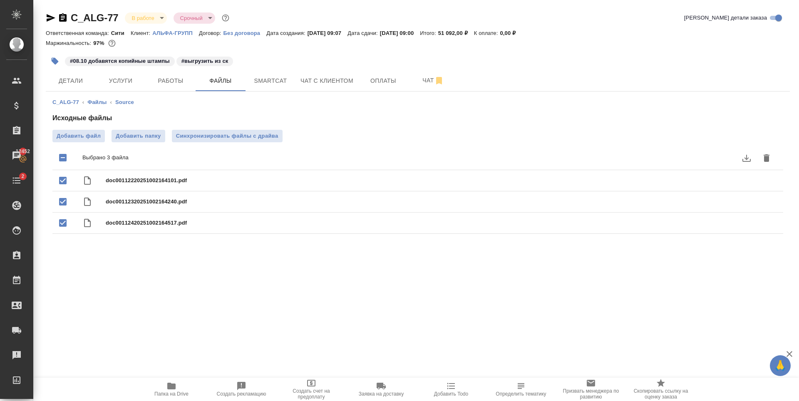
click at [755, 153] on button "download" at bounding box center [746, 158] width 20 height 20
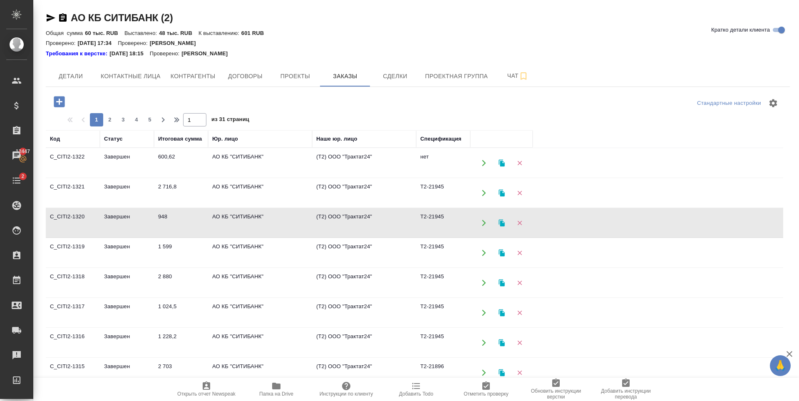
click at [58, 101] on icon "button" at bounding box center [59, 101] width 11 height 11
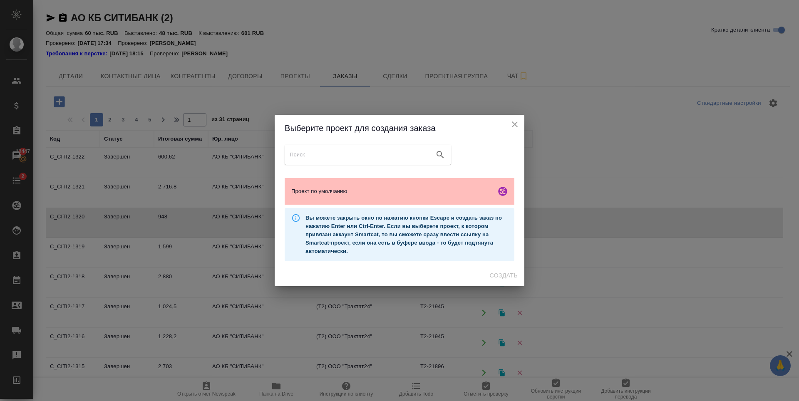
click at [376, 191] on span "Проект по умолчанию" at bounding box center [391, 191] width 201 height 8
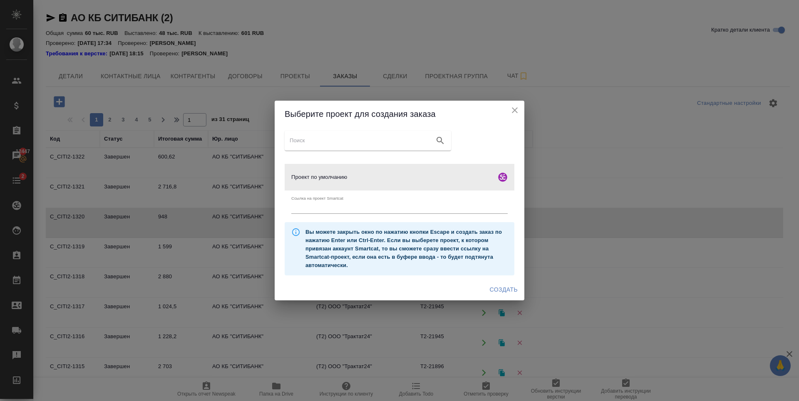
click at [503, 288] on span "Создать" at bounding box center [504, 290] width 28 height 10
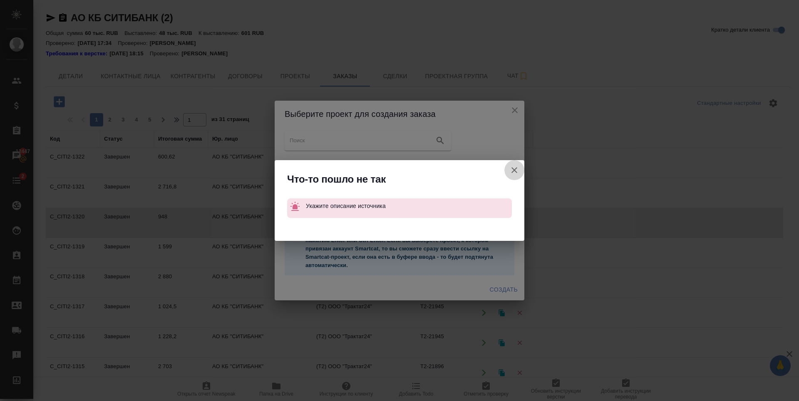
click at [514, 169] on icon "button" at bounding box center [514, 170] width 10 height 10
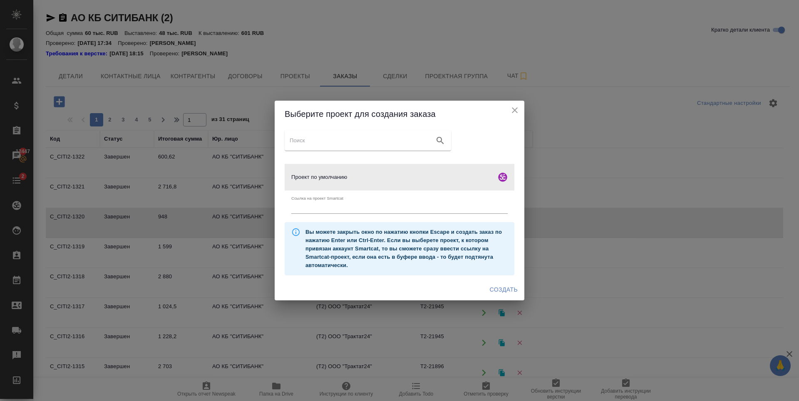
click at [332, 186] on div "Проект по умолчанию" at bounding box center [400, 177] width 230 height 27
click at [496, 293] on span "Создать" at bounding box center [504, 290] width 28 height 10
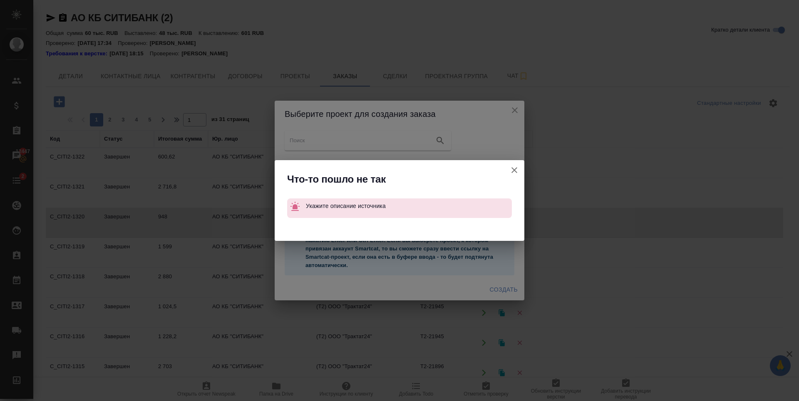
click at [510, 168] on icon "button" at bounding box center [514, 170] width 10 height 10
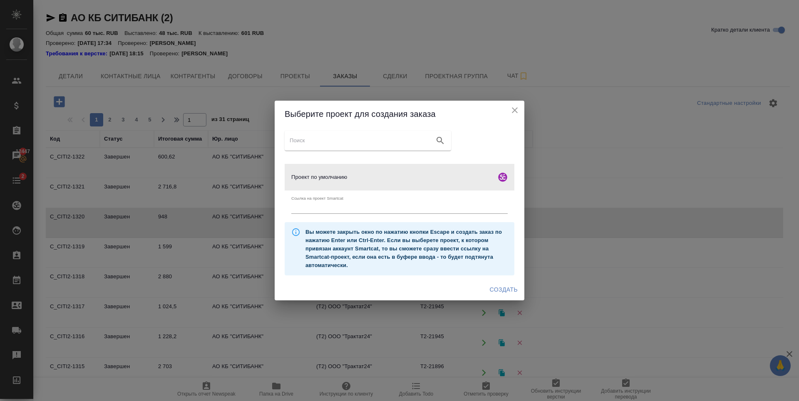
click at [409, 260] on div "Вы можете закрыть окно по нажатию кнопки Escape и создать заказ по нажатию Ente…" at bounding box center [406, 249] width 202 height 48
click at [349, 202] on input "text" at bounding box center [399, 208] width 216 height 12
click at [338, 174] on span "Проект по умолчанию" at bounding box center [391, 177] width 201 height 8
click at [417, 180] on span "Проект по умолчанию" at bounding box center [391, 177] width 201 height 8
click at [503, 293] on span "Создать" at bounding box center [504, 290] width 28 height 10
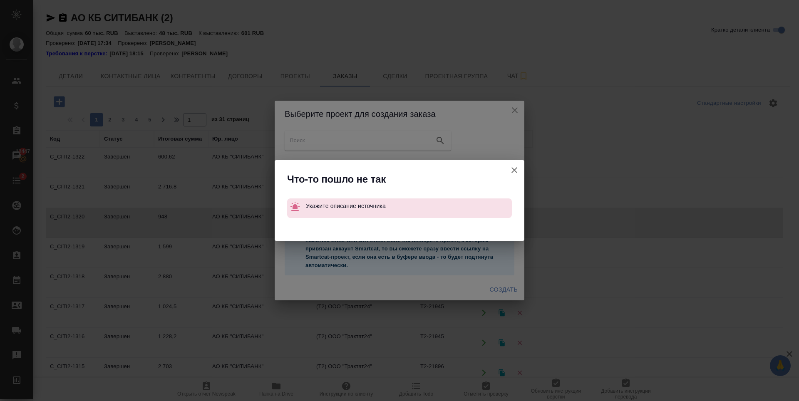
click at [510, 168] on icon "button" at bounding box center [514, 170] width 10 height 10
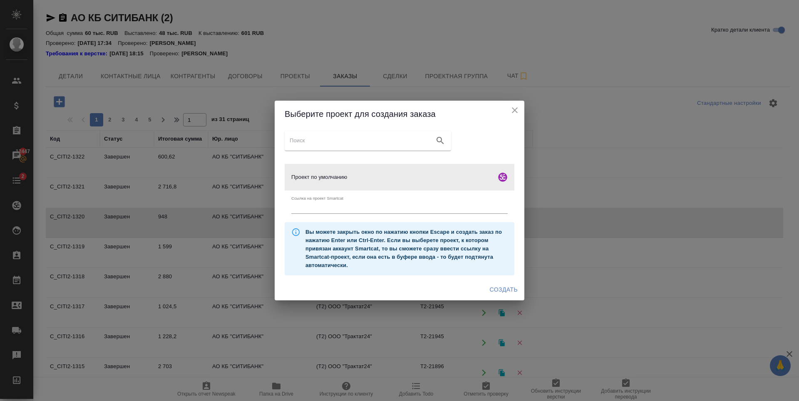
click at [490, 290] on span "Создать" at bounding box center [504, 290] width 28 height 10
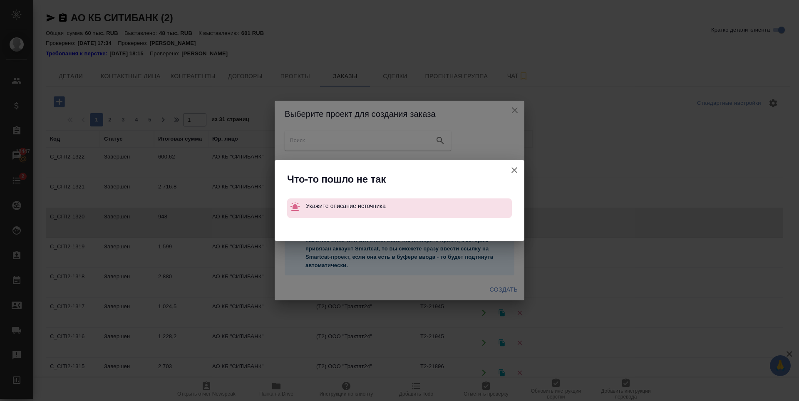
click at [517, 171] on icon "button" at bounding box center [514, 170] width 10 height 10
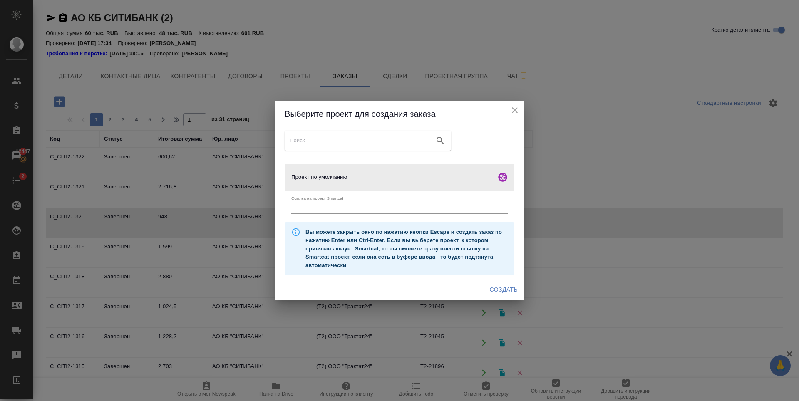
click at [511, 110] on icon "close" at bounding box center [515, 110] width 10 height 10
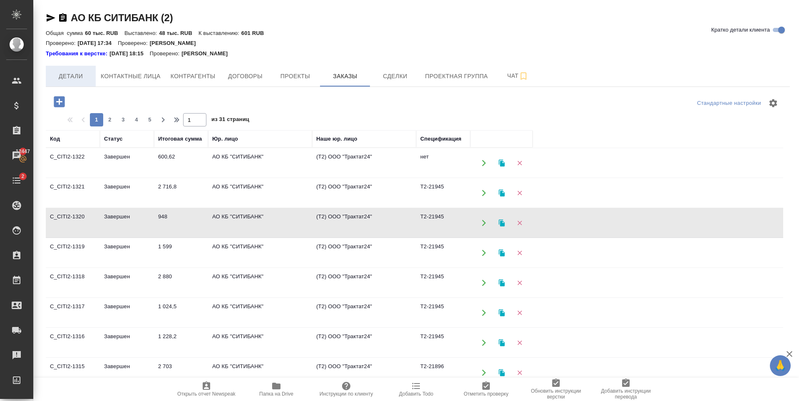
click at [72, 72] on span "Детали" at bounding box center [71, 76] width 40 height 10
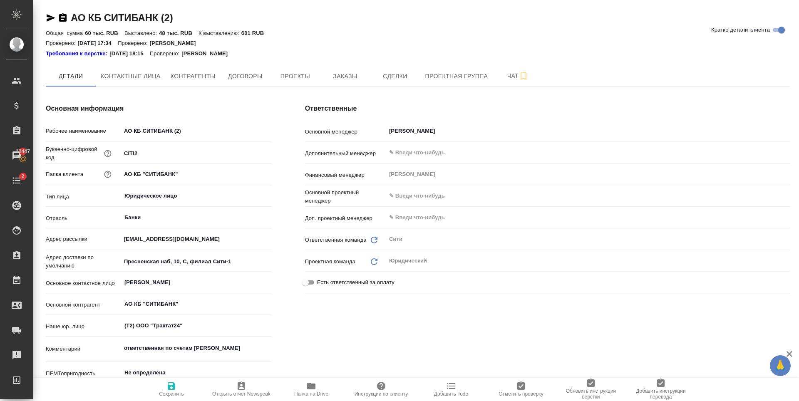
type textarea "x"
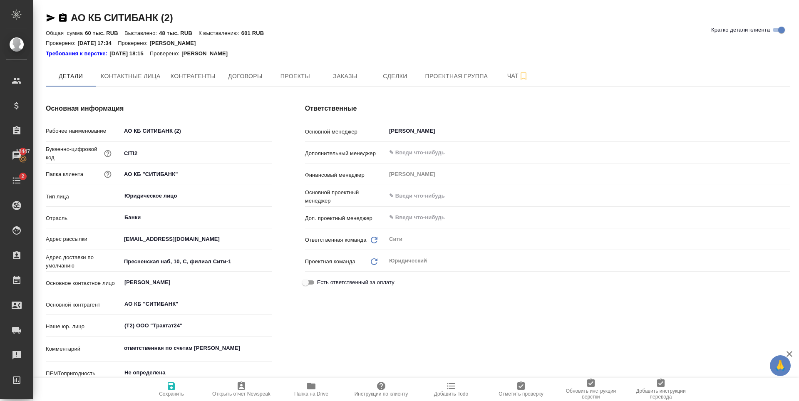
type textarea "x"
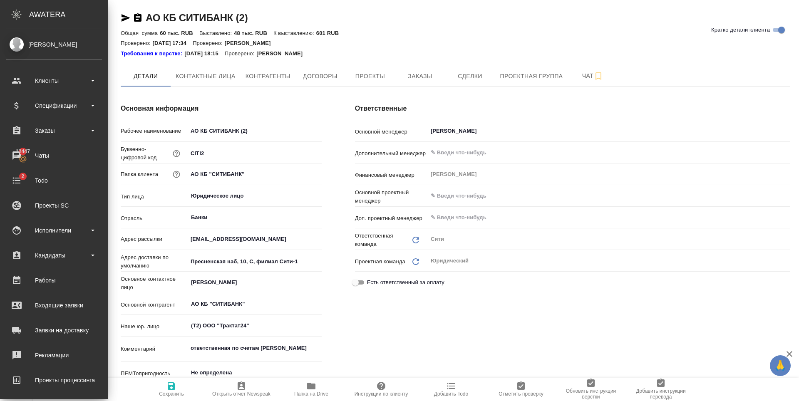
type textarea "x"
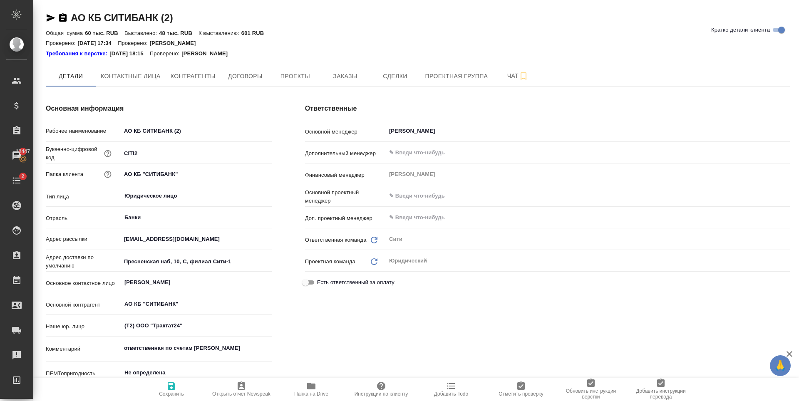
click at [301, 64] on div "АО КБ СИТИБАНК (2) Кратко детали клиента Общая сумма 60 тыс. RUB Выставлено: 48…" at bounding box center [417, 408] width 753 height 816
click at [301, 71] on span "Проекты" at bounding box center [295, 76] width 40 height 10
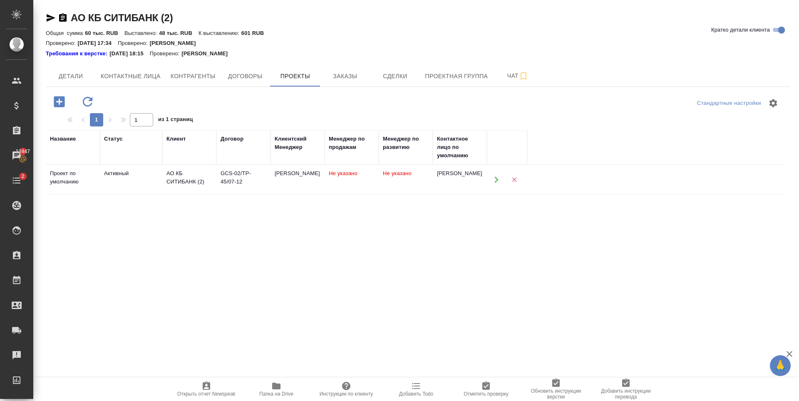
click at [188, 180] on div "АО КБ СИТИБАНК (2)" at bounding box center [189, 177] width 46 height 17
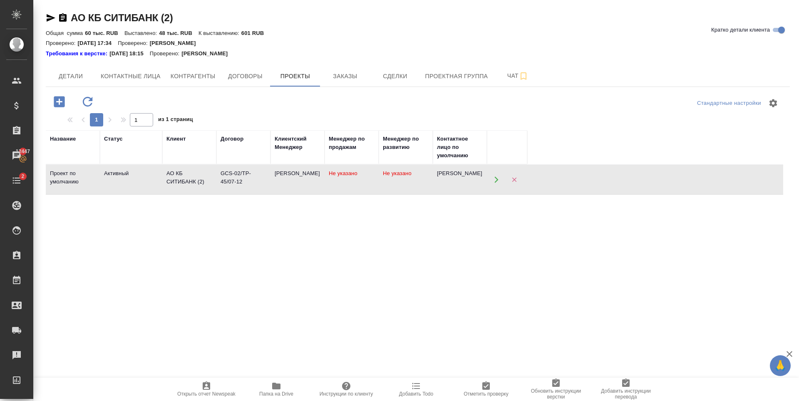
click at [188, 180] on div "АО КБ СИТИБАНК (2)" at bounding box center [189, 177] width 46 height 17
click at [328, 79] on span "Заказы" at bounding box center [345, 76] width 40 height 10
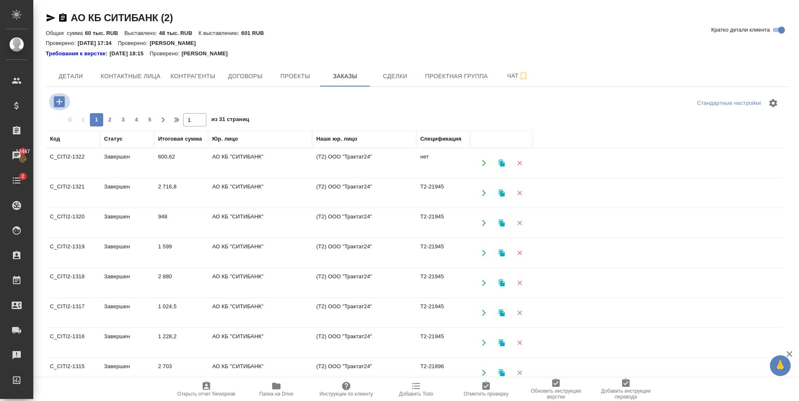
click at [61, 98] on icon "button" at bounding box center [59, 101] width 11 height 11
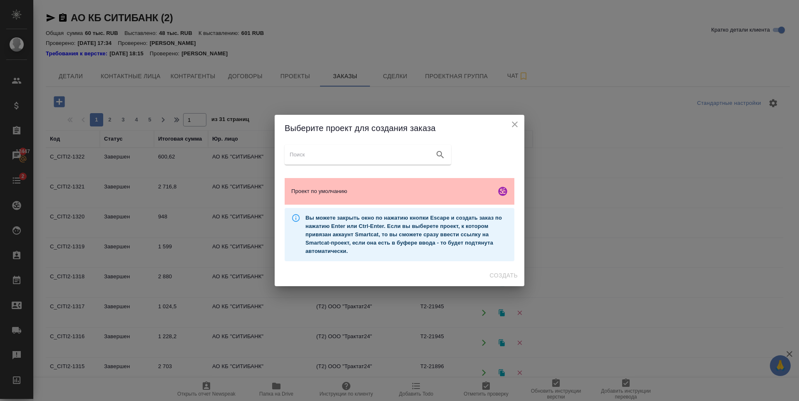
click at [408, 193] on span "Проект по умолчанию" at bounding box center [391, 191] width 201 height 8
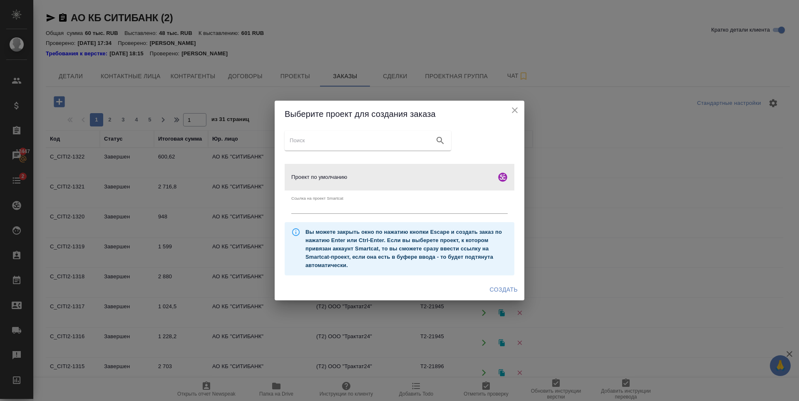
click at [505, 293] on span "Создать" at bounding box center [504, 290] width 28 height 10
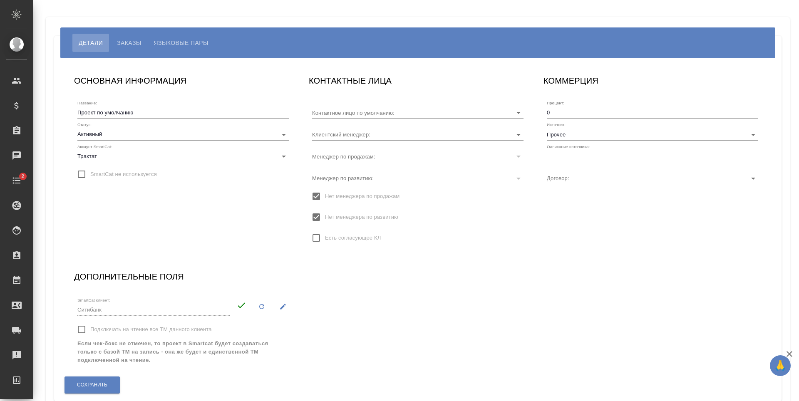
type input "[PERSON_NAME]"
type input "GCS-02/TP-45/07-12"
type input "[PERSON_NAME]"
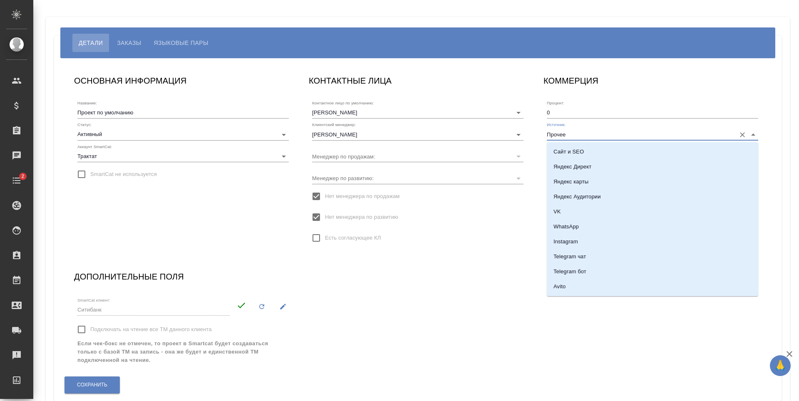
click at [596, 131] on input "Прочее" at bounding box center [639, 134] width 185 height 11
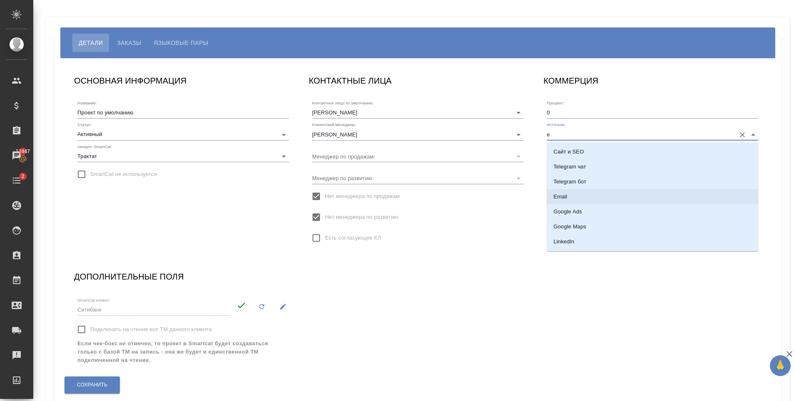
click at [580, 193] on li "Email" at bounding box center [652, 196] width 211 height 15
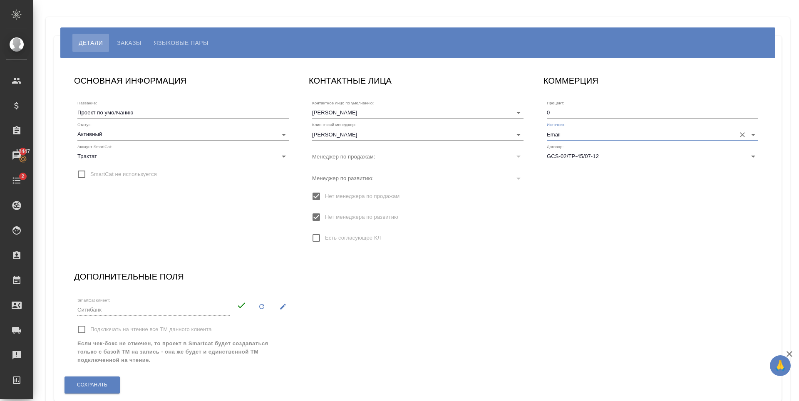
type input "Email"
click at [586, 225] on div "КОММЕРЦИЯ Процент: 0 Источник: Email Договор: GCS-02/TP-45/07-12" at bounding box center [652, 164] width 235 height 196
click at [103, 383] on span "Сохранить" at bounding box center [92, 384] width 30 height 7
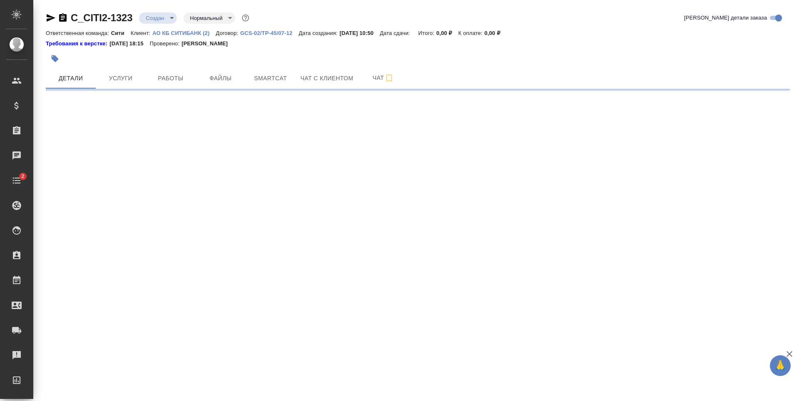
select select "RU"
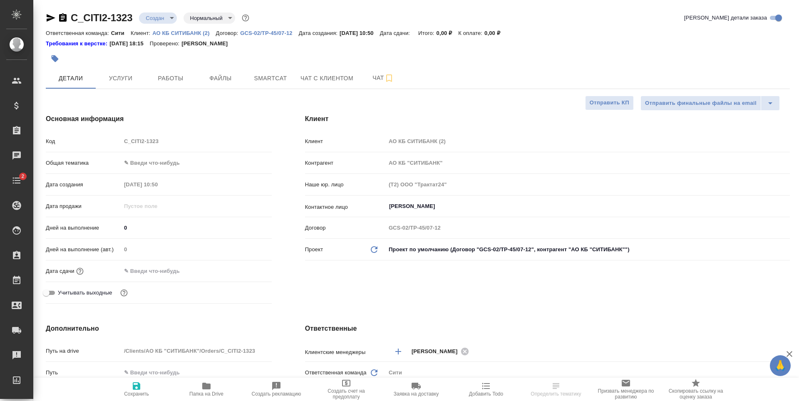
type textarea "x"
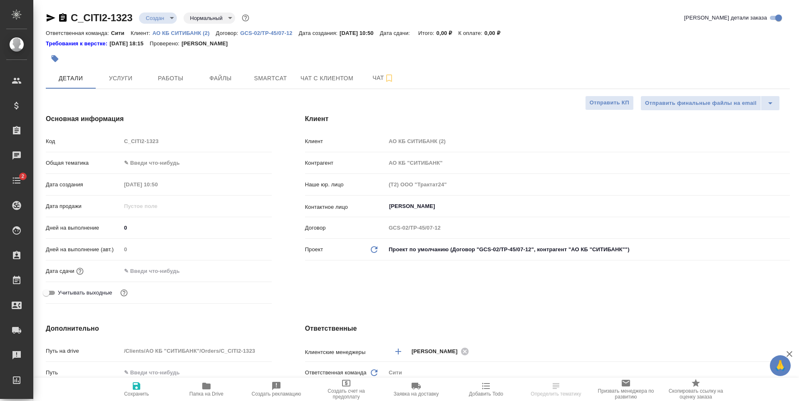
type textarea "x"
select select "RU"
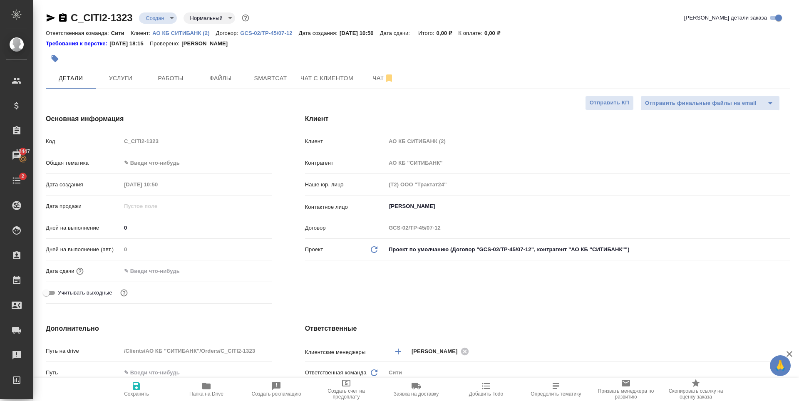
type textarea "x"
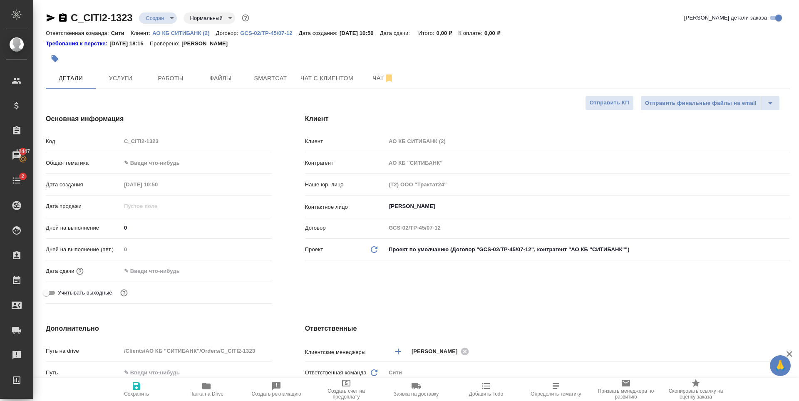
type textarea "x"
click at [128, 72] on button "Услуги" at bounding box center [121, 78] width 50 height 21
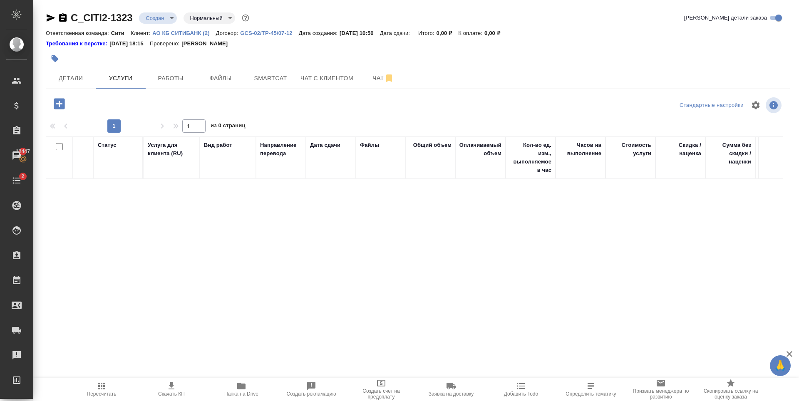
click at [57, 101] on icon "button" at bounding box center [59, 103] width 11 height 11
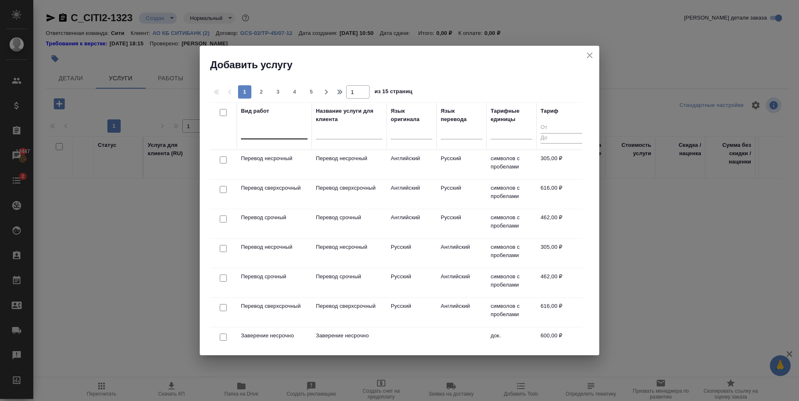
click at [260, 127] on div at bounding box center [274, 131] width 67 height 12
type input "r"
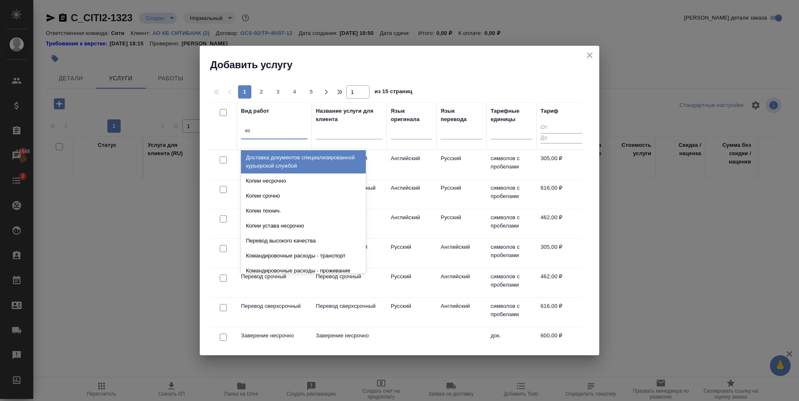
type input "кор"
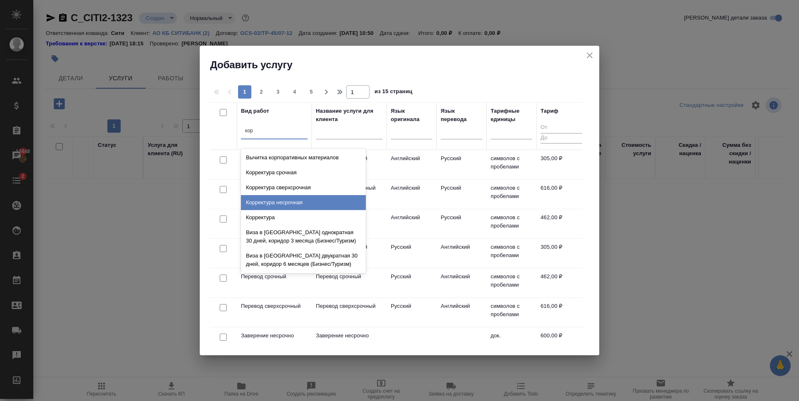
click at [295, 198] on div "Корректура несрочная" at bounding box center [303, 202] width 125 height 15
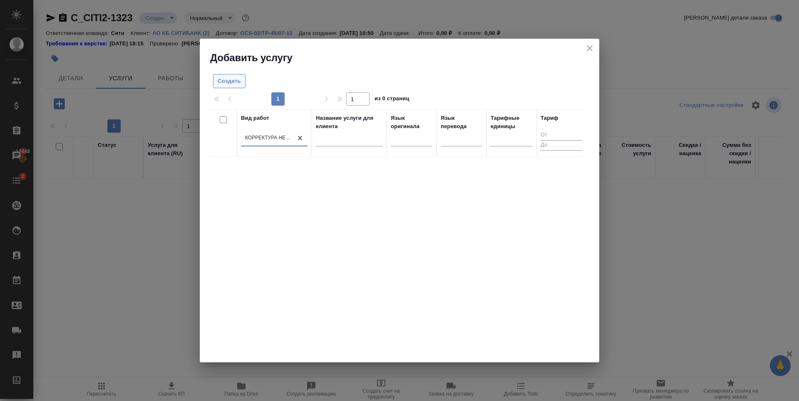
click at [233, 82] on span "Создать" at bounding box center [229, 82] width 23 height 10
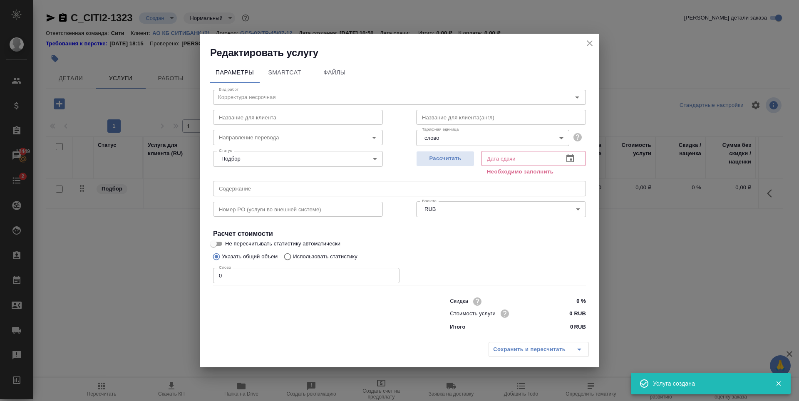
drag, startPoint x: 572, startPoint y: 314, endPoint x: 564, endPoint y: 315, distance: 8.9
click at [564, 315] on input "0 RUB" at bounding box center [570, 313] width 31 height 12
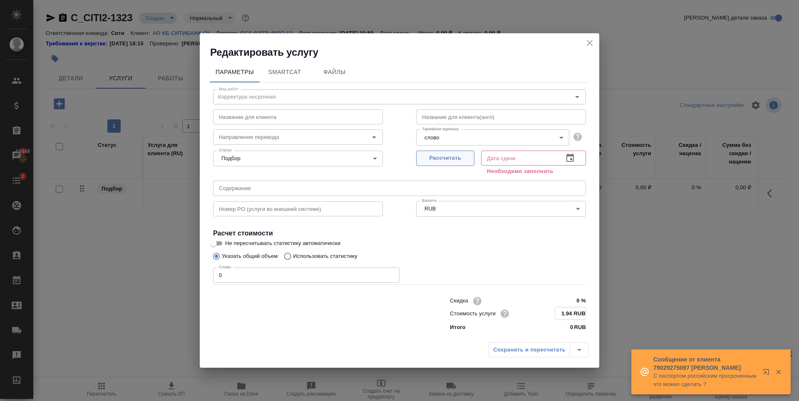
type input "1.94 RUB"
click at [454, 156] on span "Рассчитать" at bounding box center [445, 159] width 49 height 10
type input "09.10.2025 10:52"
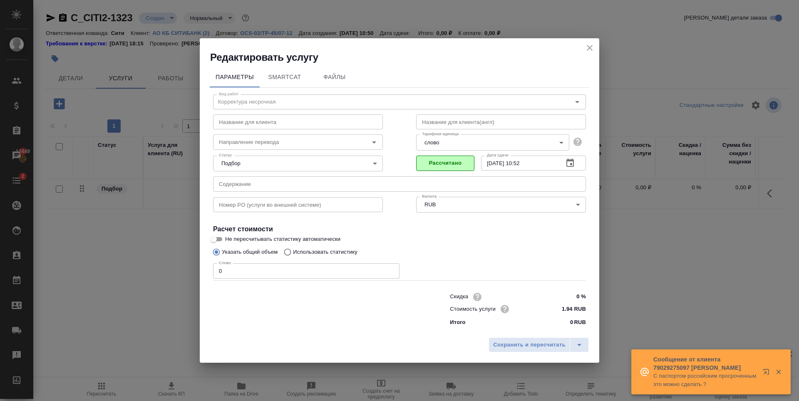
click at [353, 262] on div "Слово 0 Слово" at bounding box center [306, 270] width 186 height 20
click at [353, 268] on input "0" at bounding box center [306, 270] width 186 height 15
click at [232, 274] on input "0" at bounding box center [306, 270] width 186 height 15
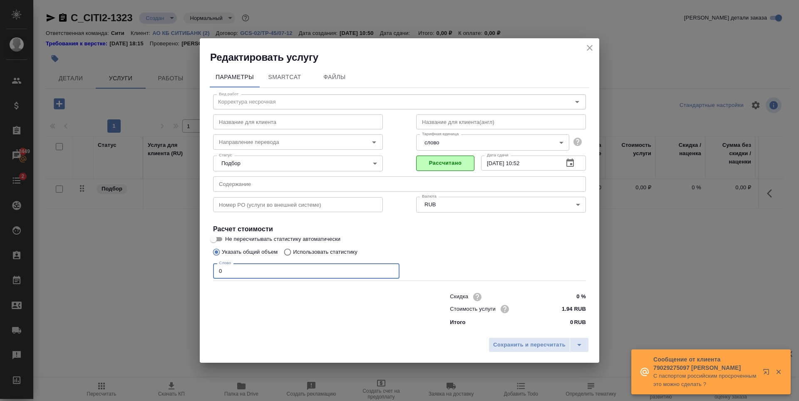
click at [232, 274] on input "0" at bounding box center [306, 270] width 186 height 15
type input "468"
click at [520, 275] on div "Скидка 0 % Стоимость услуги 1.94 RUB Итого 0 RUB" at bounding box center [517, 308] width 169 height 69
click at [454, 166] on span "Рассчитать" at bounding box center [445, 163] width 49 height 10
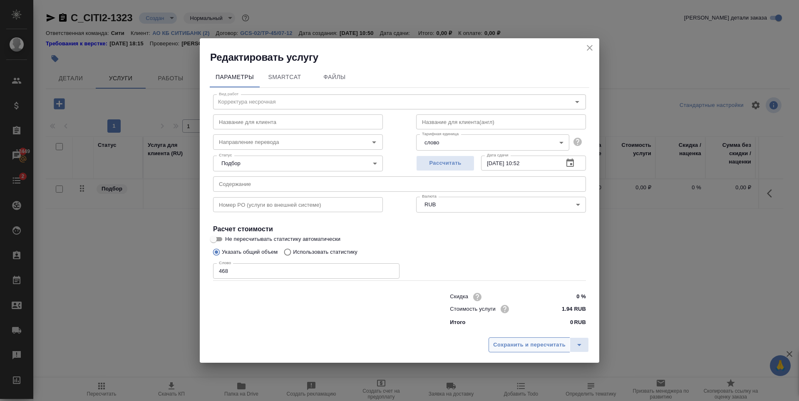
type input "09.10.2025 11:49"
click at [514, 338] on button "Сохранить и пересчитать" at bounding box center [529, 344] width 82 height 15
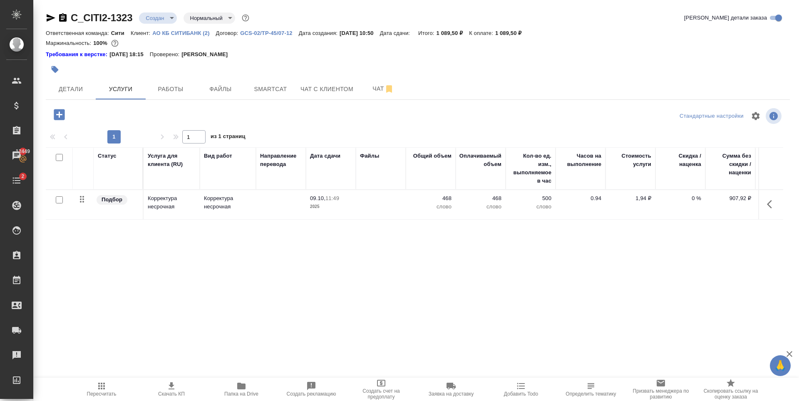
click at [443, 200] on p "468" at bounding box center [431, 198] width 42 height 8
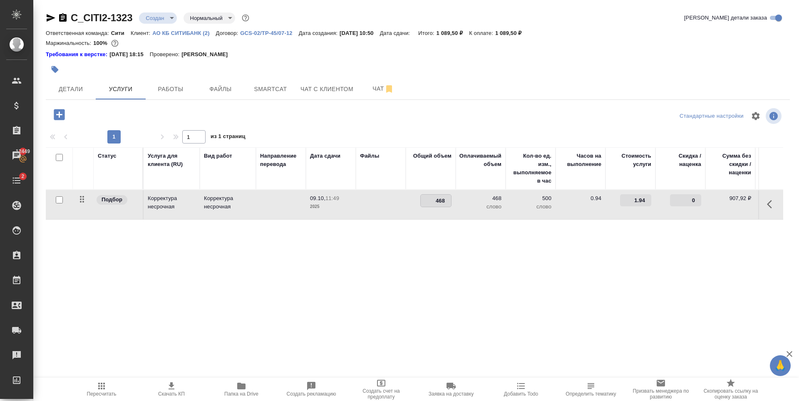
type input "9"
type input "942"
click at [455, 261] on div "Статус Услуга для клиента (RU) Вид работ Направление перевода Дата сдачи Файлы …" at bounding box center [414, 236] width 737 height 179
click at [92, 114] on span "Сохранить и пересчитать" at bounding box center [118, 114] width 72 height 10
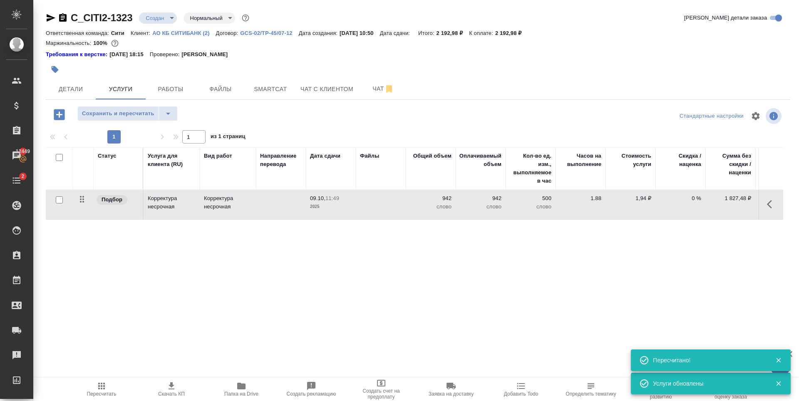
click at [230, 245] on div "Статус Услуга для клиента (RU) Вид работ Направление перевода Дата сдачи Файлы …" at bounding box center [414, 236] width 737 height 179
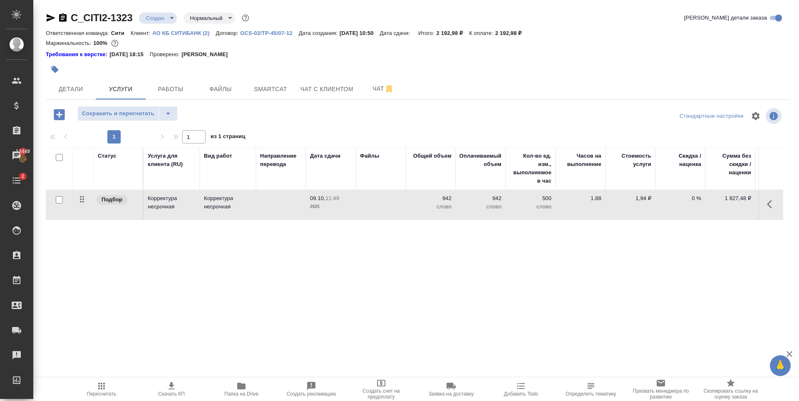
click at [397, 287] on div "Статус Услуга для клиента (RU) Вид работ Направление перевода Дата сдачи Файлы …" at bounding box center [414, 236] width 737 height 179
drag, startPoint x: 131, startPoint y: 20, endPoint x: 72, endPoint y: 18, distance: 58.7
click at [72, 18] on div "C_CITI2-1323 Создан new Нормальный normal" at bounding box center [148, 17] width 205 height 13
copy link "C_CITI2-1323"
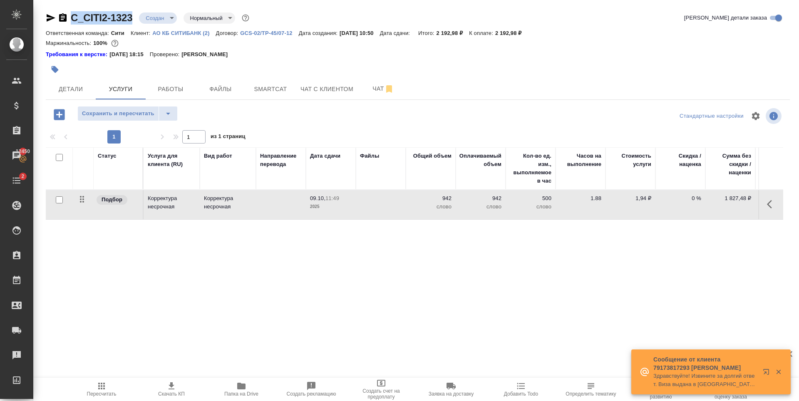
click at [780, 369] on icon "button" at bounding box center [778, 371] width 7 height 7
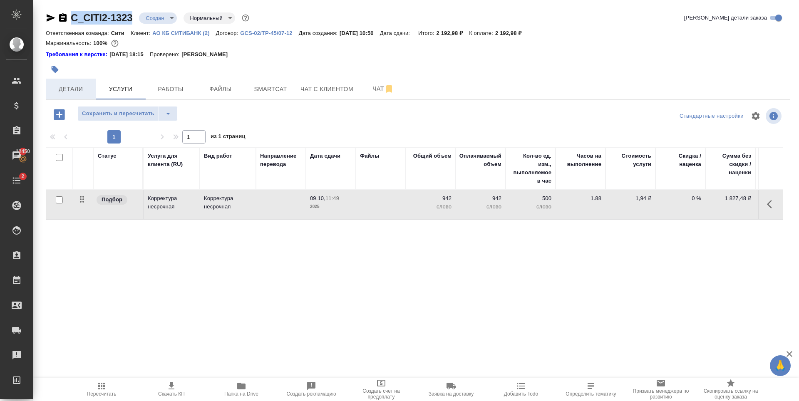
click at [74, 82] on button "Детали" at bounding box center [71, 89] width 50 height 21
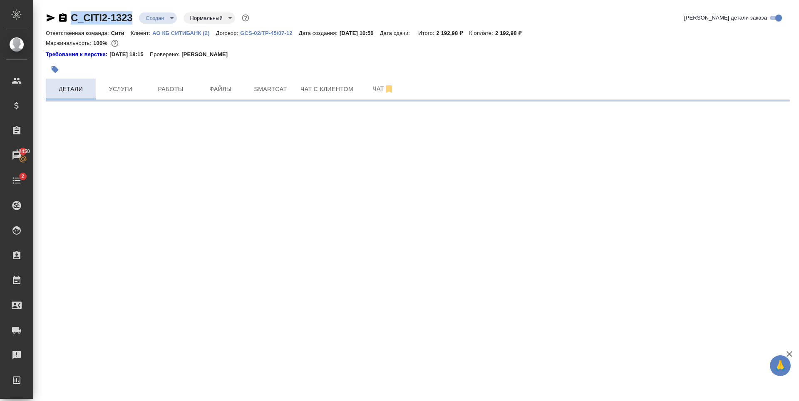
select select "RU"
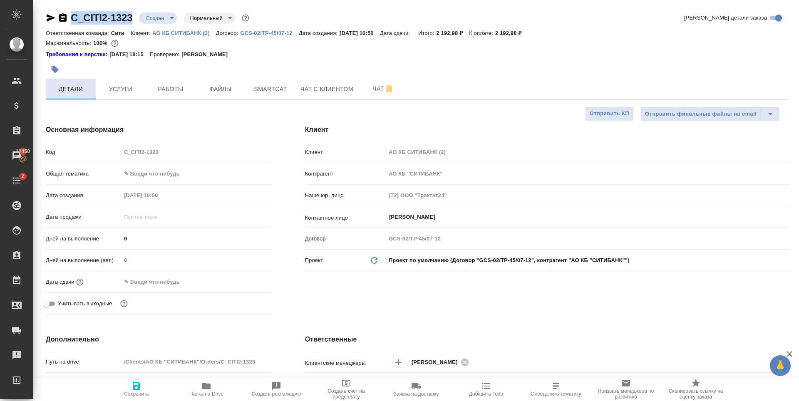
type textarea "x"
click at [392, 221] on input "Кравченко Юлия" at bounding box center [573, 217] width 371 height 10
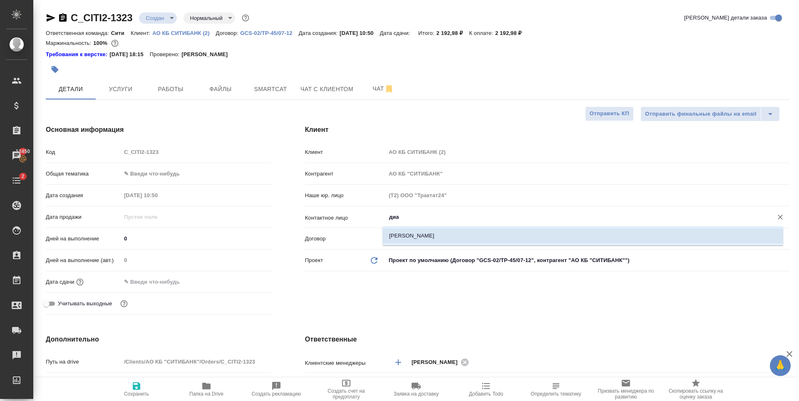
click at [421, 235] on li "Джатиева Диана" at bounding box center [582, 235] width 401 height 15
type input "Джатиева Диана"
type textarea "x"
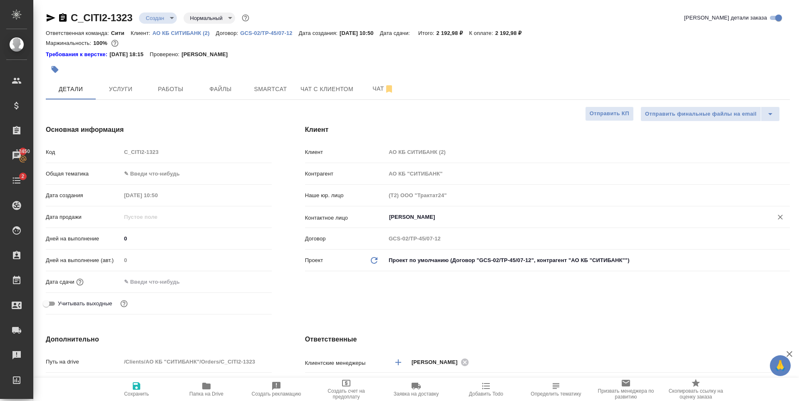
type input "Джатиева Диана"
click at [131, 389] on icon "button" at bounding box center [136, 386] width 10 height 10
type textarea "x"
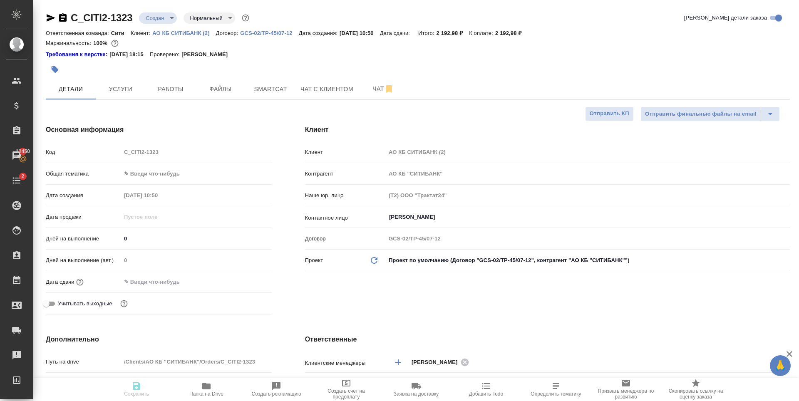
type textarea "x"
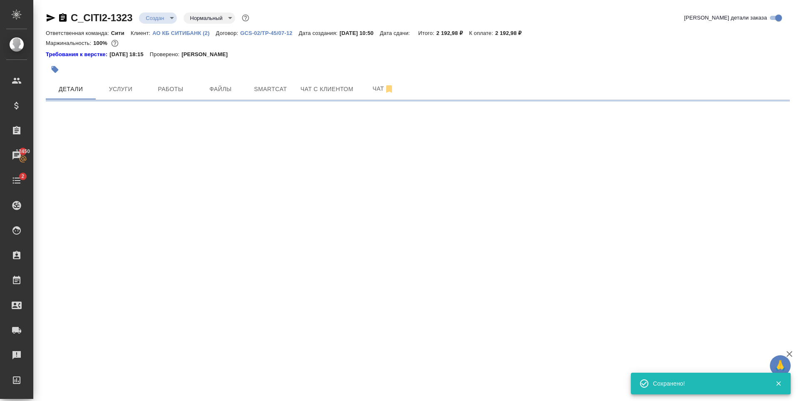
type input "holyTrinity"
select select "RU"
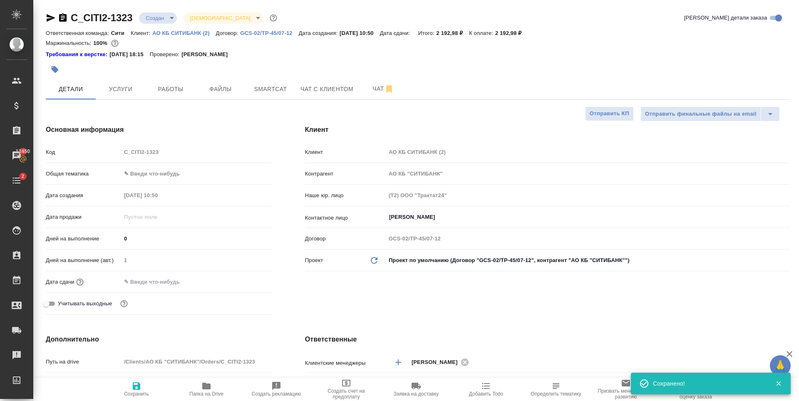
type textarea "x"
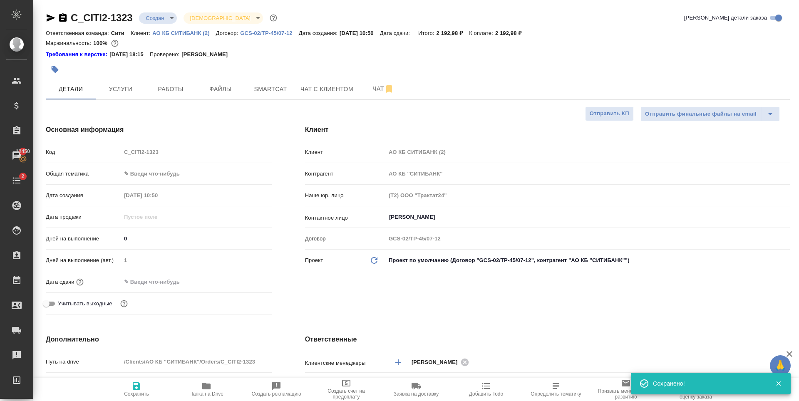
type textarea "x"
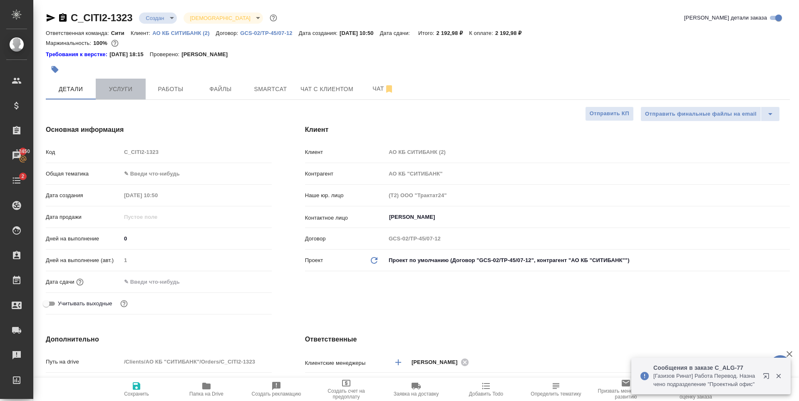
click at [134, 91] on span "Услуги" at bounding box center [121, 89] width 40 height 10
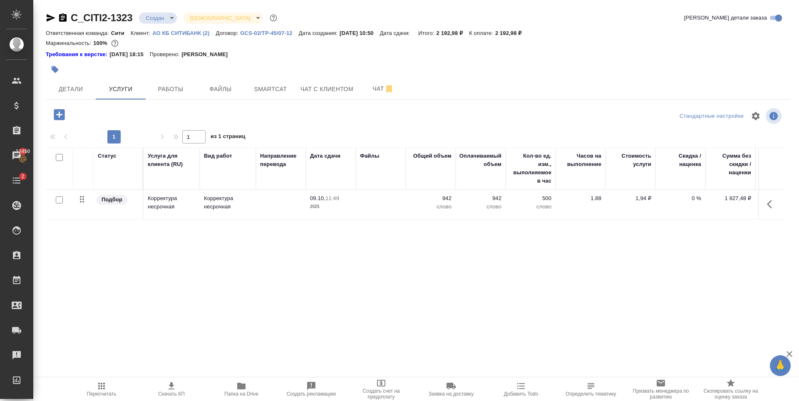
click at [605, 282] on div "Статус Услуга для клиента (RU) Вид работ Направление перевода Дата сдачи Файлы …" at bounding box center [414, 236] width 737 height 179
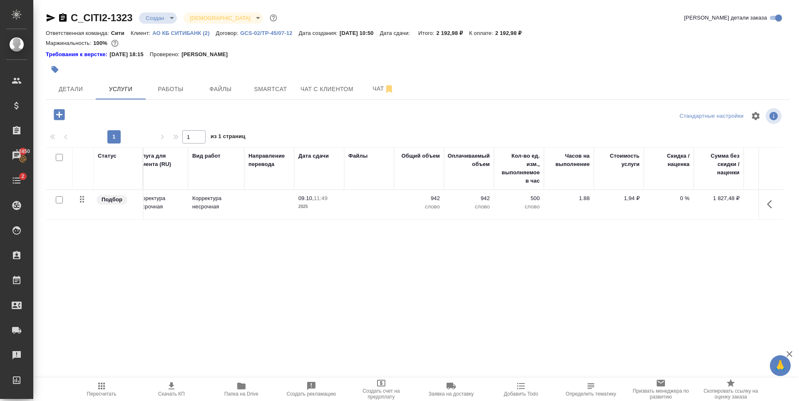
scroll to position [0, 47]
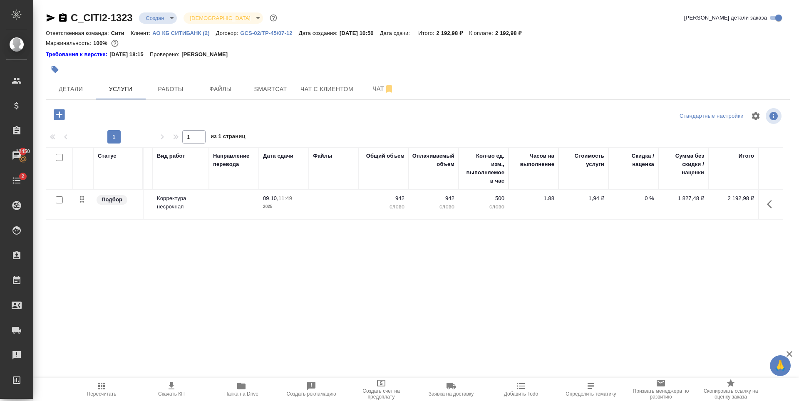
click at [716, 265] on div "Статус Услуга для клиента (RU) Вид работ Направление перевода Дата сдачи Файлы …" at bounding box center [414, 236] width 737 height 179
drag, startPoint x: 505, startPoint y: 34, endPoint x: 527, endPoint y: 34, distance: 22.5
click at [527, 34] on div "Ответственная команда: Сити Клиент: АО КБ СИТИБАНК (2) Договор: GCS-02/TP-45/07…" at bounding box center [418, 33] width 744 height 10
copy p "2 192,98"
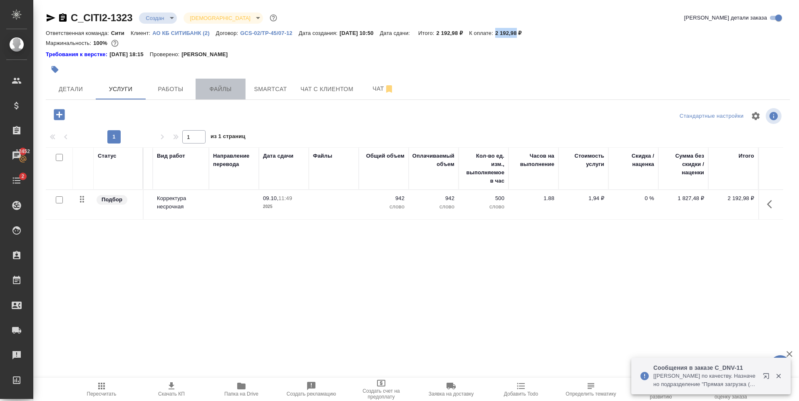
click at [227, 95] on button "Файлы" at bounding box center [221, 89] width 50 height 21
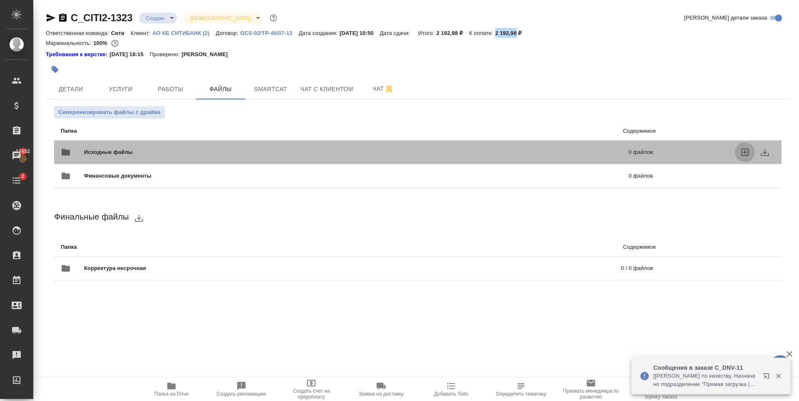
click at [745, 153] on icon "uploadFiles" at bounding box center [744, 152] width 7 height 7
click at [0, 0] on input "uploadFiles" at bounding box center [0, 0] width 0 height 0
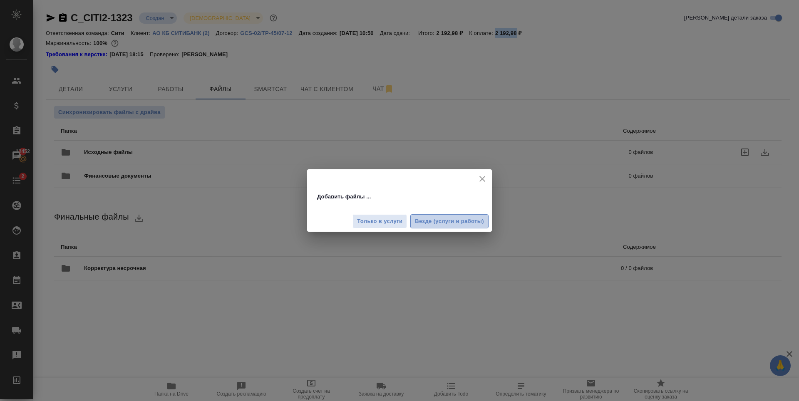
click at [465, 221] on span "Везде (услуги и работы)" at bounding box center [449, 222] width 69 height 10
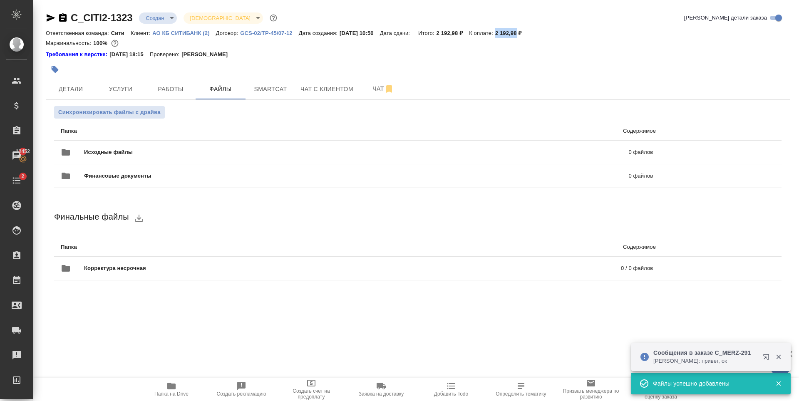
click at [767, 357] on icon "button" at bounding box center [767, 359] width 10 height 10
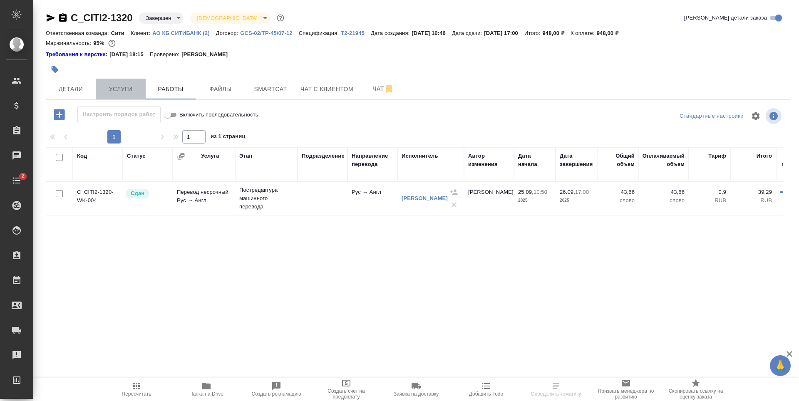
click at [119, 92] on span "Услуги" at bounding box center [121, 89] width 40 height 10
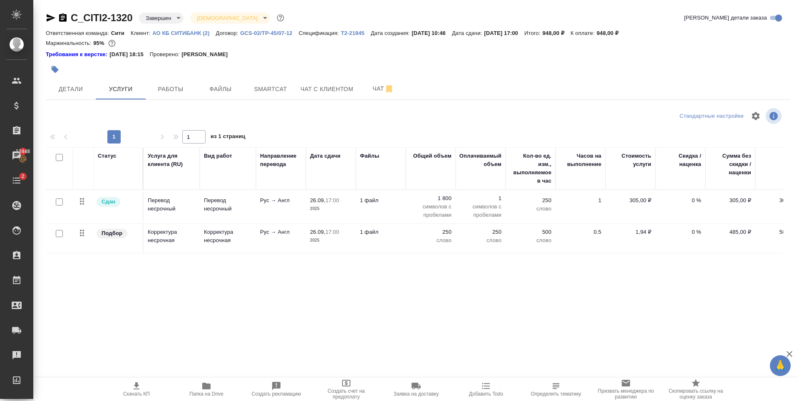
click at [196, 297] on div "Статус Услуга для клиента (RU) Вид работ Направление перевода Дата сдачи Файлы …" at bounding box center [414, 236] width 737 height 179
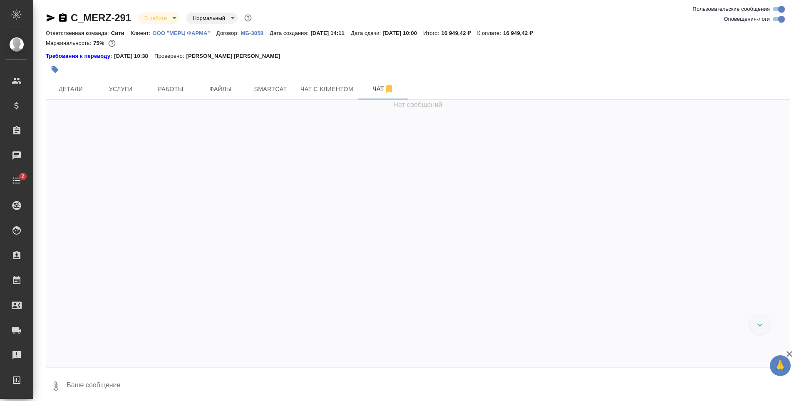
scroll to position [5674, 0]
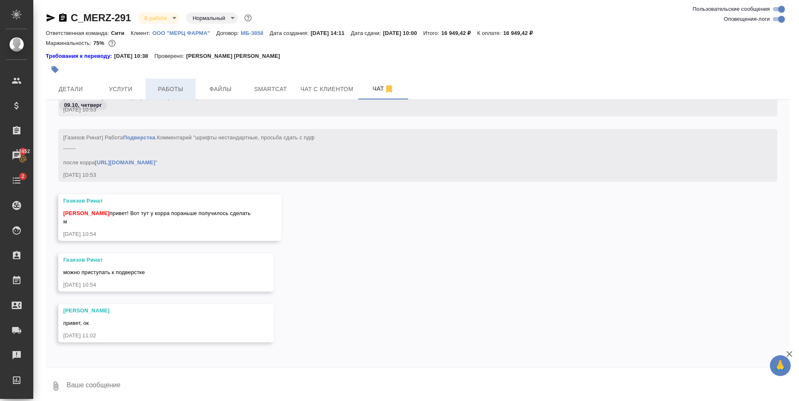
click at [158, 84] on span "Работы" at bounding box center [171, 89] width 40 height 10
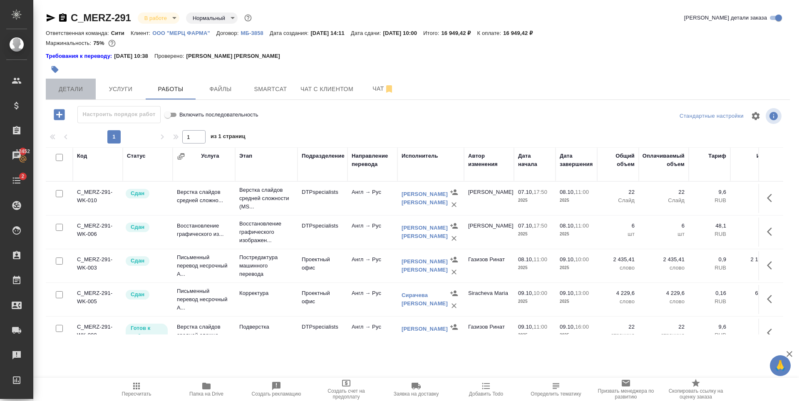
click at [67, 86] on span "Детали" at bounding box center [71, 89] width 40 height 10
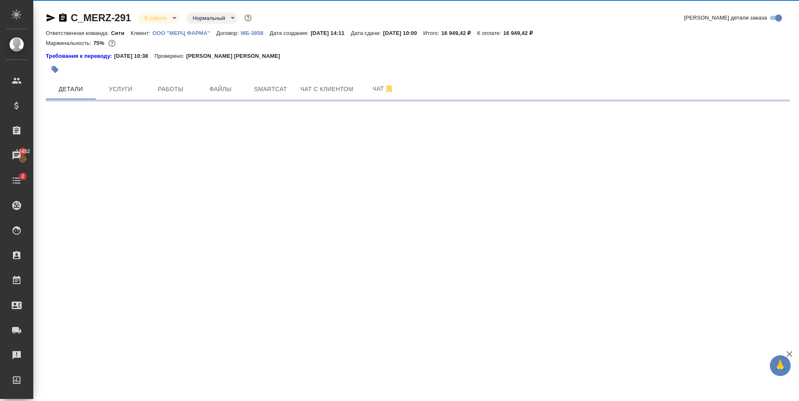
select select "RU"
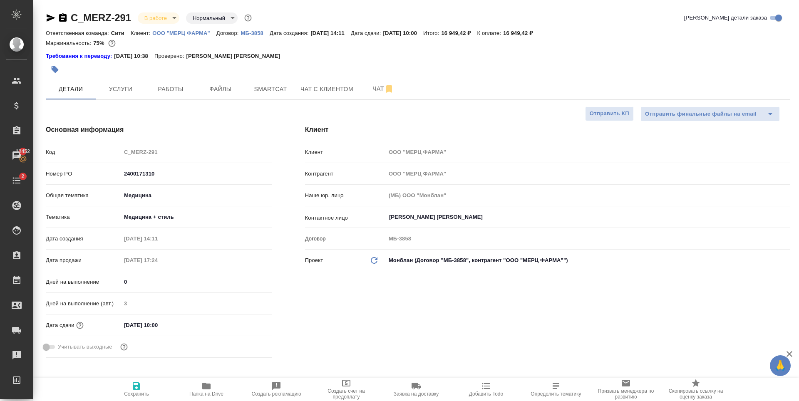
type textarea "x"
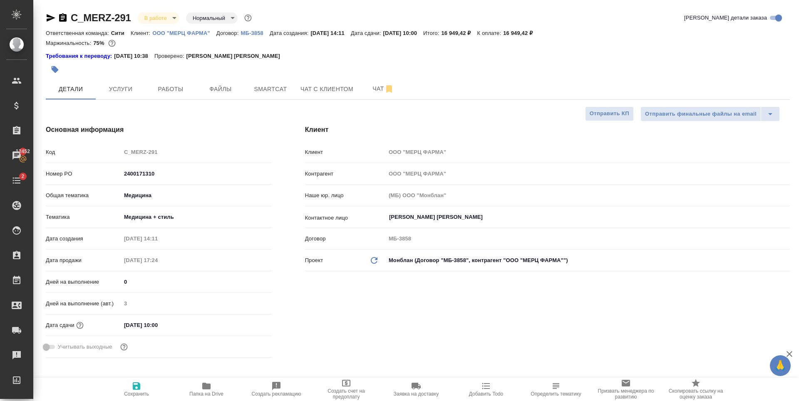
type textarea "x"
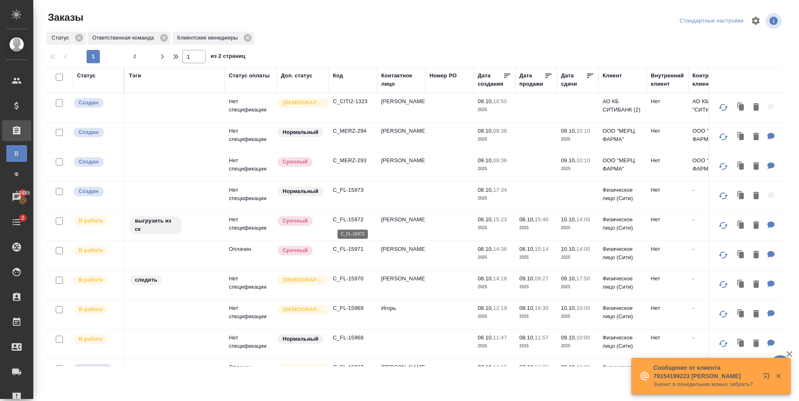
click at [349, 219] on p "C_FL-15972" at bounding box center [353, 219] width 40 height 8
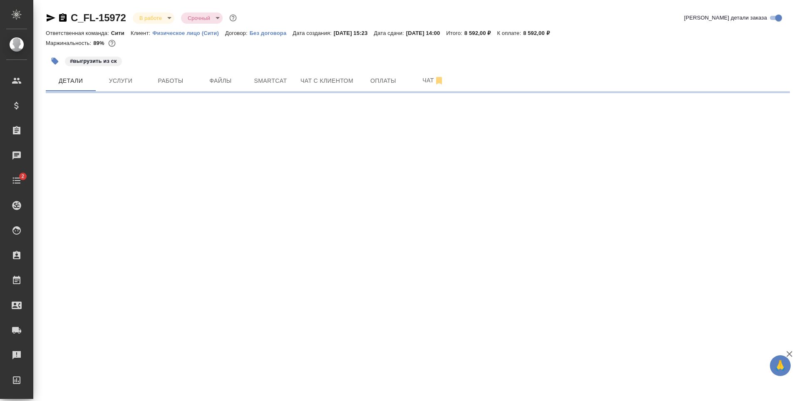
select select "RU"
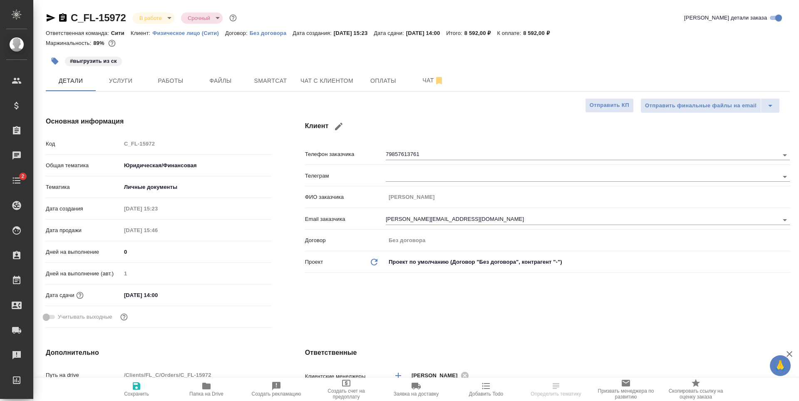
type textarea "x"
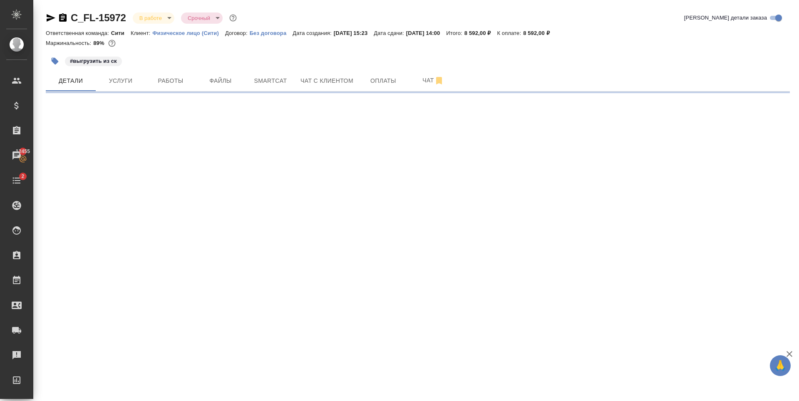
select select "RU"
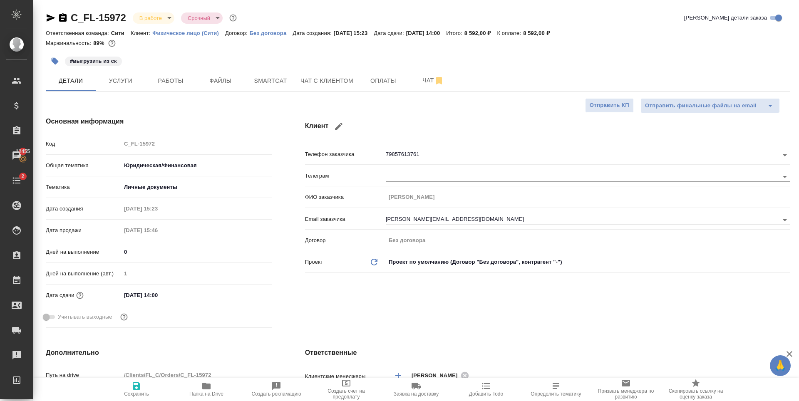
type textarea "x"
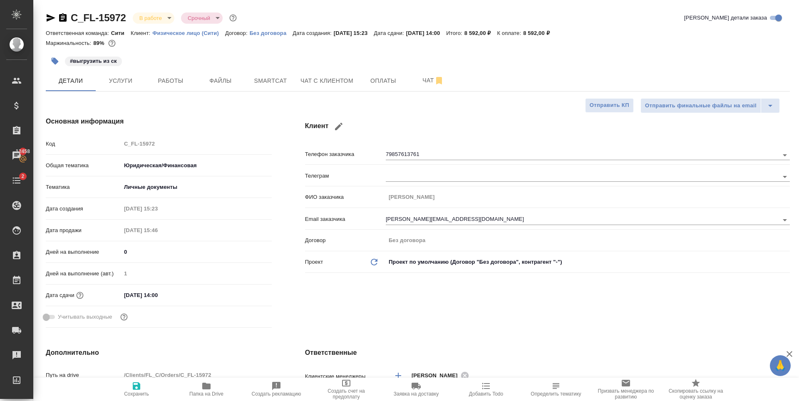
type textarea "x"
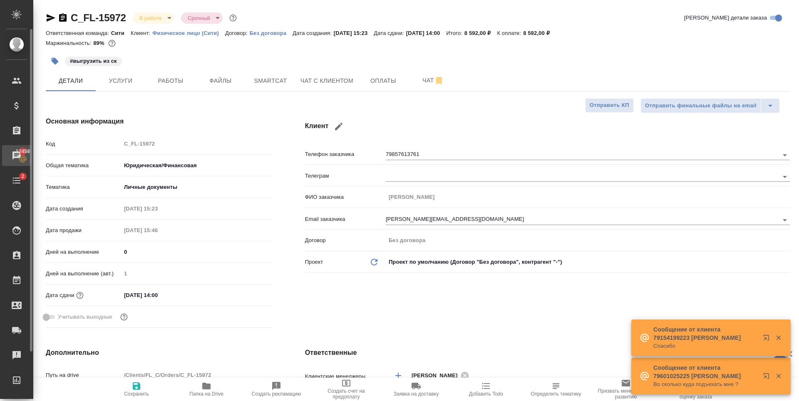
type textarea "x"
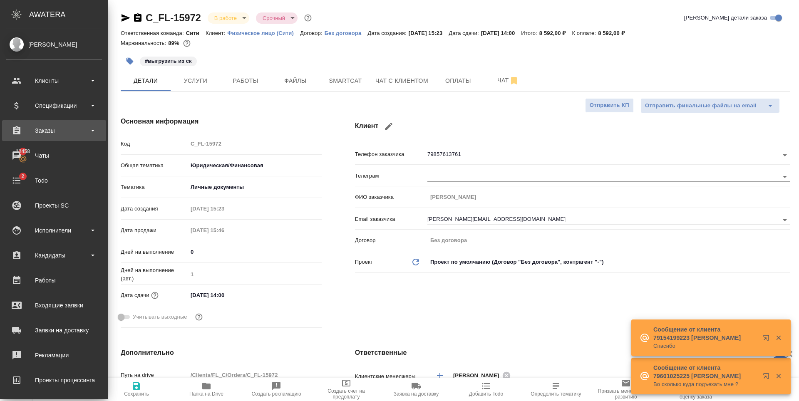
click at [52, 134] on div "Заказы" at bounding box center [54, 130] width 96 height 12
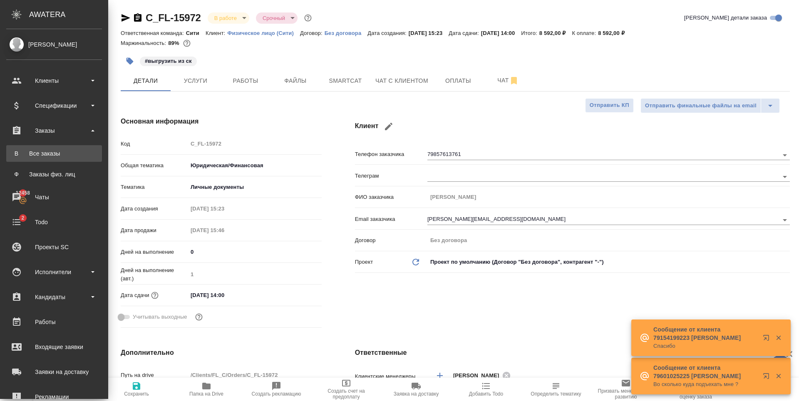
click at [60, 158] on link "В Все заказы" at bounding box center [54, 153] width 96 height 17
type textarea "x"
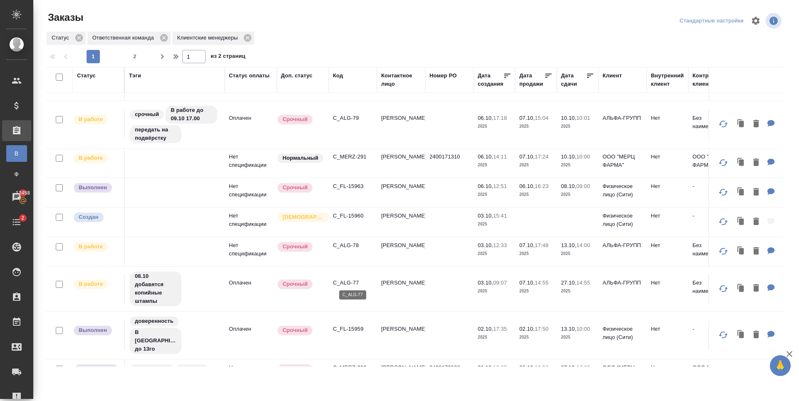
scroll to position [458, 0]
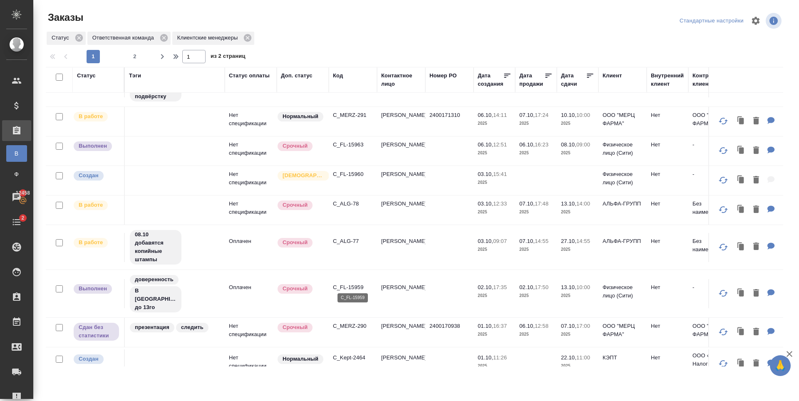
click at [346, 283] on p "C_FL-15959" at bounding box center [353, 287] width 40 height 8
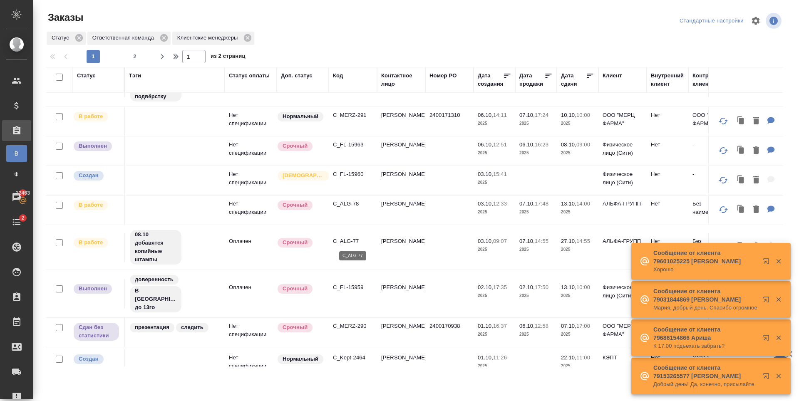
click at [349, 241] on p "C_ALG-77" at bounding box center [353, 241] width 40 height 8
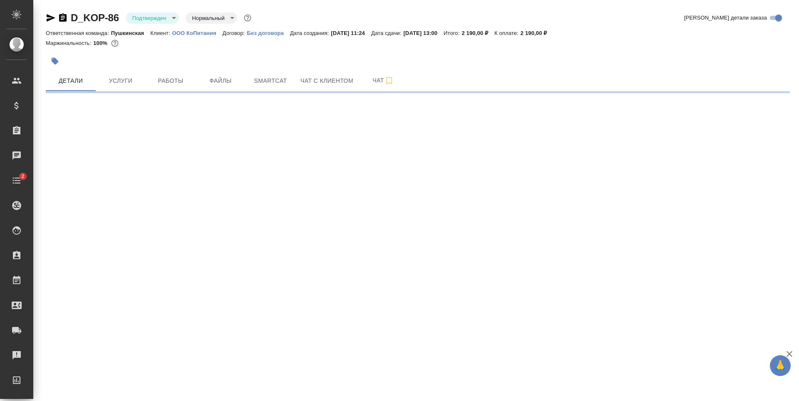
select select "RU"
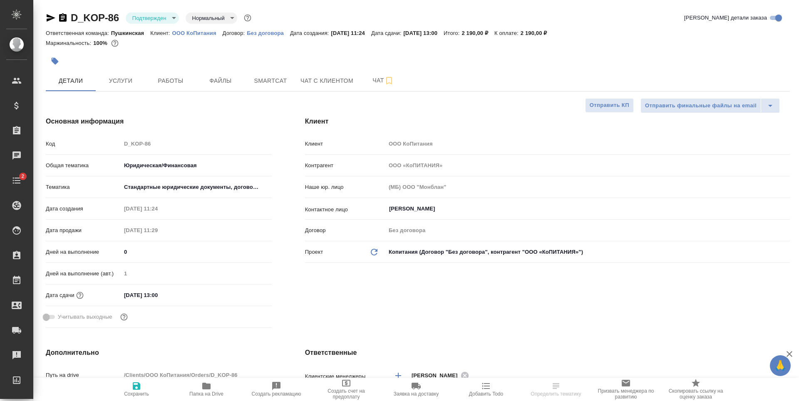
type textarea "x"
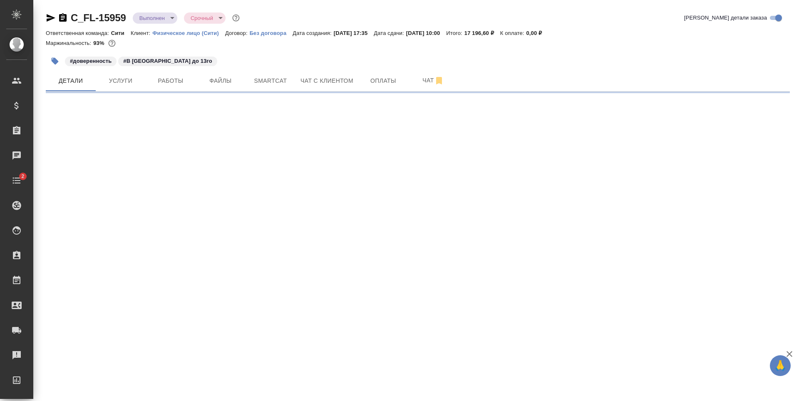
select select "RU"
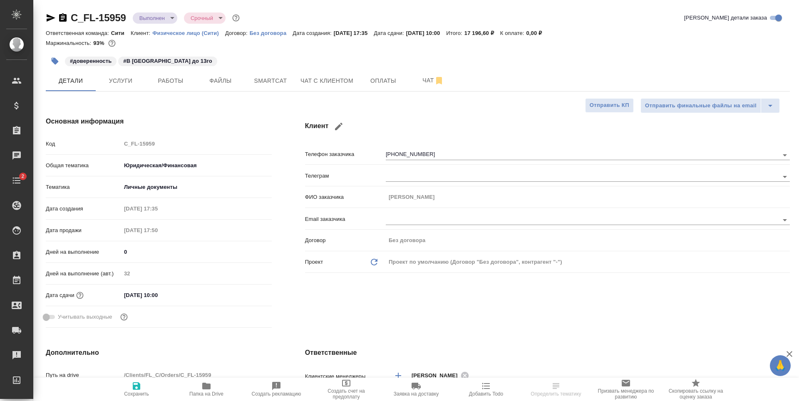
type textarea "x"
click at [321, 86] on span "Чат с клиентом" at bounding box center [326, 81] width 53 height 10
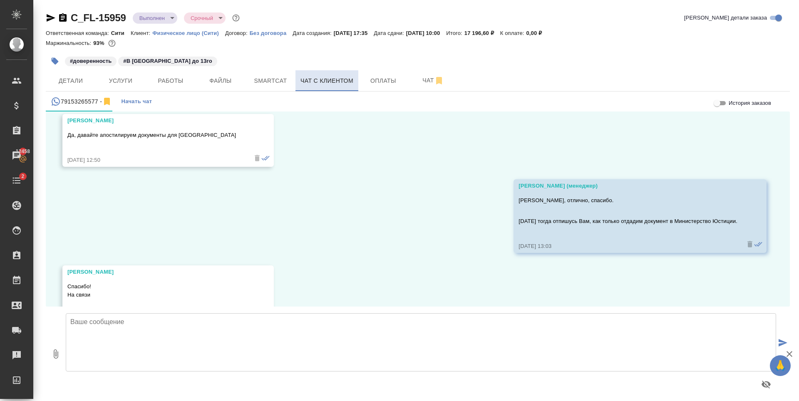
scroll to position [790, 0]
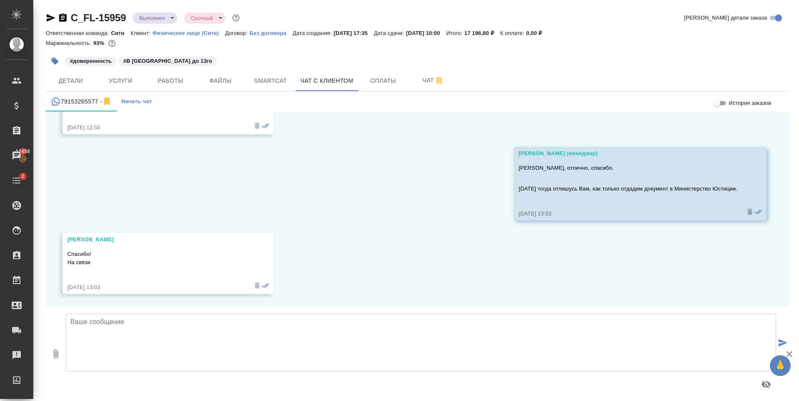
click at [216, 327] on textarea at bounding box center [421, 342] width 710 height 58
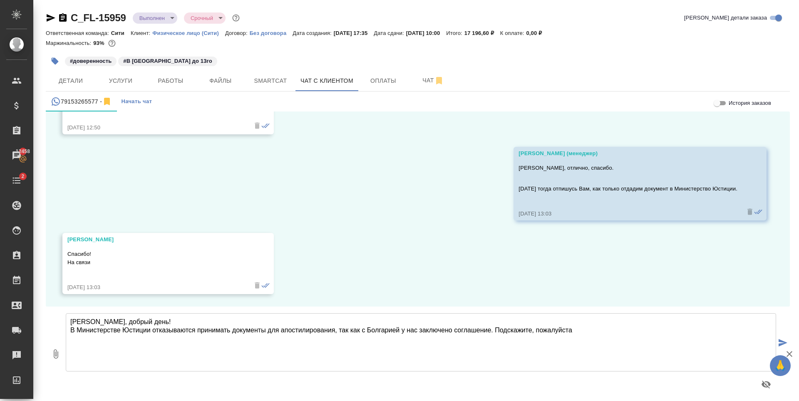
click at [577, 334] on textarea "Константин, добрый день! В Министерстве Юстиции отказываются принимать документ…" at bounding box center [421, 342] width 710 height 58
drag, startPoint x: 622, startPoint y: 332, endPoint x: 663, endPoint y: 333, distance: 41.2
click at [663, 333] on textarea "Константин, добрый день! В Министерстве Юстиции отказываются принимать документ…" at bounding box center [421, 342] width 710 height 58
click at [304, 341] on textarea "Константин, добрый день! В Министерстве Юстиции отказываются принимать документ…" at bounding box center [421, 342] width 710 height 58
type textarea "Константин, добрый день! В Министерстве Юстиции отказываются принимать документ…"
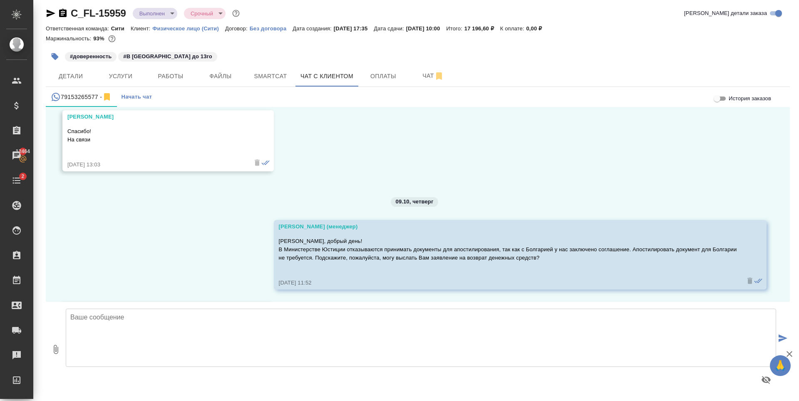
scroll to position [982, 0]
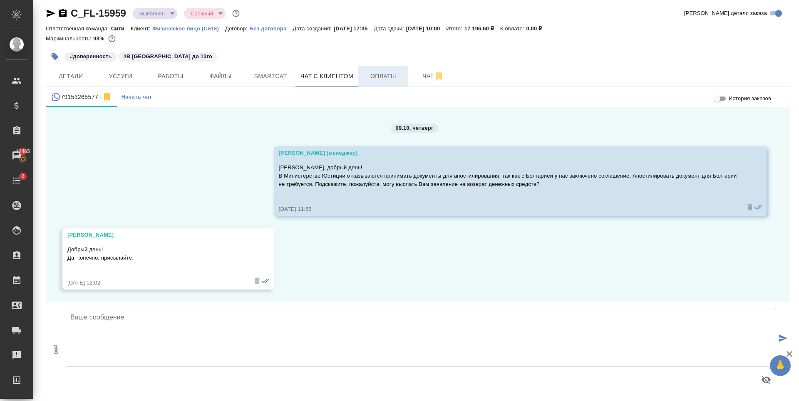
click at [380, 77] on span "Оплаты" at bounding box center [383, 76] width 40 height 10
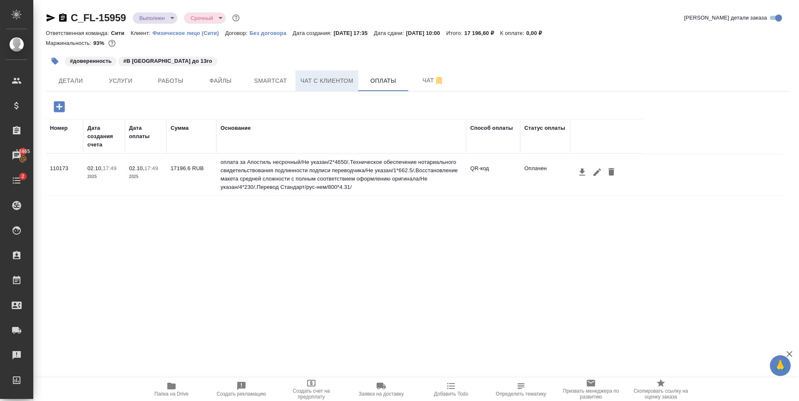
click at [324, 81] on span "Чат с клиентом" at bounding box center [326, 81] width 53 height 10
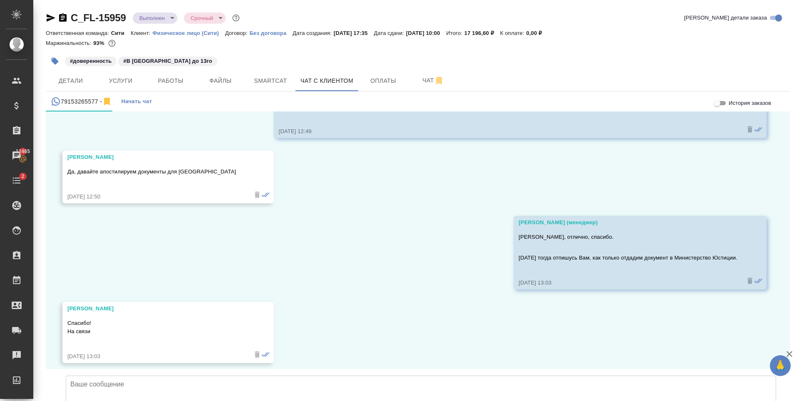
click at [108, 376] on textarea at bounding box center [421, 405] width 710 height 58
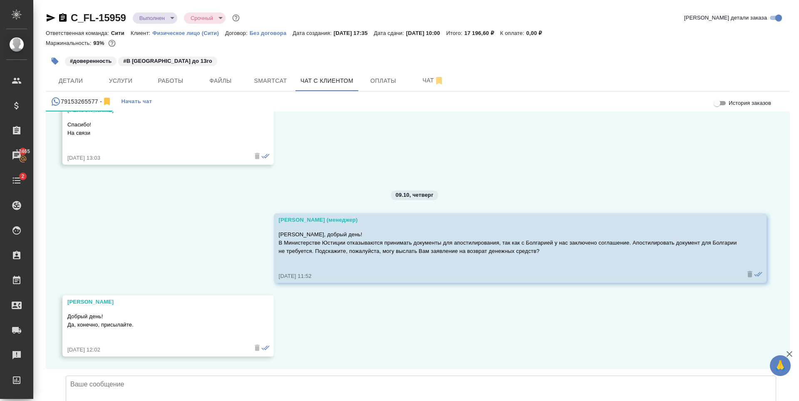
scroll to position [982, 0]
type textarea "Константин, высылаю заявление для возв"
click at [181, 80] on span "Работы" at bounding box center [171, 81] width 40 height 10
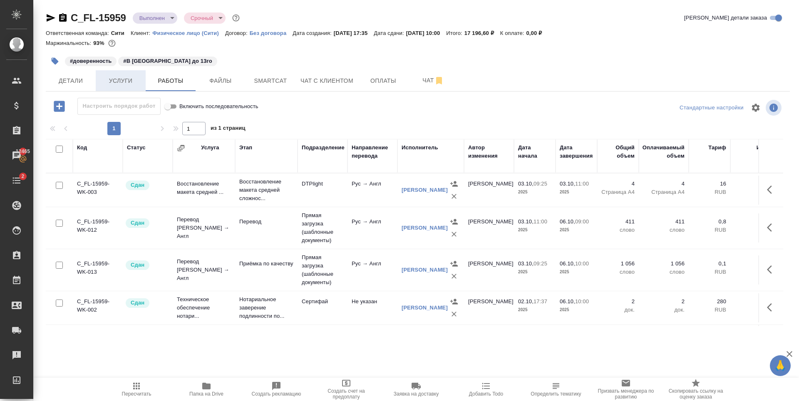
click at [127, 81] on span "Услуги" at bounding box center [121, 81] width 40 height 10
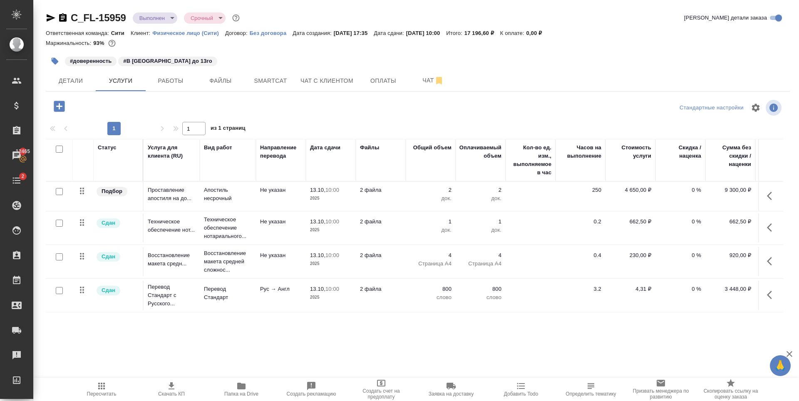
scroll to position [0, 53]
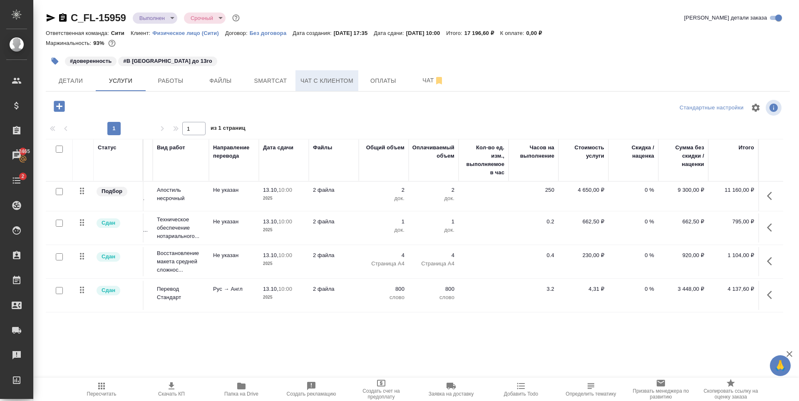
click at [317, 89] on button "Чат с клиентом" at bounding box center [326, 80] width 63 height 21
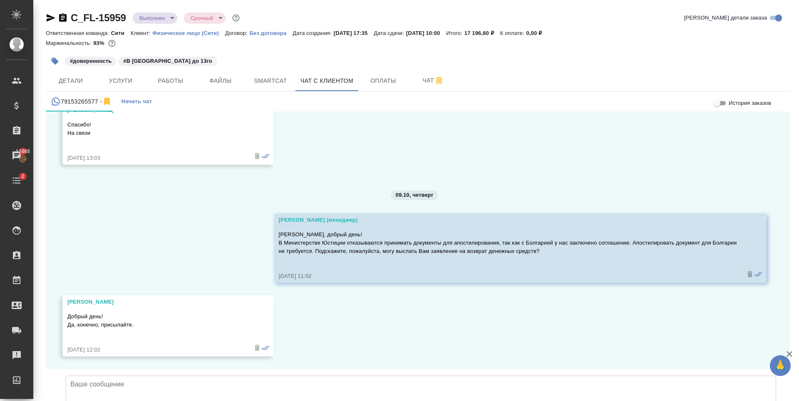
click at [153, 376] on textarea at bounding box center [421, 405] width 710 height 58
click at [448, 376] on textarea "Константин, направляю заявление на возврат денежных средств. Сумма к возврату: …" at bounding box center [421, 405] width 710 height 58
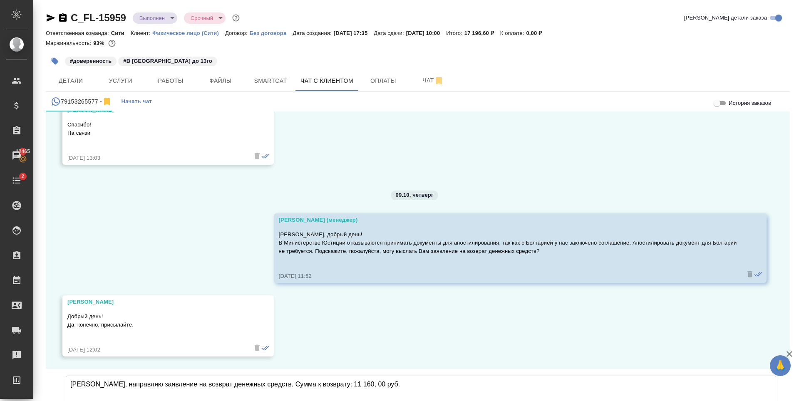
click at [407, 376] on textarea "Константин, направляю заявление на возврат денежных средств. Сумма к возврату: …" at bounding box center [421, 405] width 710 height 58
type textarea "Константин, направляю заявление на возврат денежных средств. Сумма к возврату: …"
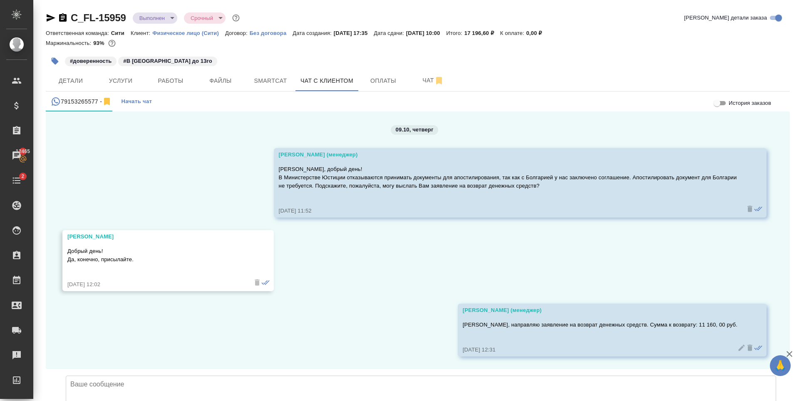
scroll to position [1047, 0]
type input "C:\fakepath\Заявление на возврат по чеку_Монблан.doc"
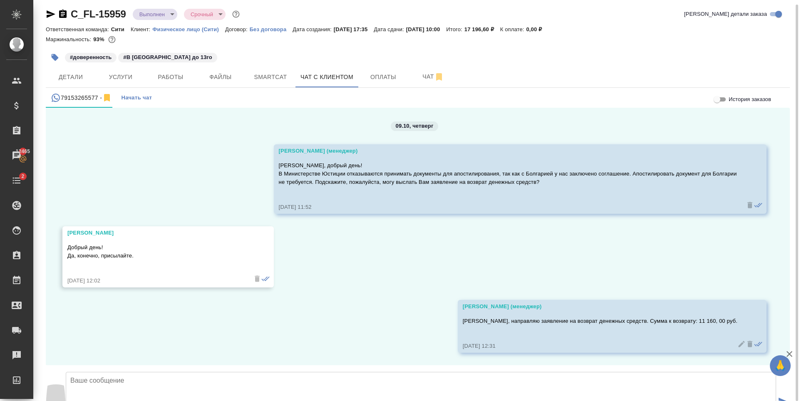
scroll to position [5, 0]
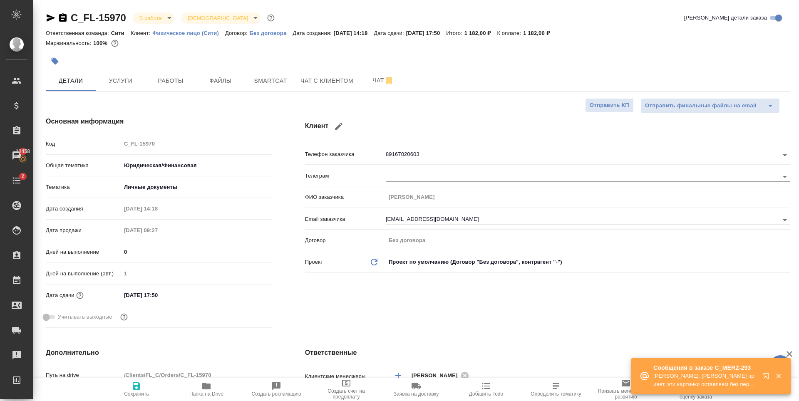
select select "RU"
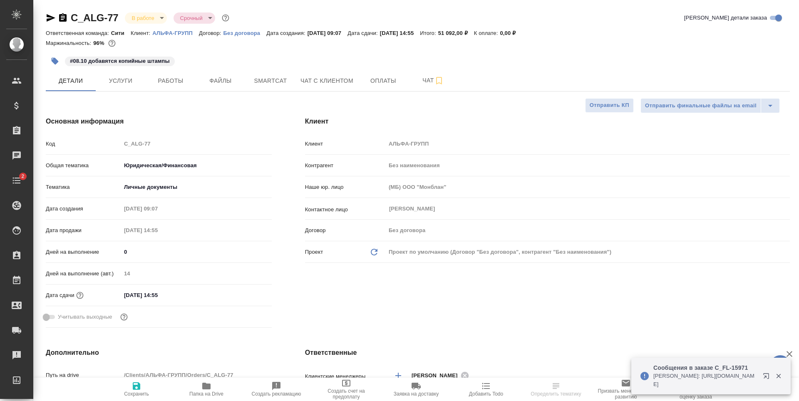
select select "RU"
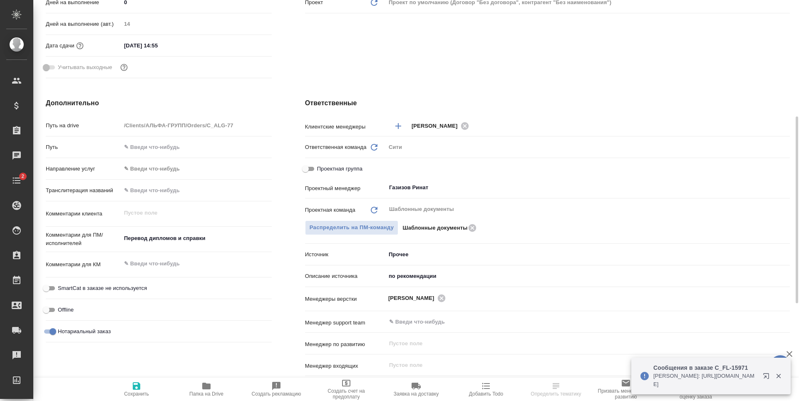
scroll to position [83, 0]
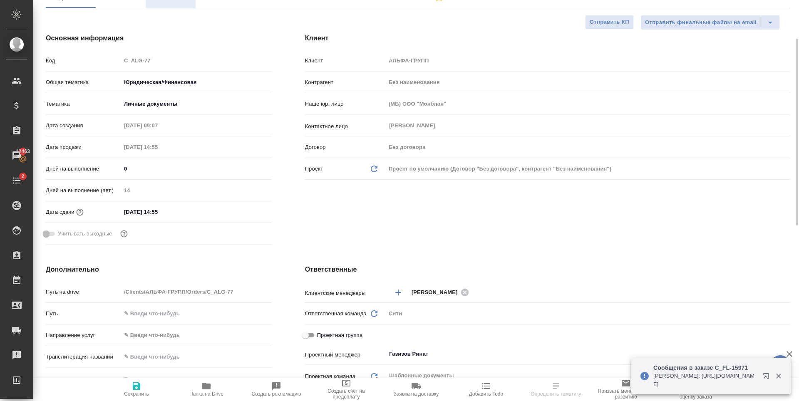
select select "RU"
type textarea "x"
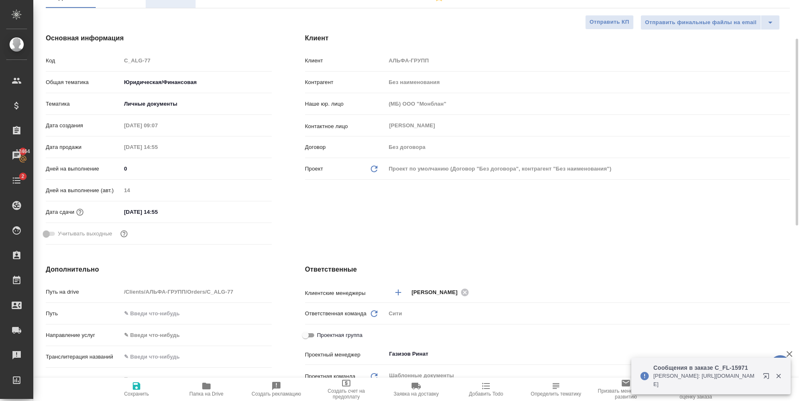
type textarea "x"
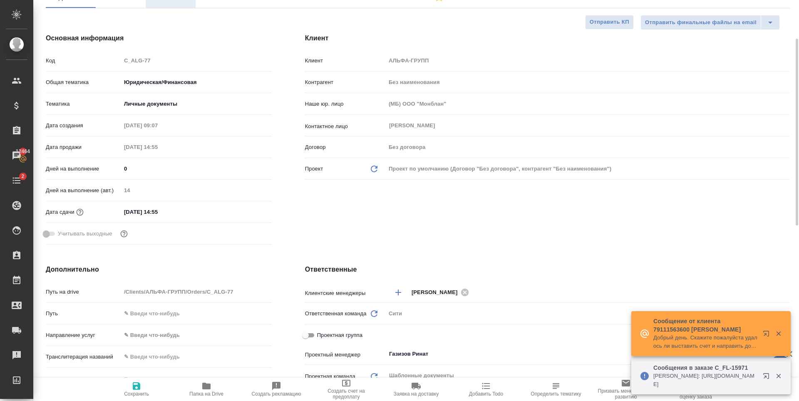
type textarea "x"
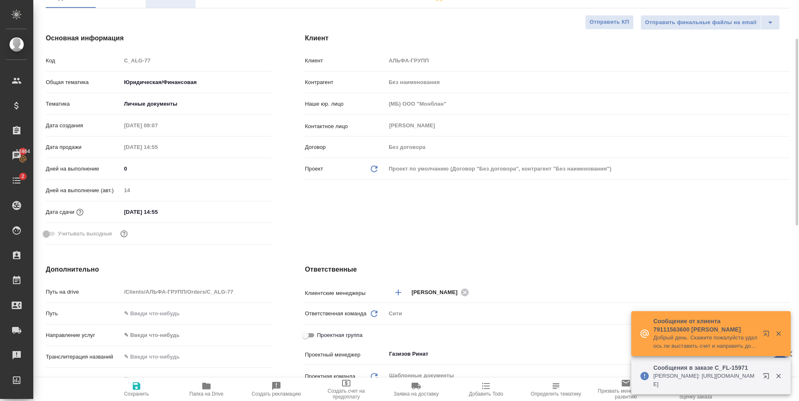
type textarea "x"
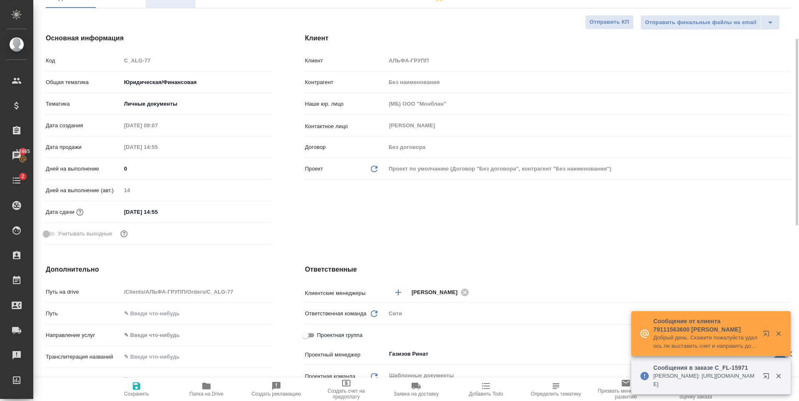
type textarea "x"
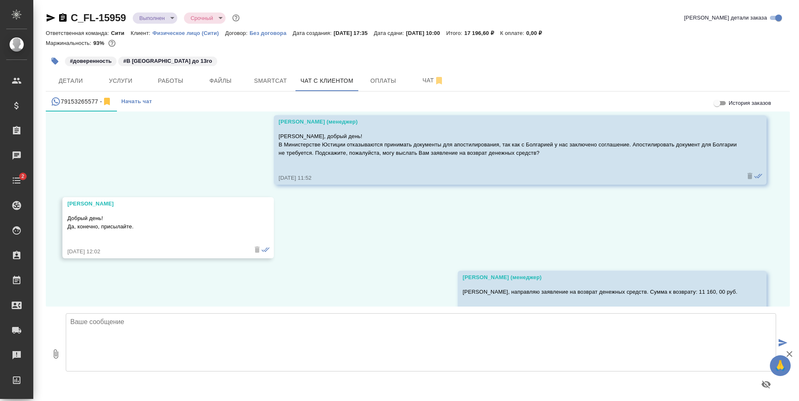
scroll to position [1047, 0]
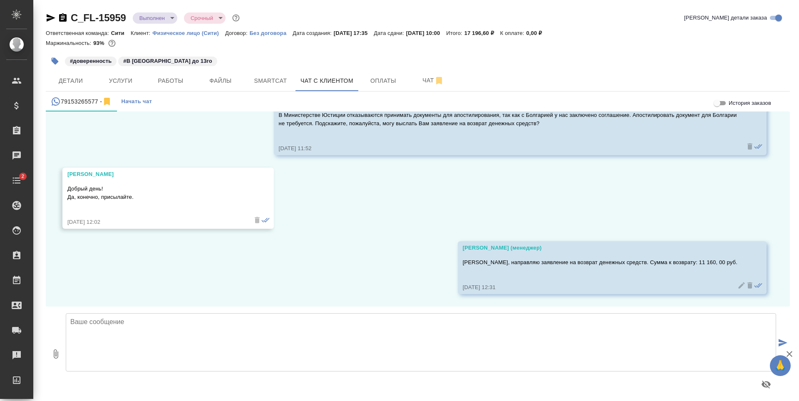
click at [55, 351] on icon "button" at bounding box center [56, 354] width 10 height 10
type input "C:\fakepath\Заявление на возврат по чеку_Монблан.doc"
click at [242, 347] on textarea at bounding box center [421, 342] width 710 height 58
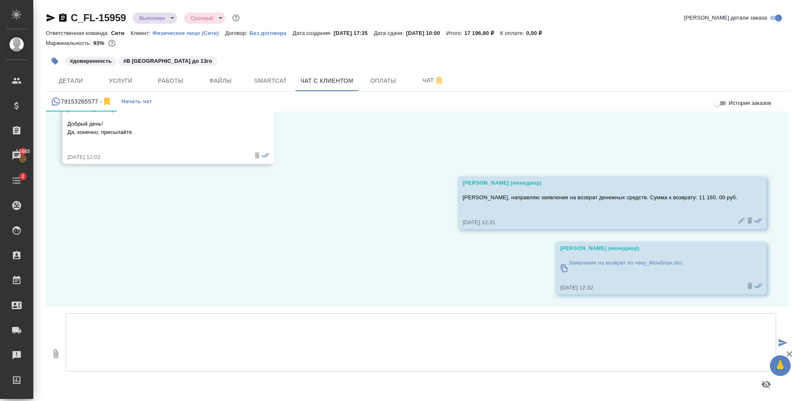
scroll to position [1112, 0]
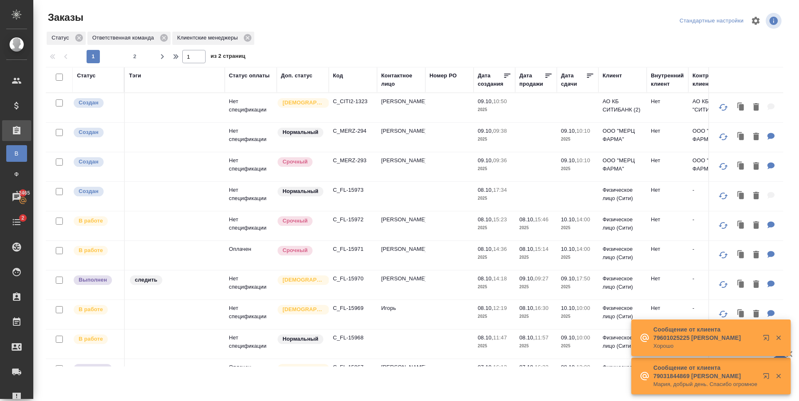
scroll to position [458, 0]
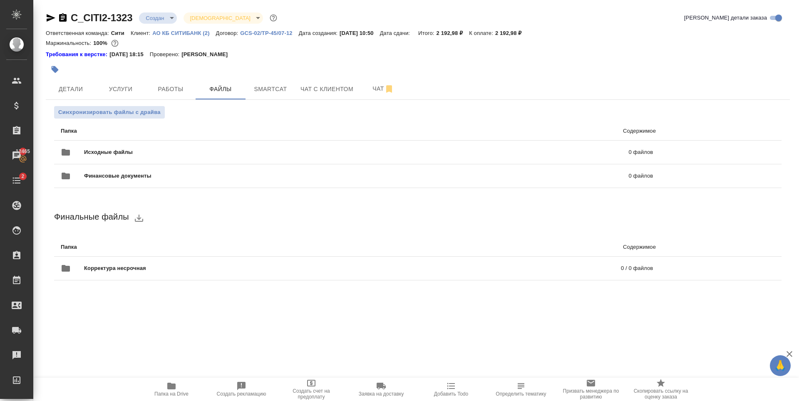
click at [517, 74] on div at bounding box center [294, 69] width 496 height 18
click at [72, 90] on span "Детали" at bounding box center [71, 89] width 40 height 10
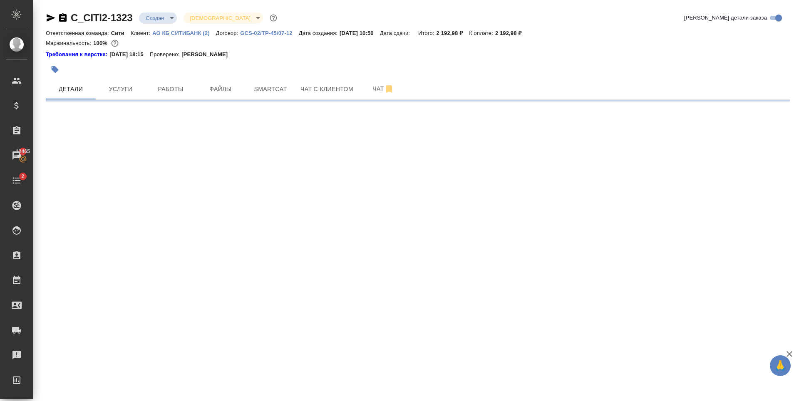
select select "RU"
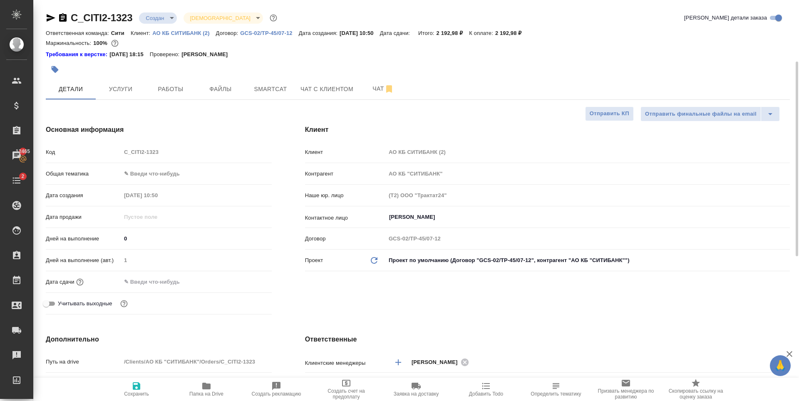
type textarea "x"
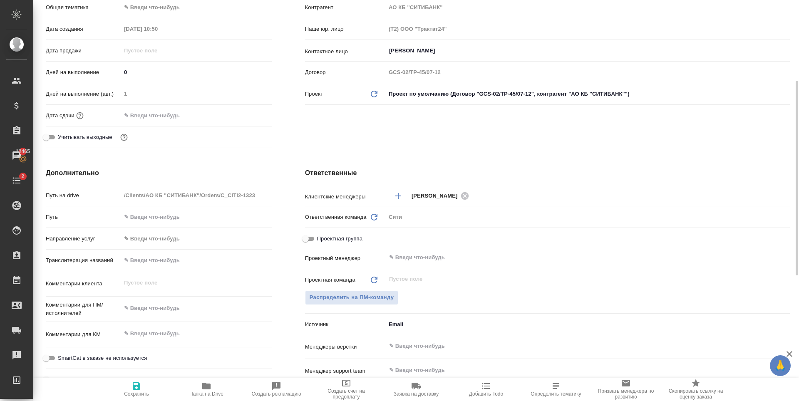
type textarea "x"
click at [158, 307] on textarea at bounding box center [196, 308] width 151 height 14
type textarea "К"
type textarea "x"
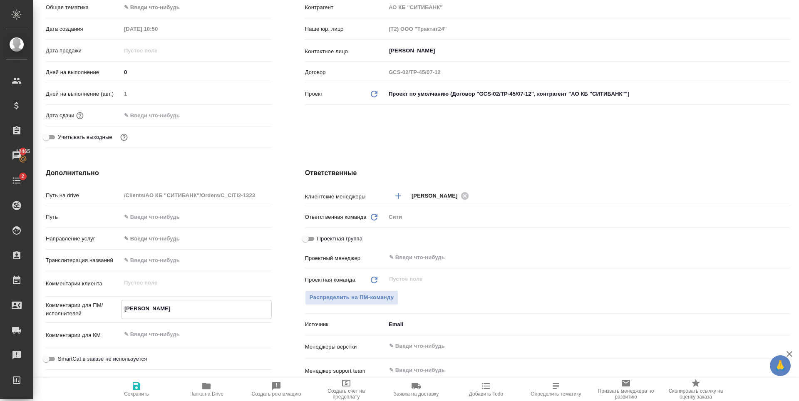
type textarea "x"
type textarea "Ко"
type textarea "x"
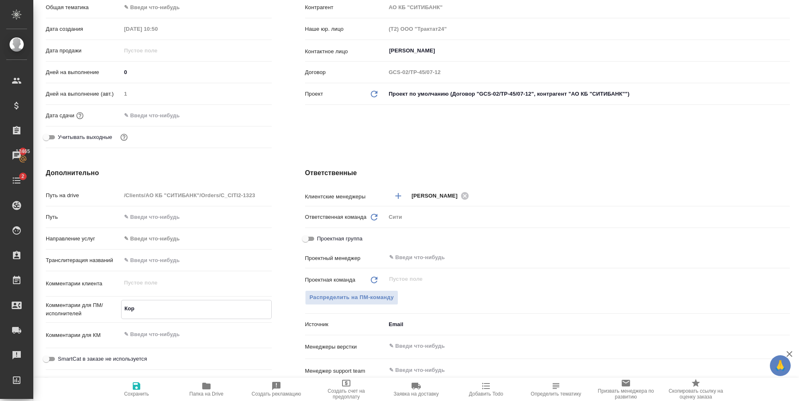
type textarea "Корр"
type textarea "x"
type textarea "Корре"
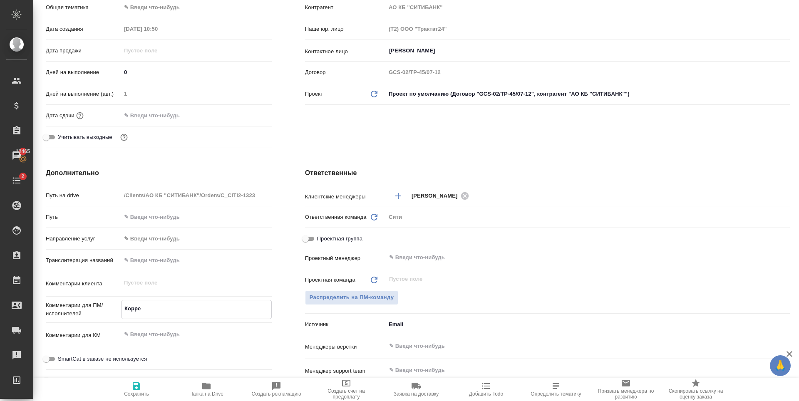
type textarea "x"
type textarea "Коррек"
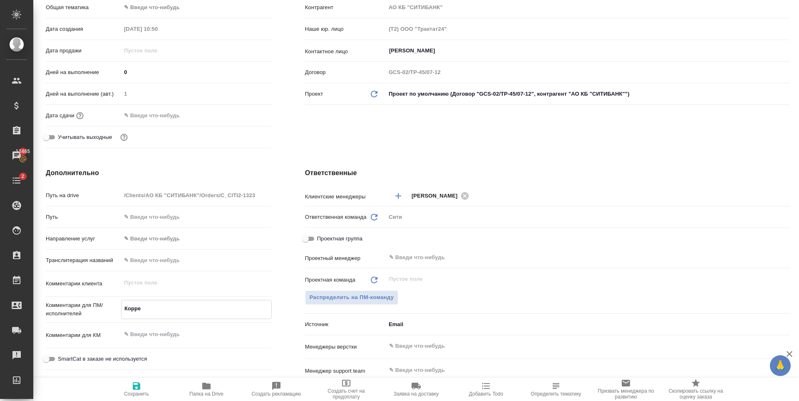
type textarea "x"
type textarea "Корректу"
type textarea "x"
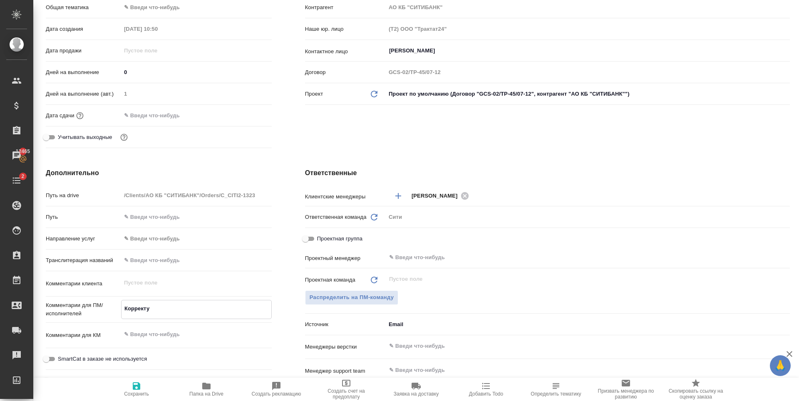
type textarea "x"
type textarea "Корректура"
type textarea "x"
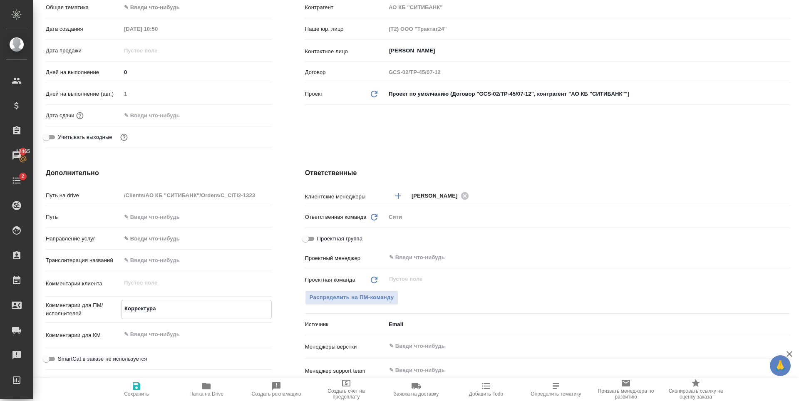
type textarea "Корректура."
type textarea "x"
type textarea "Корректура."
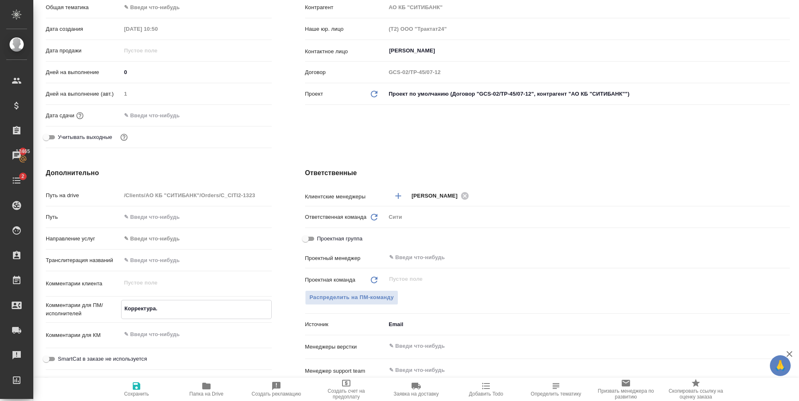
type textarea "x"
type textarea "Корректура. С"
type textarea "x"
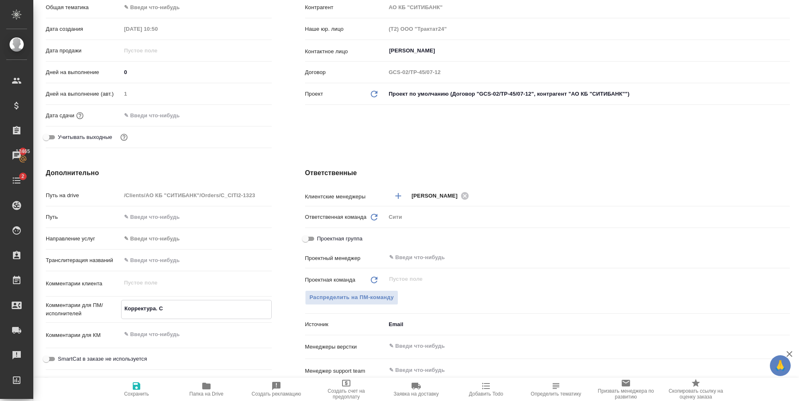
type textarea "x"
type textarea "Корректура. Ст"
type textarea "x"
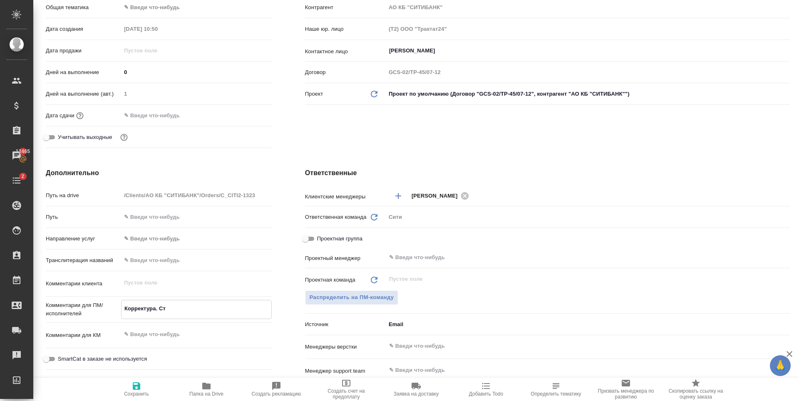
type textarea "x"
type textarea "Корректура. Стан"
type textarea "x"
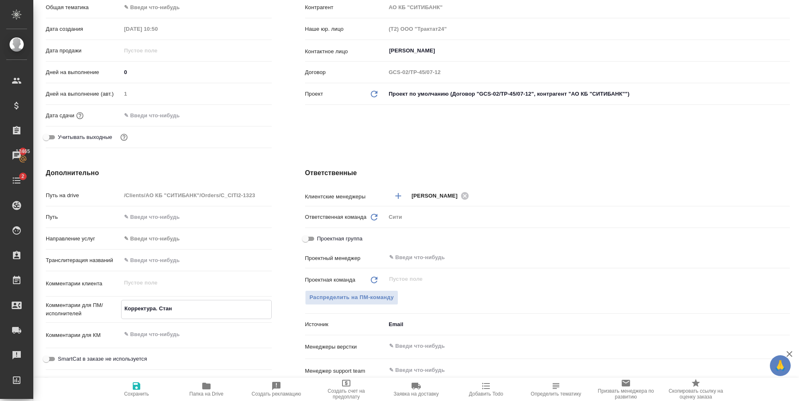
type textarea "x"
type textarea "Корректура. Станд"
type textarea "x"
type textarea "Корректура. Станда"
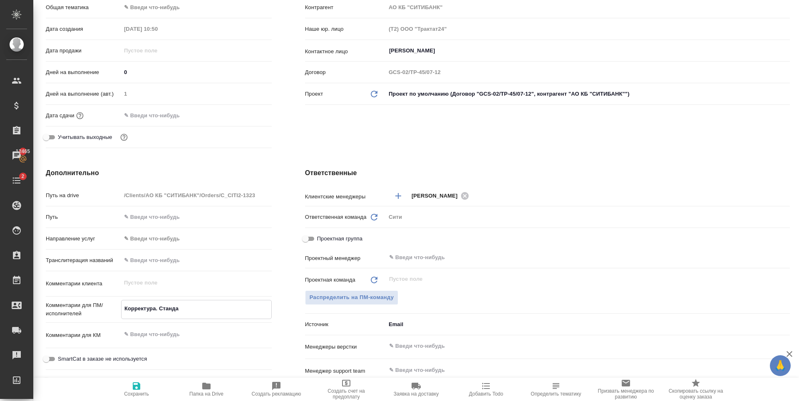
type textarea "x"
type textarea "Корректура. Стандар"
type textarea "x"
type textarea "Корректура. Стандарт"
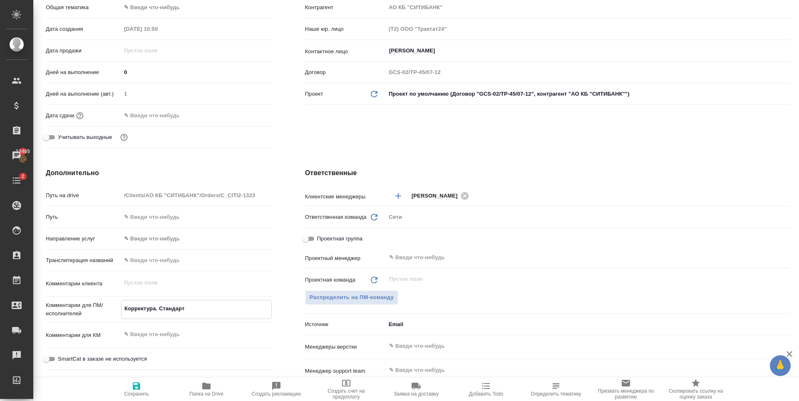
type textarea "x"
type textarea "Корректура. Стандартн"
type textarea "x"
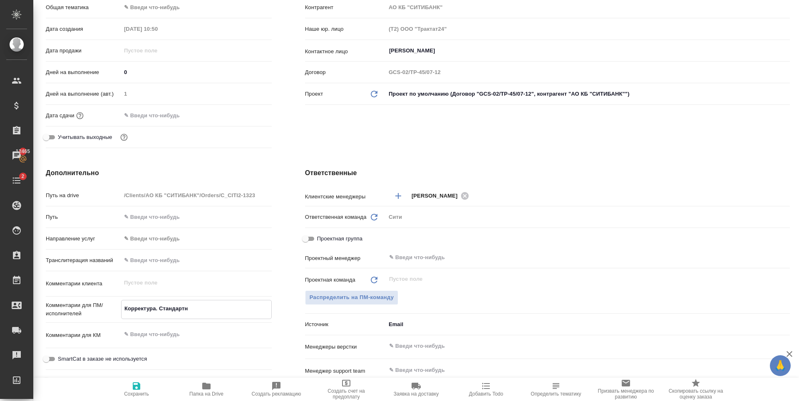
type textarea "x"
type textarea "Корректура. Стандартны"
type textarea "x"
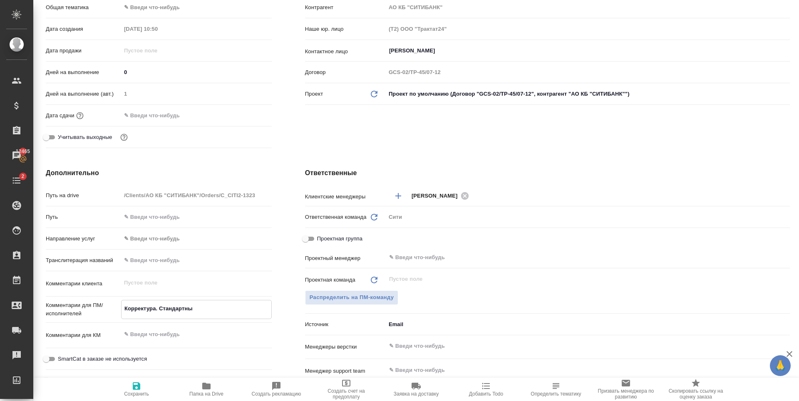
type textarea "x"
type textarea "Корректура. Стандартный"
type textarea "x"
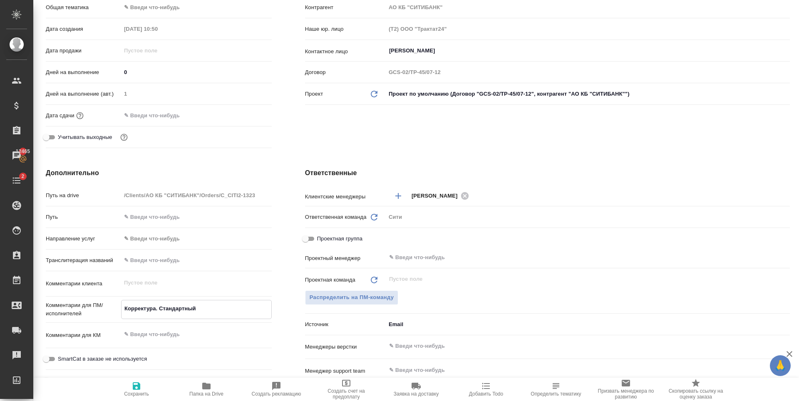
type textarea "Корректура. Стандартный"
type textarea "x"
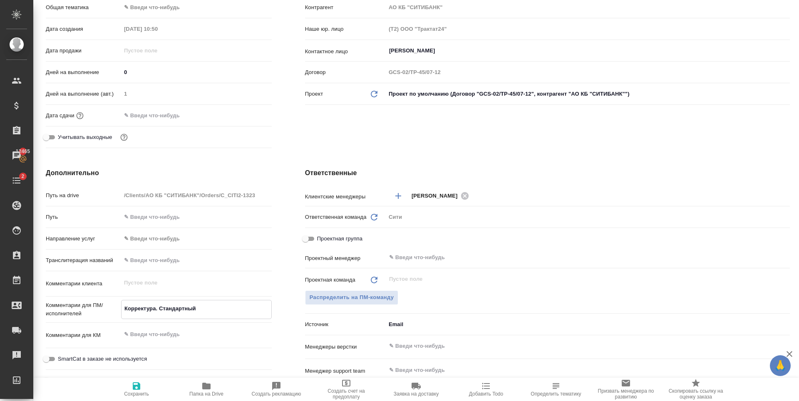
type textarea "Корректура. Стандартный з"
type textarea "x"
type textarea "Корректура. Стандартный за"
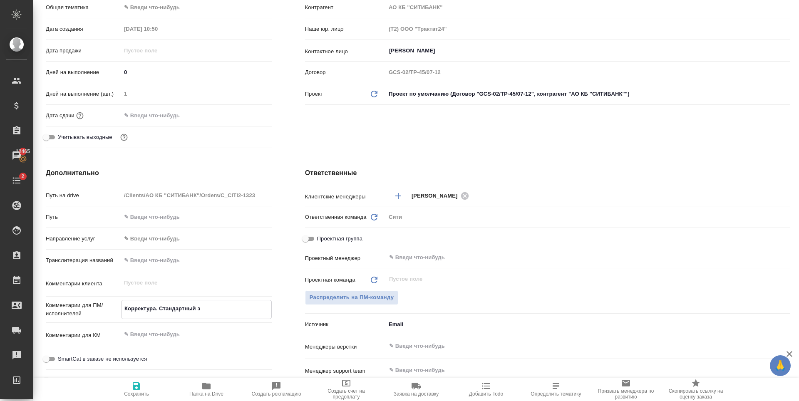
type textarea "x"
type textarea "Корректура. Стандартный зап"
type textarea "x"
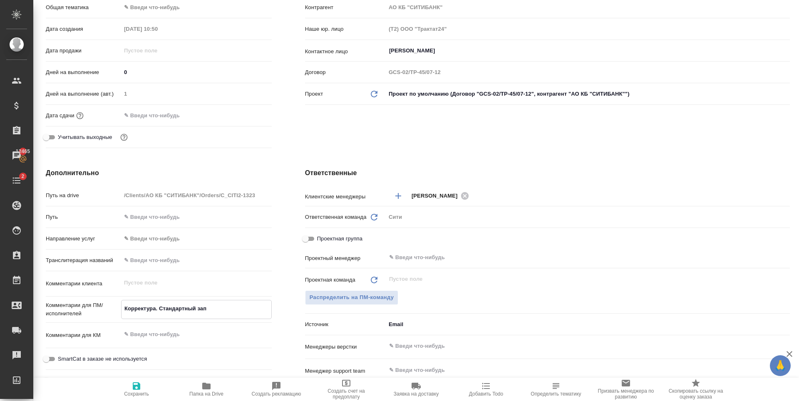
type textarea "x"
type textarea "Корректура. Стандартный запр"
type textarea "x"
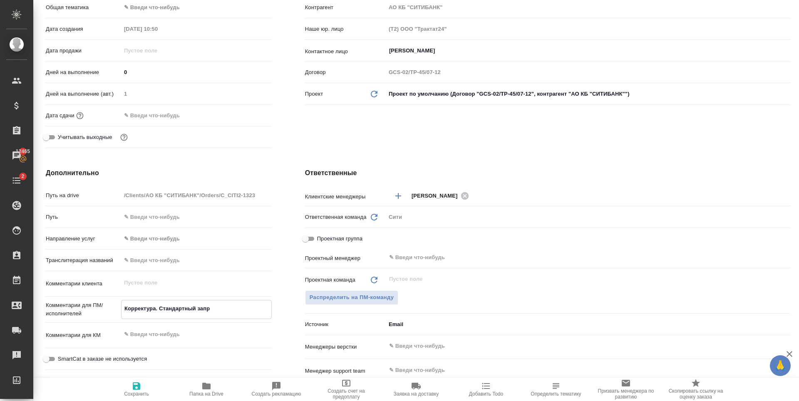
type textarea "x"
type textarea "Корректура. Стандартный запро"
type textarea "x"
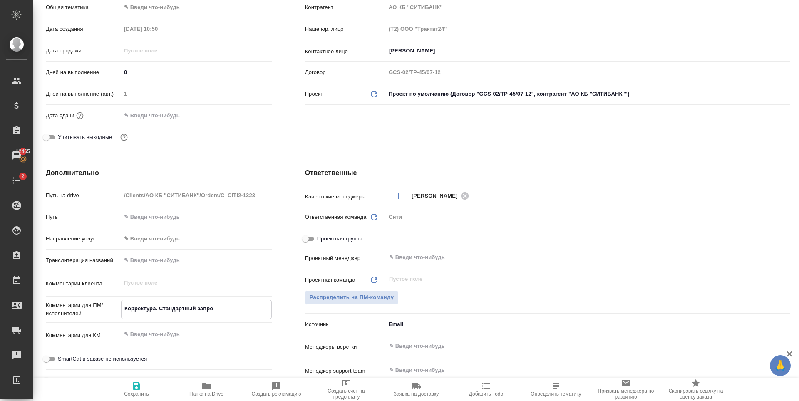
type textarea "Корректура. Стандартный запр"
type textarea "x"
type textarea "Корректура. Станда"
type textarea "x"
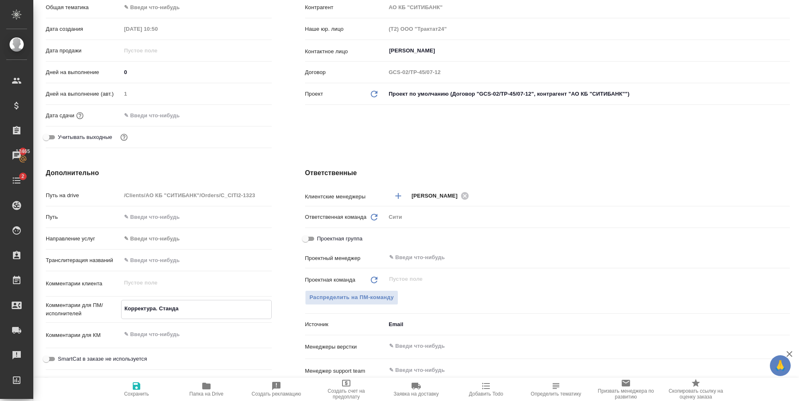
type textarea "x"
type textarea "Корректура. Станд"
type textarea "x"
type textarea "Корректура. Стан"
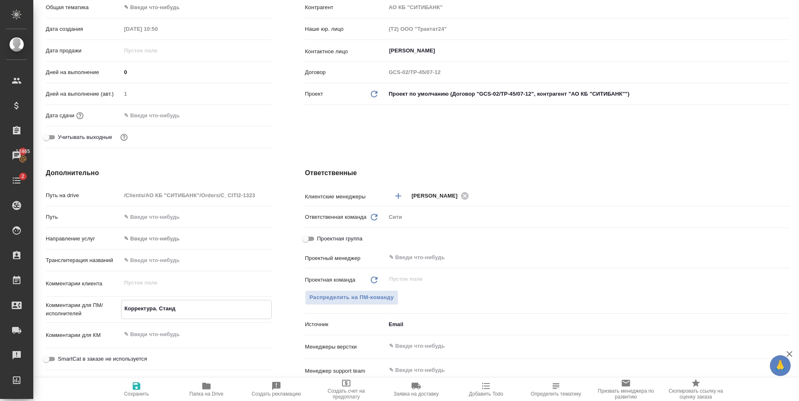
type textarea "x"
type textarea "Корректура. Ста"
type textarea "x"
type textarea "Корректура. Ст"
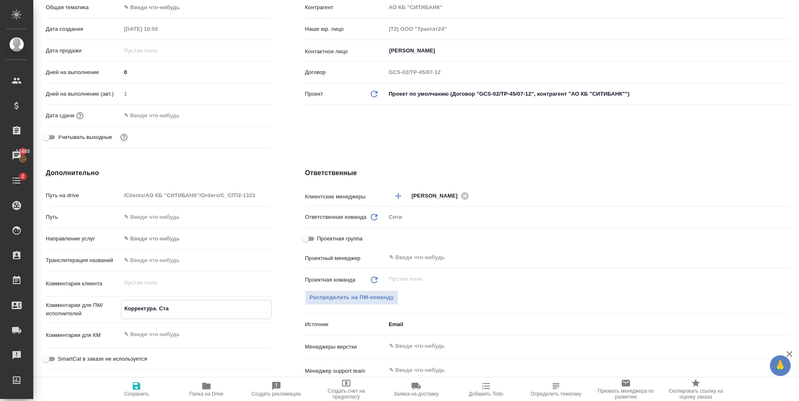
type textarea "x"
type textarea "Корректура. С"
type textarea "x"
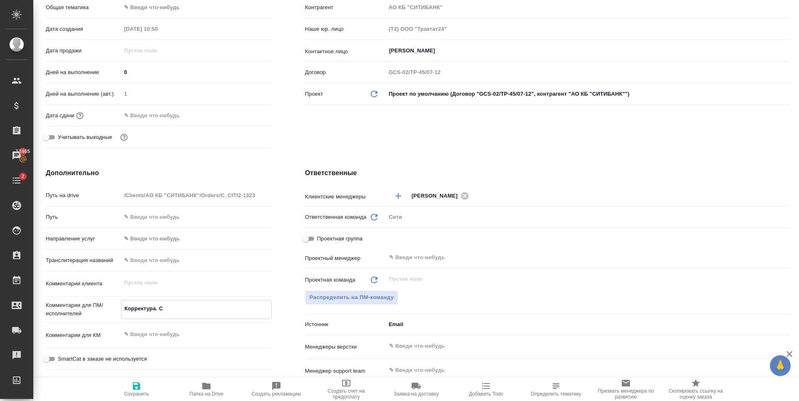
type textarea "x"
type textarea "Корректура."
type textarea "x"
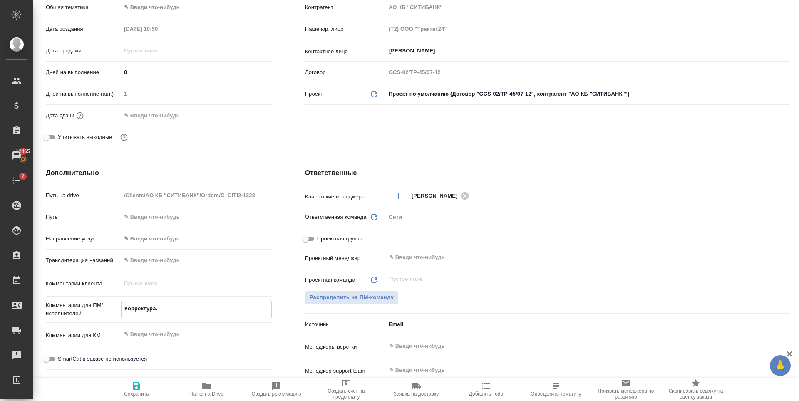
type textarea "Корректура. Н"
type textarea "x"
type textarea "Корректура. Ни"
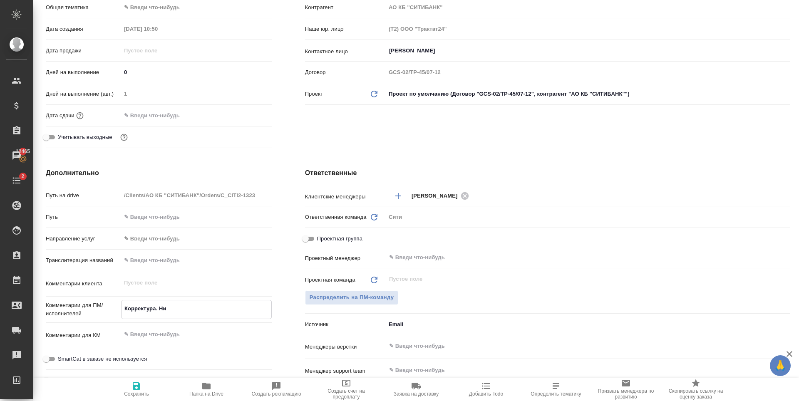
type textarea "x"
type textarea "Корректура. Ник"
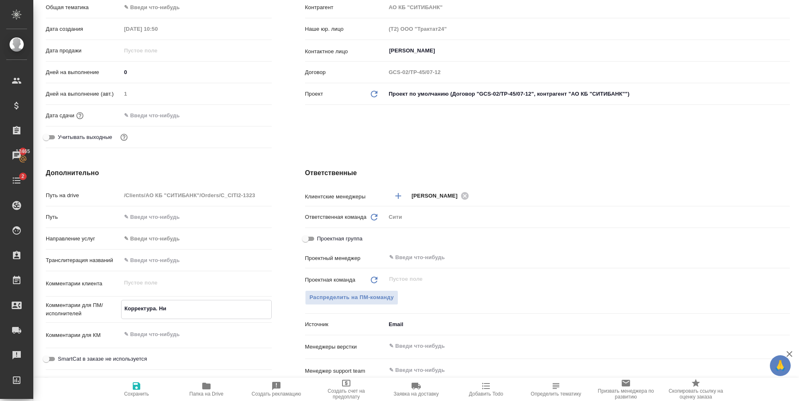
type textarea "x"
type textarea "Корректура. Ника"
type textarea "x"
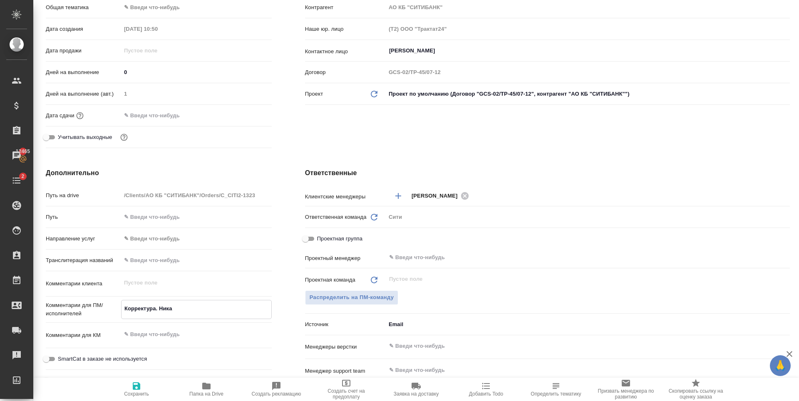
type textarea "x"
type textarea "Корректура. Никак"
type textarea "x"
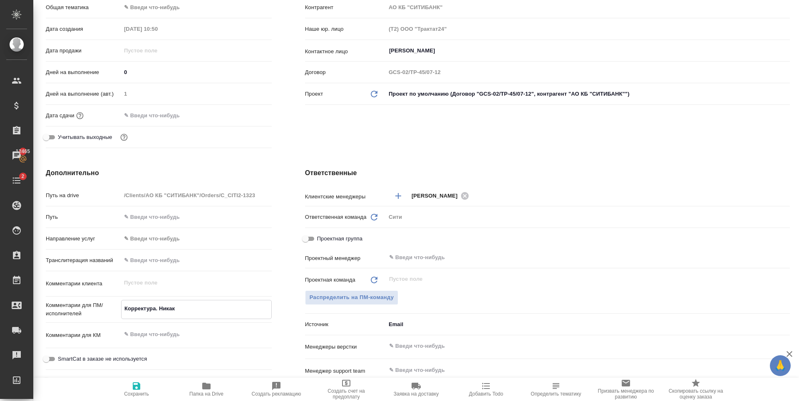
type textarea "Корректура. Никаки"
type textarea "x"
type textarea "Корректура. Никаких"
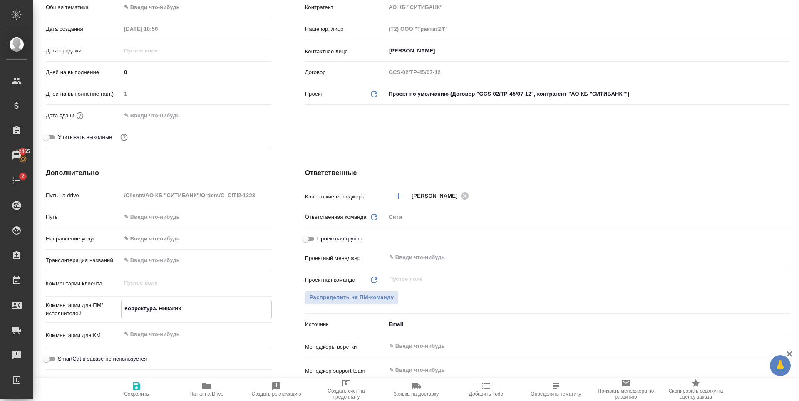
type textarea "x"
type textarea "Корректура. Никаких"
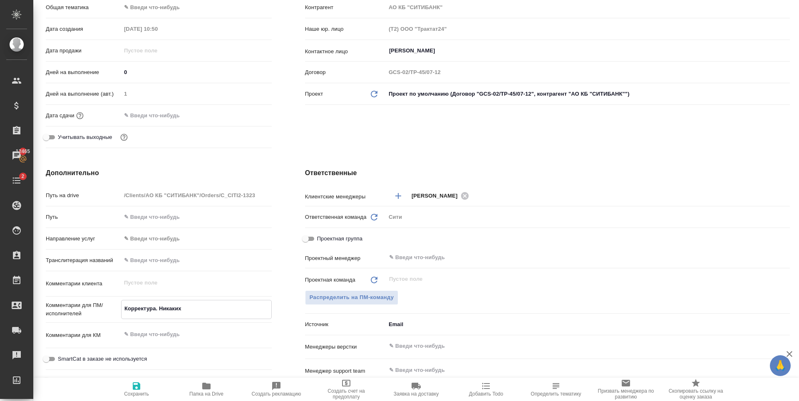
type textarea "x"
type textarea "Корректура. Никаких Т"
type textarea "x"
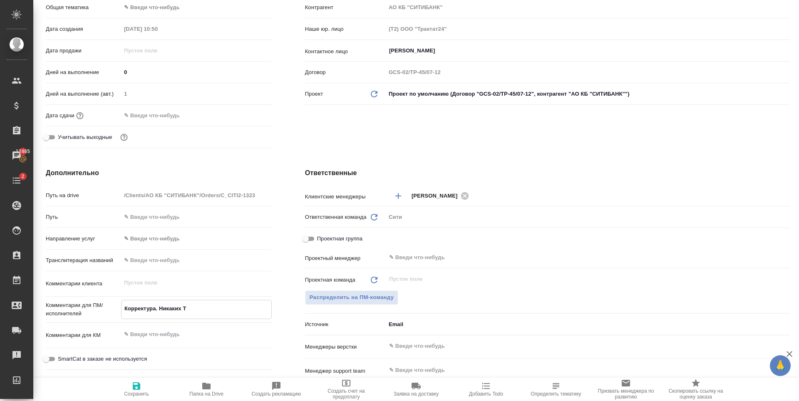
type textarea "x"
type textarea "Корректура. Никаких ТЗ"
type textarea "x"
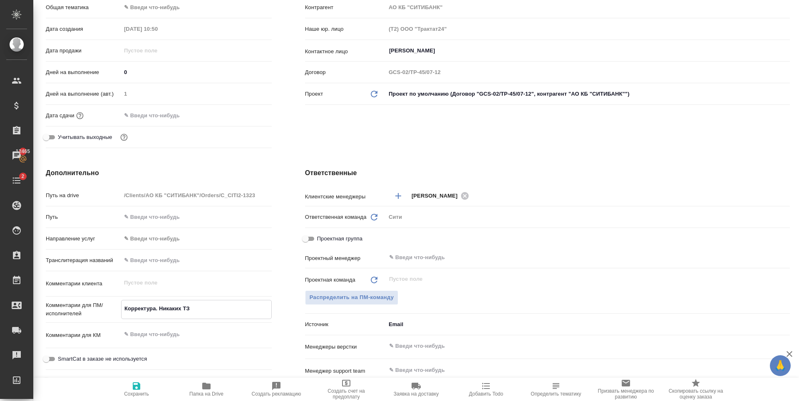
type textarea "Корректура. Никаких ТЗ"
type textarea "x"
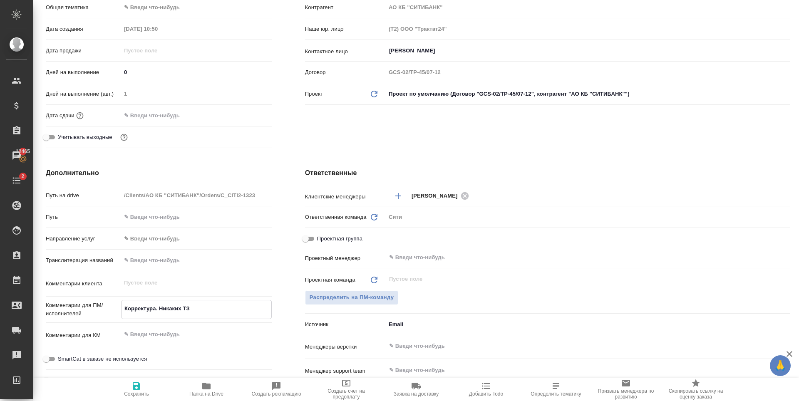
type textarea "Корректура. Никаких ТЗ н"
type textarea "x"
type textarea "Корректура. Никаких ТЗ не"
type textarea "x"
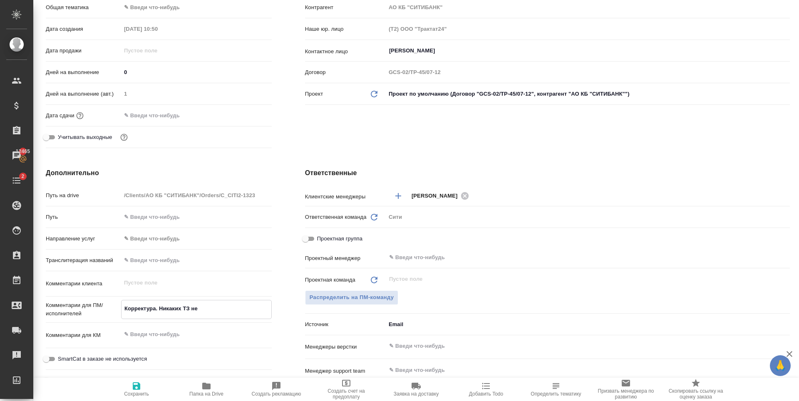
type textarea "x"
type textarea "Корректура. Никаких ТЗ не"
type textarea "x"
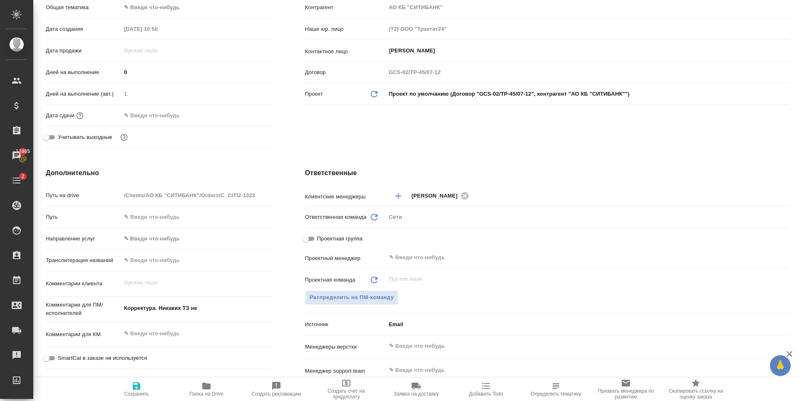
type textarea "x"
drag, startPoint x: 156, startPoint y: 309, endPoint x: 216, endPoint y: 301, distance: 60.4
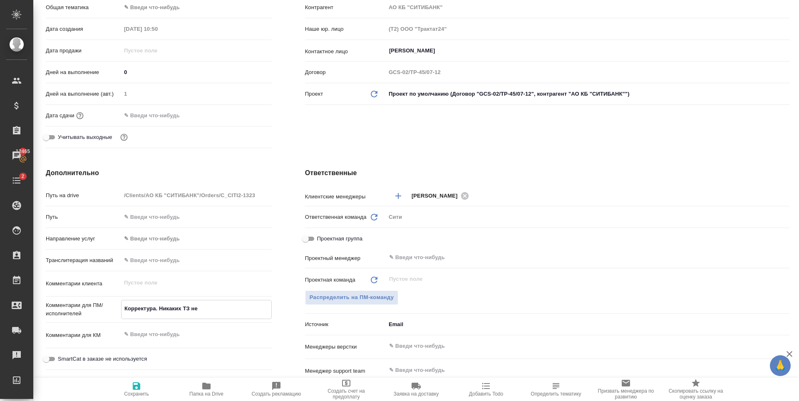
click at [216, 301] on div "Корректура. Никаких ТЗ не x" at bounding box center [196, 309] width 151 height 19
type textarea "Корректура."
type textarea "x"
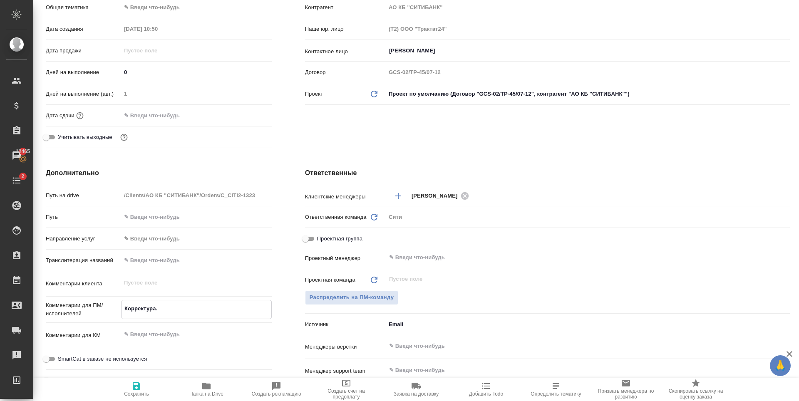
type textarea "Корректура."
type textarea "x"
drag, startPoint x: 136, startPoint y: 385, endPoint x: 153, endPoint y: 375, distance: 20.3
click at [136, 385] on icon "button" at bounding box center [136, 385] width 7 height 7
type textarea "x"
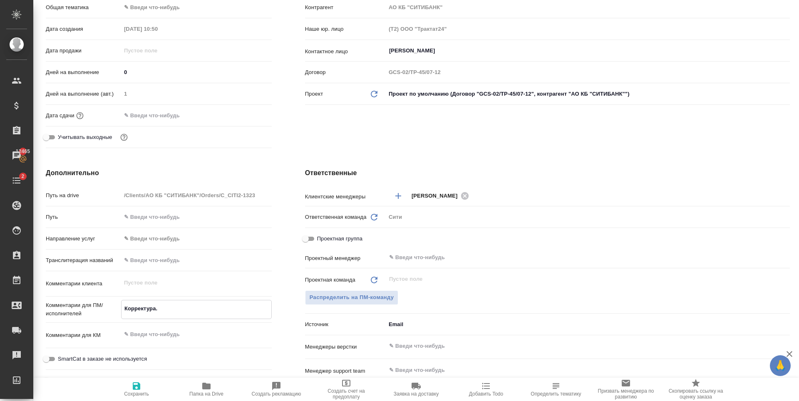
type textarea "x"
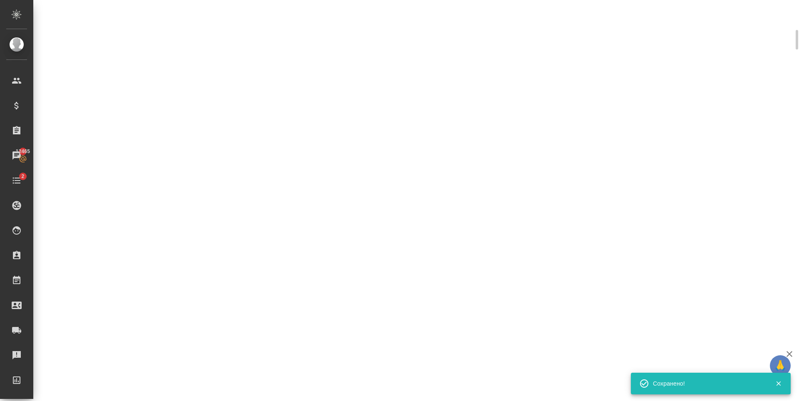
select select "RU"
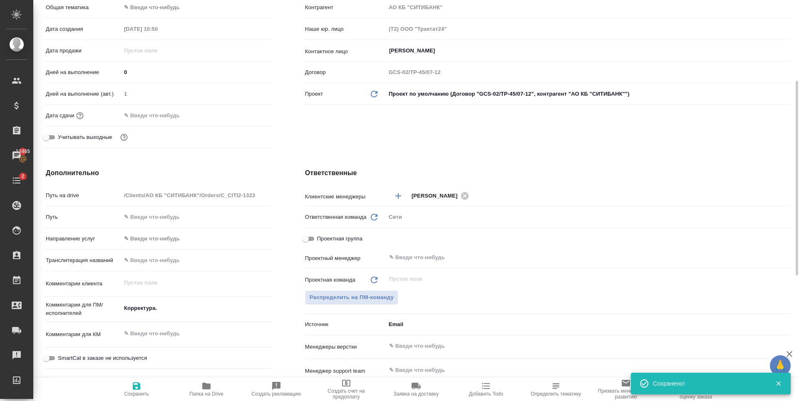
scroll to position [0, 0]
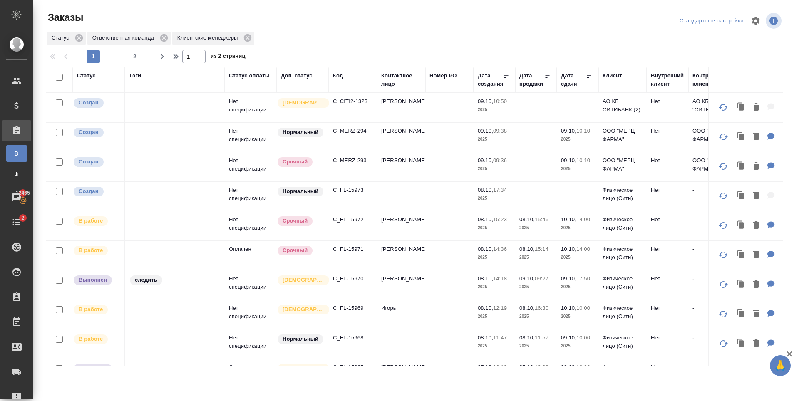
click at [354, 104] on p "C_CITI2-1323" at bounding box center [353, 101] width 40 height 8
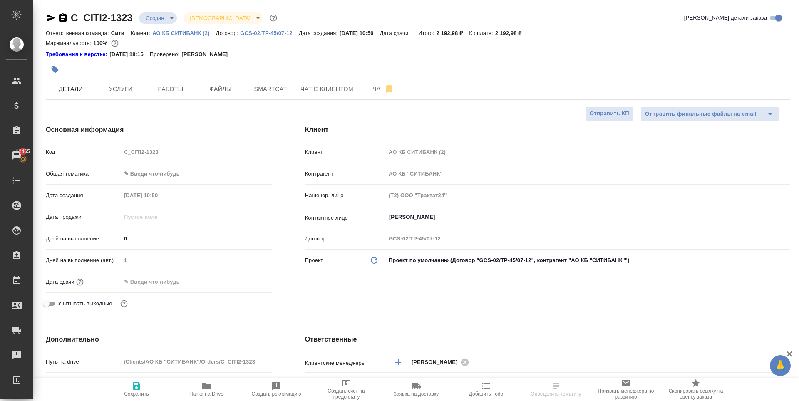
select select "RU"
click at [236, 90] on span "Файлы" at bounding box center [221, 89] width 40 height 10
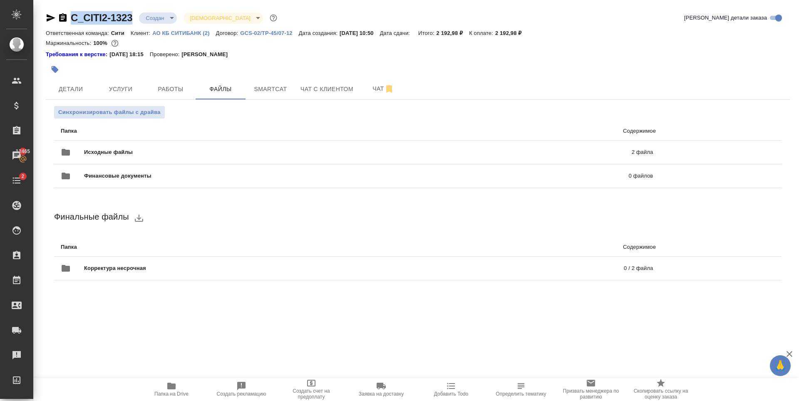
drag, startPoint x: 133, startPoint y: 21, endPoint x: 69, endPoint y: 25, distance: 64.2
click at [69, 25] on div "C_CITI2-1323 Создан new Святая троица holyTrinity Кратко детали заказа" at bounding box center [418, 19] width 744 height 17
copy link "C_CITI2-1323"
click at [119, 91] on span "Услуги" at bounding box center [121, 89] width 40 height 10
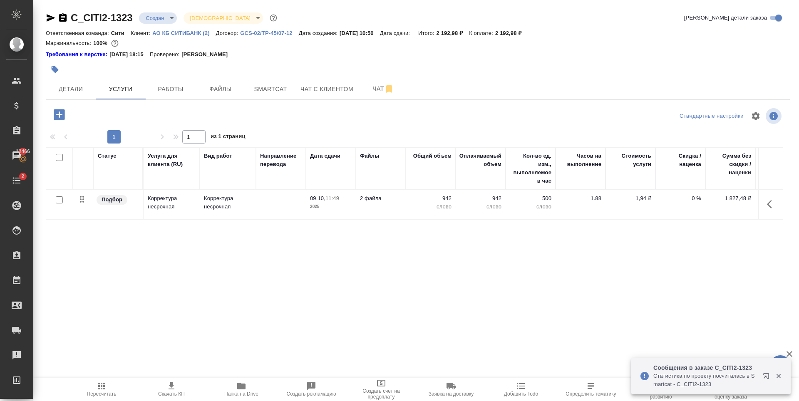
click at [215, 284] on div "Статус Услуга для клиента (RU) Вид работ Направление перевода Дата сдачи Файлы …" at bounding box center [414, 236] width 737 height 179
click at [76, 92] on span "Детали" at bounding box center [71, 89] width 40 height 10
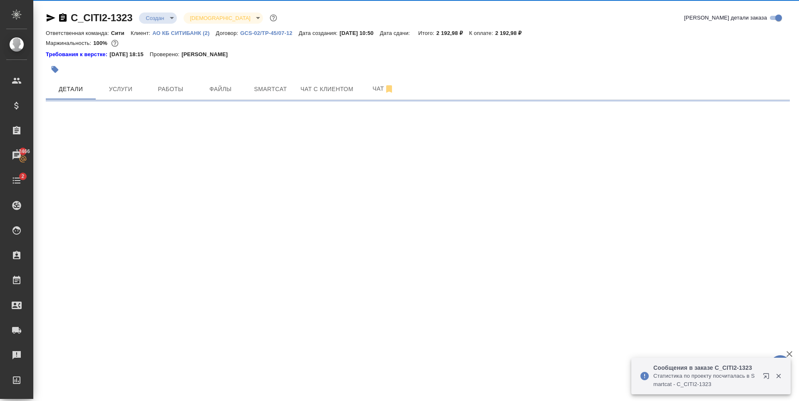
select select "RU"
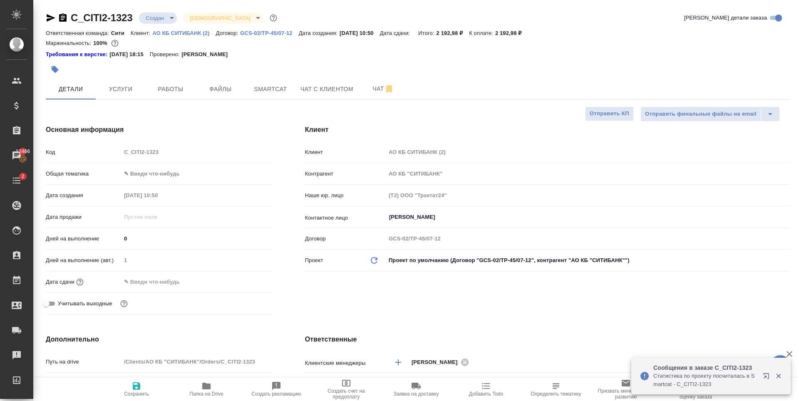
type textarea "x"
click at [174, 284] on input "text" at bounding box center [157, 282] width 73 height 12
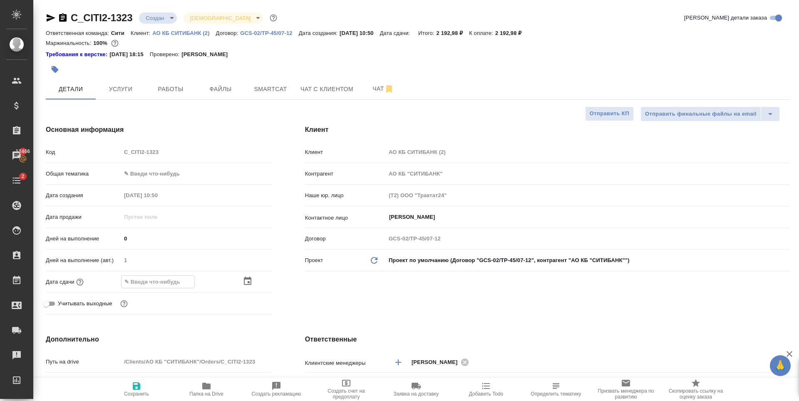
click at [244, 280] on icon "button" at bounding box center [248, 281] width 10 height 10
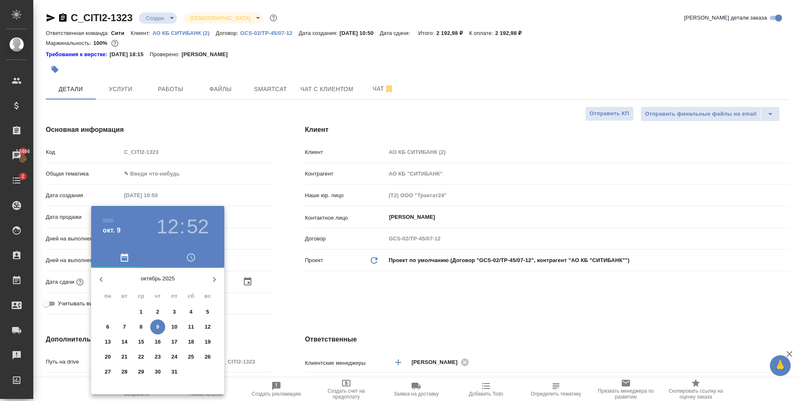
click at [172, 329] on p "10" at bounding box center [174, 327] width 6 height 8
type input "10.10.2025 12:52"
type textarea "x"
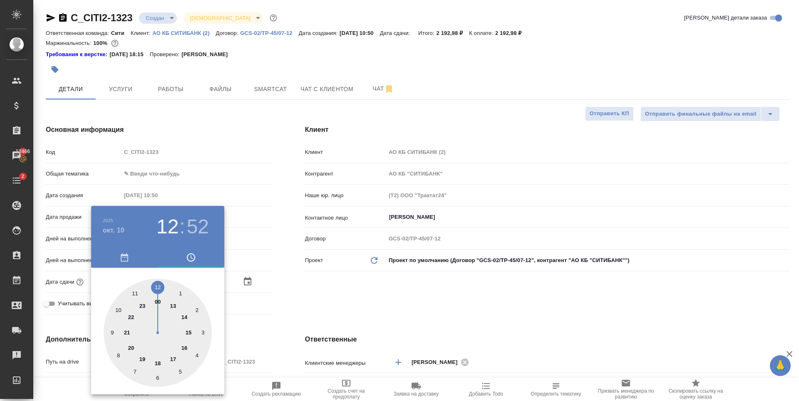
click at [118, 311] on div at bounding box center [158, 333] width 108 height 108
type input "10.10.2025 10:52"
type textarea "x"
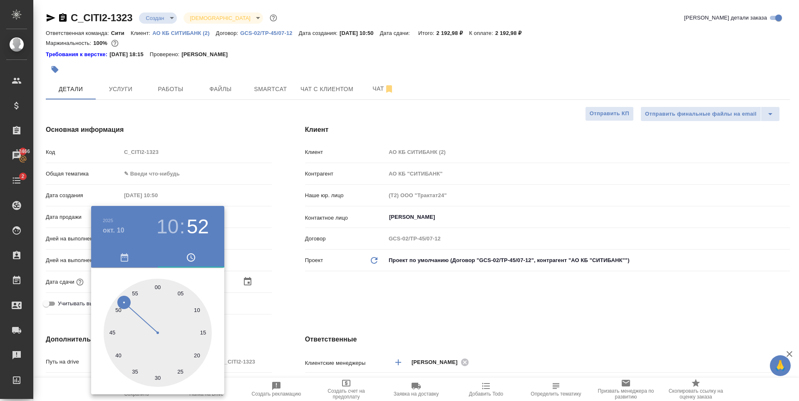
click at [159, 287] on div at bounding box center [158, 333] width 108 height 108
type input "10.10.2025 10:00"
type textarea "x"
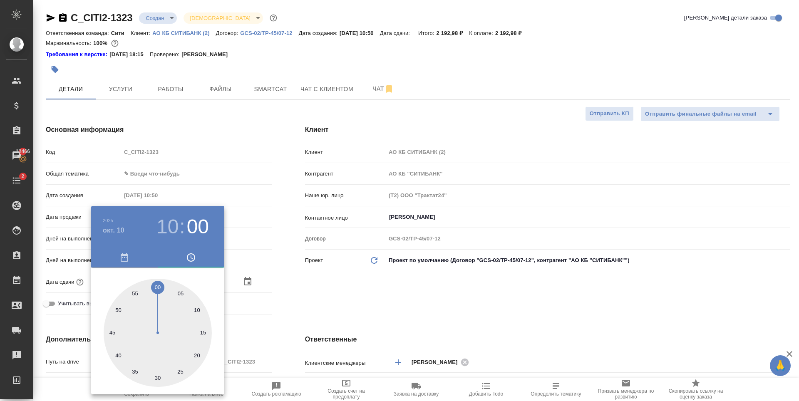
click at [386, 305] on div at bounding box center [399, 200] width 799 height 401
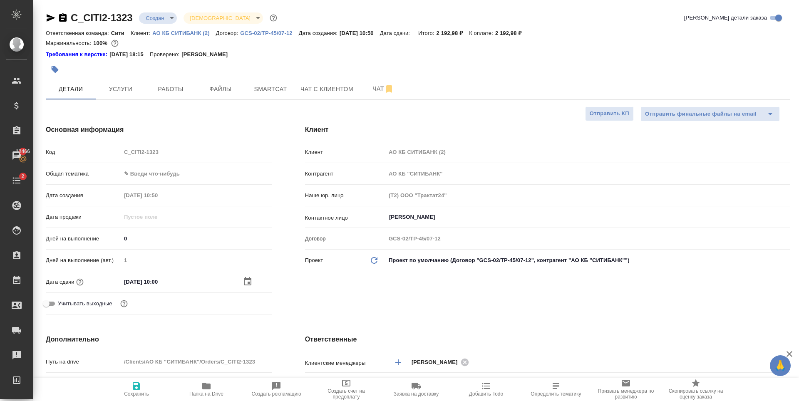
click at [150, 168] on body "🙏 .cls-1 fill:#fff; AWATERA Zaytseva Svetlana Клиенты Спецификации Заказы 12466…" at bounding box center [399, 200] width 799 height 401
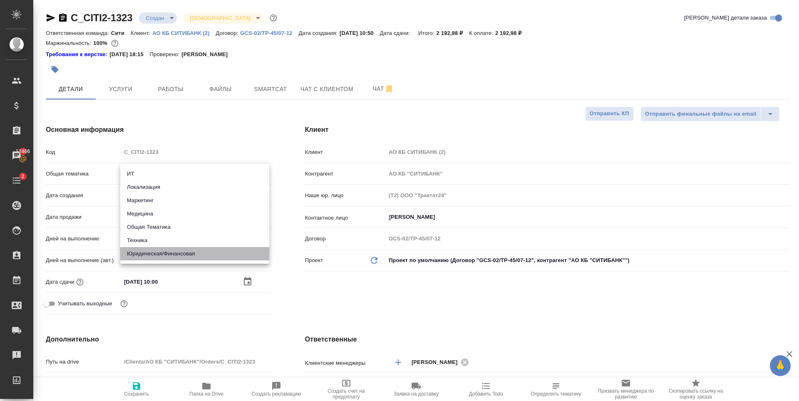
click at [171, 257] on li "Юридическая/Финансовая" at bounding box center [194, 253] width 149 height 13
type input "yr-fn"
type textarea "x"
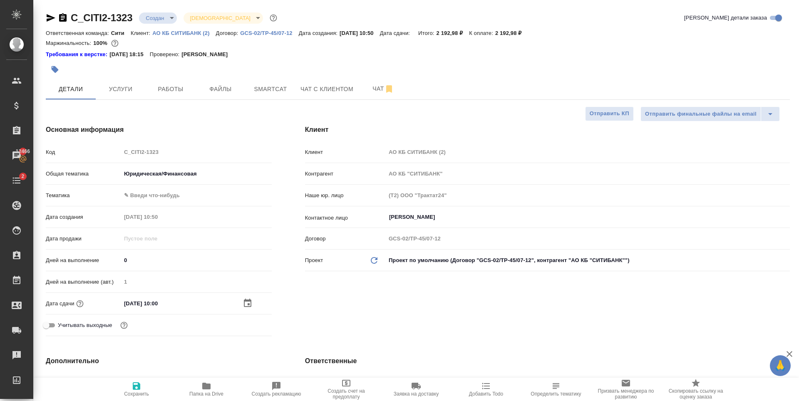
click at [161, 190] on body "🙏 .cls-1 fill:#fff; AWATERA Zaytseva Svetlana Клиенты Спецификации Заказы 12466…" at bounding box center [399, 200] width 799 height 401
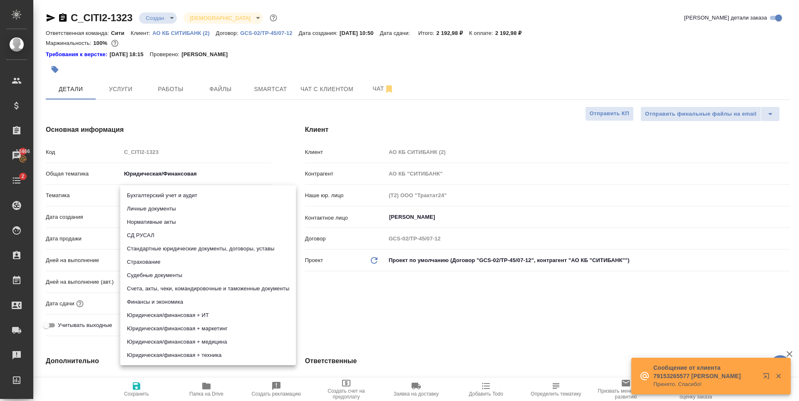
drag, startPoint x: 170, startPoint y: 255, endPoint x: 203, endPoint y: 305, distance: 60.3
click at [170, 255] on li "Стандартные юридические документы, договоры, уставы" at bounding box center [208, 248] width 176 height 13
type textarea "x"
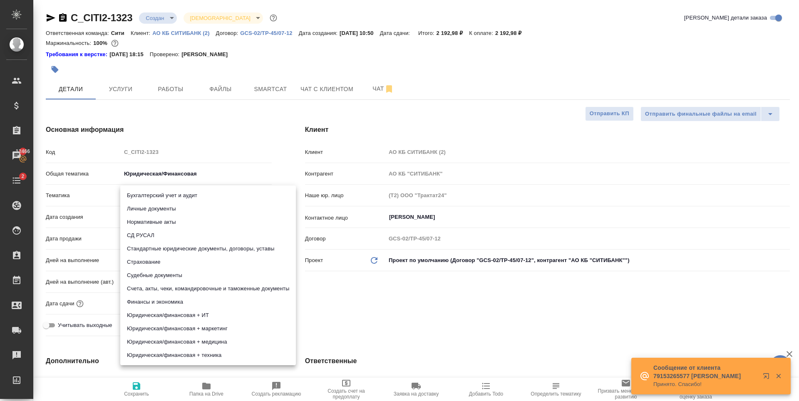
type input "5f647205b73bc97568ca66bf"
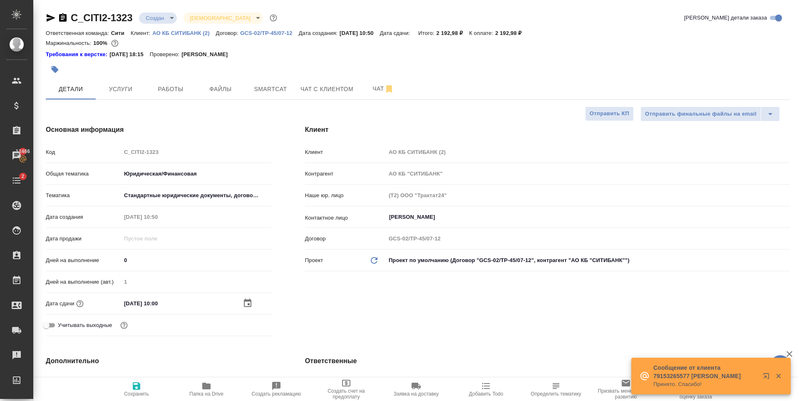
click at [450, 317] on div "Клиент Клиент АО КБ СИТИБАНК (2) Контрагент АО КБ "СИТИБАНК" Наше юр. лицо (Т2)…" at bounding box center [547, 232] width 518 height 248
click at [143, 388] on span "Сохранить" at bounding box center [136, 389] width 60 height 16
type textarea "x"
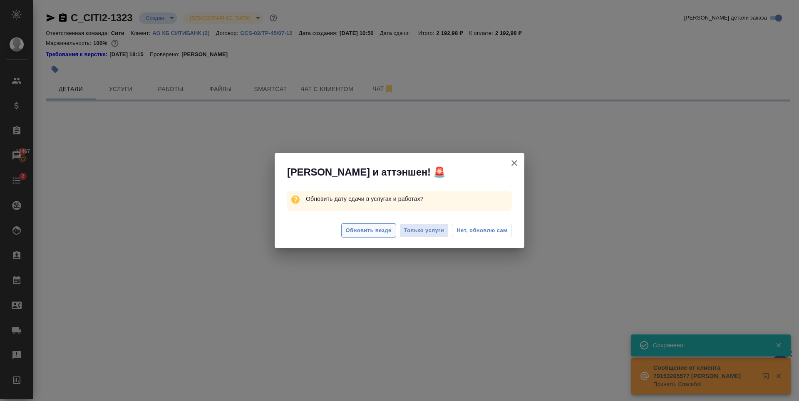
click at [376, 228] on span "Обновить везде" at bounding box center [369, 231] width 46 height 10
select select "RU"
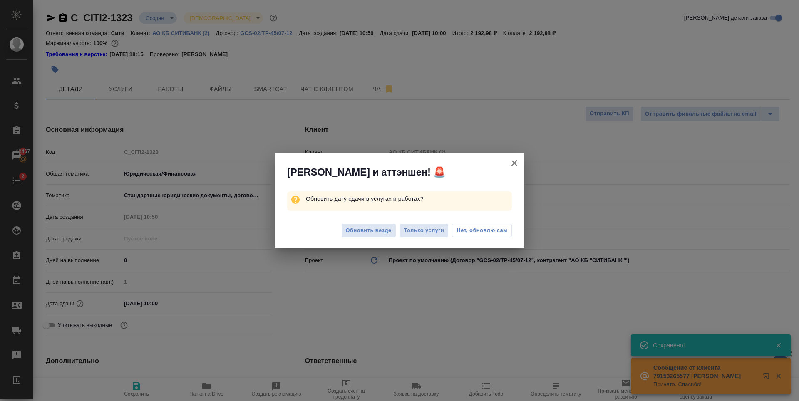
type textarea "x"
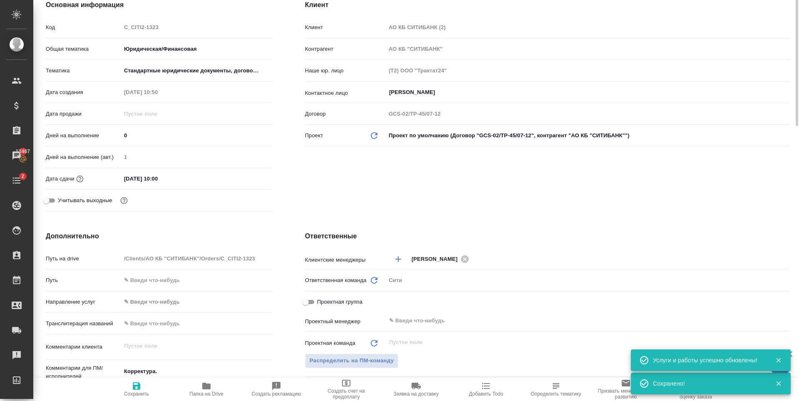
scroll to position [208, 0]
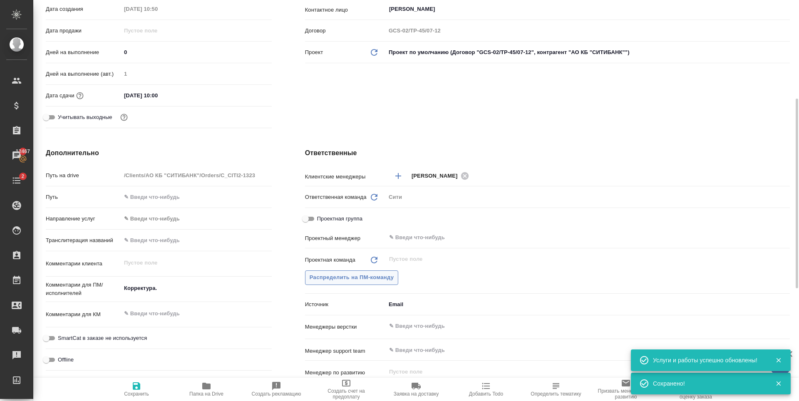
click at [382, 274] on span "Распределить на ПМ-команду" at bounding box center [351, 278] width 84 height 10
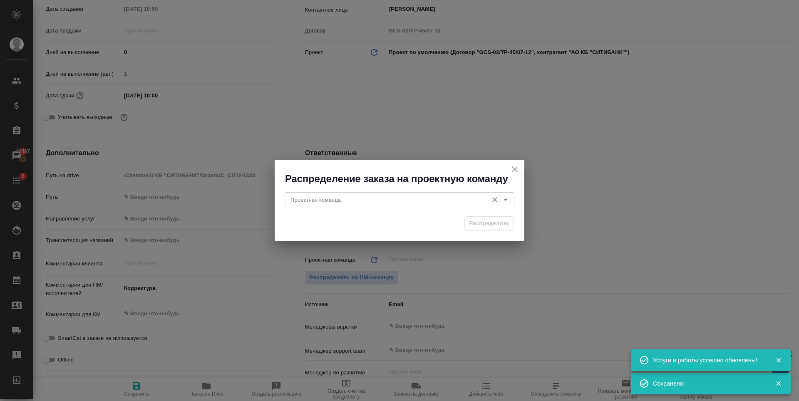
click at [361, 199] on input "Проектная команда" at bounding box center [385, 200] width 197 height 10
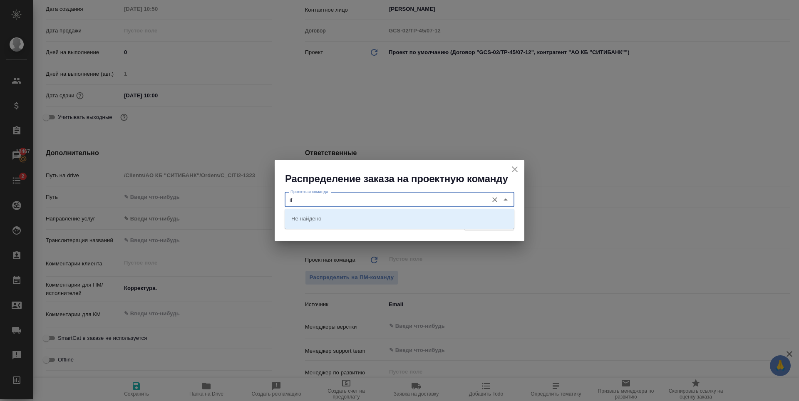
type input "i"
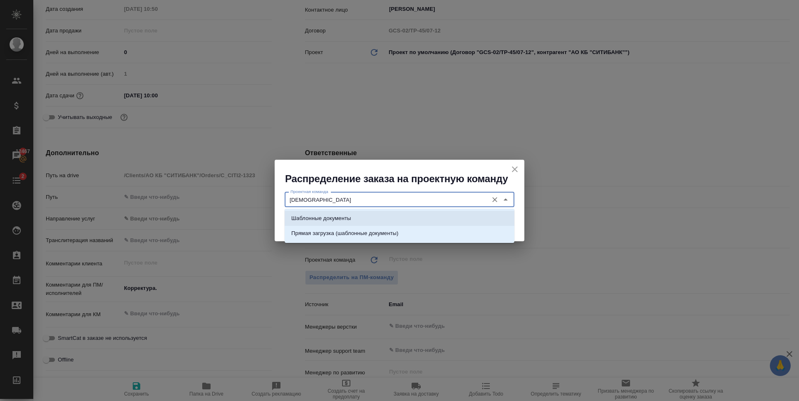
click at [352, 218] on li "Шаблонные документы" at bounding box center [400, 218] width 230 height 15
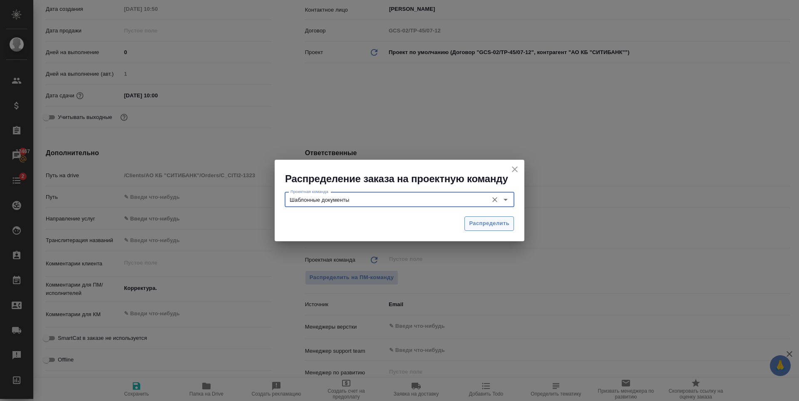
type input "Шаблонные документы"
click at [474, 224] on span "Распределить" at bounding box center [489, 224] width 40 height 10
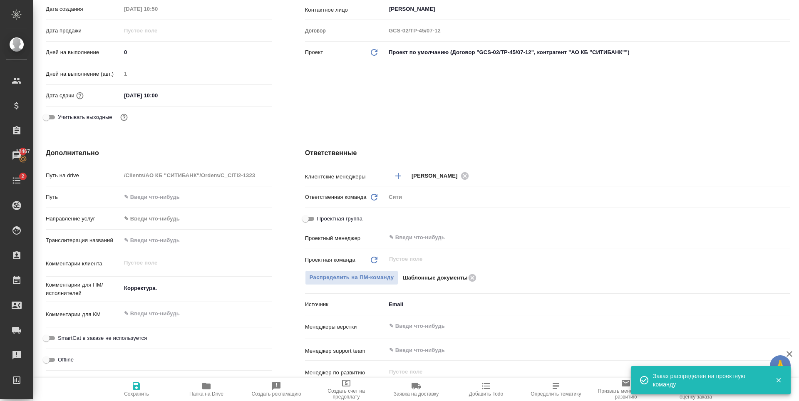
type textarea "x"
click at [144, 388] on span "Сохранить" at bounding box center [136, 389] width 60 height 16
type textarea "x"
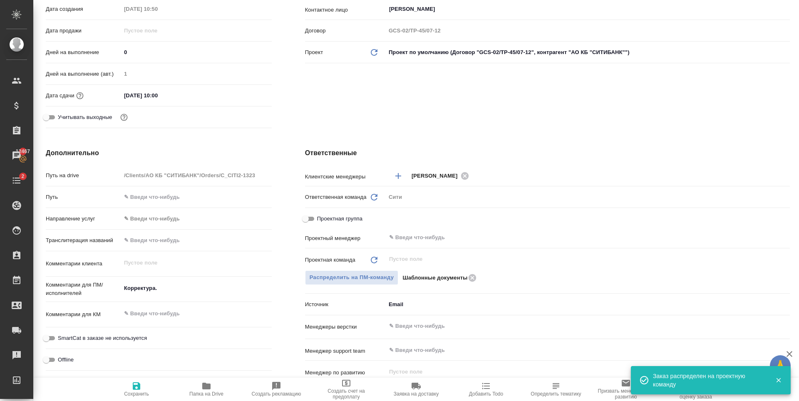
type textarea "x"
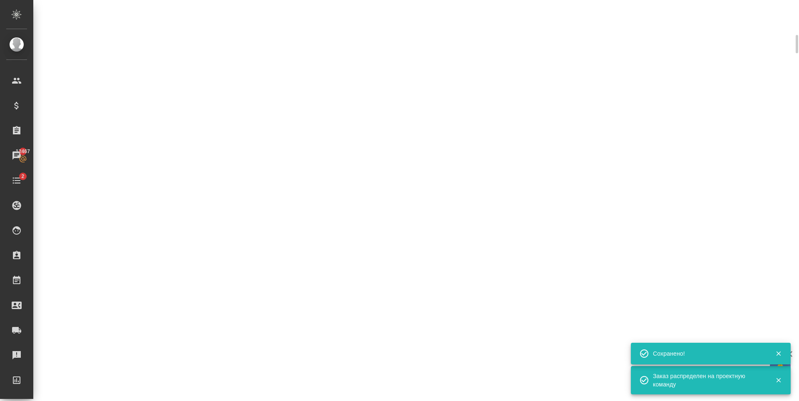
scroll to position [201, 0]
select select "RU"
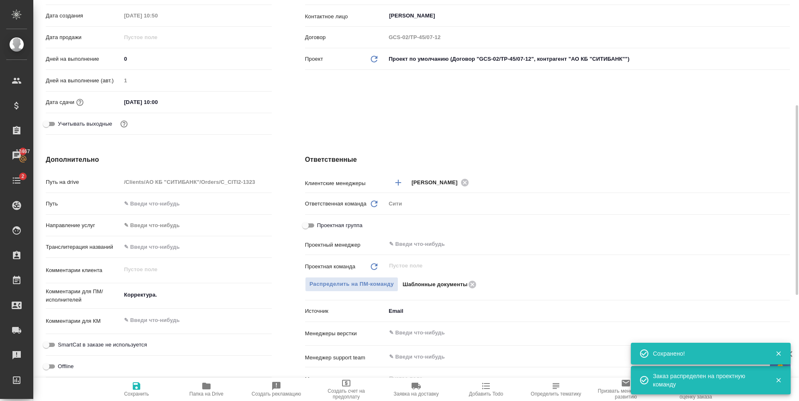
scroll to position [208, 0]
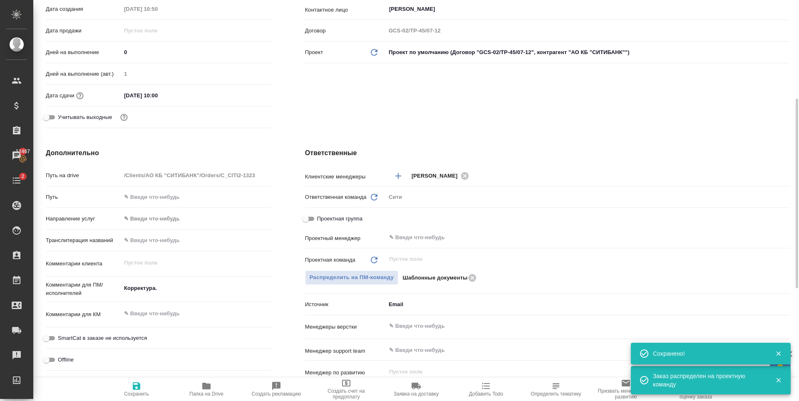
type textarea "x"
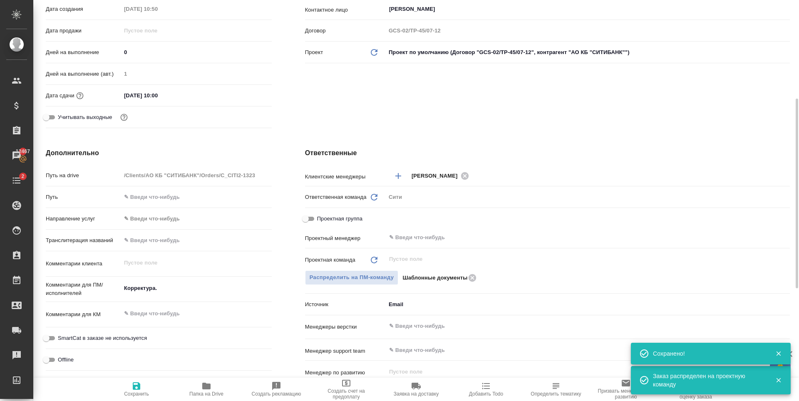
type textarea "x"
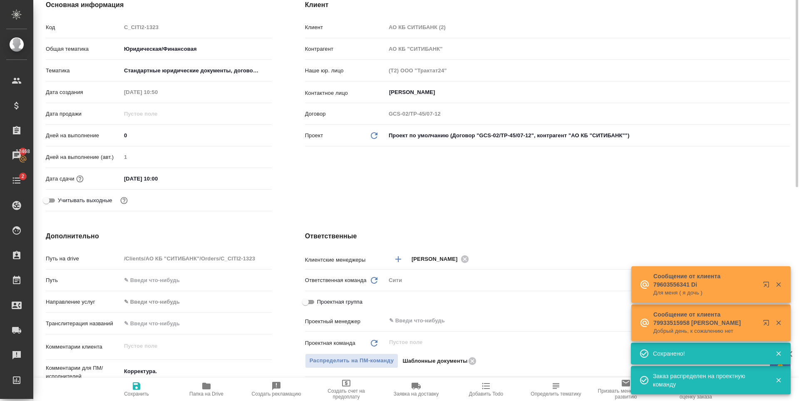
scroll to position [0, 0]
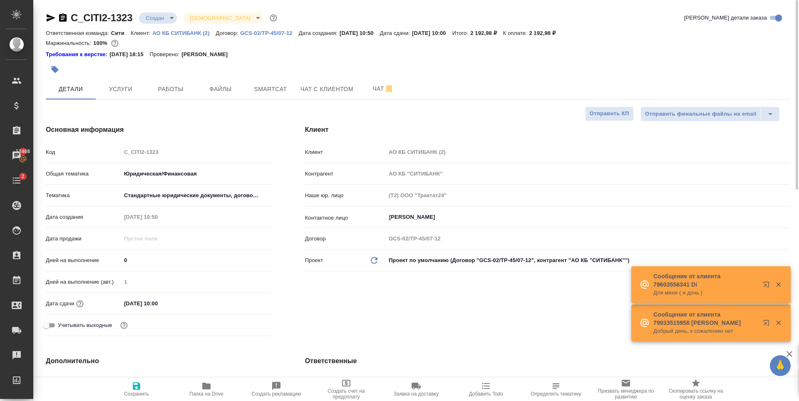
click at [133, 387] on icon "button" at bounding box center [136, 385] width 7 height 7
type textarea "x"
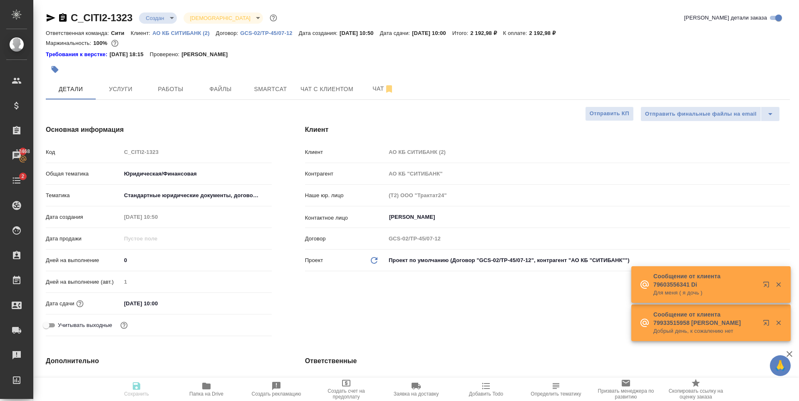
type textarea "x"
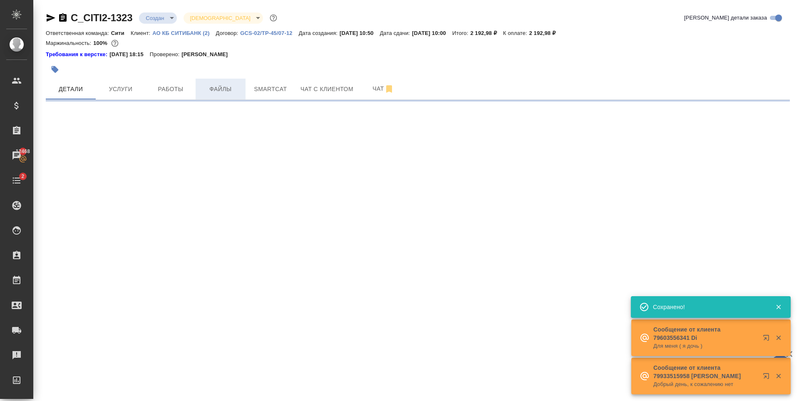
select select "RU"
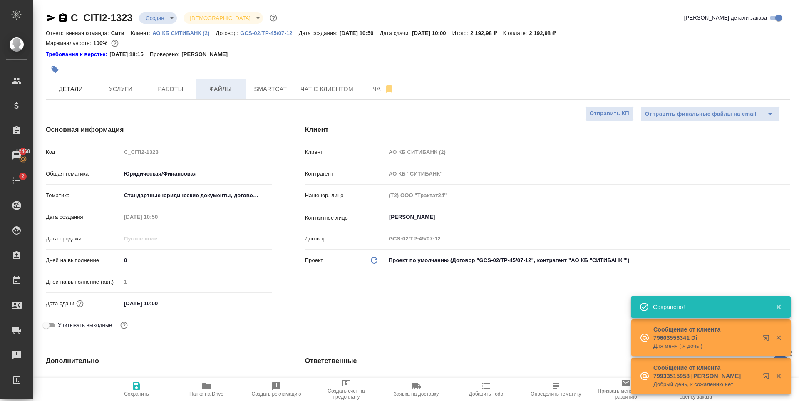
type textarea "x"
click at [225, 94] on span "Файлы" at bounding box center [221, 89] width 40 height 10
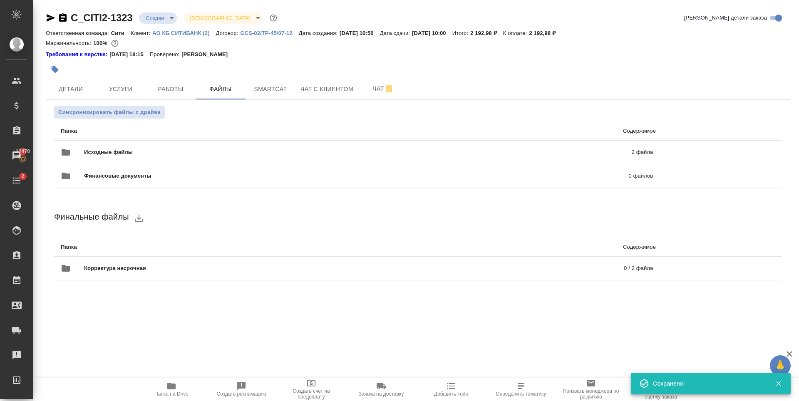
click at [154, 20] on body "🙏 .cls-1 fill:#fff; AWATERA Zaytseva Svetlana Клиенты Спецификации Заказы 12470…" at bounding box center [399, 200] width 799 height 401
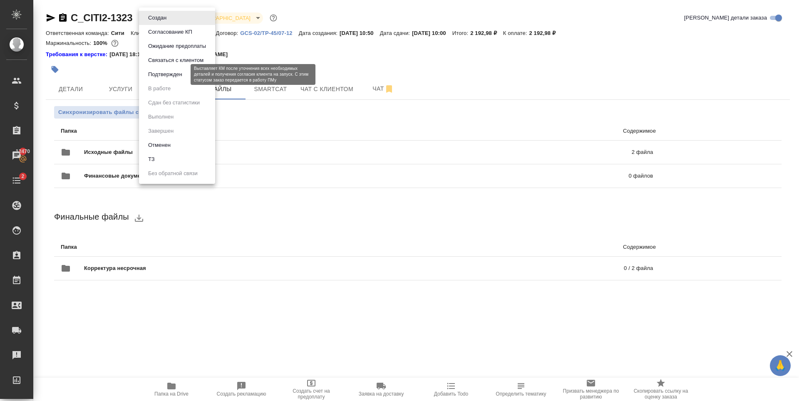
click at [184, 75] on button "Подтвержден" at bounding box center [165, 74] width 39 height 9
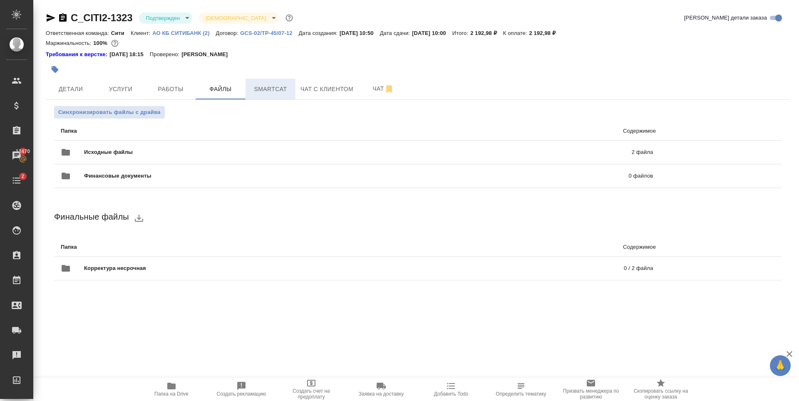
click at [260, 94] on span "Smartcat" at bounding box center [270, 89] width 40 height 10
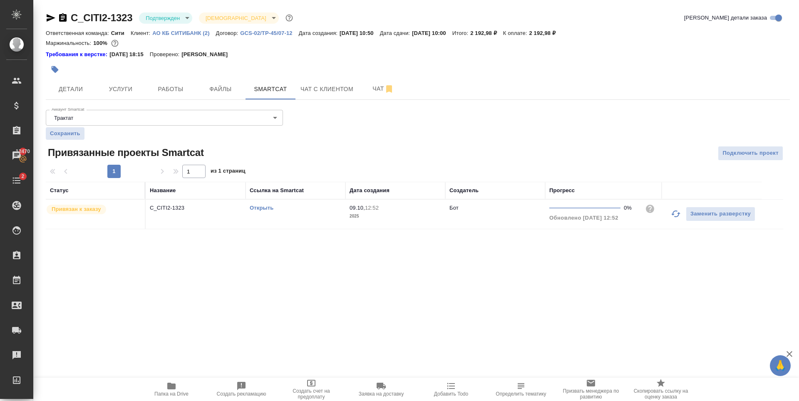
click at [172, 287] on div ".cls-1 fill:#fff; AWATERA Zaytseva Svetlana Клиенты Спецификации Заказы 12470 Ч…" at bounding box center [399, 200] width 799 height 401
click at [119, 84] on span "Услуги" at bounding box center [121, 89] width 40 height 10
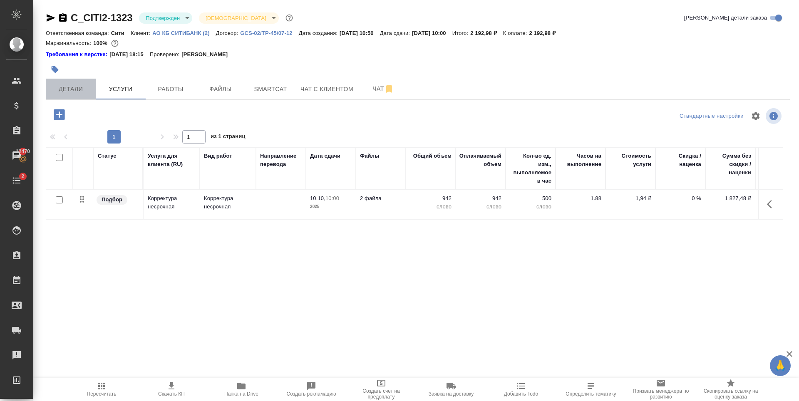
click at [85, 88] on span "Детали" at bounding box center [71, 89] width 40 height 10
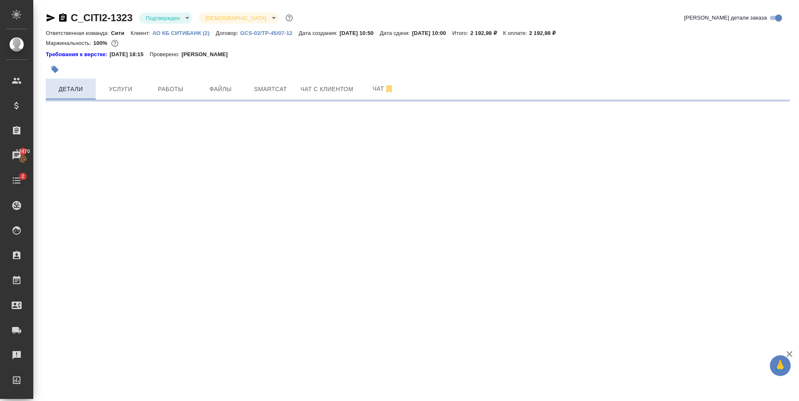
select select "RU"
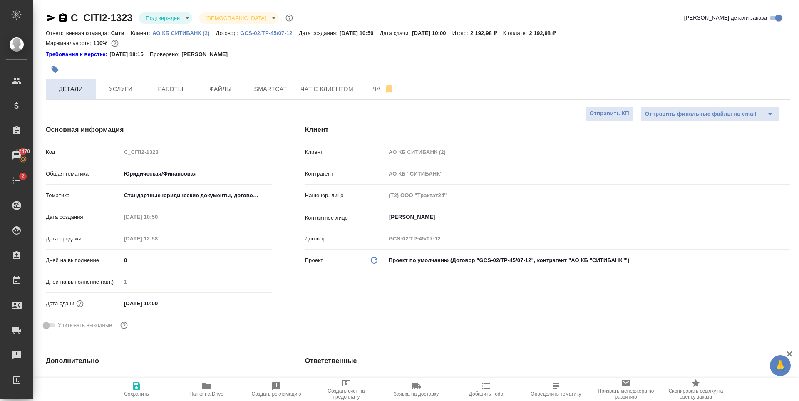
type textarea "x"
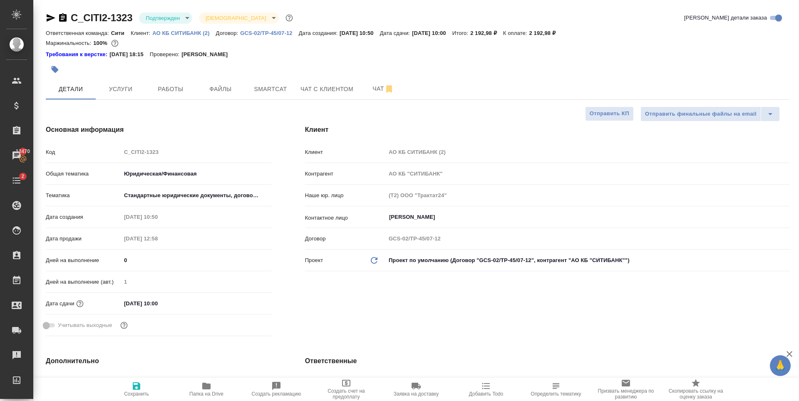
type textarea "x"
click at [345, 52] on div "Требования к верстке: 25.04.2024 18:15 Проверено: Гостев Юрий" at bounding box center [418, 54] width 744 height 8
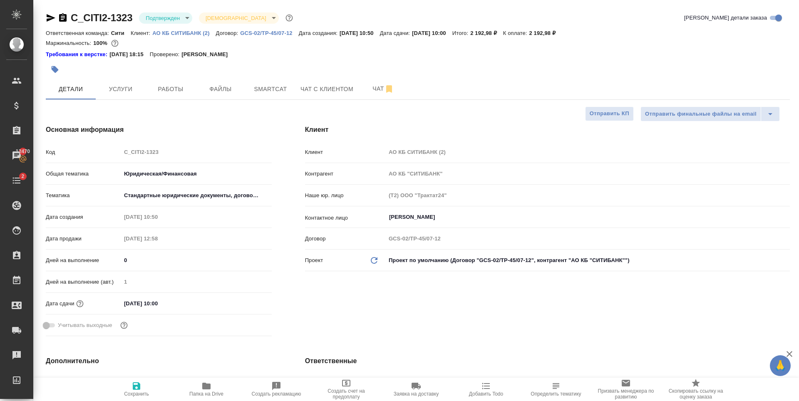
type textarea "x"
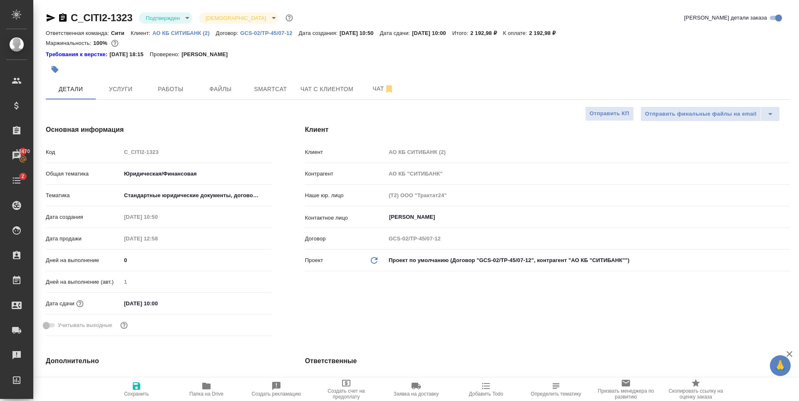
type textarea "x"
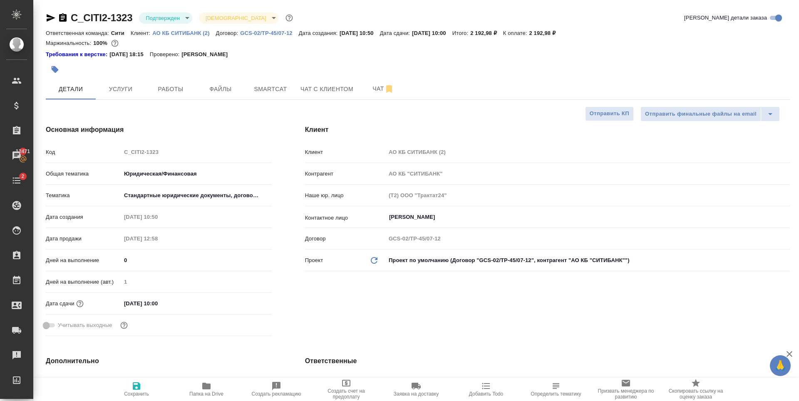
type textarea "x"
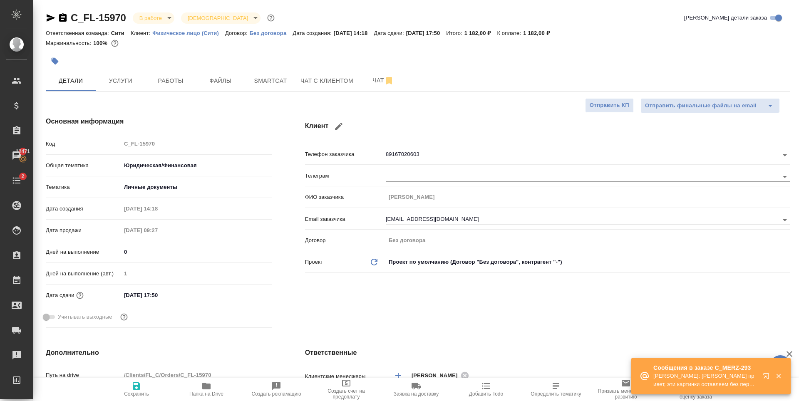
select select "RU"
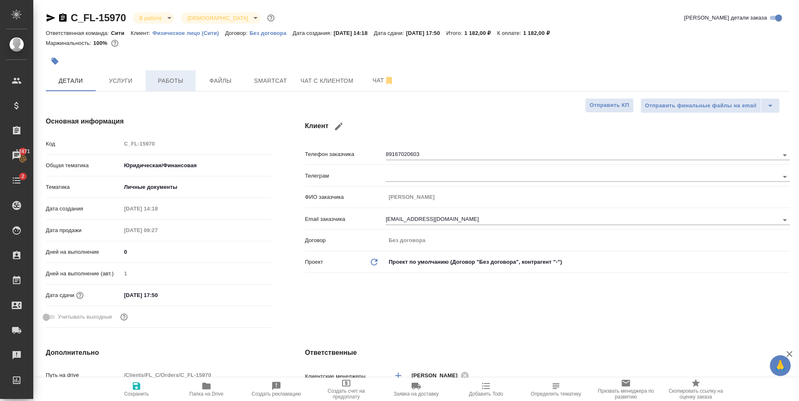
click at [166, 79] on span "Работы" at bounding box center [171, 81] width 40 height 10
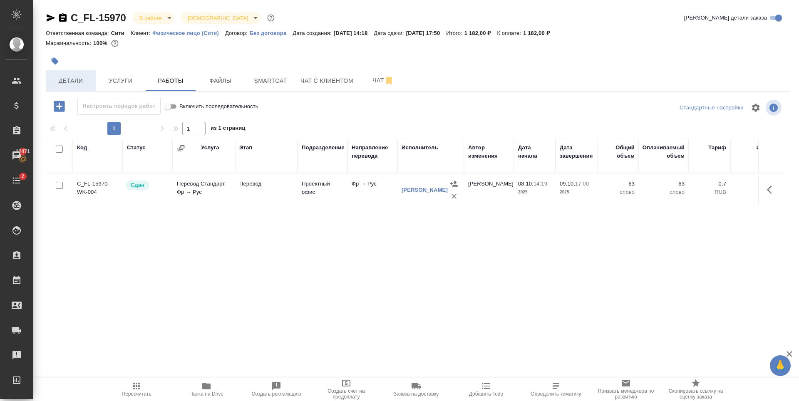
click at [70, 71] on button "Детали" at bounding box center [71, 80] width 50 height 21
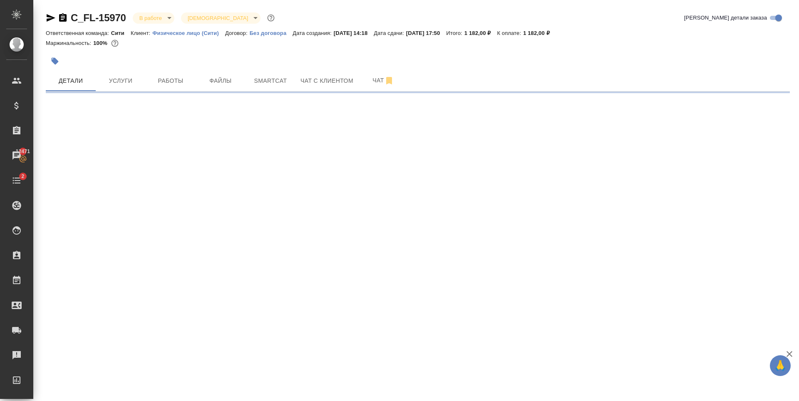
select select "RU"
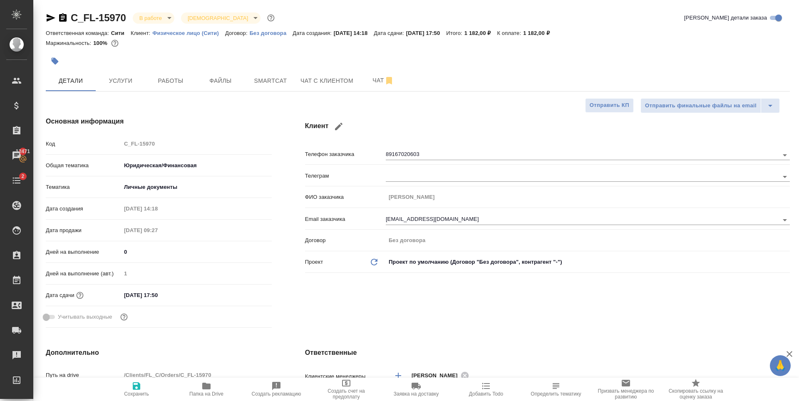
type textarea "x"
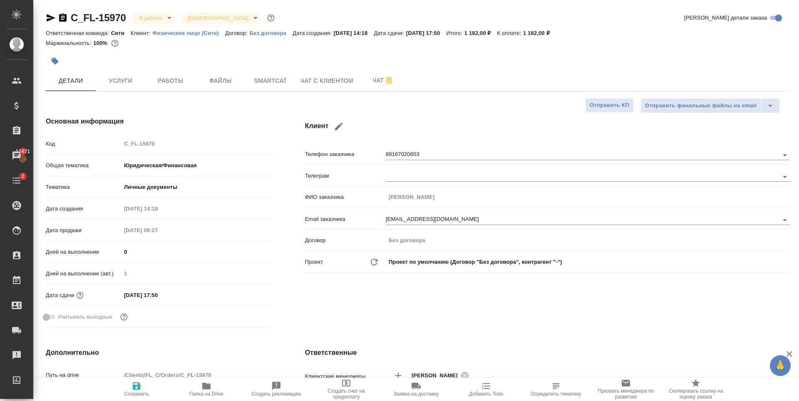
type textarea "x"
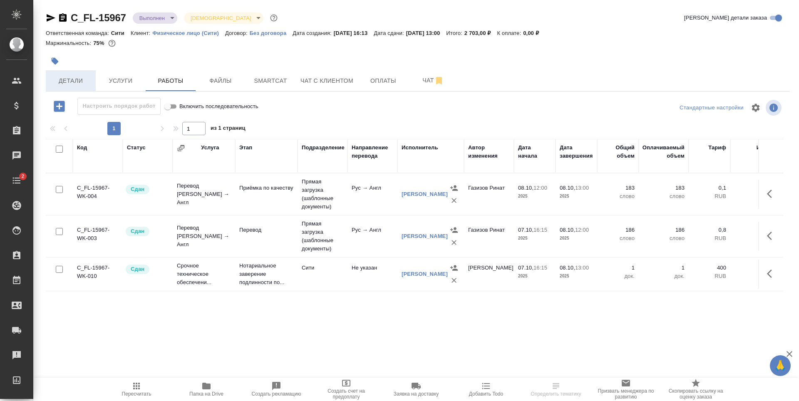
click at [84, 80] on span "Детали" at bounding box center [71, 81] width 40 height 10
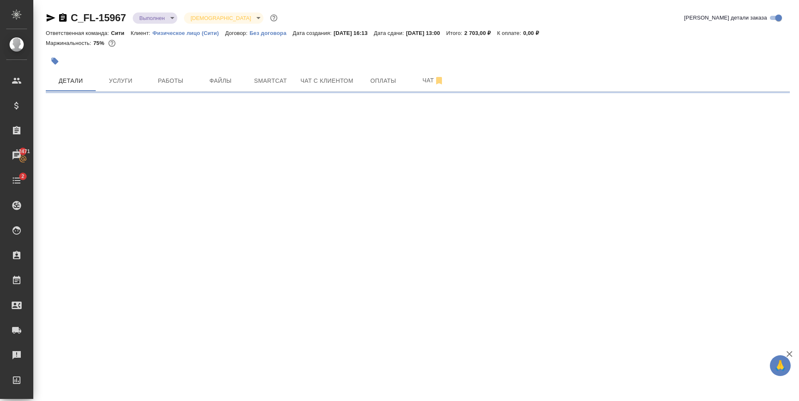
select select "RU"
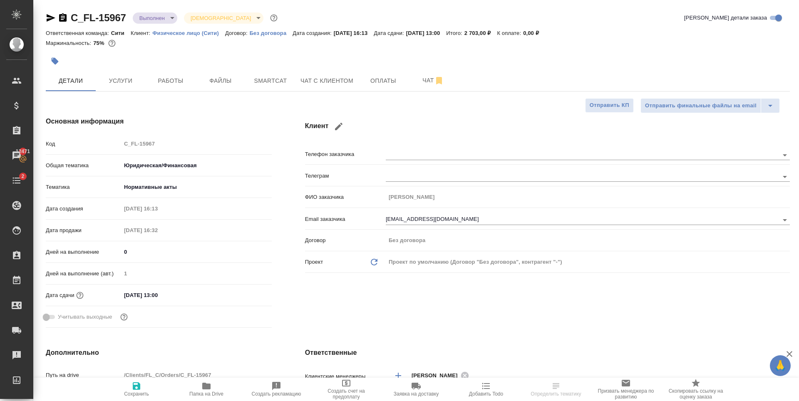
type textarea "x"
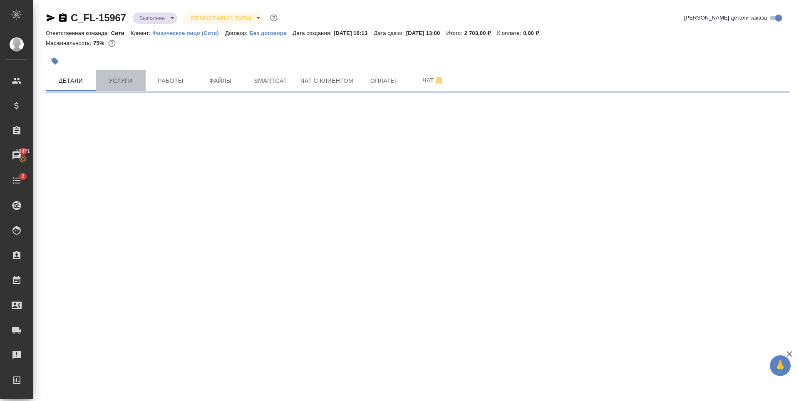
click at [104, 77] on span "Услуги" at bounding box center [121, 81] width 40 height 10
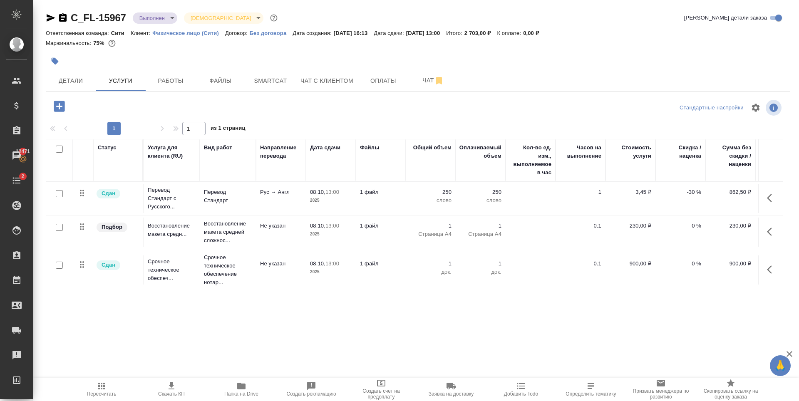
scroll to position [0, 47]
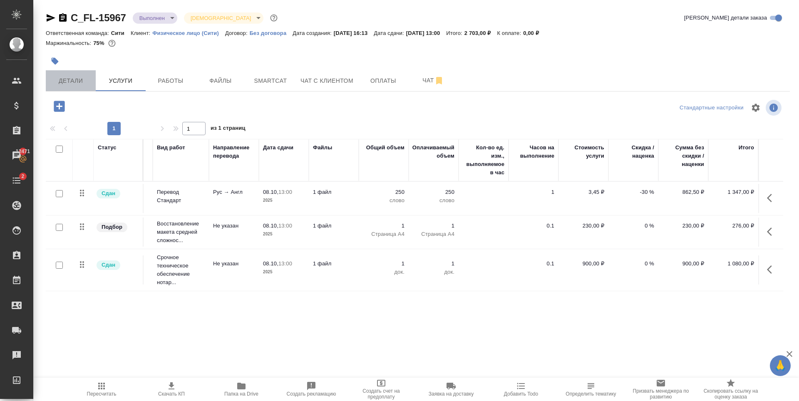
click at [68, 81] on span "Детали" at bounding box center [71, 81] width 40 height 10
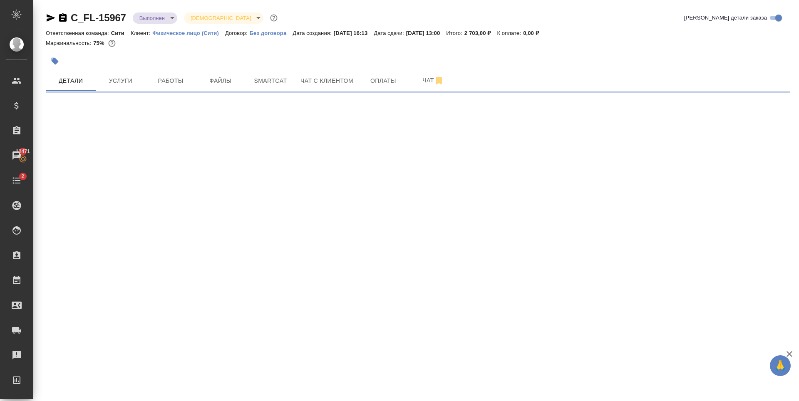
select select "RU"
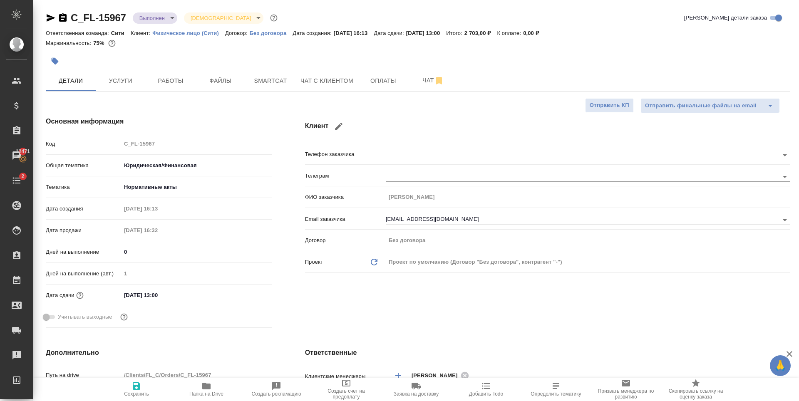
type textarea "x"
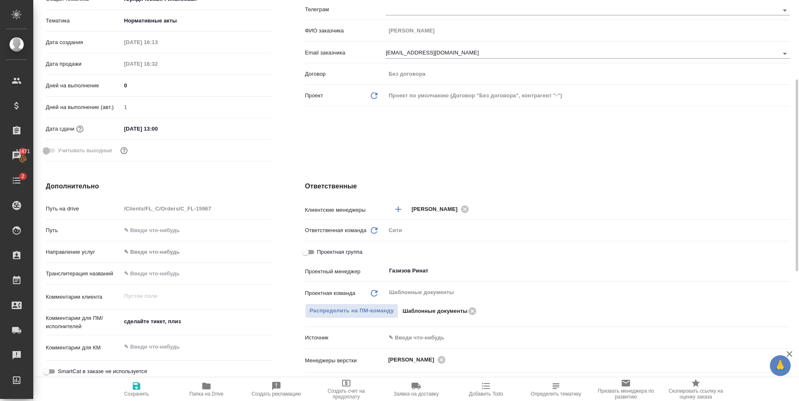
click at [324, 252] on span "Проектная группа" at bounding box center [339, 252] width 45 height 8
click at [320, 252] on input "Проектная группа" at bounding box center [305, 252] width 30 height 10
checkbox input "true"
type textarea "x"
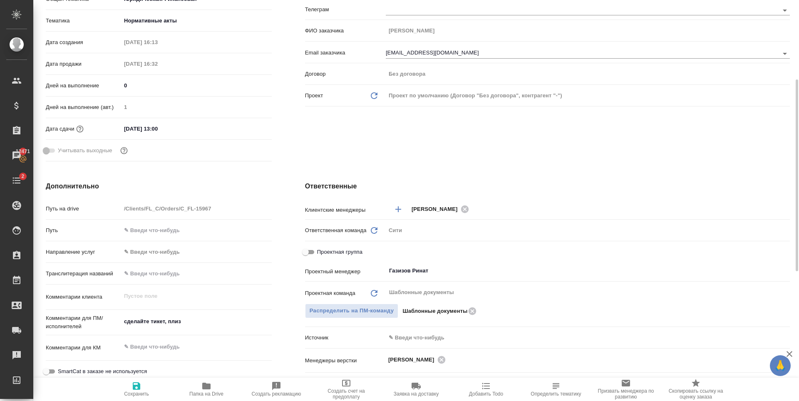
type textarea "x"
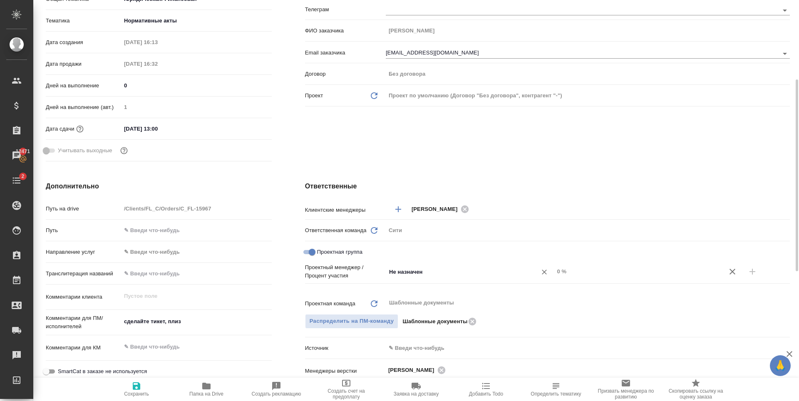
click at [417, 273] on input "Не назначен" at bounding box center [456, 272] width 136 height 10
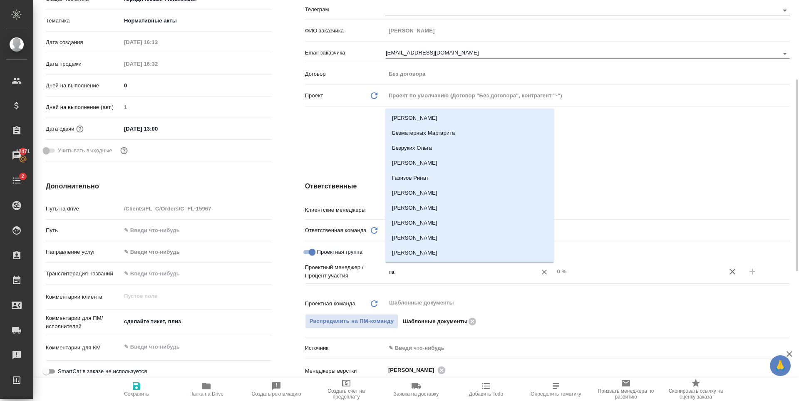
type input "газ"
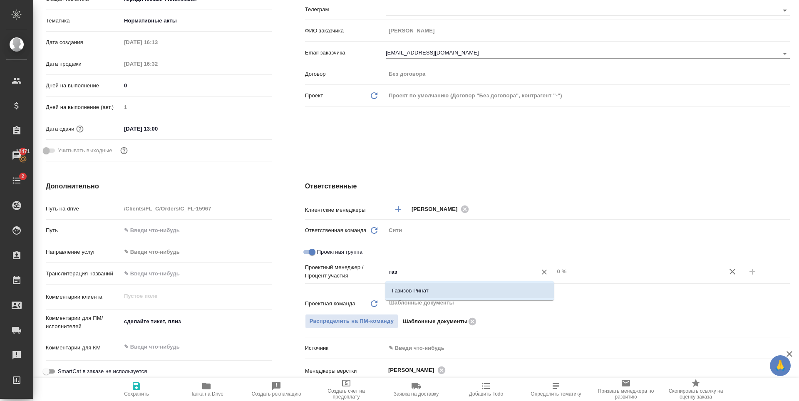
click at [412, 288] on li "Газизов Ринат" at bounding box center [469, 290] width 168 height 15
type textarea "x"
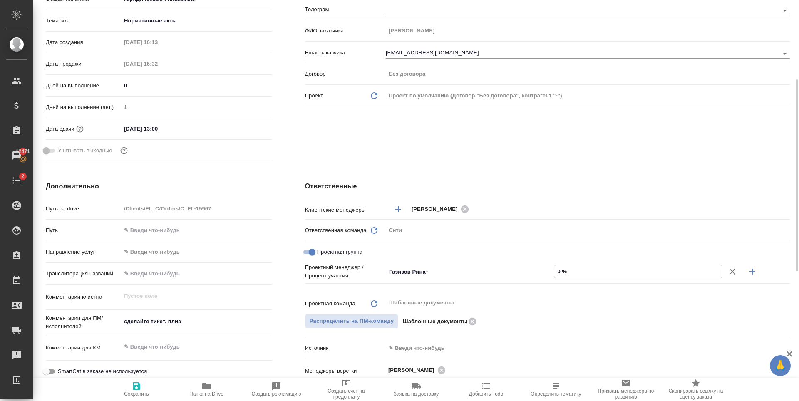
drag, startPoint x: 560, startPoint y: 270, endPoint x: 554, endPoint y: 271, distance: 6.3
click at [554, 271] on input "0 %" at bounding box center [638, 271] width 168 height 12
type input "6 %"
type textarea "x"
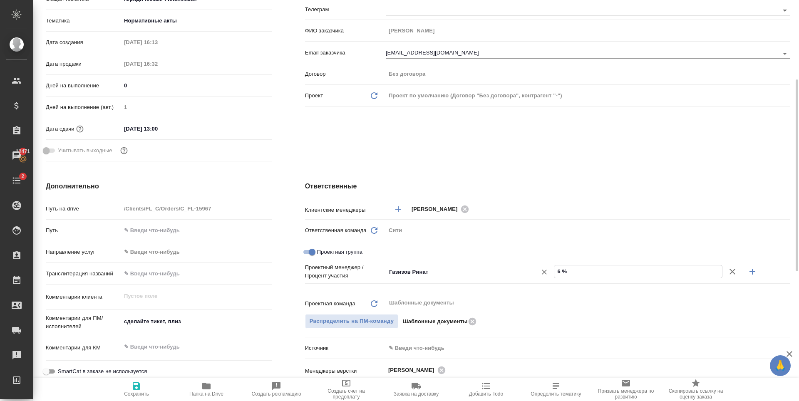
type textarea "x"
type input "61 %"
type textarea "x"
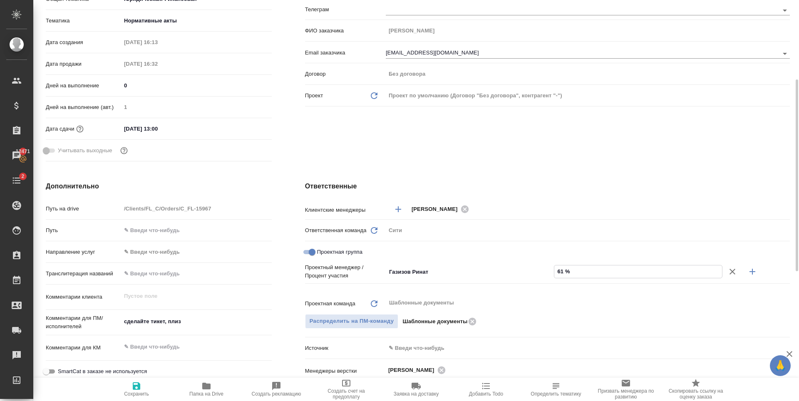
type input "61 %"
click at [750, 273] on icon "button" at bounding box center [752, 272] width 10 height 10
type textarea "x"
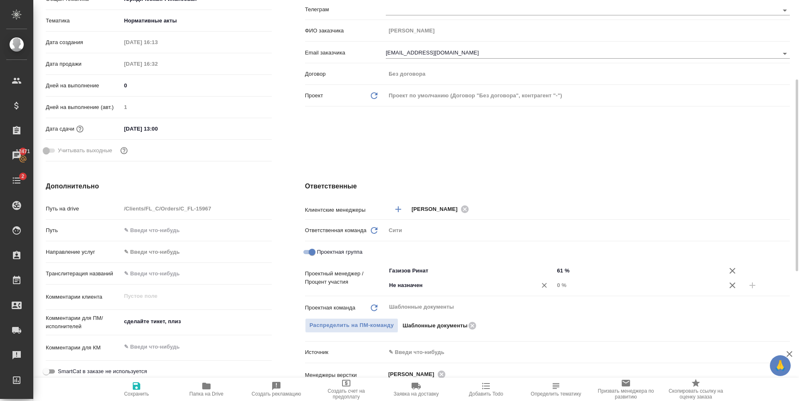
click at [411, 288] on input "Не назначен" at bounding box center [456, 285] width 136 height 10
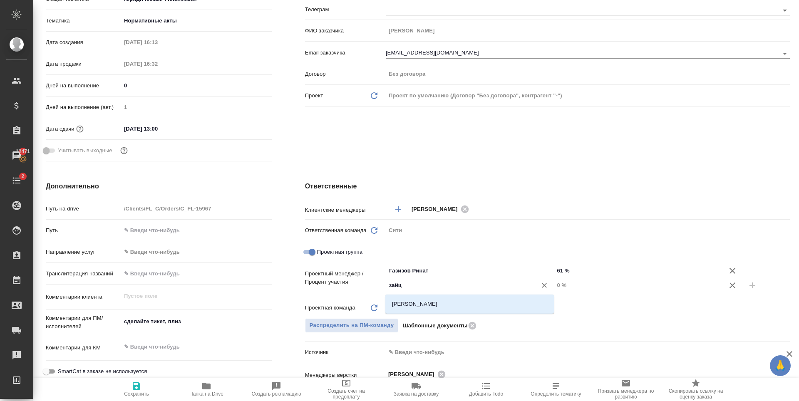
type input "зайц"
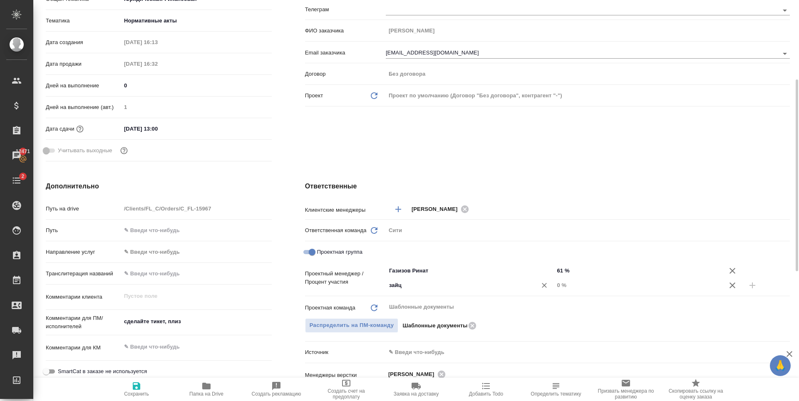
click at [413, 291] on div "зайц ​" at bounding box center [470, 285] width 168 height 15
click at [413, 290] on input "зайц" at bounding box center [456, 285] width 136 height 10
click at [422, 307] on li "[PERSON_NAME]" at bounding box center [469, 304] width 168 height 15
type textarea "x"
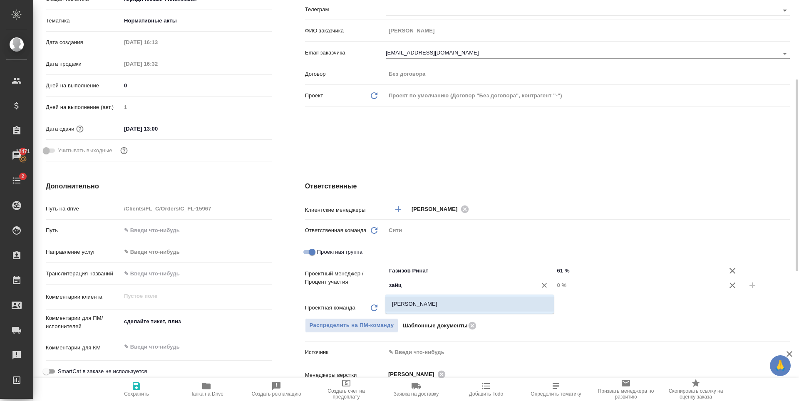
type textarea "x"
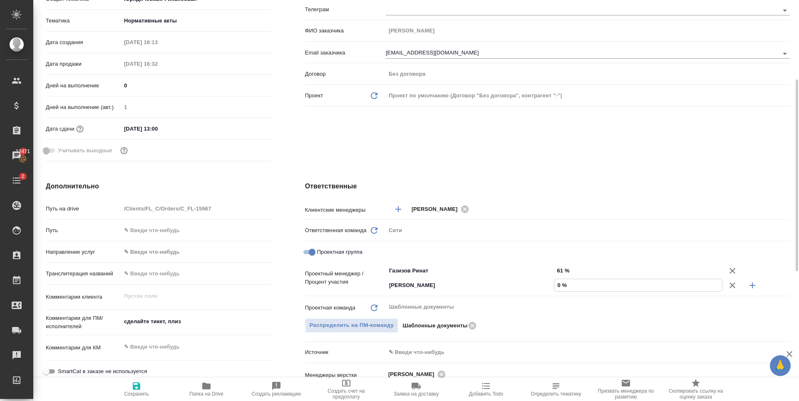
drag, startPoint x: 557, startPoint y: 286, endPoint x: 564, endPoint y: 286, distance: 7.1
click at [564, 286] on input "0 %" at bounding box center [638, 285] width 168 height 12
type input "3 %"
type textarea "x"
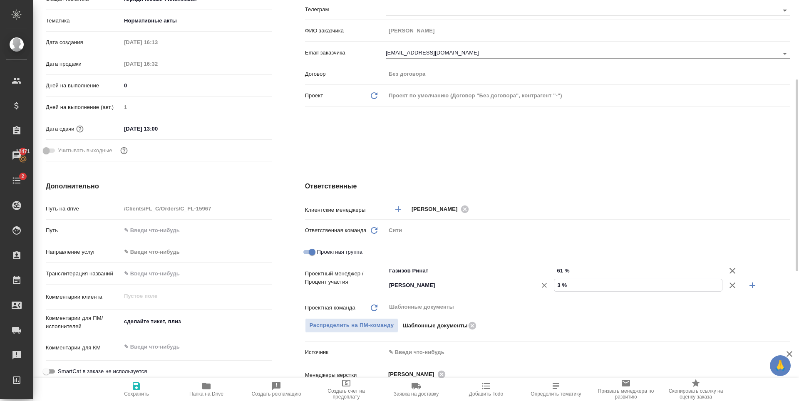
type textarea "x"
type input "39 %"
type textarea "x"
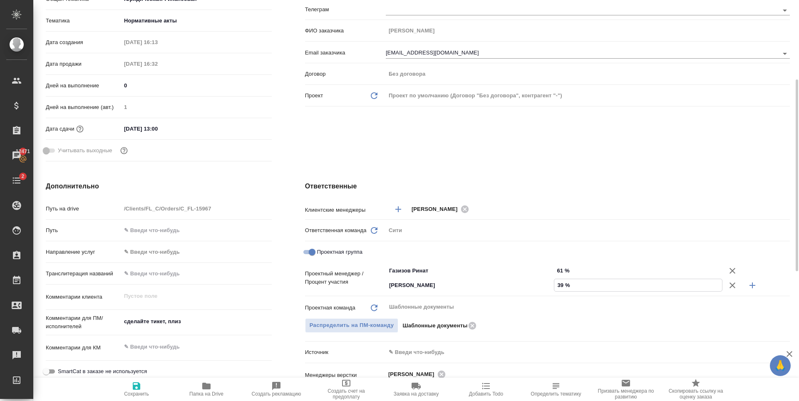
type input "39 %"
click at [538, 166] on div "Ответственные Клиентские менеджеры Зайцева Светлана ​ Ответственная команда Обн…" at bounding box center [547, 340] width 518 height 351
click at [140, 384] on icon "button" at bounding box center [136, 385] width 7 height 7
type textarea "x"
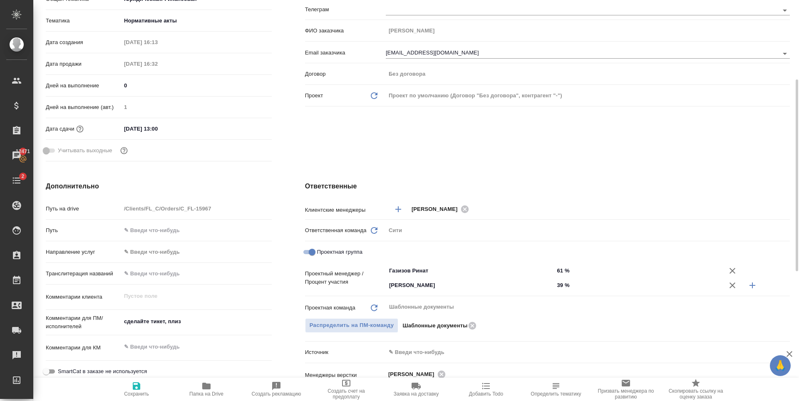
type textarea "x"
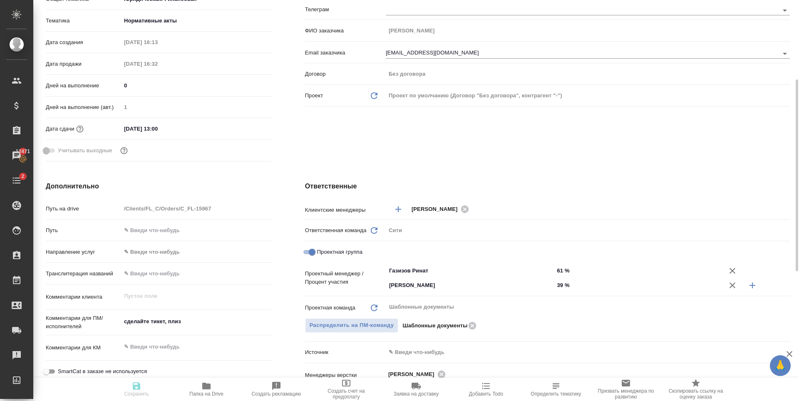
type textarea "x"
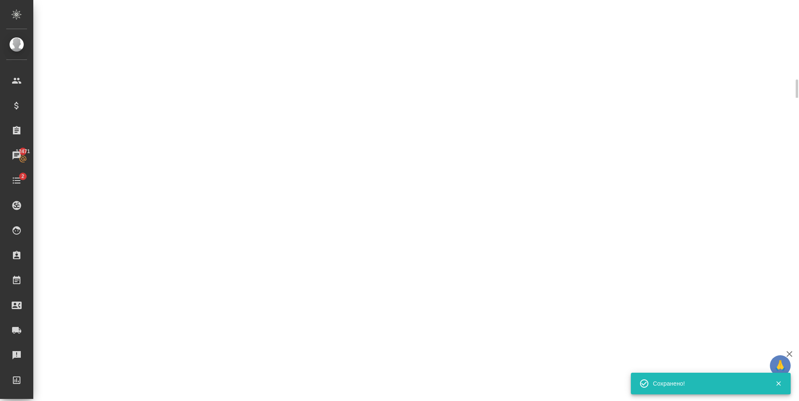
select select "RU"
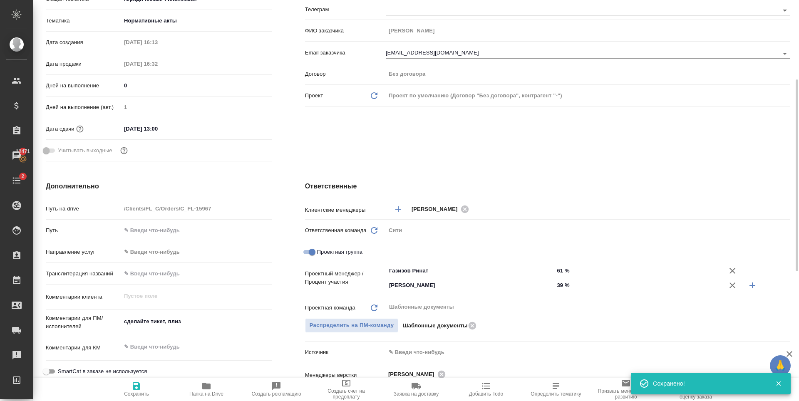
type textarea "x"
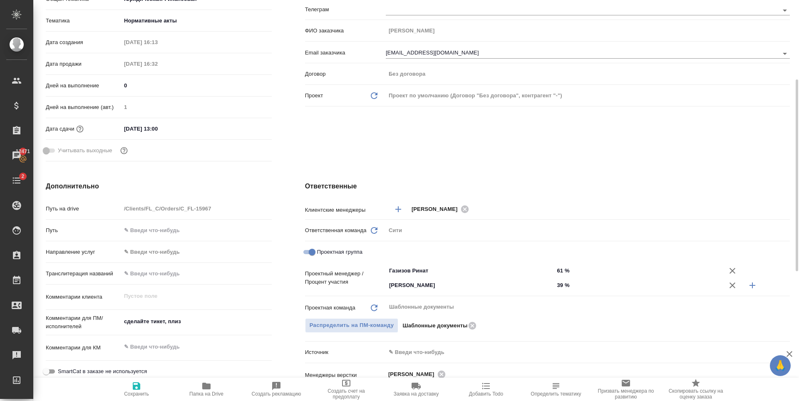
scroll to position [0, 0]
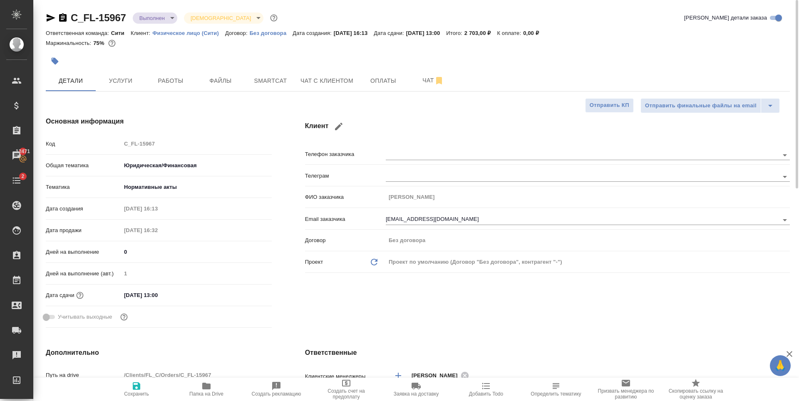
click at [178, 64] on div at bounding box center [294, 61] width 496 height 18
click at [166, 20] on body "🙏 .cls-1 fill:#fff; AWATERA Zaytseva Svetlana Клиенты Спецификации Заказы 12471…" at bounding box center [399, 200] width 799 height 401
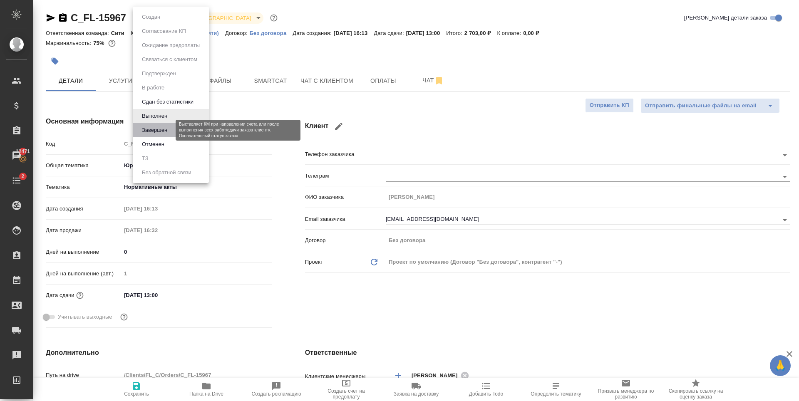
click at [158, 131] on button "Завершен" at bounding box center [154, 130] width 30 height 9
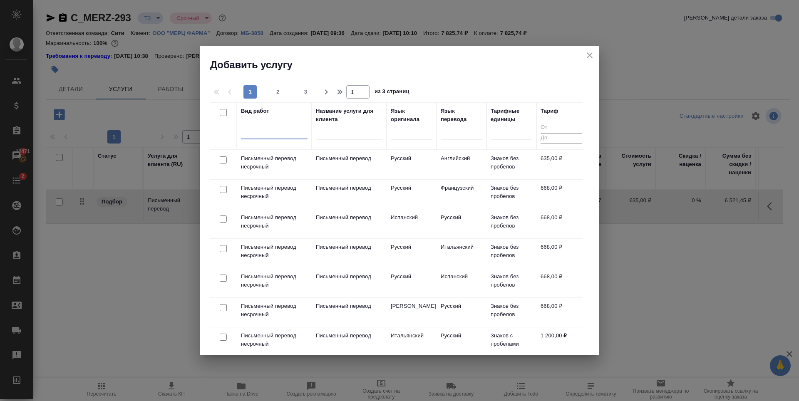
click at [590, 57] on icon "close" at bounding box center [589, 55] width 10 height 10
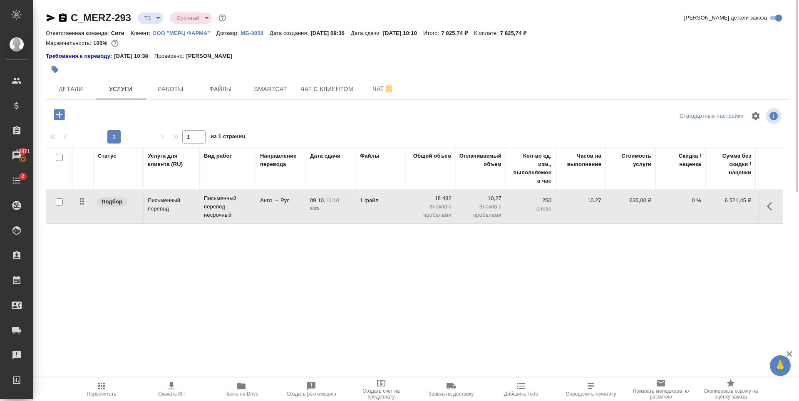
click at [271, 262] on div "Статус Услуга для клиента (RU) Вид работ Направление перевода Дата сдачи Файлы …" at bounding box center [414, 236] width 737 height 179
click at [253, 85] on span "Smartcat" at bounding box center [270, 89] width 40 height 10
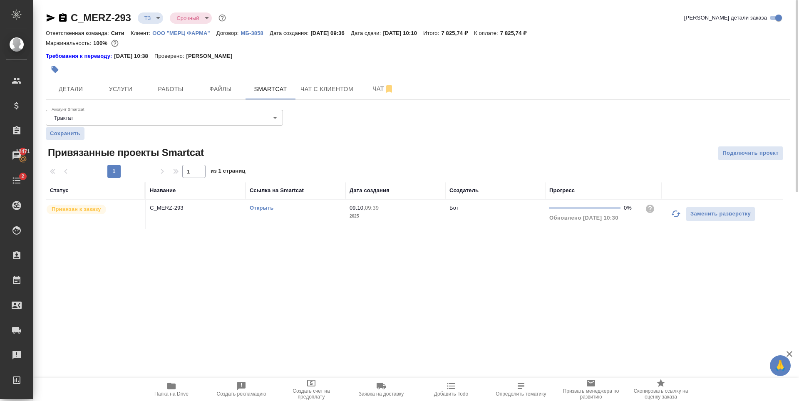
click at [265, 208] on link "Открыть" at bounding box center [262, 208] width 24 height 6
click at [362, 87] on button "Чат" at bounding box center [383, 89] width 50 height 21
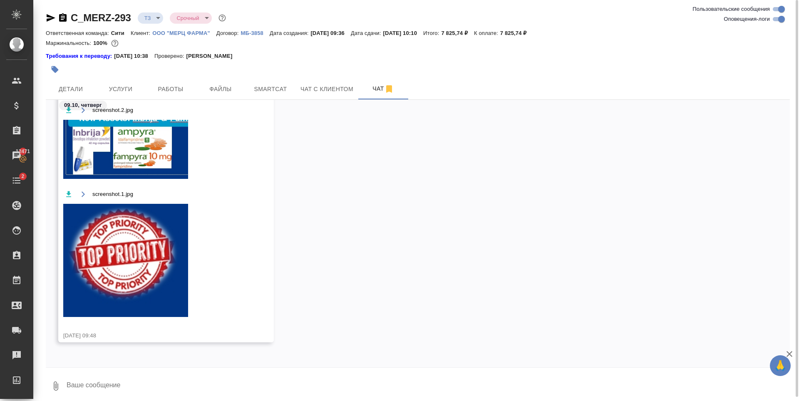
scroll to position [144, 0]
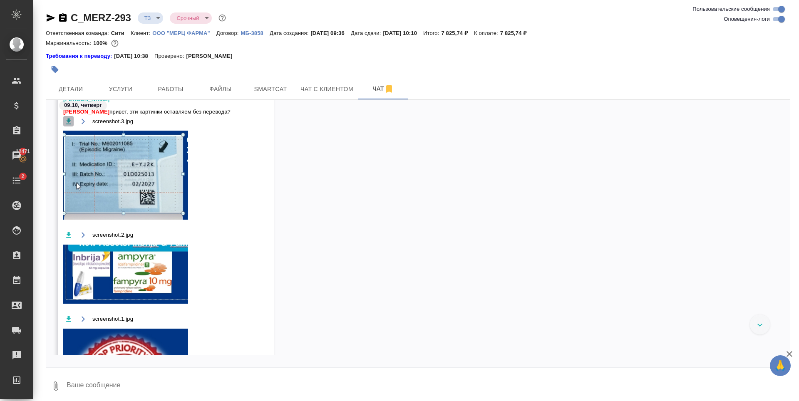
click at [70, 121] on icon "button" at bounding box center [68, 121] width 5 height 6
click at [67, 234] on icon "button" at bounding box center [68, 235] width 5 height 6
click at [70, 316] on icon "button" at bounding box center [68, 319] width 8 height 8
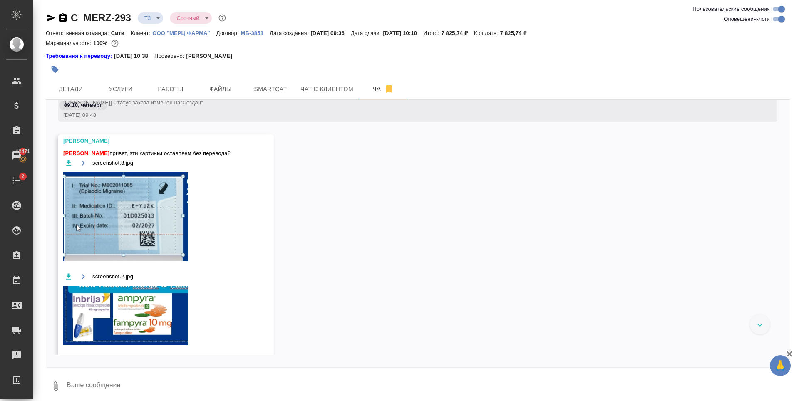
click at [147, 384] on textarea at bounding box center [428, 386] width 724 height 28
paste textarea "@[PERSON_NAME] оставляем без перевода"
drag, startPoint x: 80, startPoint y: 386, endPoint x: 123, endPoint y: 387, distance: 42.4
click at [123, 386] on textarea "@[PERSON_NAME] оставляем без перевода" at bounding box center [421, 386] width 710 height 28
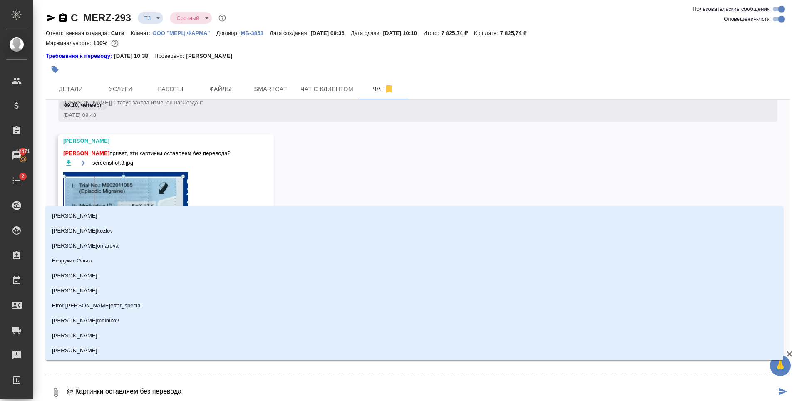
type textarea "@а Картинки оставляем без перевода"
type input "[PERSON_NAME]"
type textarea "@ар Картинки оставляем без перевода"
type input "ар"
type textarea "@[PERSON_NAME] оставляем без перевода"
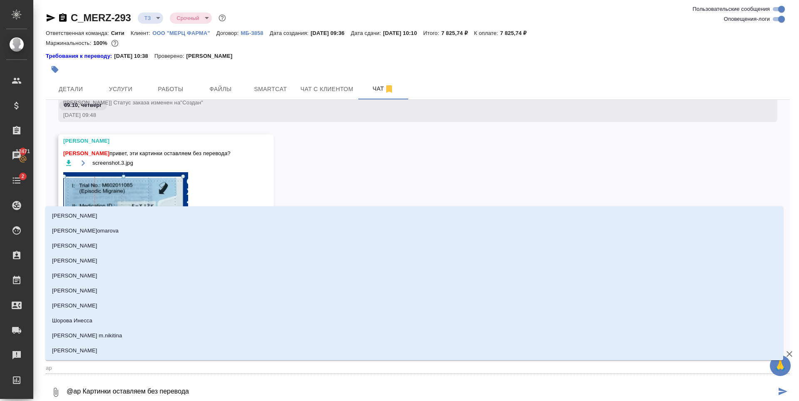
type input "арс"
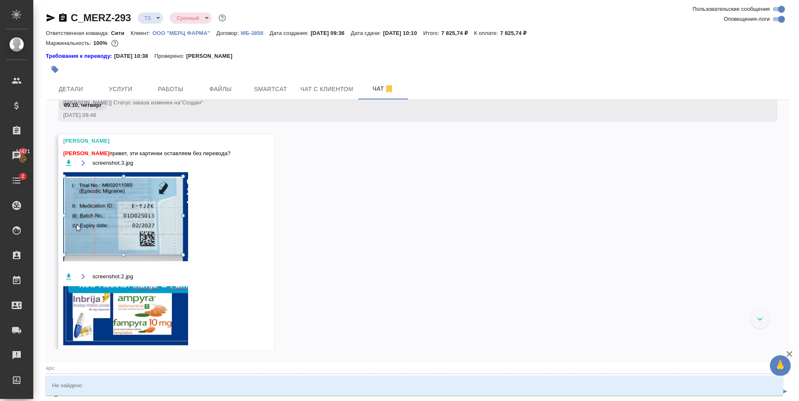
type textarea "@ар Картинки оставляем без перевода"
type input "ар"
type textarea "@а Картинки оставляем без перевода"
type input "[PERSON_NAME]"
type textarea "@ Картинки оставляем без перевода"
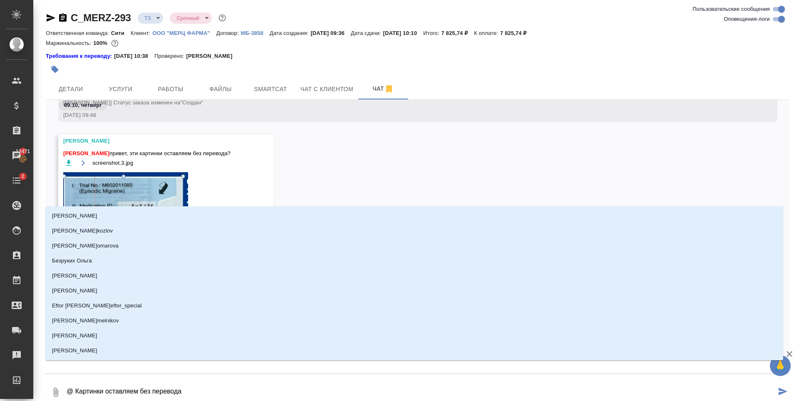
type textarea "@в [GEOGRAPHIC_DATA] оставляем без перевода"
type input "в"
type textarea "@ве [GEOGRAPHIC_DATA] оставляем без перевода"
type input "ве"
type textarea "@вер [GEOGRAPHIC_DATA] оставляем без перевода"
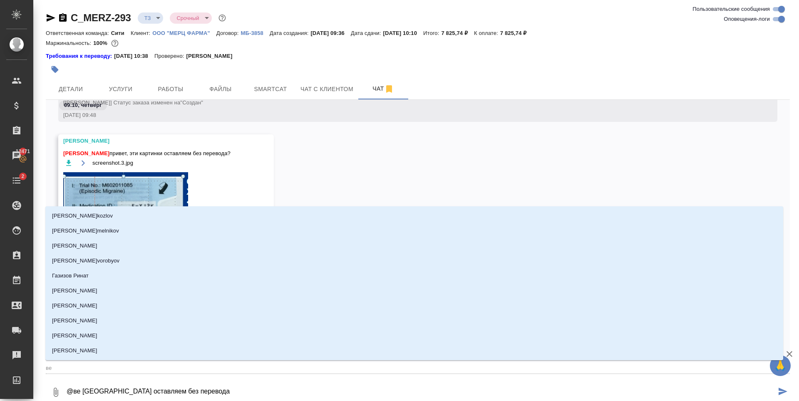
type input "вер"
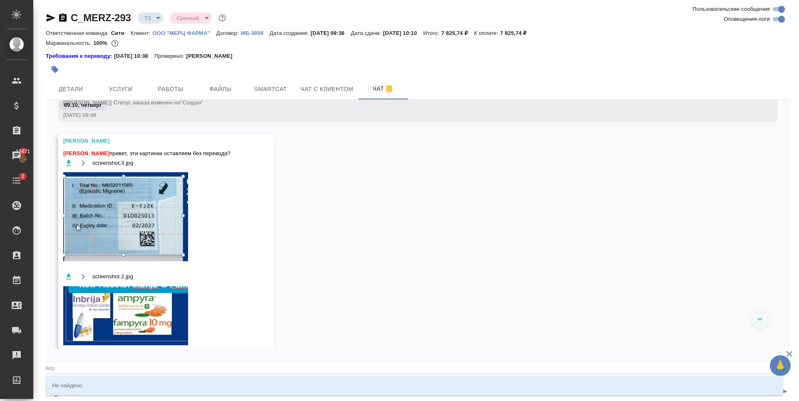
type textarea "@ве [GEOGRAPHIC_DATA] оставляем без перевода"
type input "ве"
type textarea "@в [GEOGRAPHIC_DATA] оставляем без перевода"
type input "в"
type textarea "@ Картинки оставляем без перевода"
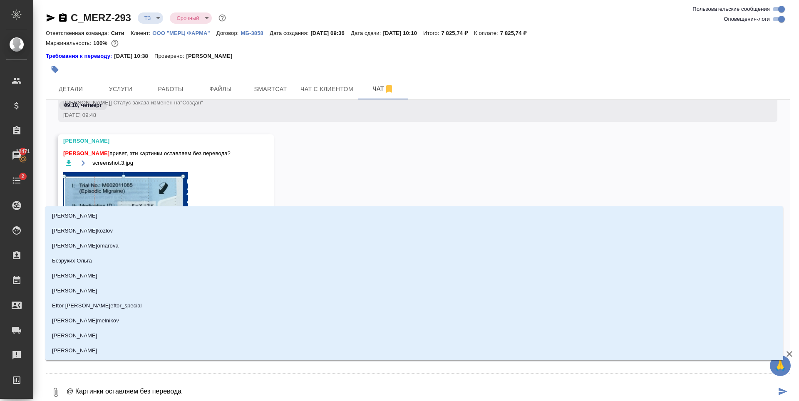
type textarea "@f Картинки оставляем без перевода"
type input "f"
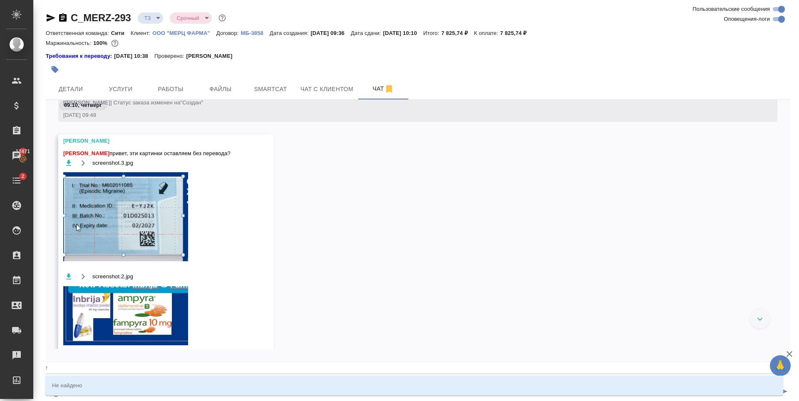
type textarea "@fh Картинки оставляем без перевода"
type input "fh"
type textarea "@f Картинки оставляем без перевода"
type input "f"
type textarea "@ Картинки оставляем без перевода"
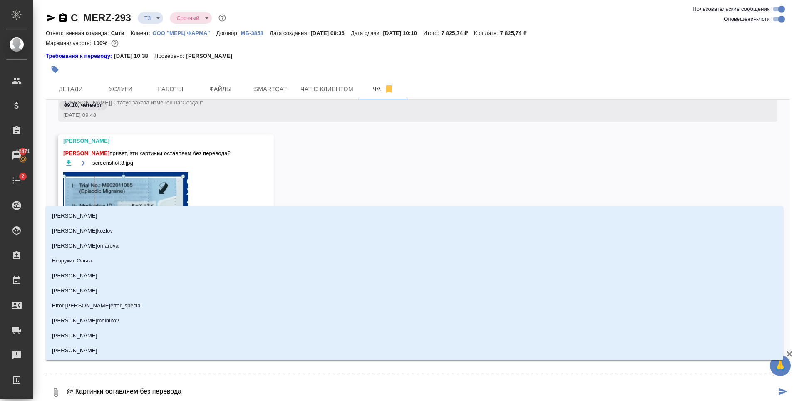
type textarea "@а Картинки оставляем без перевода"
type input "[PERSON_NAME]"
type textarea "@ар Картинки оставляем без перевода"
type input "ар"
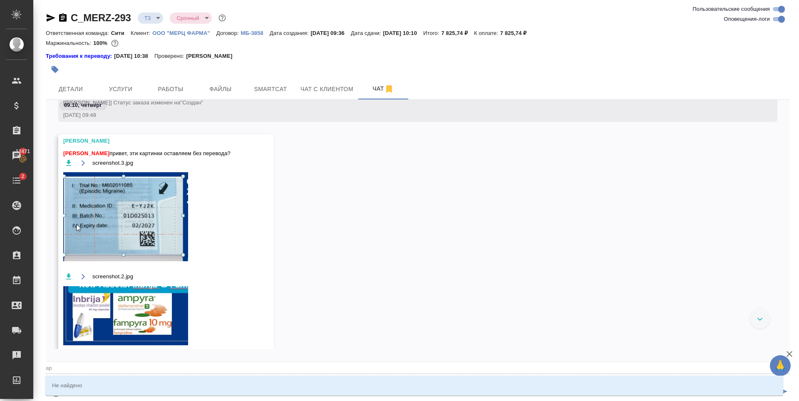
type textarea "@а Картинки оставляем без перевода"
type input "[PERSON_NAME]"
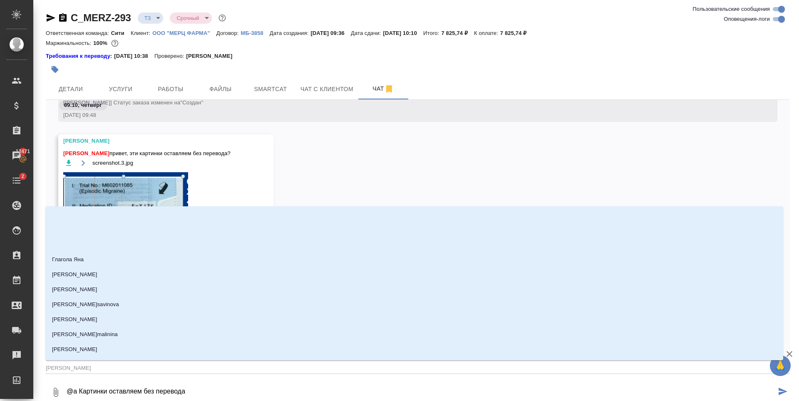
scroll to position [790, 0]
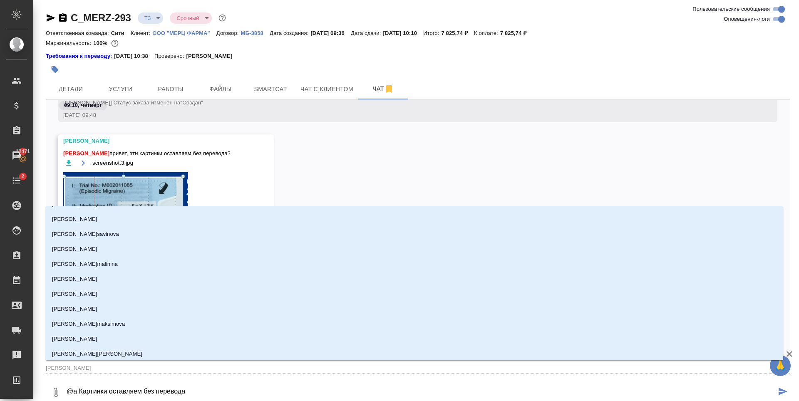
drag, startPoint x: 81, startPoint y: 391, endPoint x: 203, endPoint y: 389, distance: 122.7
click at [203, 389] on textarea "@а Картинки оставляем без перевода" at bounding box center [421, 392] width 710 height 28
type textarea "@а"
type input "[PERSON_NAME]"
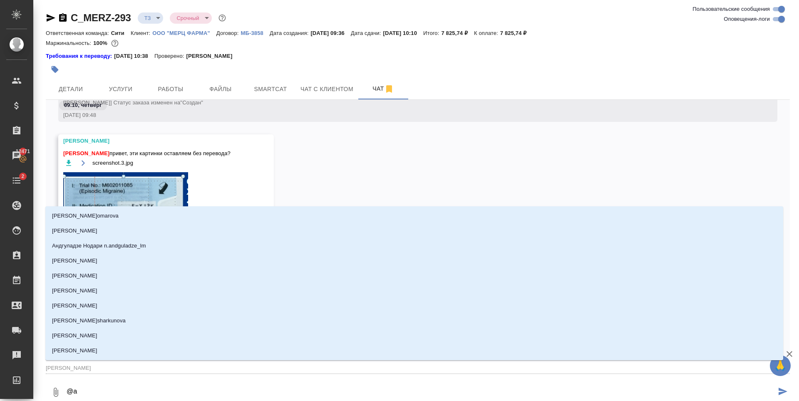
type textarea "@ар"
type input "ар"
type textarea "@арс"
type input "арс"
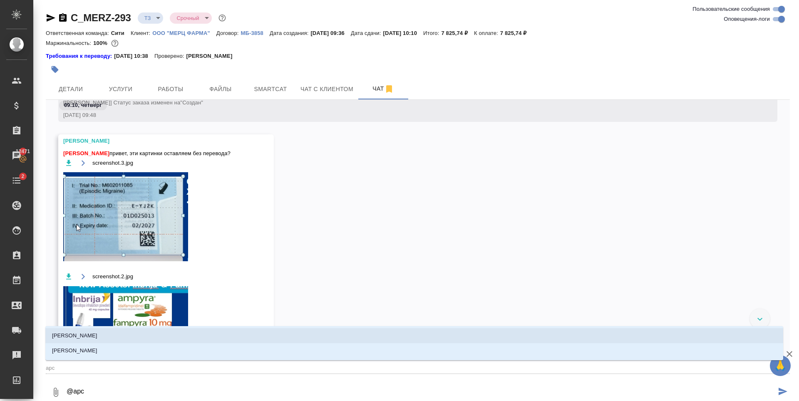
click at [120, 331] on li "[PERSON_NAME]" at bounding box center [414, 335] width 738 height 15
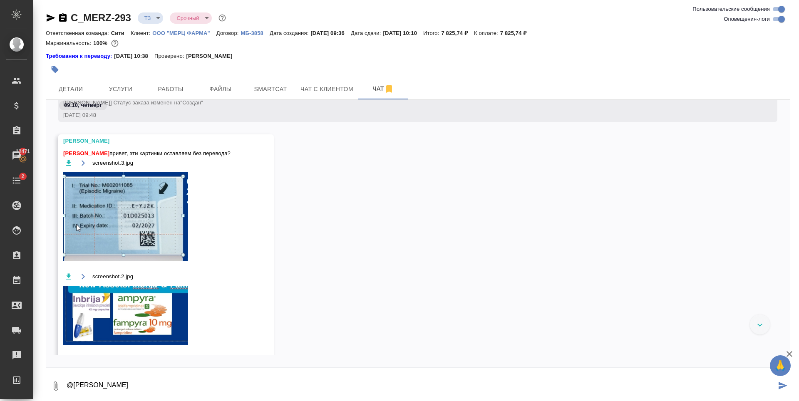
paste textarea "Картинки оставляем без перевода"
type textarea "@[PERSON_NAME] оставляем без перевода"
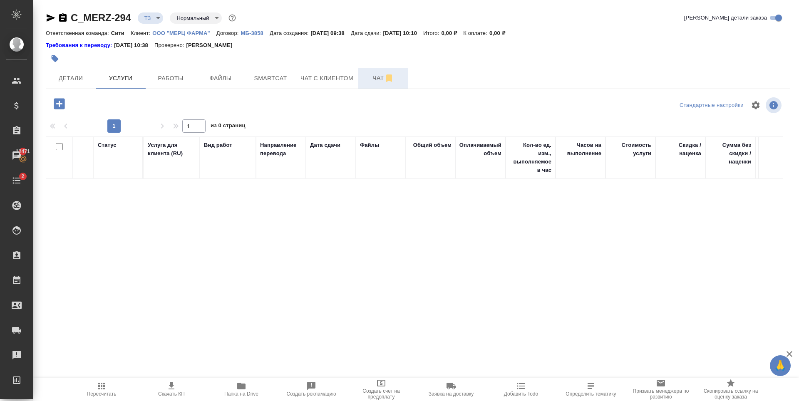
click at [364, 74] on span "Чат" at bounding box center [383, 78] width 40 height 10
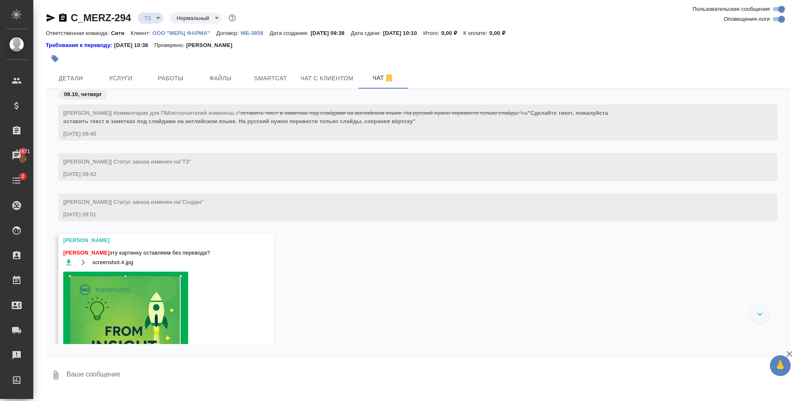
click at [135, 310] on img at bounding box center [125, 353] width 125 height 162
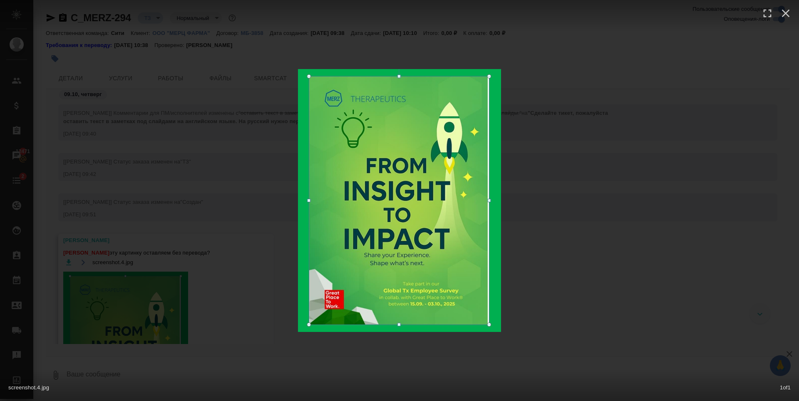
click at [183, 192] on div "screenshot.4.jpg 1 of 1" at bounding box center [399, 200] width 799 height 401
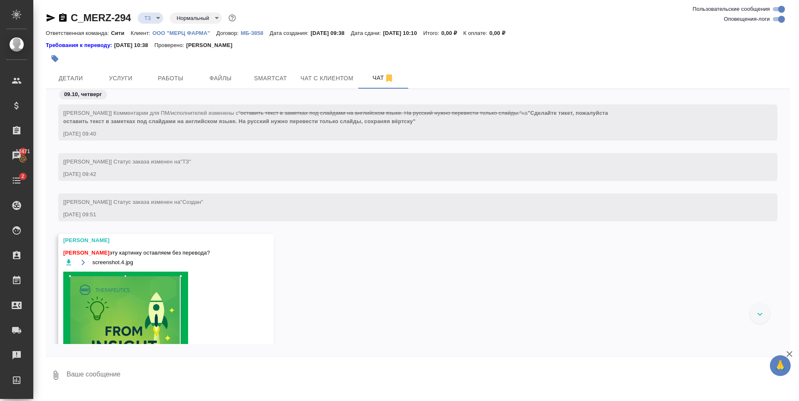
scroll to position [127, 0]
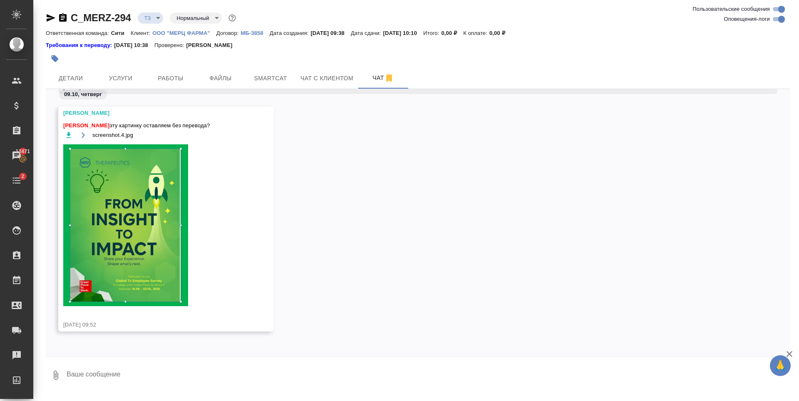
click at [138, 371] on textarea at bounding box center [428, 375] width 724 height 28
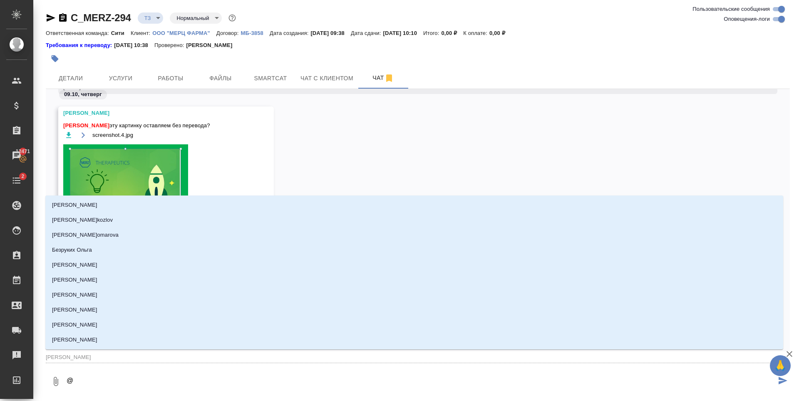
type textarea "@а"
type input "а"
type textarea "@ар"
type input "ар"
type textarea "@арс"
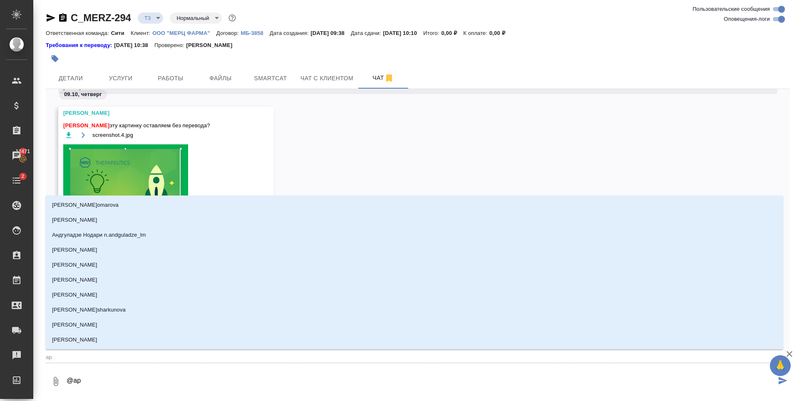
type input "арс"
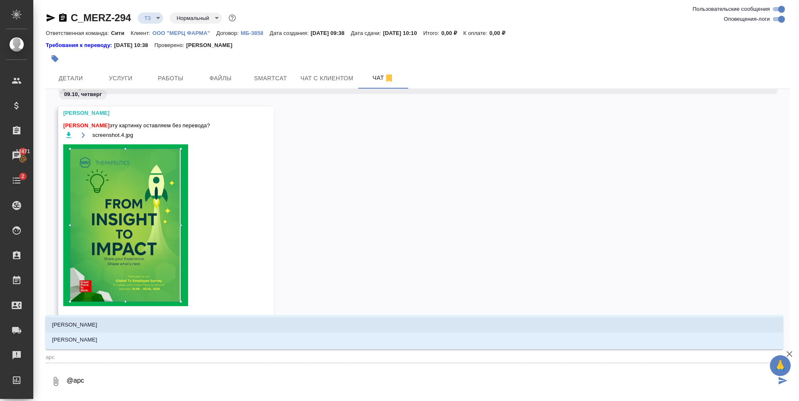
click at [131, 323] on li "[PERSON_NAME]" at bounding box center [414, 324] width 738 height 15
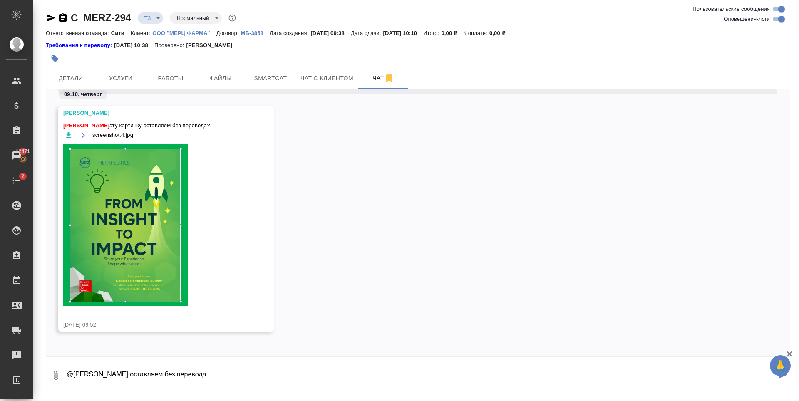
type textarea "@Арсеньева Вера Картинки оставляем без перевода"
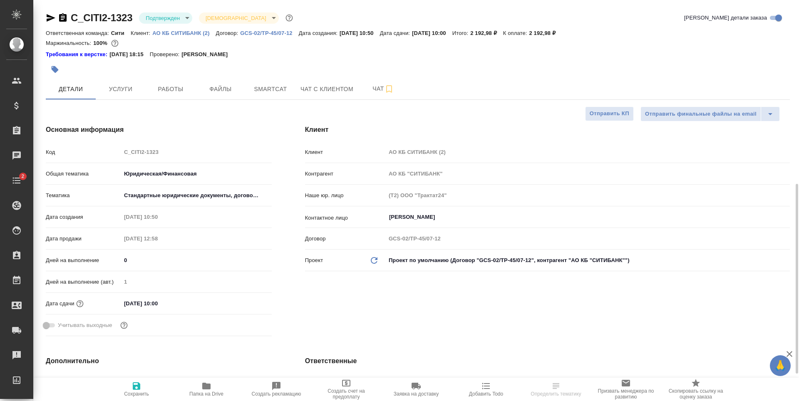
select select "RU"
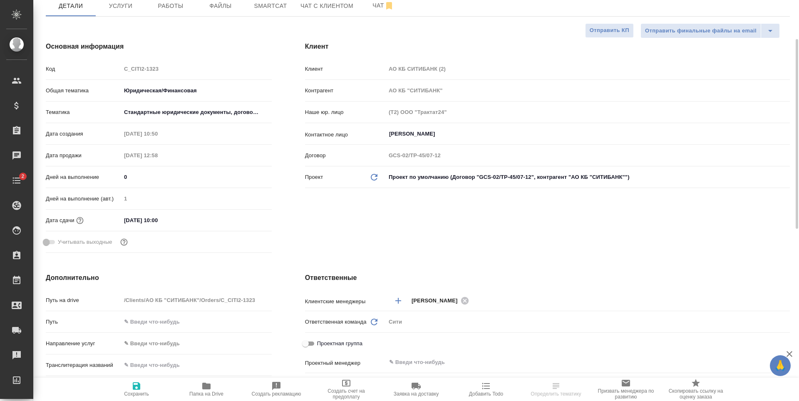
scroll to position [42, 0]
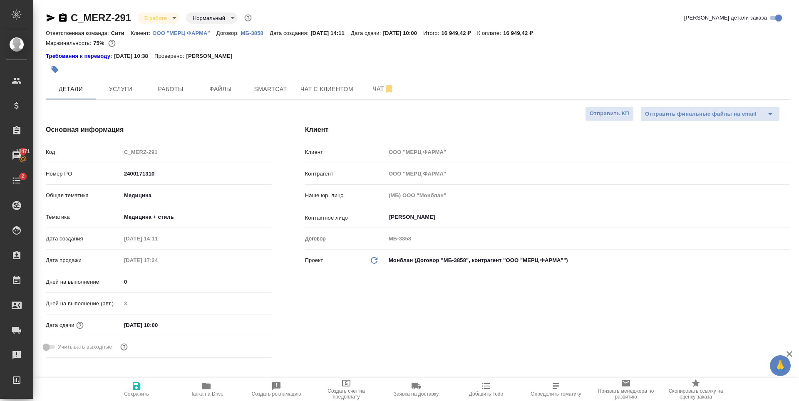
select select "RU"
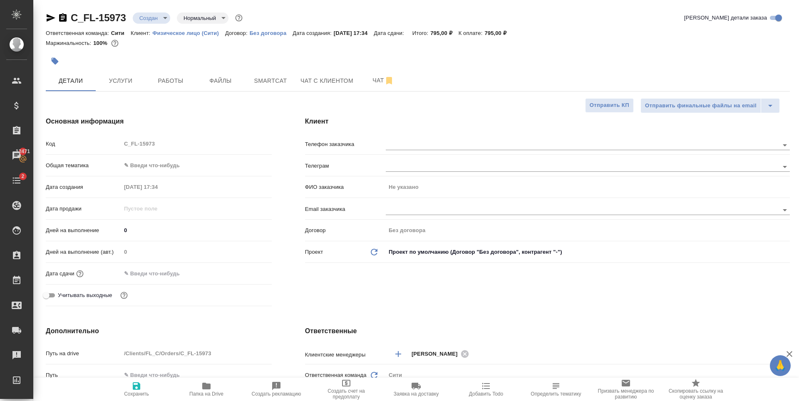
select select "RU"
click at [130, 84] on span "Услуги" at bounding box center [121, 81] width 40 height 10
